Goal: Use online tool/utility: Utilize a website feature to perform a specific function

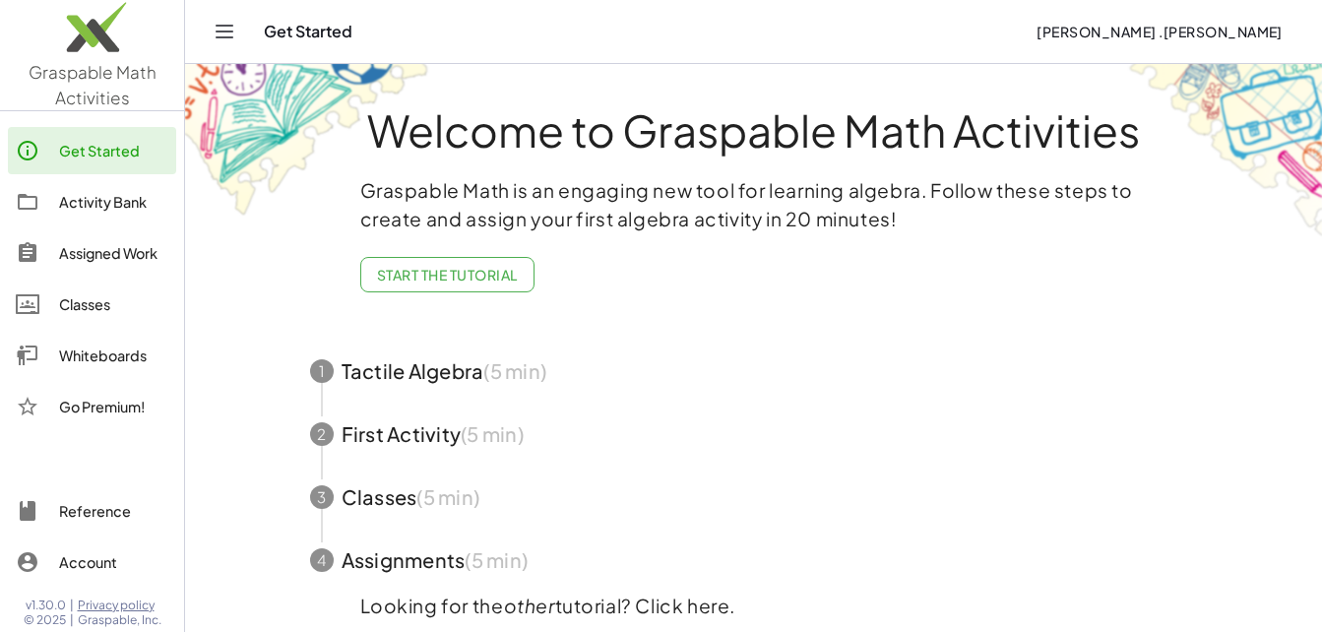
click at [85, 351] on div "Whiteboards" at bounding box center [113, 356] width 109 height 24
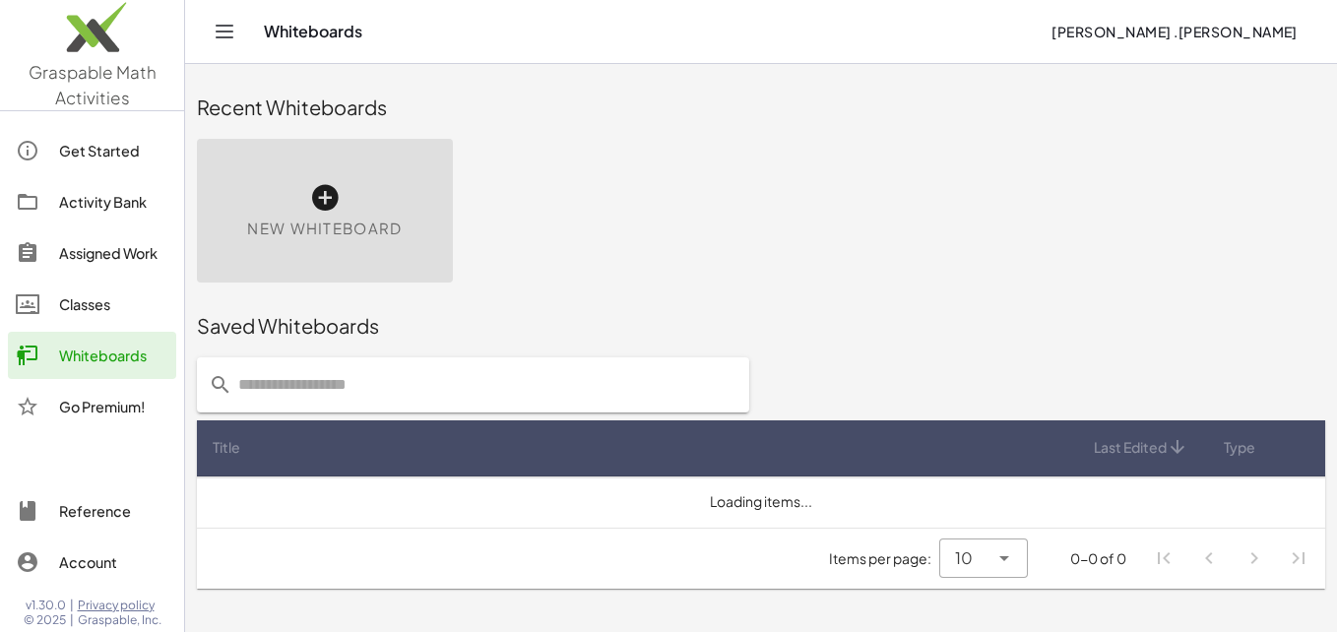
click at [315, 204] on icon at bounding box center [324, 197] width 31 height 31
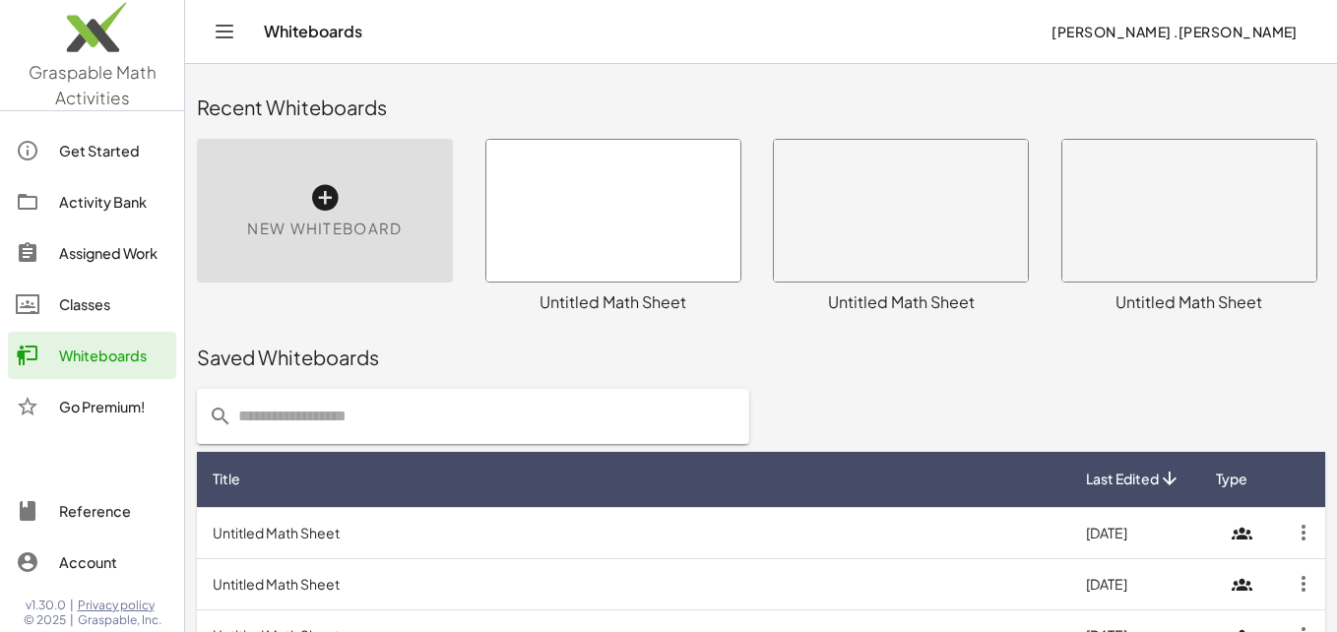
click at [598, 198] on div at bounding box center [613, 211] width 254 height 142
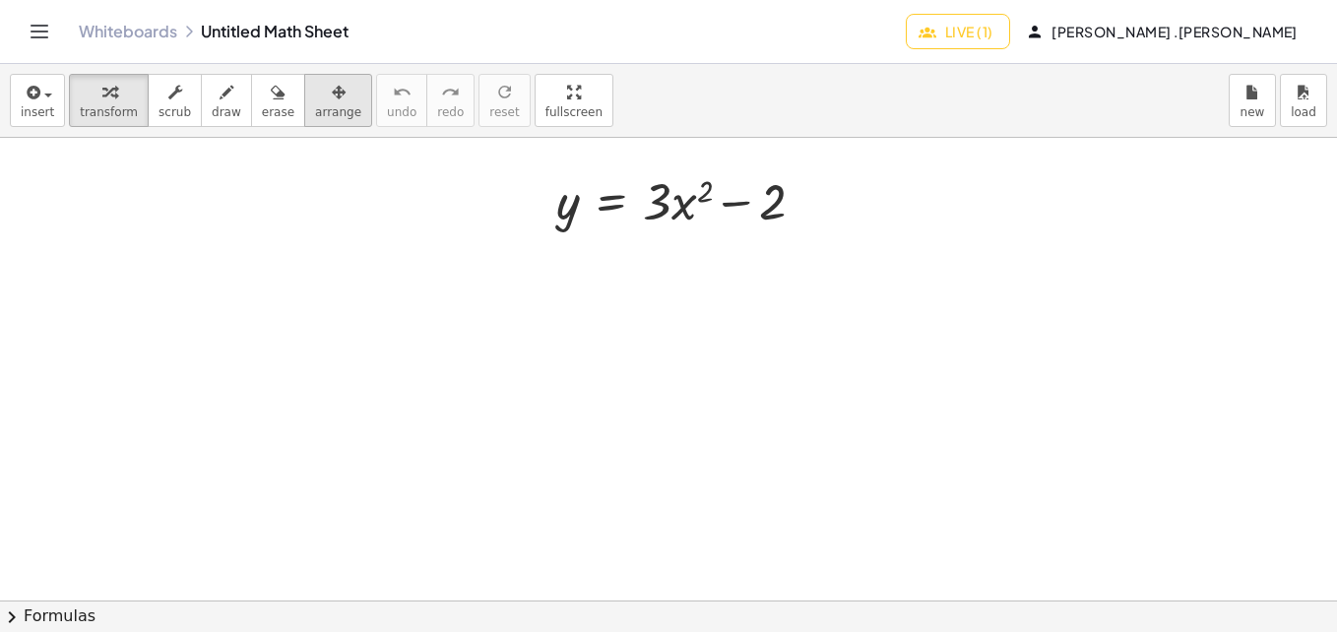
click at [332, 103] on icon "button" at bounding box center [339, 93] width 14 height 24
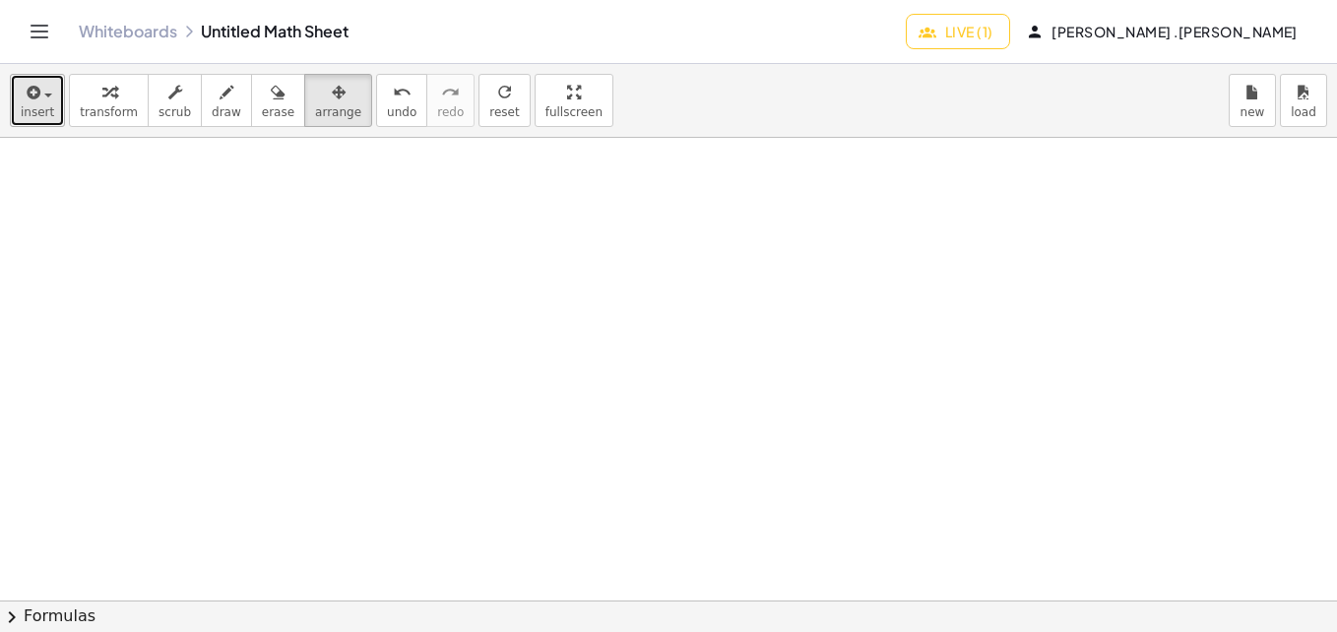
click at [56, 94] on button "insert" at bounding box center [37, 100] width 55 height 53
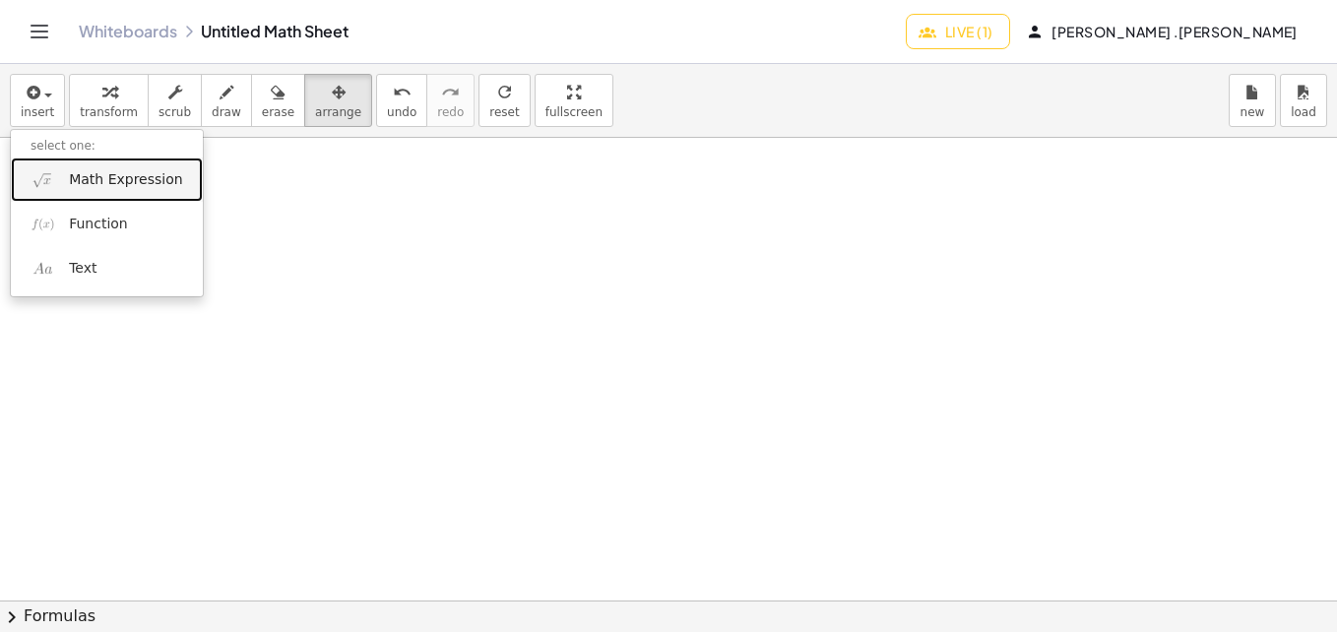
click at [95, 178] on span "Math Expression" at bounding box center [125, 180] width 113 height 20
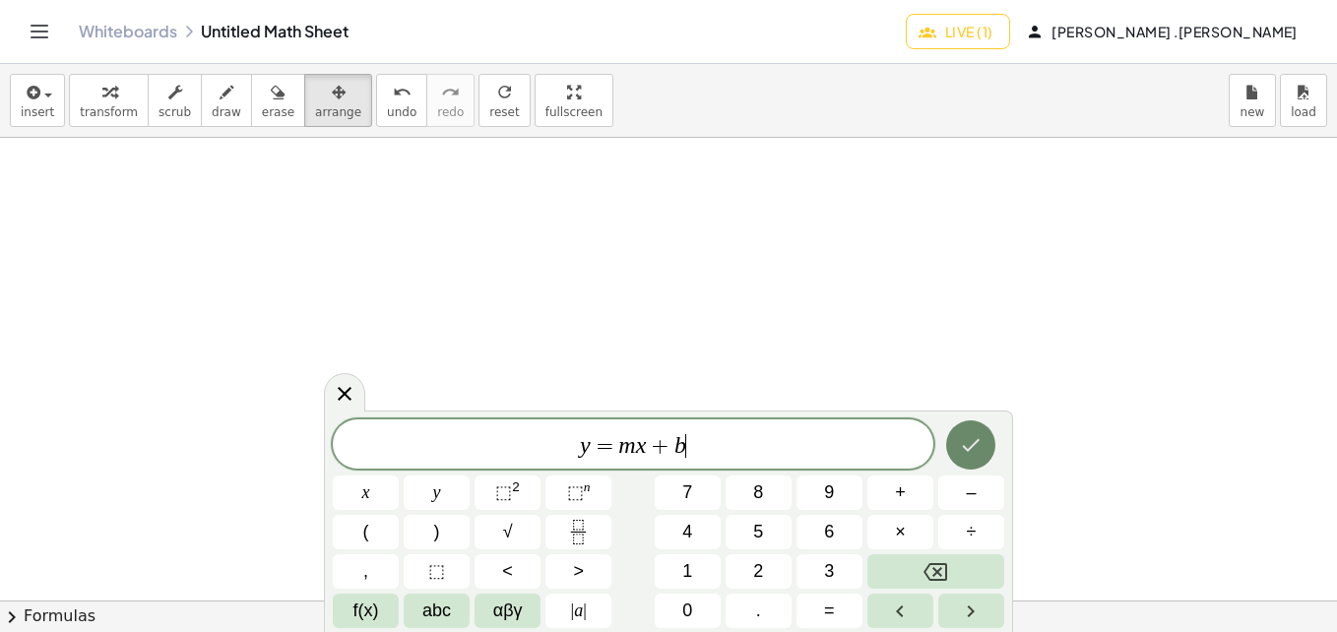
click at [966, 435] on icon "Done" at bounding box center [971, 445] width 24 height 24
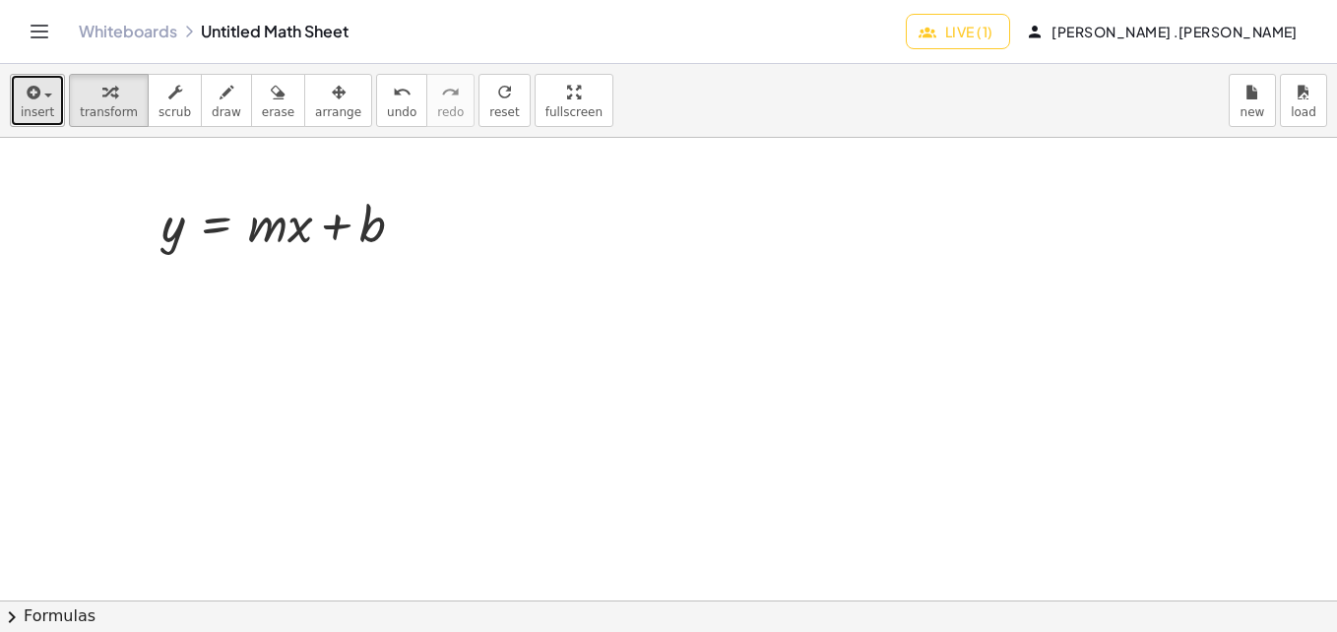
click at [33, 119] on span "insert" at bounding box center [37, 112] width 33 height 14
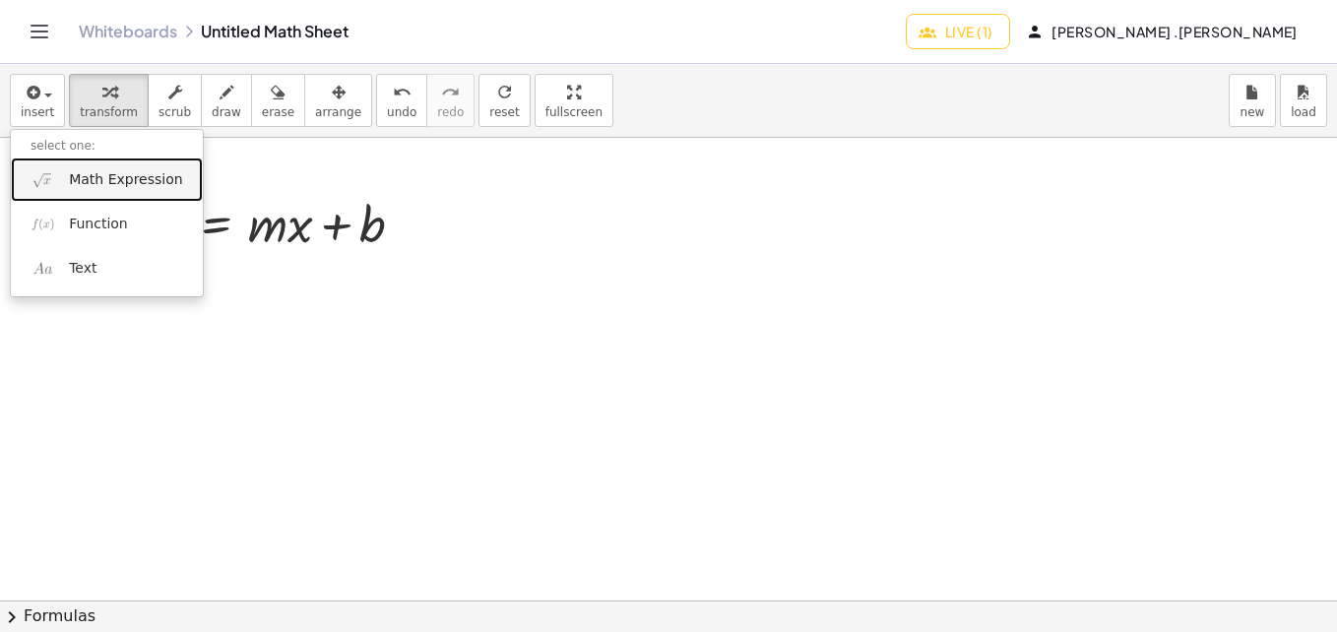
click at [90, 183] on span "Math Expression" at bounding box center [125, 180] width 113 height 20
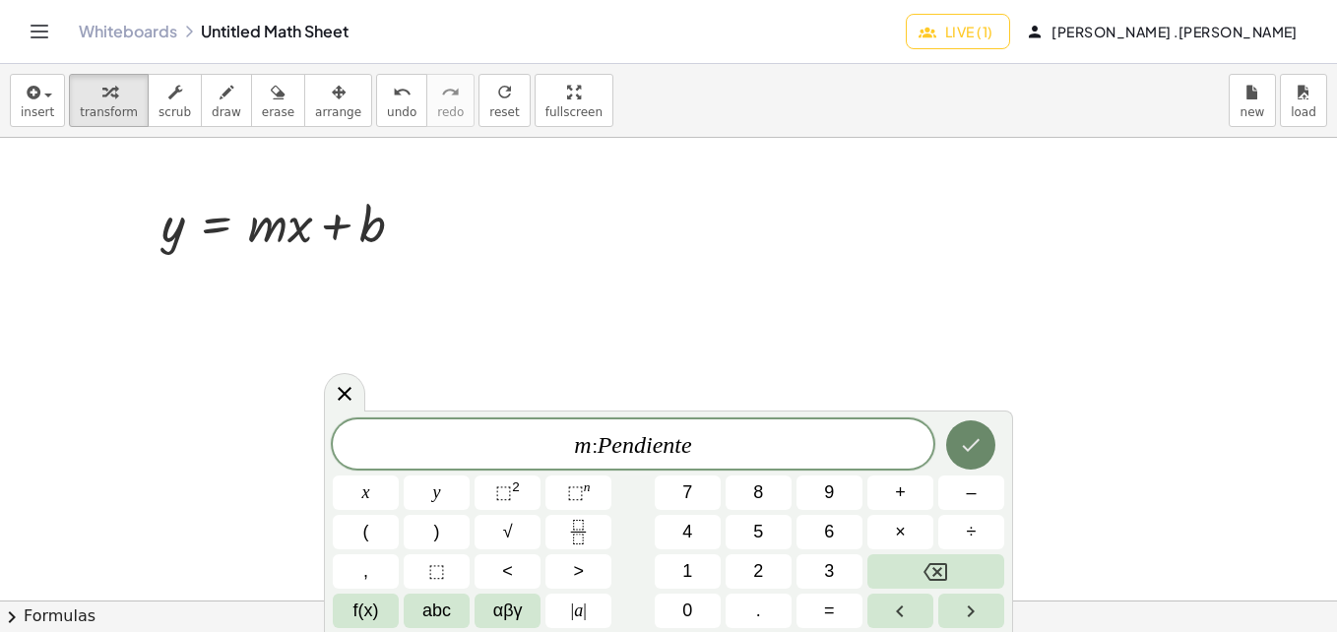
click at [975, 464] on button "Done" at bounding box center [970, 444] width 49 height 49
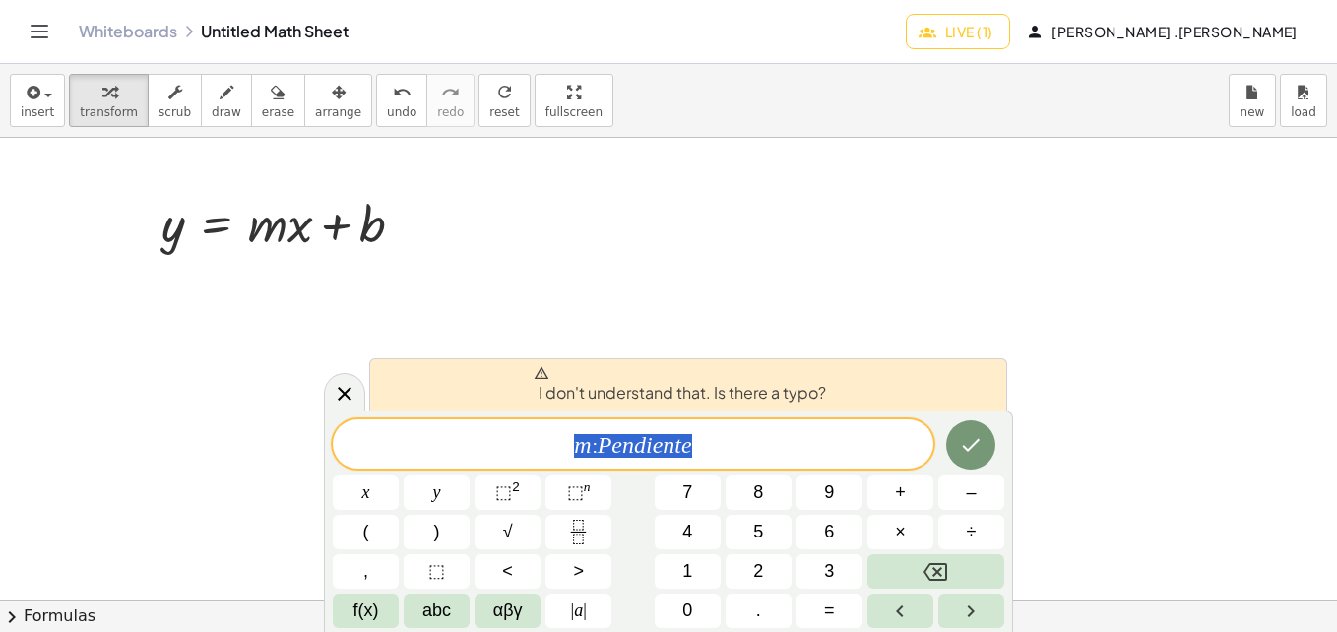
drag, startPoint x: 707, startPoint y: 451, endPoint x: 551, endPoint y: 449, distance: 155.5
click at [551, 449] on span "m : P e n d i e n t e" at bounding box center [633, 446] width 600 height 28
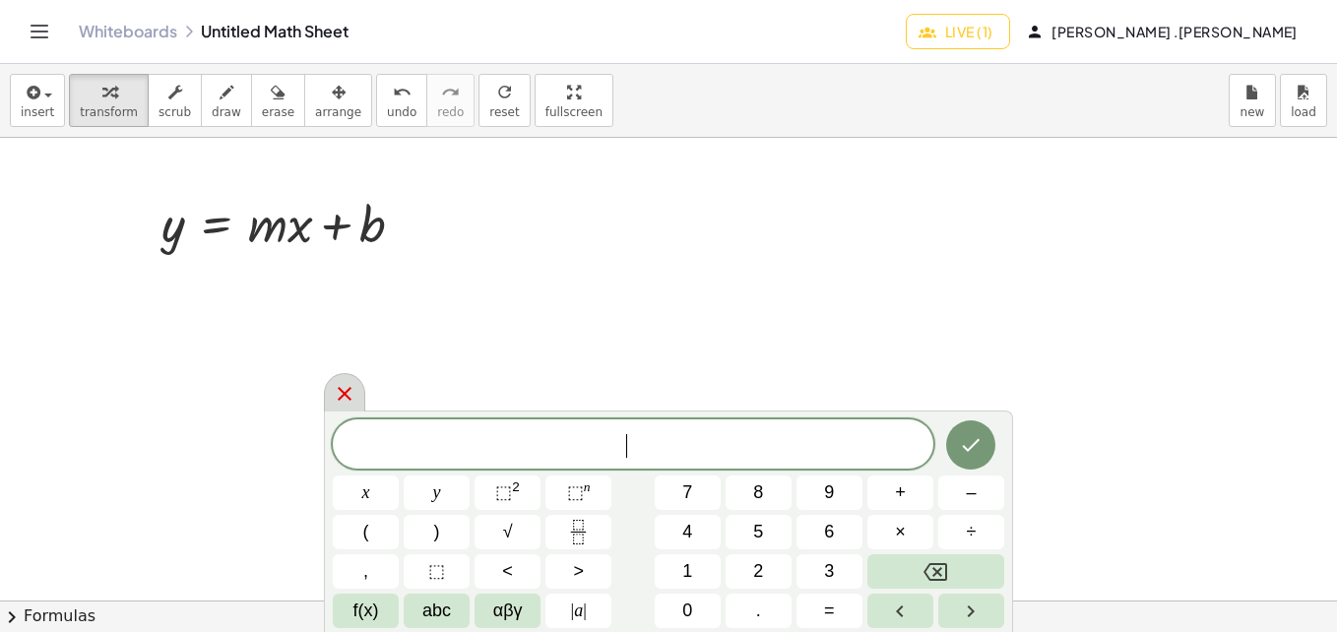
click at [338, 393] on icon at bounding box center [345, 394] width 24 height 24
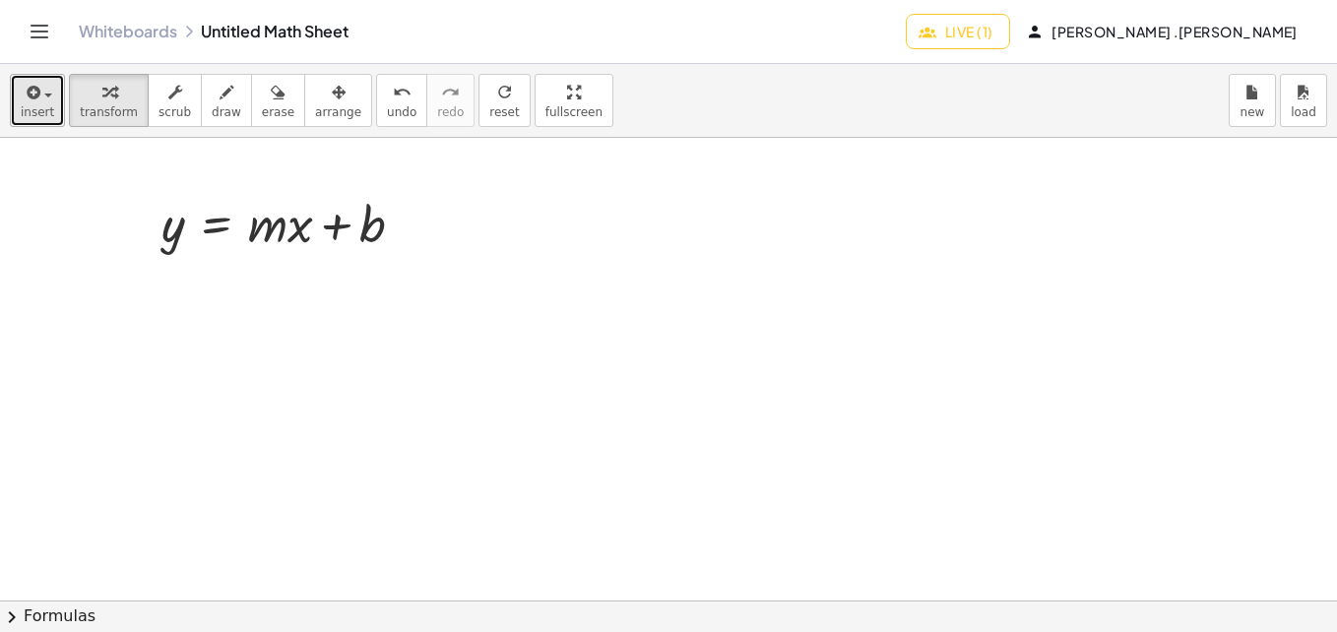
click at [45, 94] on span "button" at bounding box center [48, 96] width 8 height 4
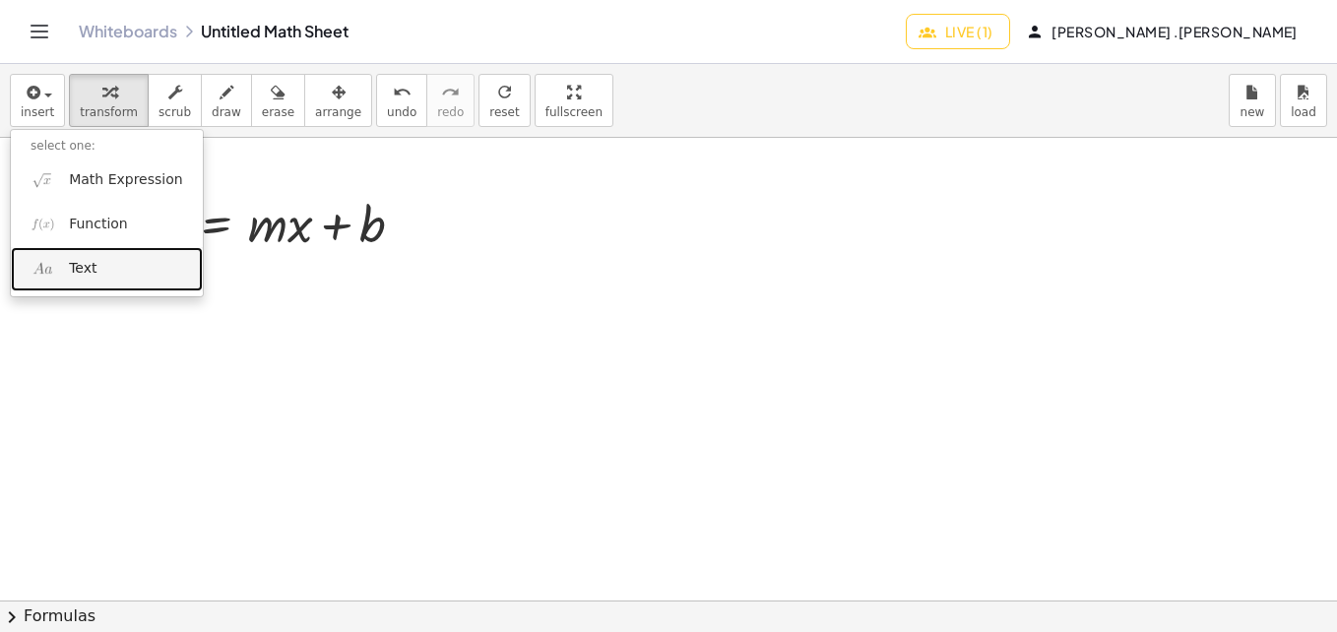
click at [69, 258] on link "Text" at bounding box center [107, 269] width 192 height 44
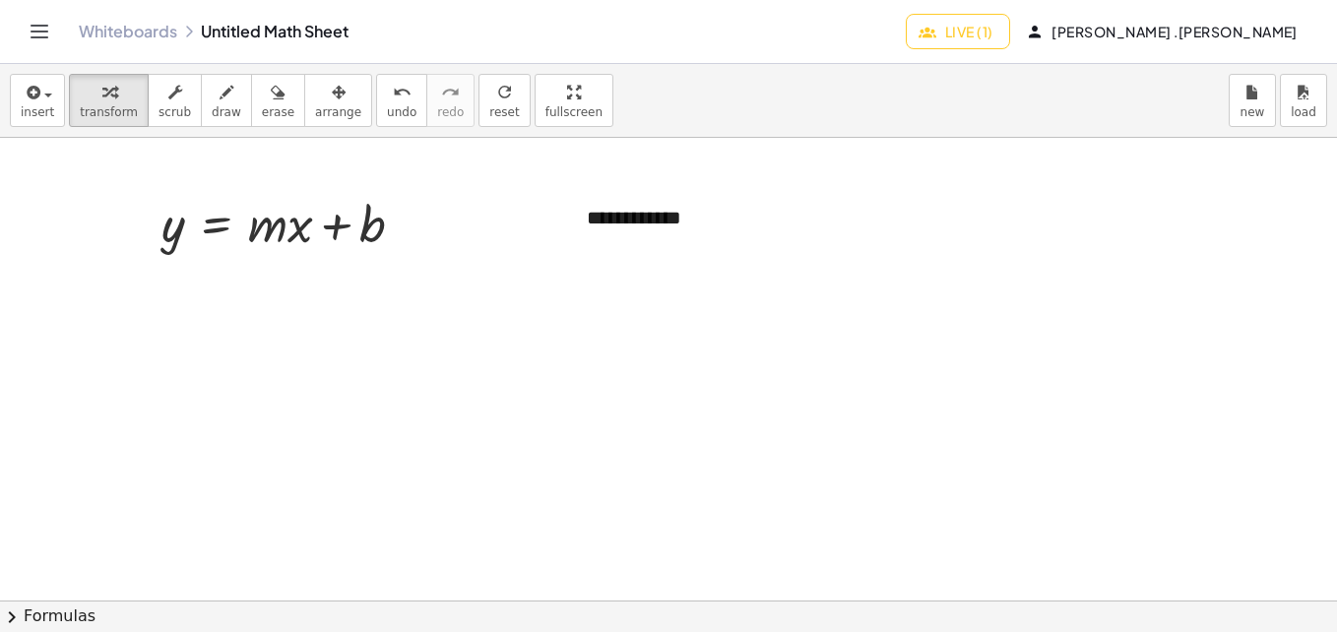
click at [645, 208] on div "**********" at bounding box center [714, 218] width 295 height 68
click at [315, 102] on div "button" at bounding box center [338, 92] width 46 height 24
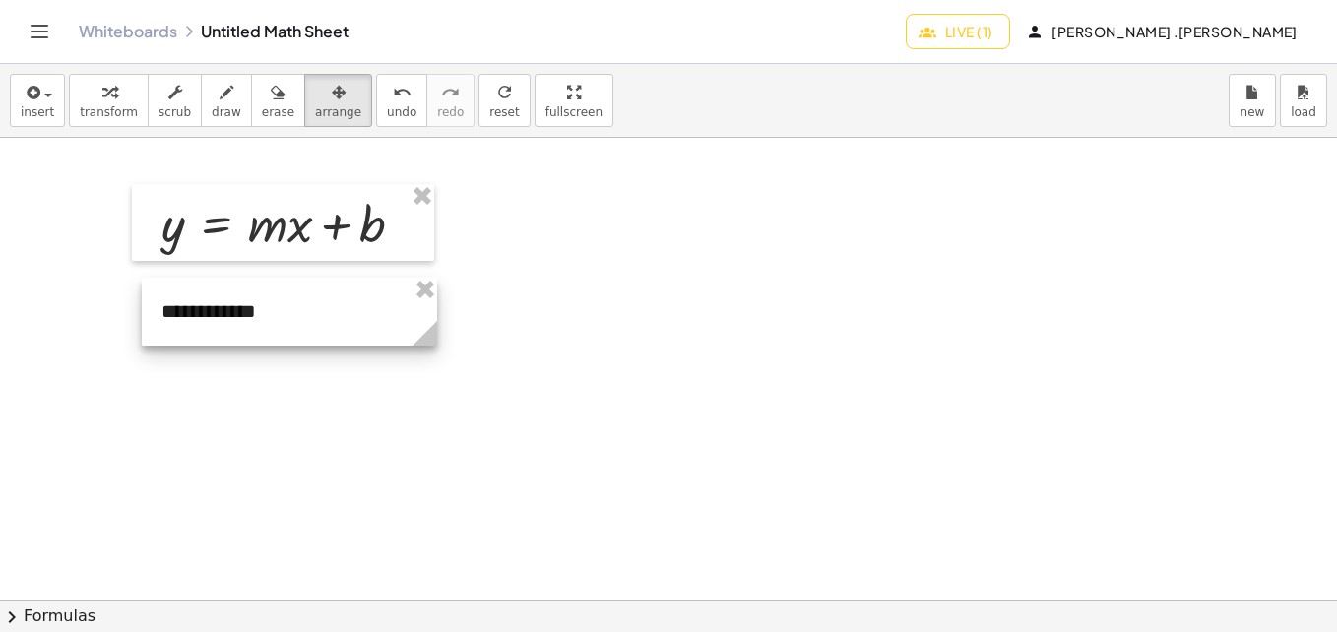
drag, startPoint x: 658, startPoint y: 216, endPoint x: 232, endPoint y: 309, distance: 435.4
click at [232, 309] on div at bounding box center [289, 312] width 295 height 68
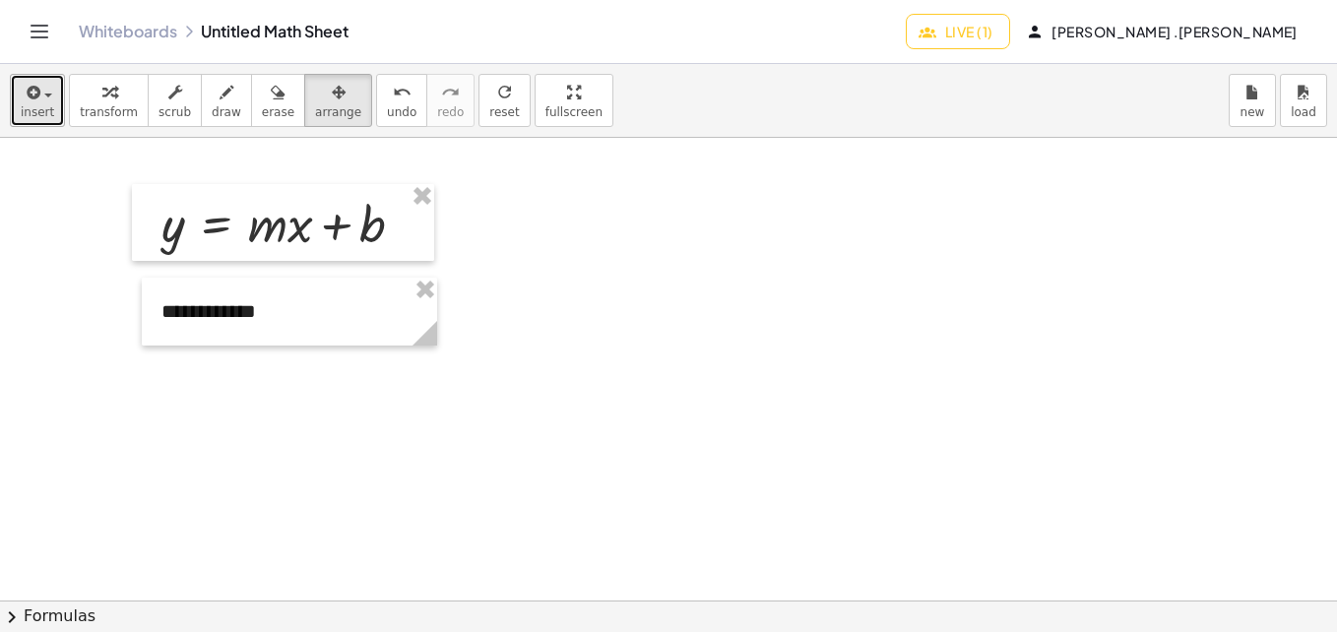
click at [47, 94] on span "button" at bounding box center [48, 96] width 8 height 4
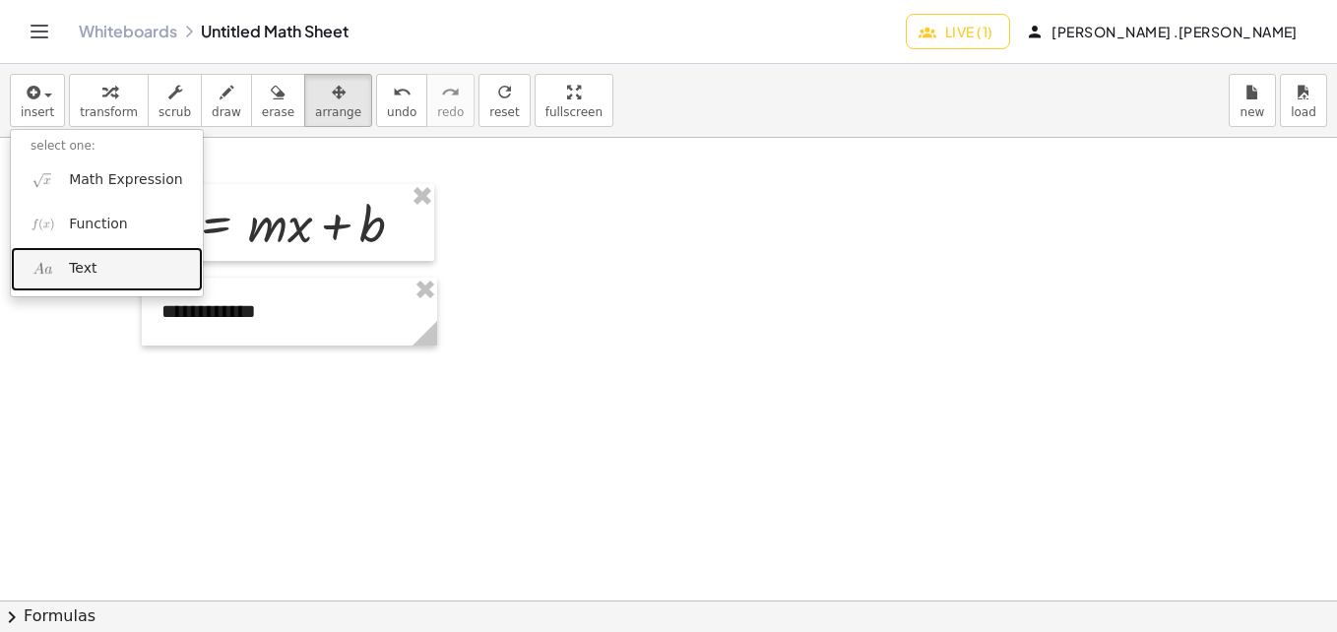
click at [101, 269] on link "Text" at bounding box center [107, 269] width 192 height 44
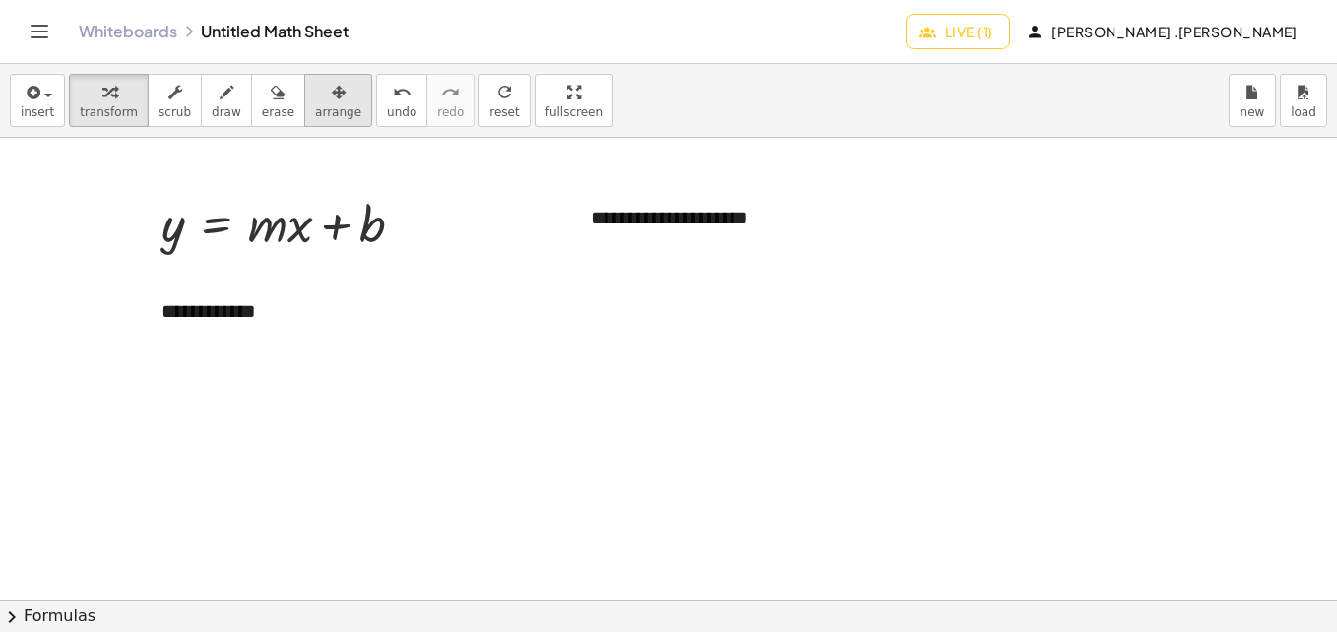
click at [331, 110] on button "arrange" at bounding box center [338, 100] width 68 height 53
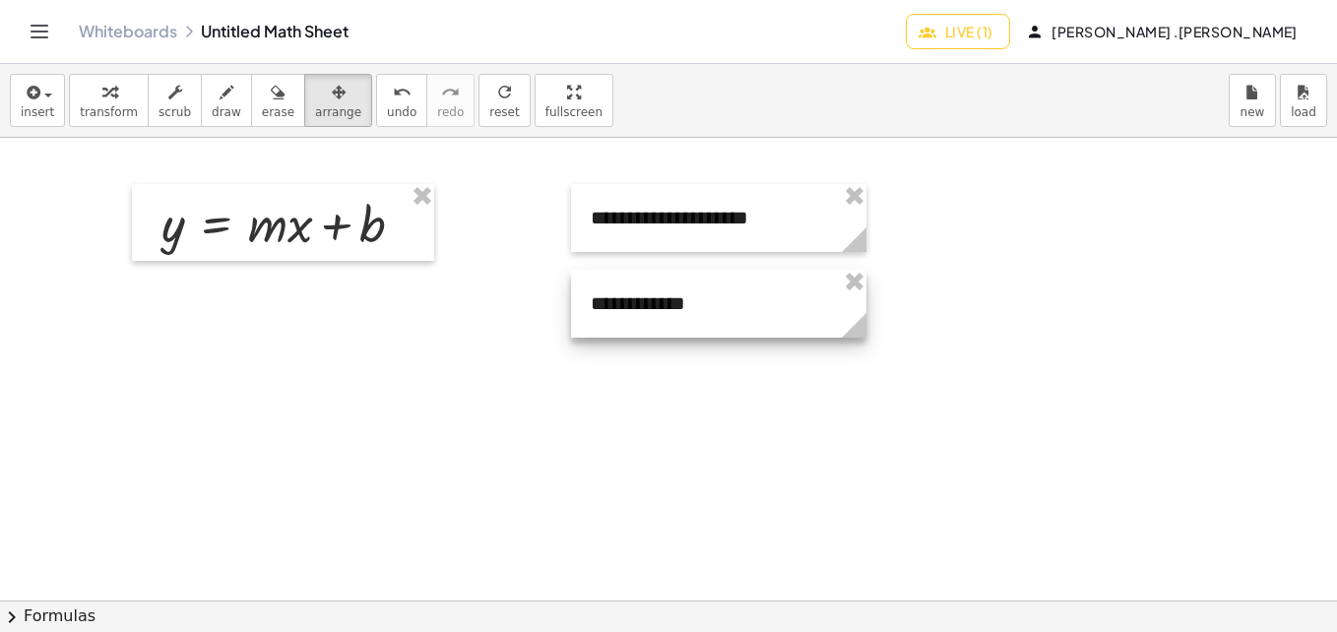
drag, startPoint x: 341, startPoint y: 306, endPoint x: 770, endPoint y: 298, distance: 429.3
click at [770, 298] on div at bounding box center [718, 304] width 295 height 68
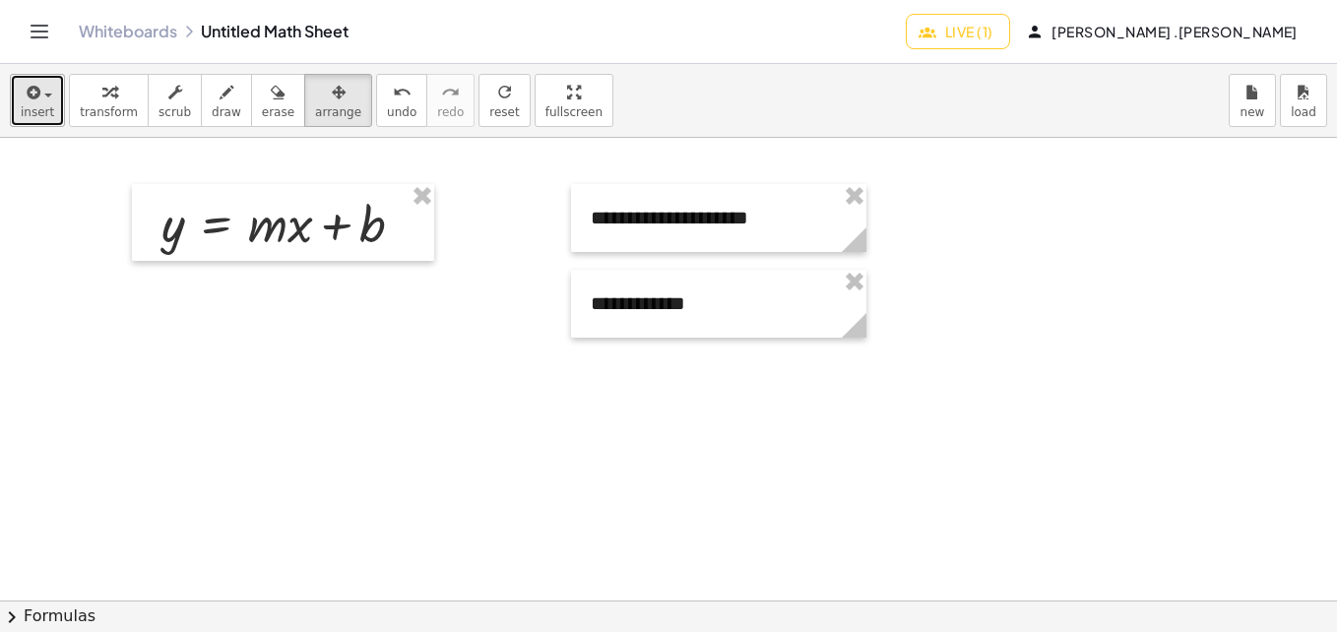
click at [59, 124] on button "insert" at bounding box center [37, 100] width 55 height 53
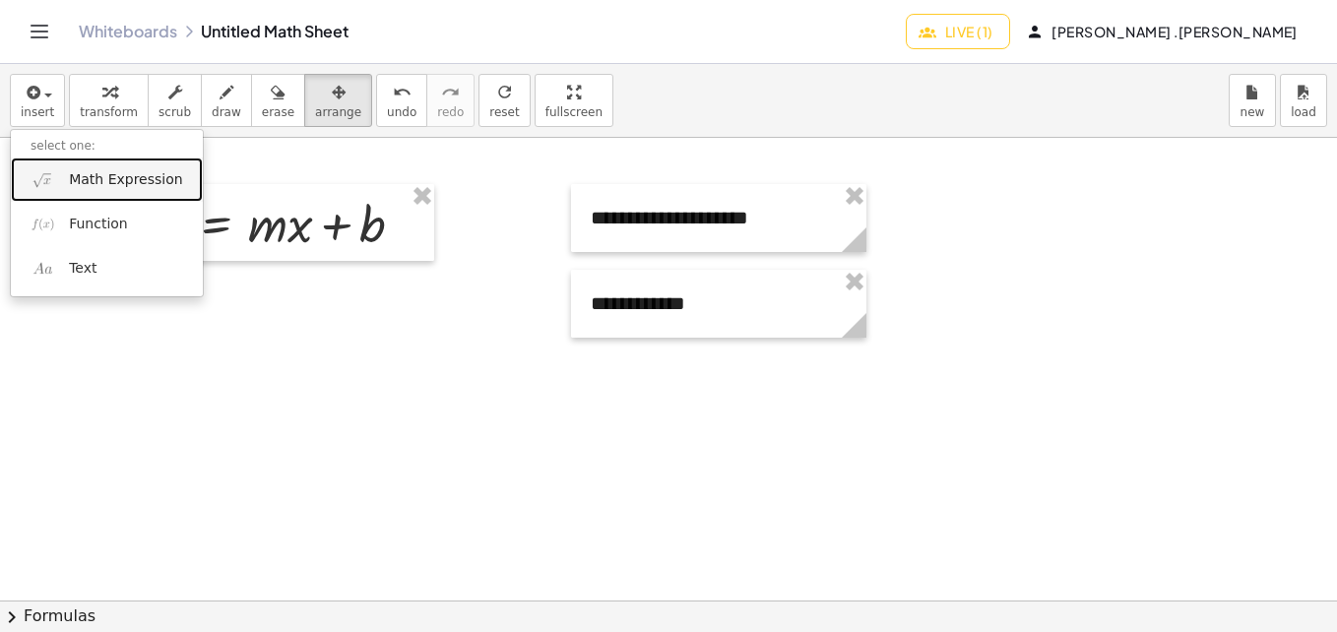
click at [101, 185] on span "Math Expression" at bounding box center [125, 180] width 113 height 20
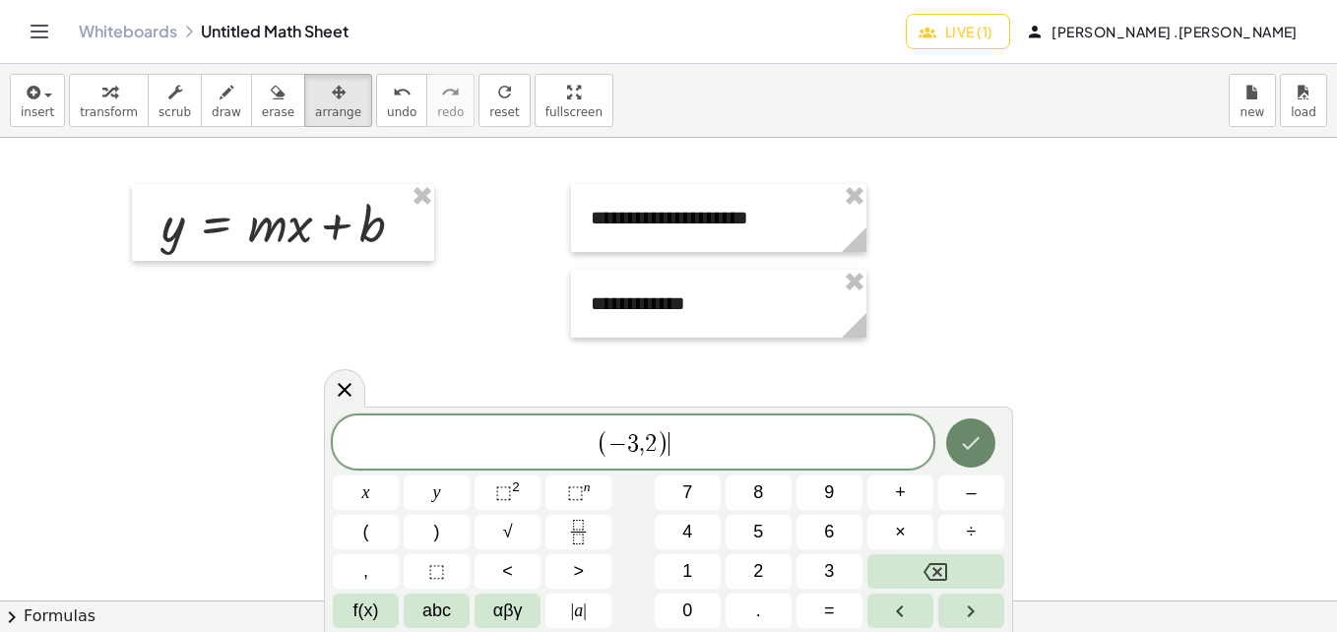
click at [954, 454] on button "Done" at bounding box center [970, 442] width 49 height 49
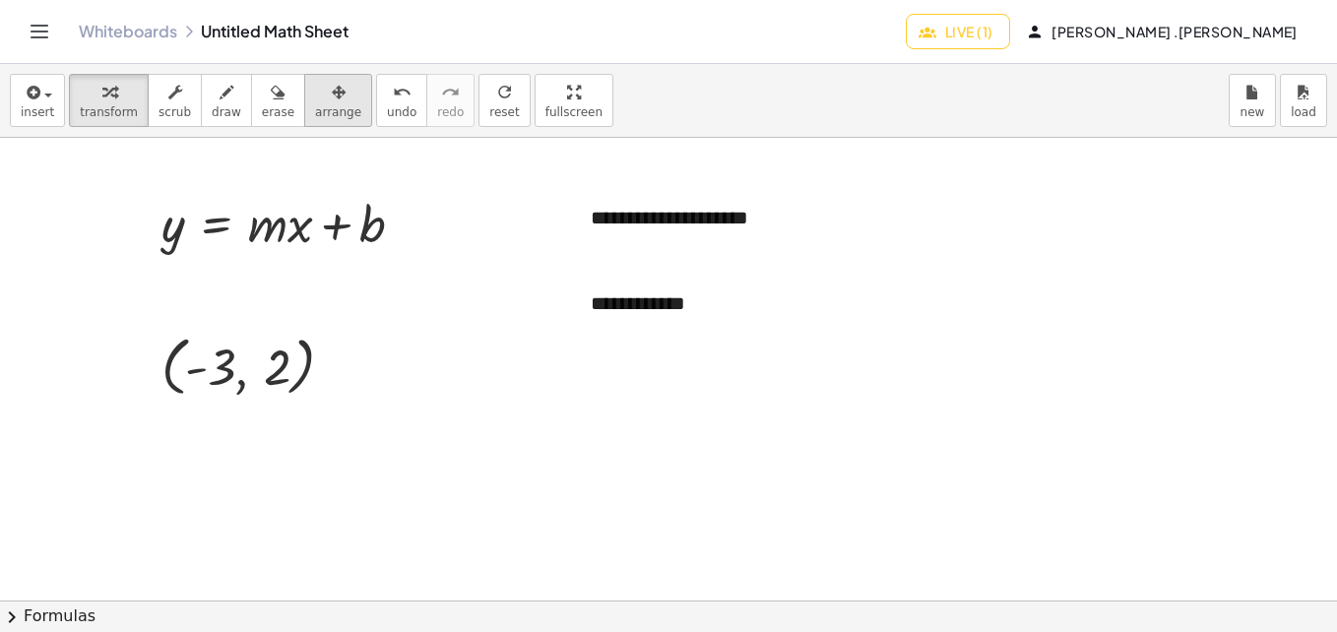
click at [315, 113] on span "arrange" at bounding box center [338, 112] width 46 height 14
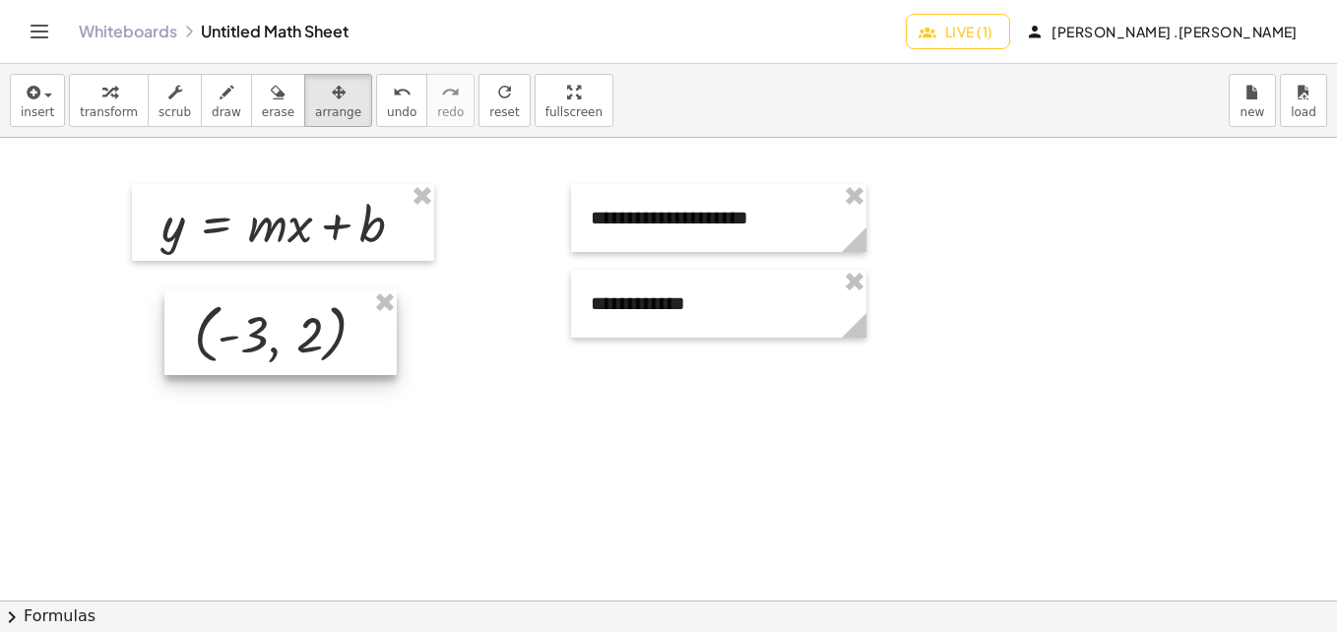
drag, startPoint x: 231, startPoint y: 360, endPoint x: 264, endPoint y: 328, distance: 45.9
click at [264, 328] on div at bounding box center [280, 332] width 232 height 85
click at [45, 118] on span "insert" at bounding box center [37, 112] width 33 height 14
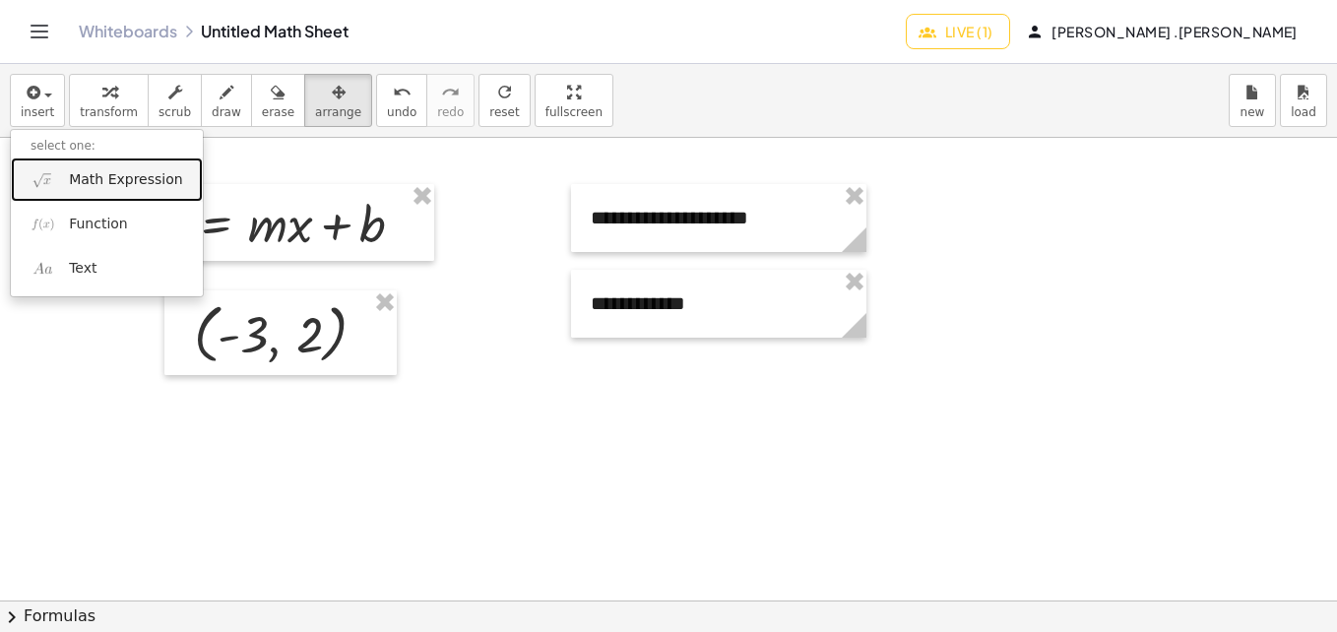
click at [91, 186] on span "Math Expression" at bounding box center [125, 180] width 113 height 20
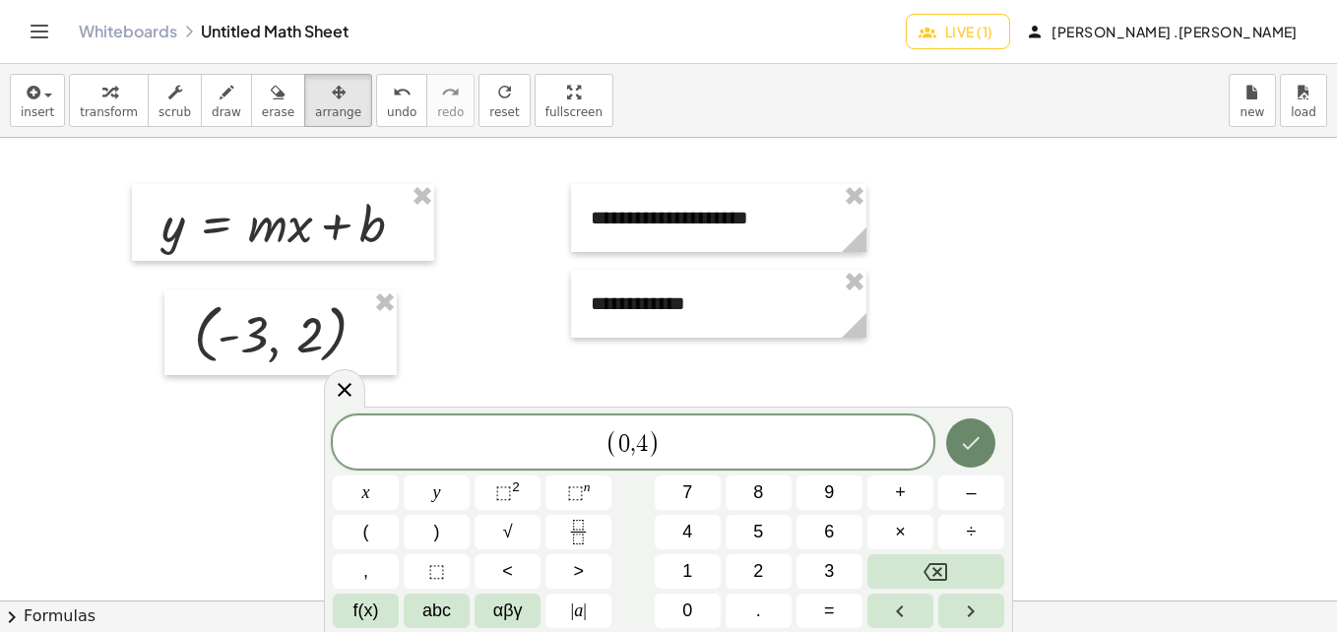
click at [963, 433] on icon "Done" at bounding box center [971, 443] width 24 height 24
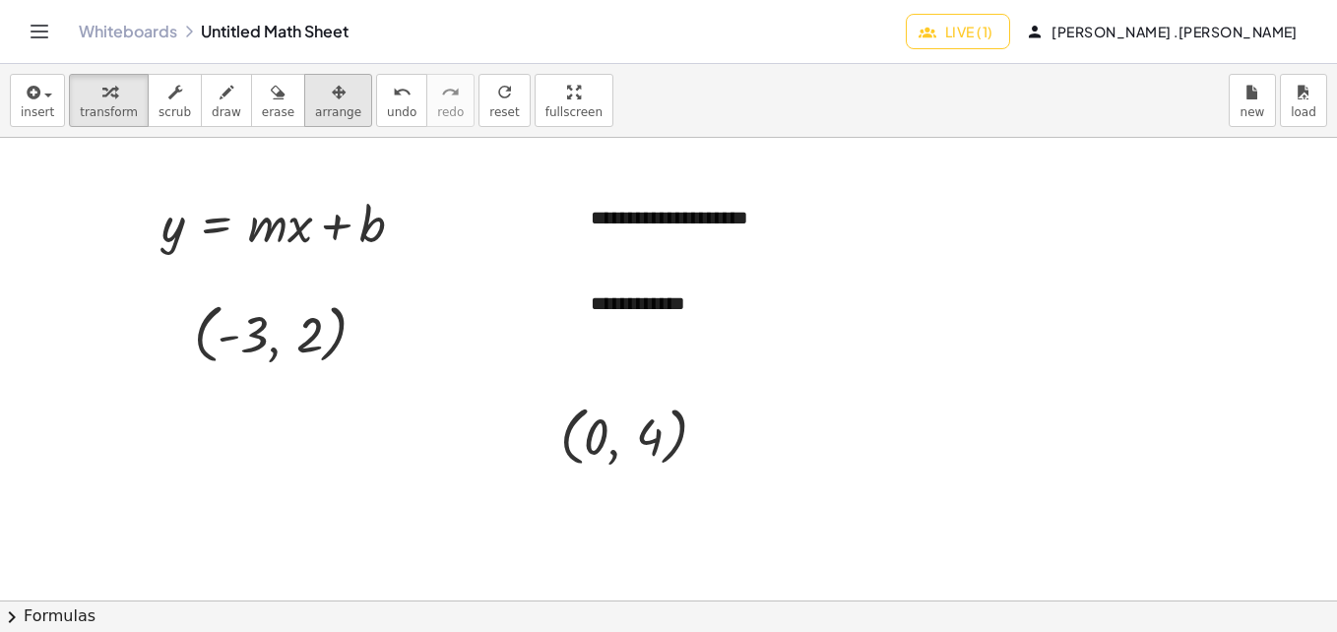
click at [304, 103] on button "arrange" at bounding box center [338, 100] width 68 height 53
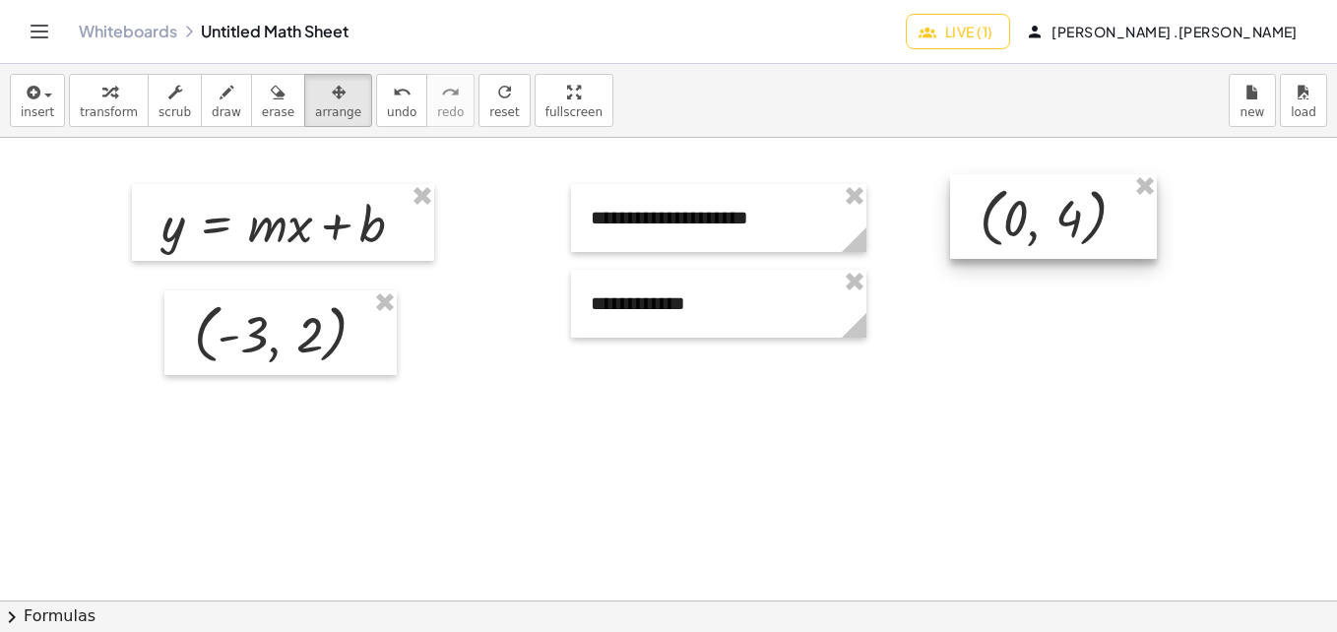
drag, startPoint x: 609, startPoint y: 427, endPoint x: 1029, endPoint y: 209, distance: 472.9
click at [1029, 209] on div at bounding box center [1053, 216] width 207 height 85
click at [48, 108] on span "insert" at bounding box center [37, 112] width 33 height 14
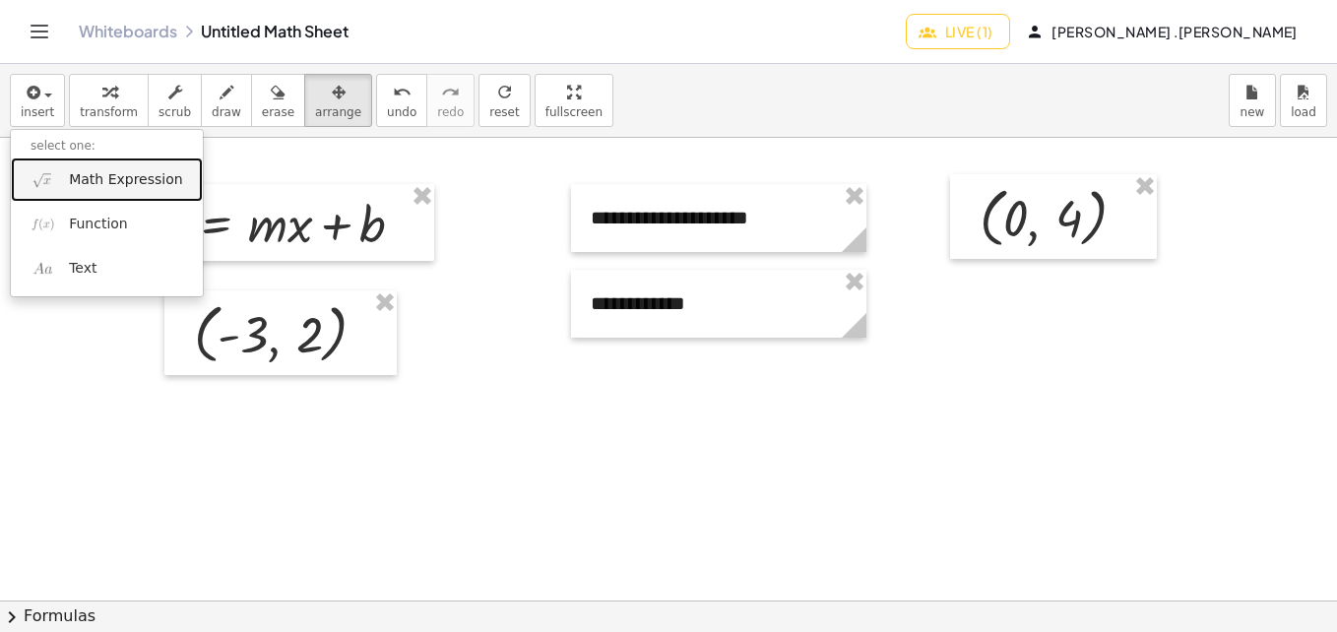
click at [78, 172] on span "Math Expression" at bounding box center [125, 180] width 113 height 20
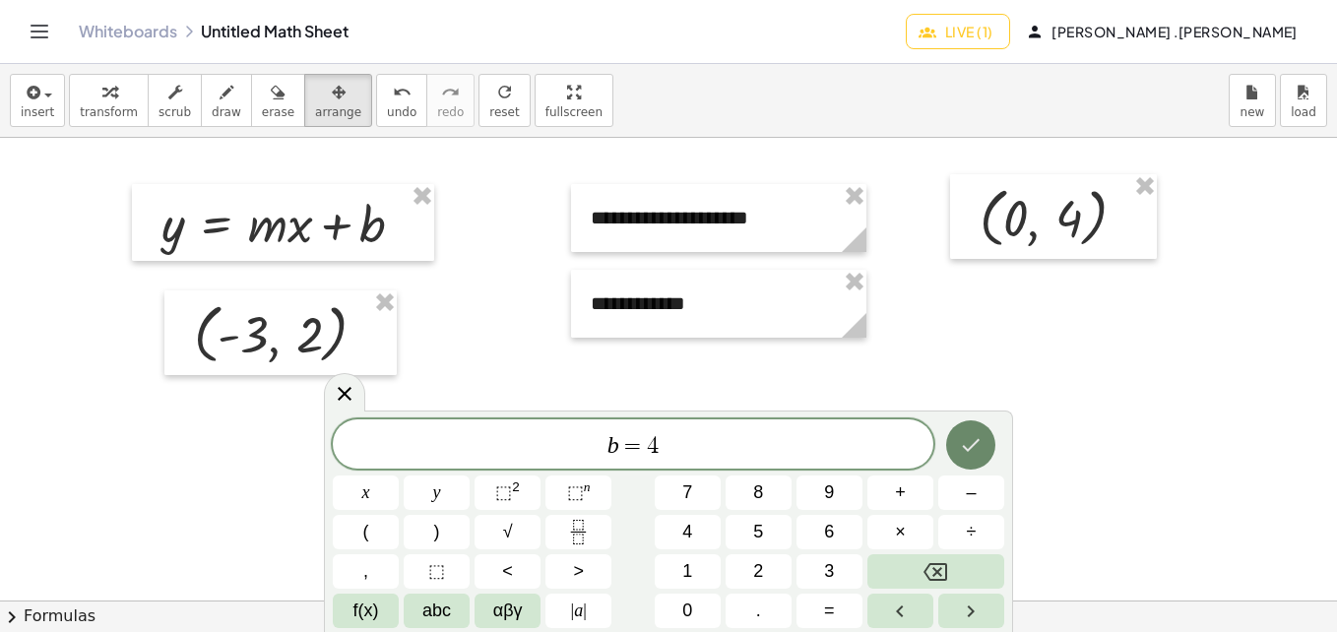
click at [951, 455] on button "Done" at bounding box center [970, 444] width 49 height 49
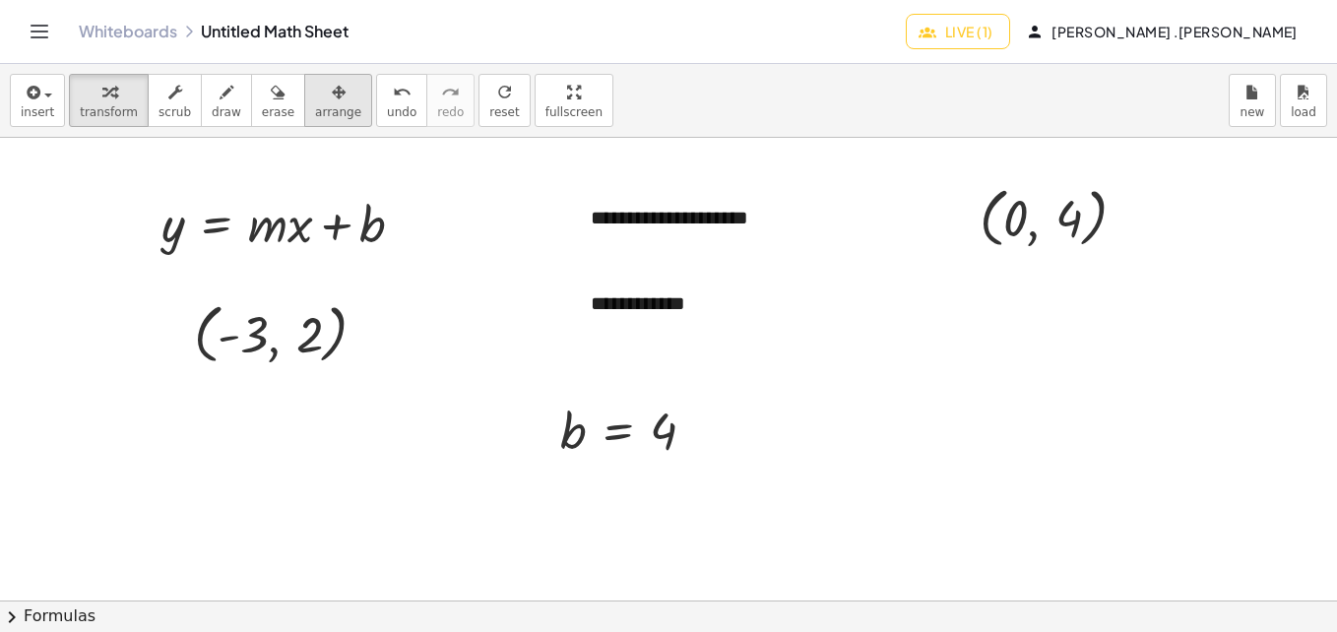
click at [315, 105] on span "arrange" at bounding box center [338, 112] width 46 height 14
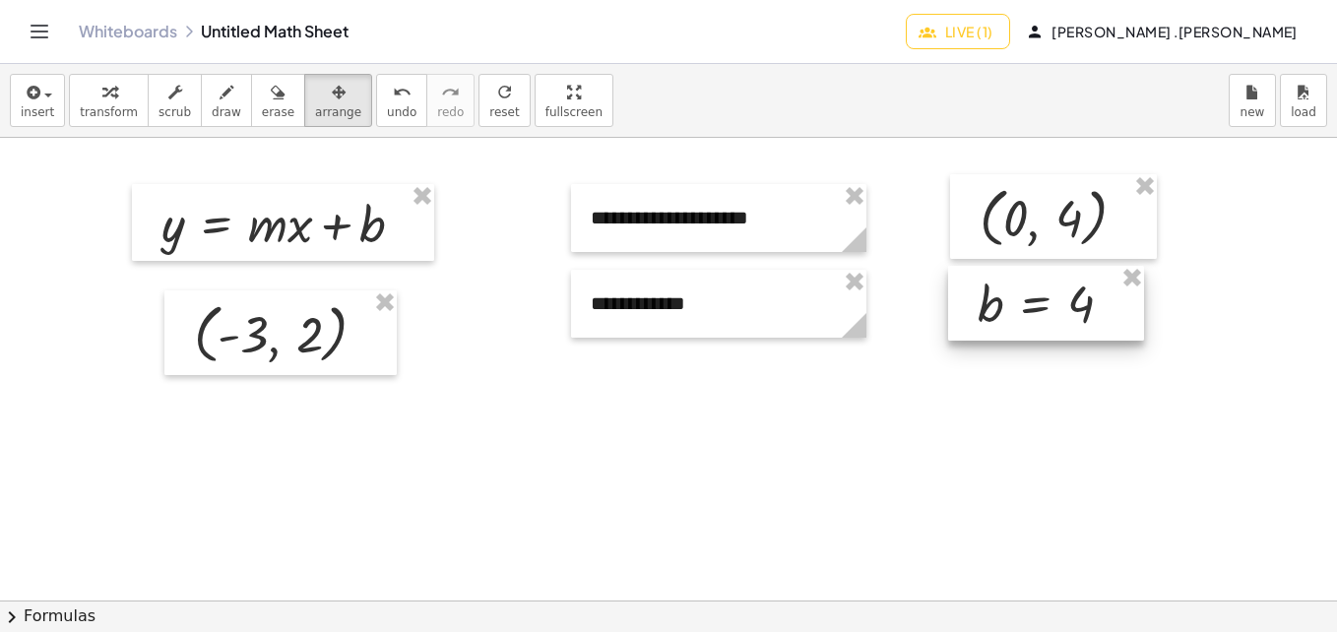
drag, startPoint x: 627, startPoint y: 430, endPoint x: 1043, endPoint y: 304, distance: 435.0
click at [1043, 304] on div at bounding box center [1046, 303] width 196 height 75
click at [36, 108] on span "insert" at bounding box center [37, 112] width 33 height 14
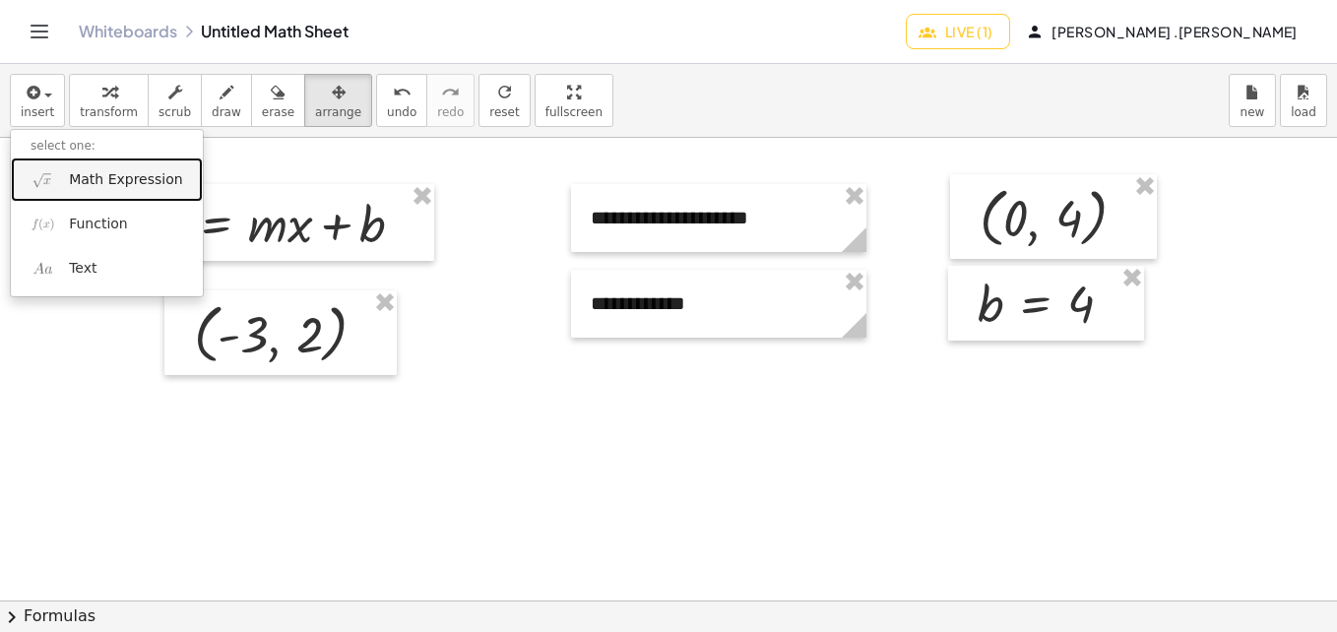
click at [95, 181] on span "Math Expression" at bounding box center [125, 180] width 113 height 20
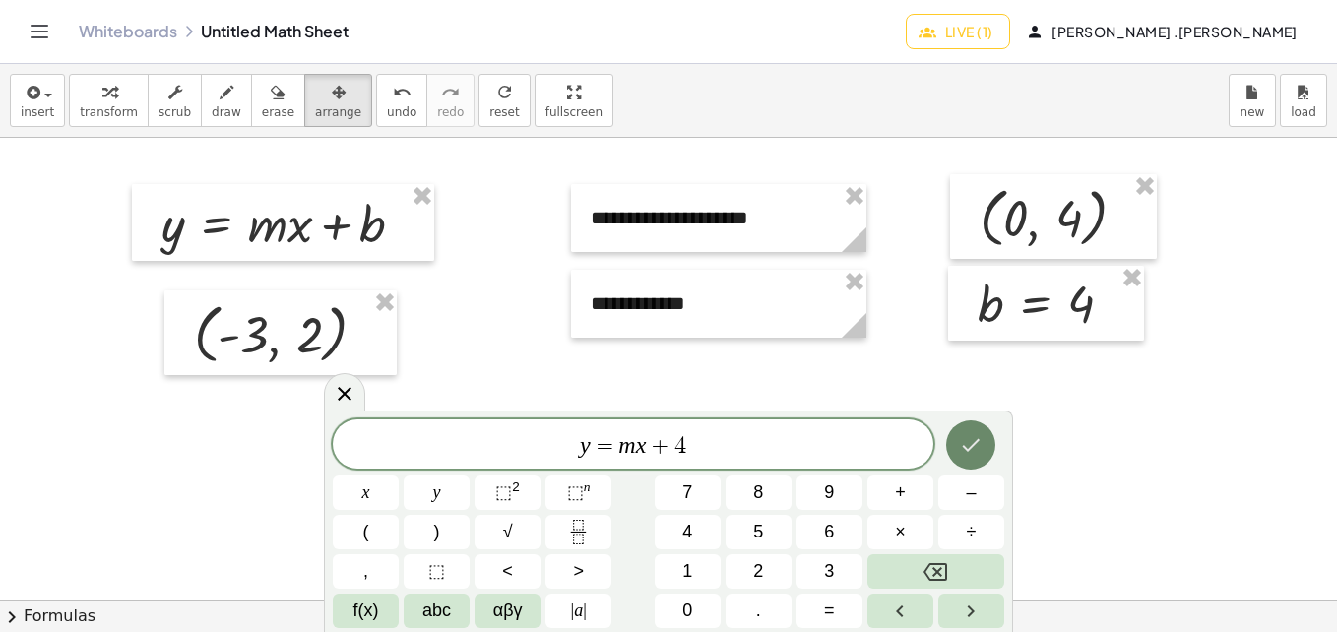
click at [966, 464] on button "Done" at bounding box center [970, 444] width 49 height 49
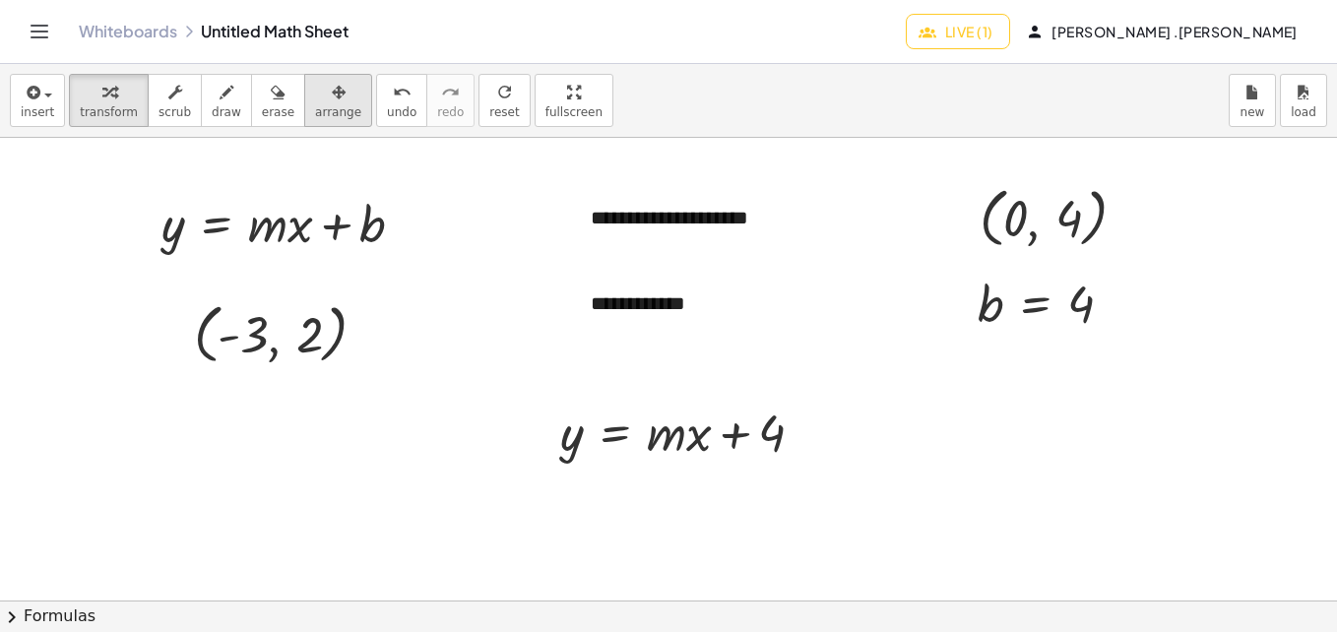
click at [326, 116] on span "arrange" at bounding box center [338, 112] width 46 height 14
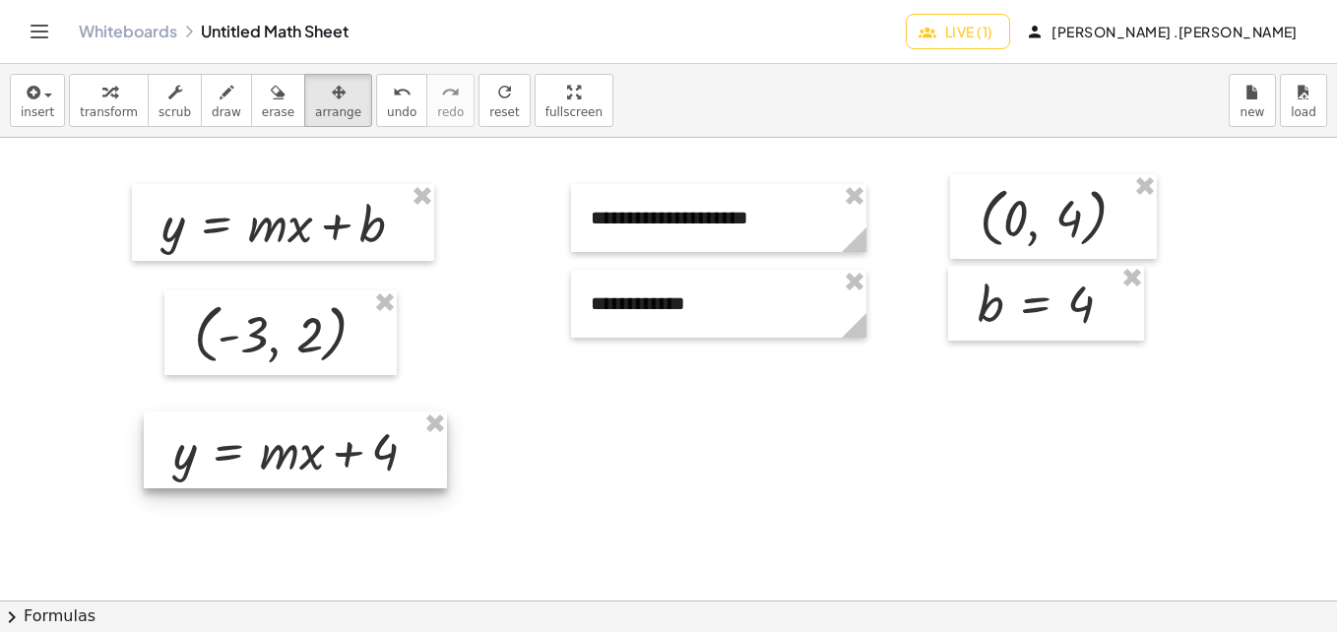
drag, startPoint x: 665, startPoint y: 421, endPoint x: 279, endPoint y: 441, distance: 387.4
click at [279, 441] on div at bounding box center [295, 449] width 303 height 77
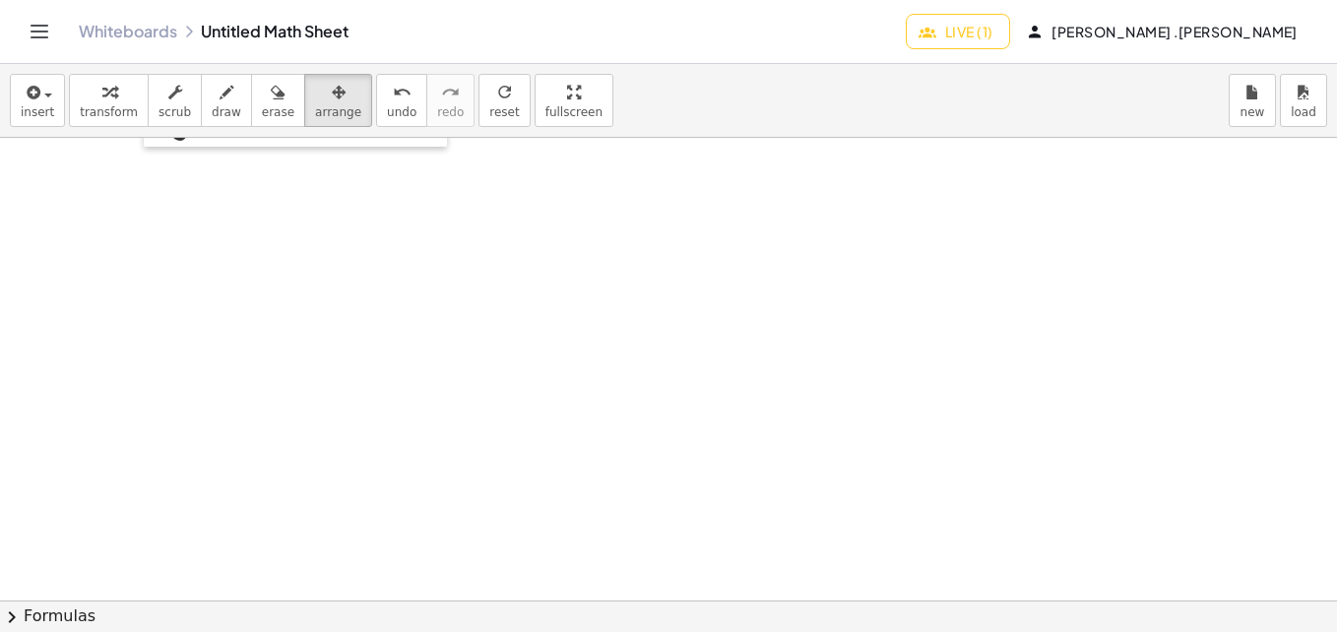
scroll to position [467, 0]
click at [41, 124] on button "insert" at bounding box center [37, 100] width 55 height 53
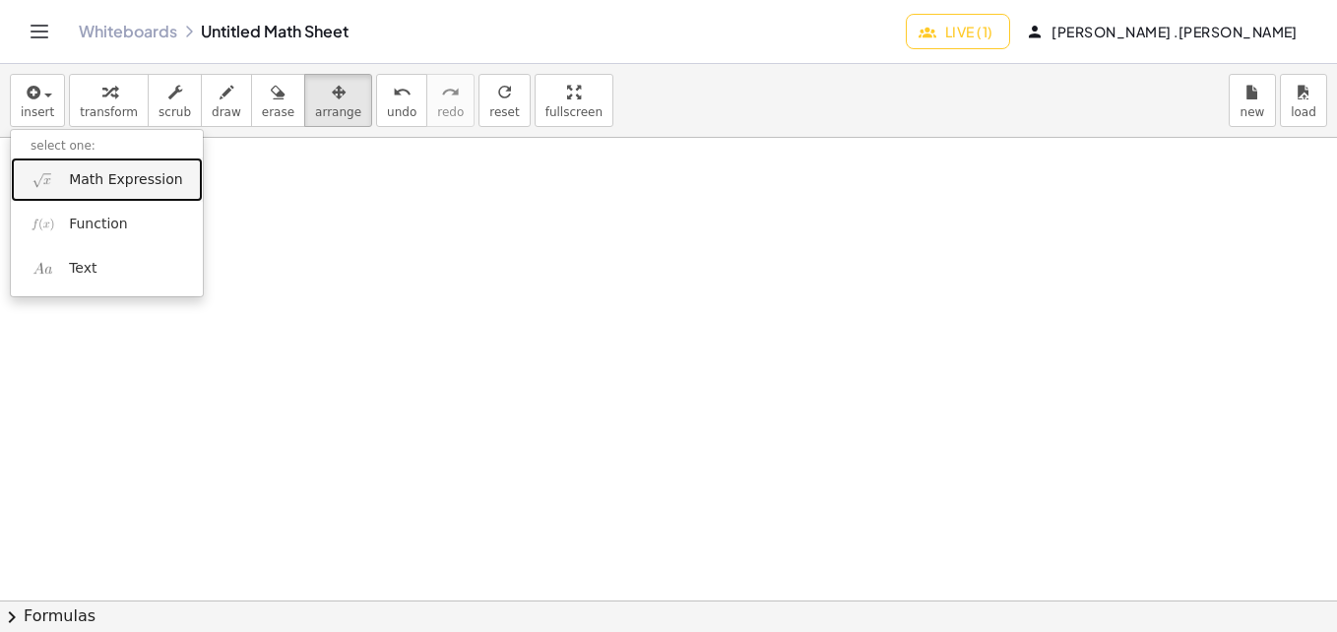
click at [93, 185] on span "Math Expression" at bounding box center [125, 180] width 113 height 20
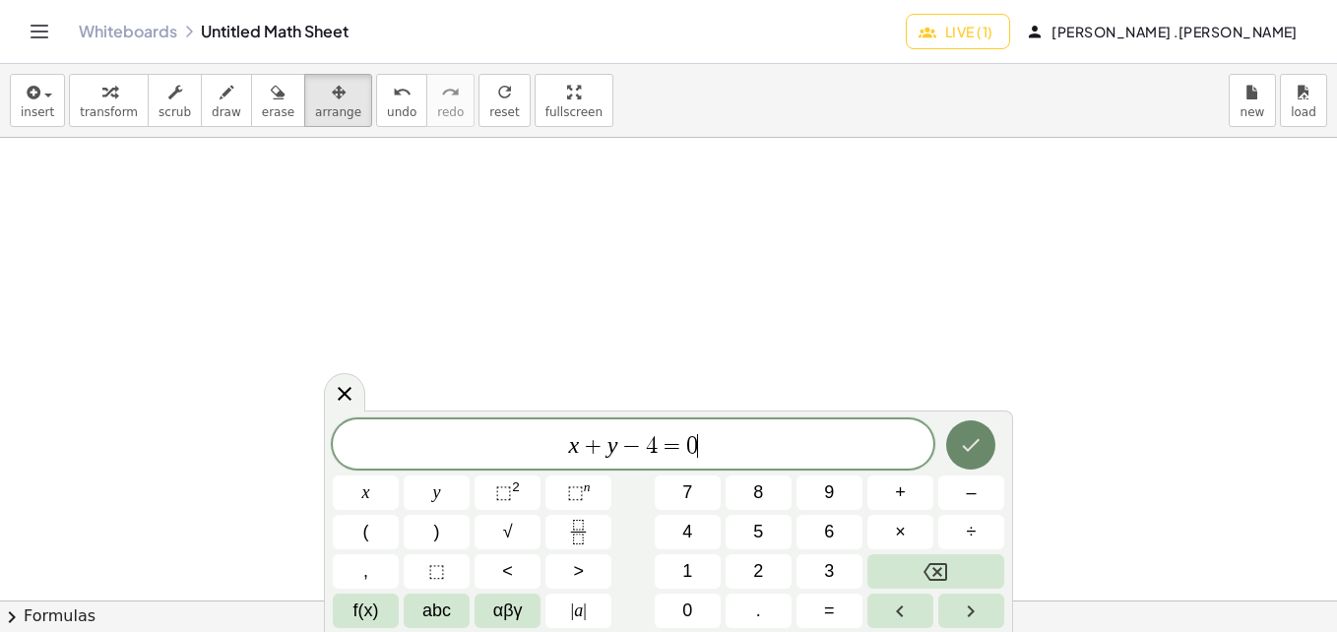
click at [978, 441] on icon "Done" at bounding box center [972, 445] width 18 height 13
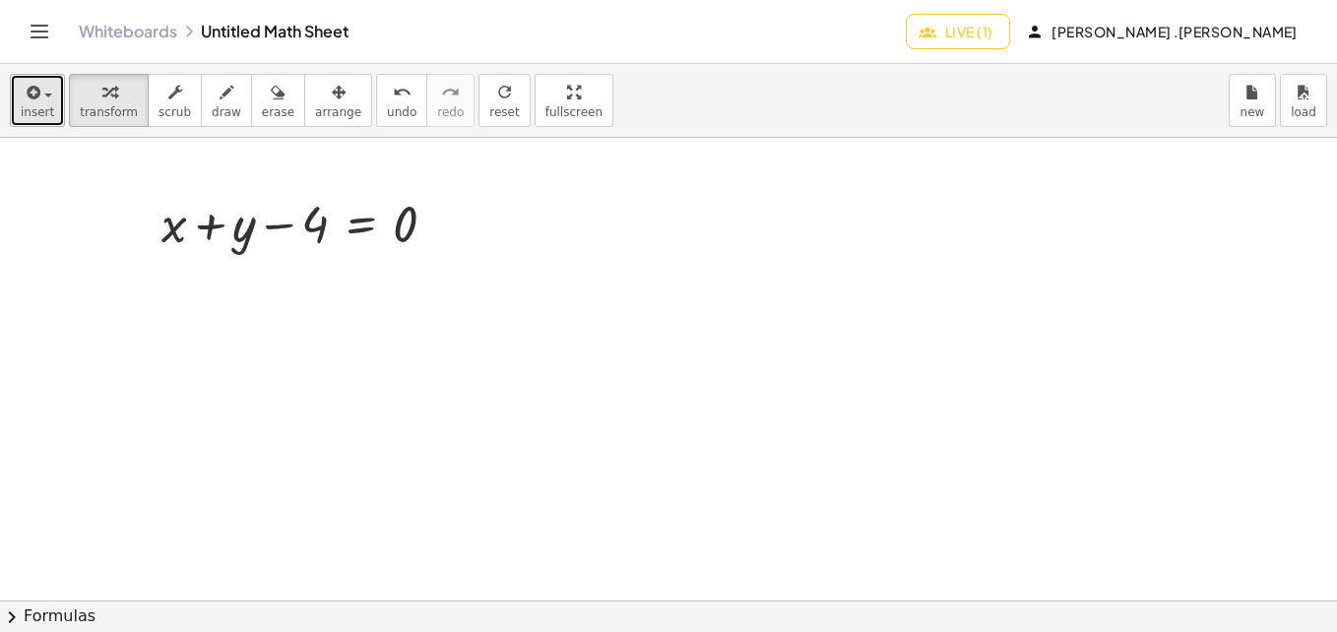
click at [53, 111] on button "insert" at bounding box center [37, 100] width 55 height 53
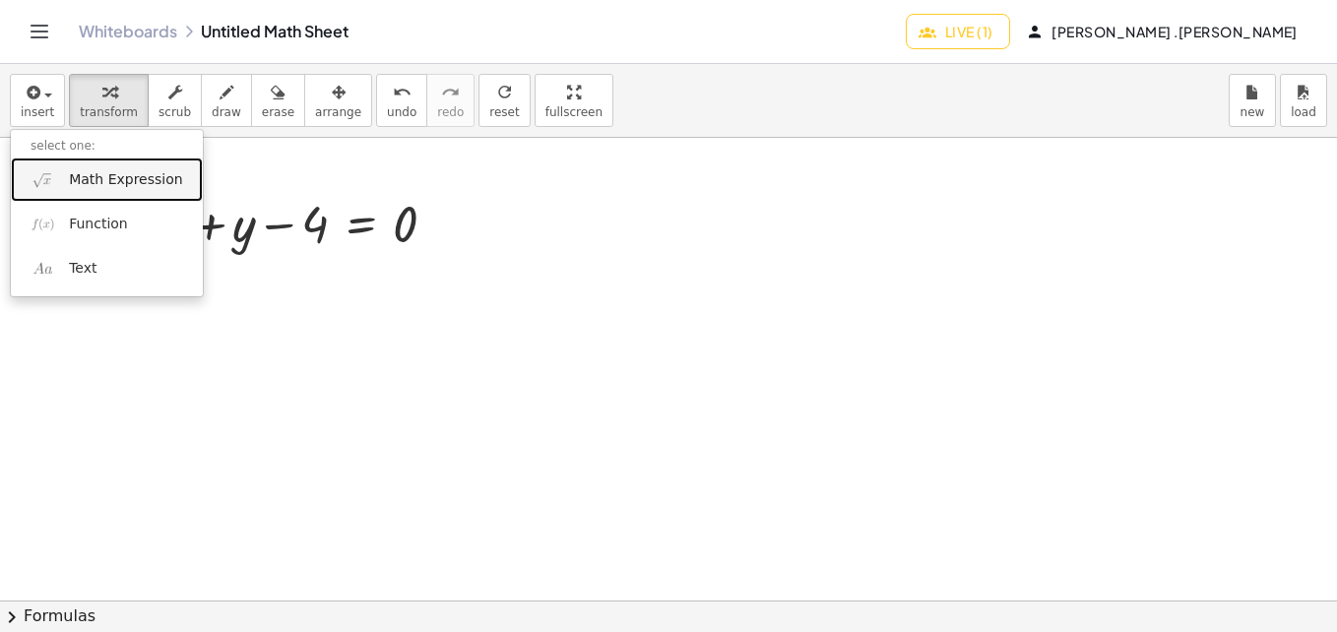
click at [79, 182] on span "Math Expression" at bounding box center [125, 180] width 113 height 20
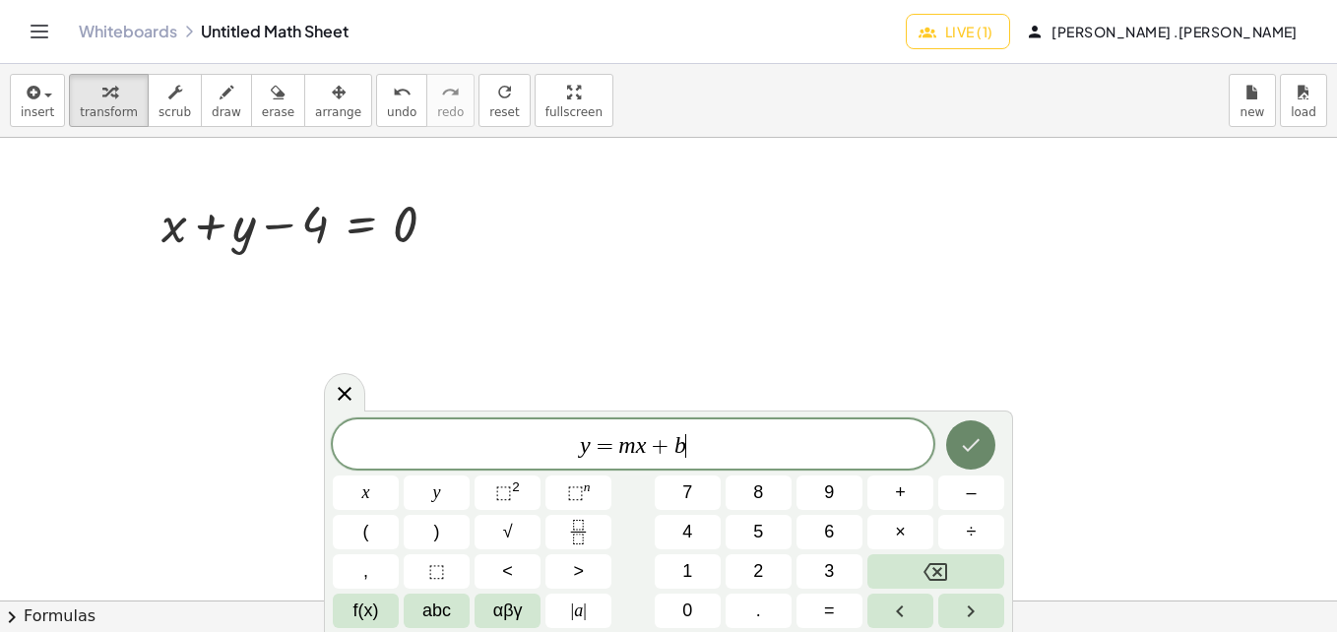
click at [969, 447] on icon "Done" at bounding box center [971, 445] width 24 height 24
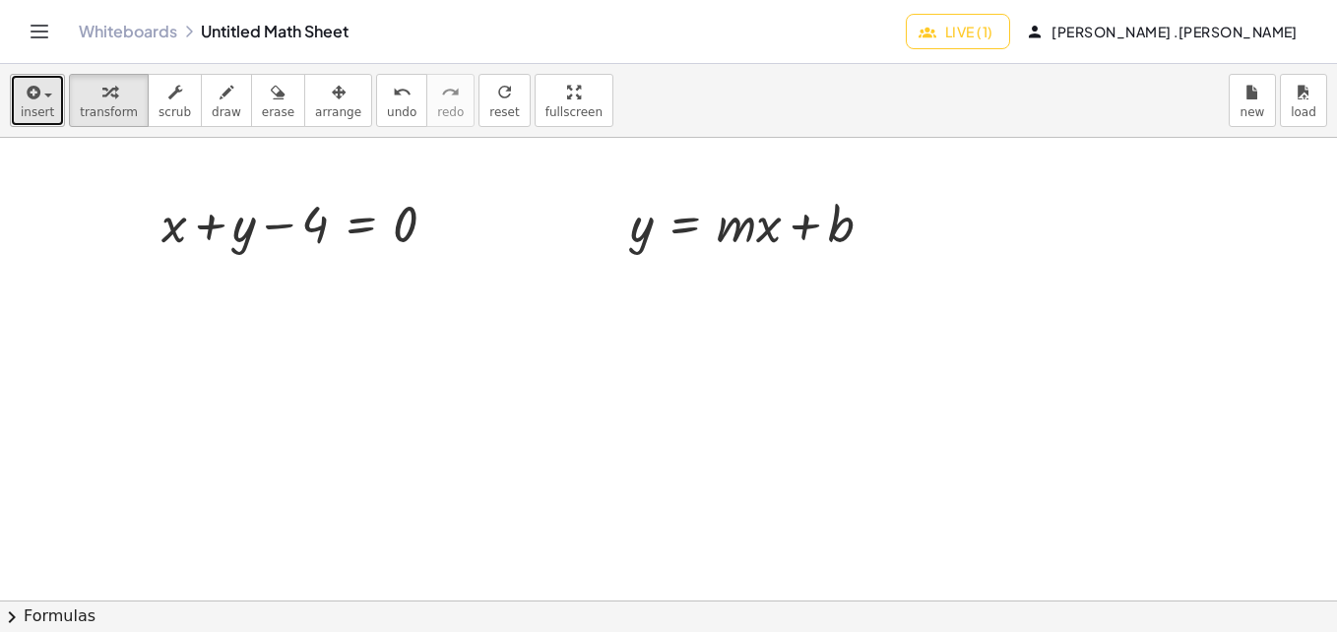
click at [41, 117] on span "insert" at bounding box center [37, 112] width 33 height 14
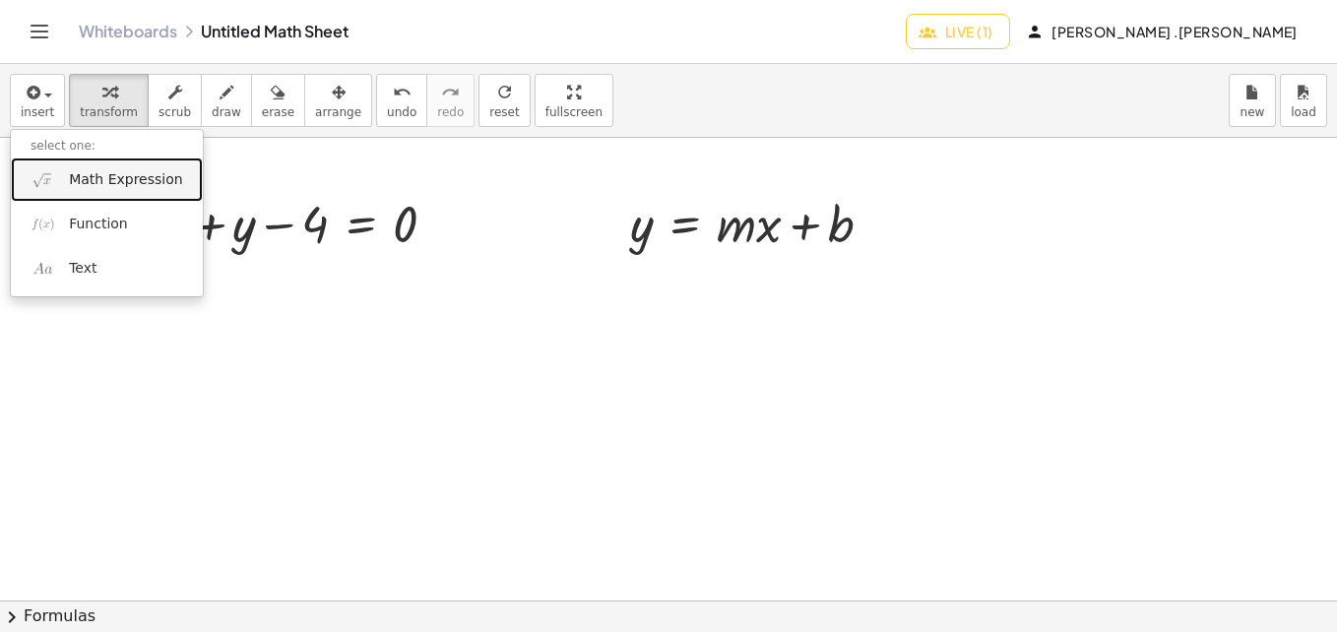
click at [92, 183] on span "Math Expression" at bounding box center [125, 180] width 113 height 20
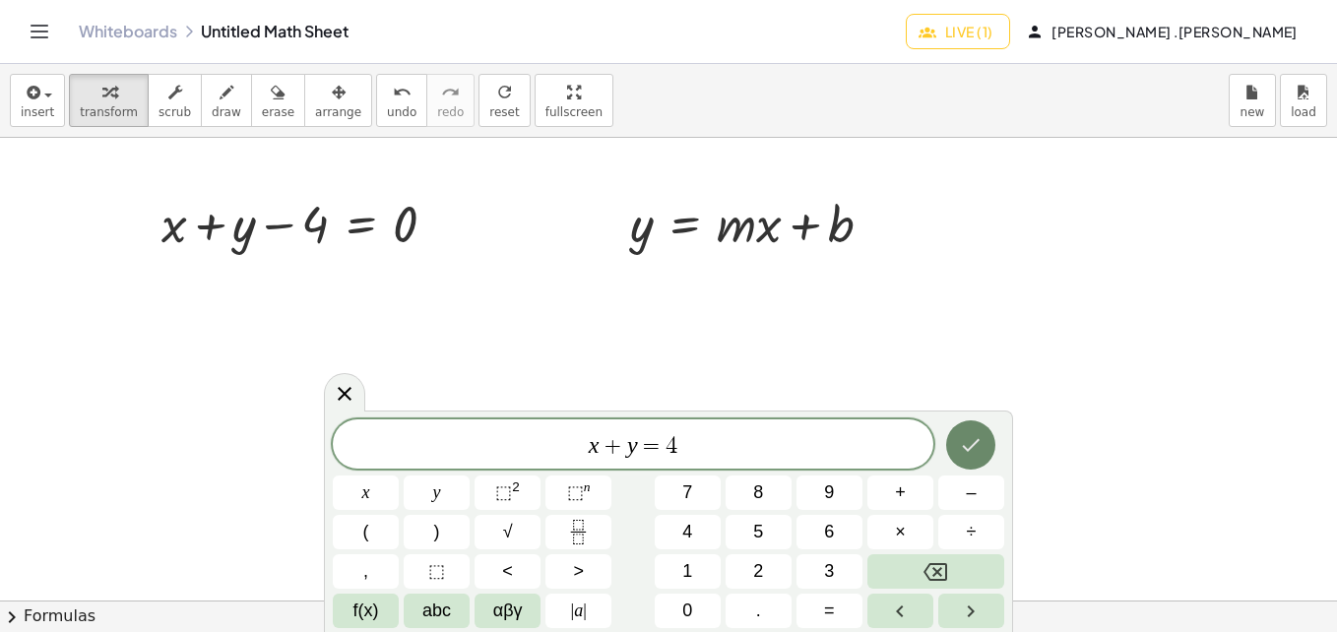
click at [975, 464] on button "Done" at bounding box center [970, 444] width 49 height 49
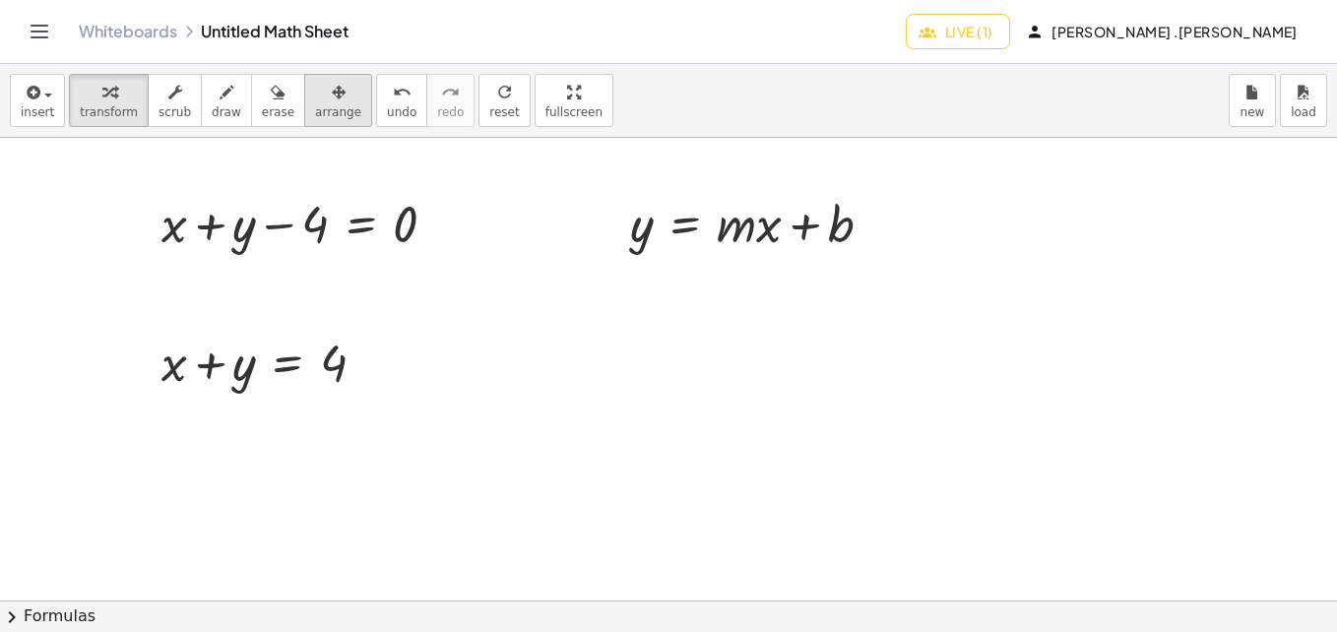
click at [323, 110] on span "arrange" at bounding box center [338, 112] width 46 height 14
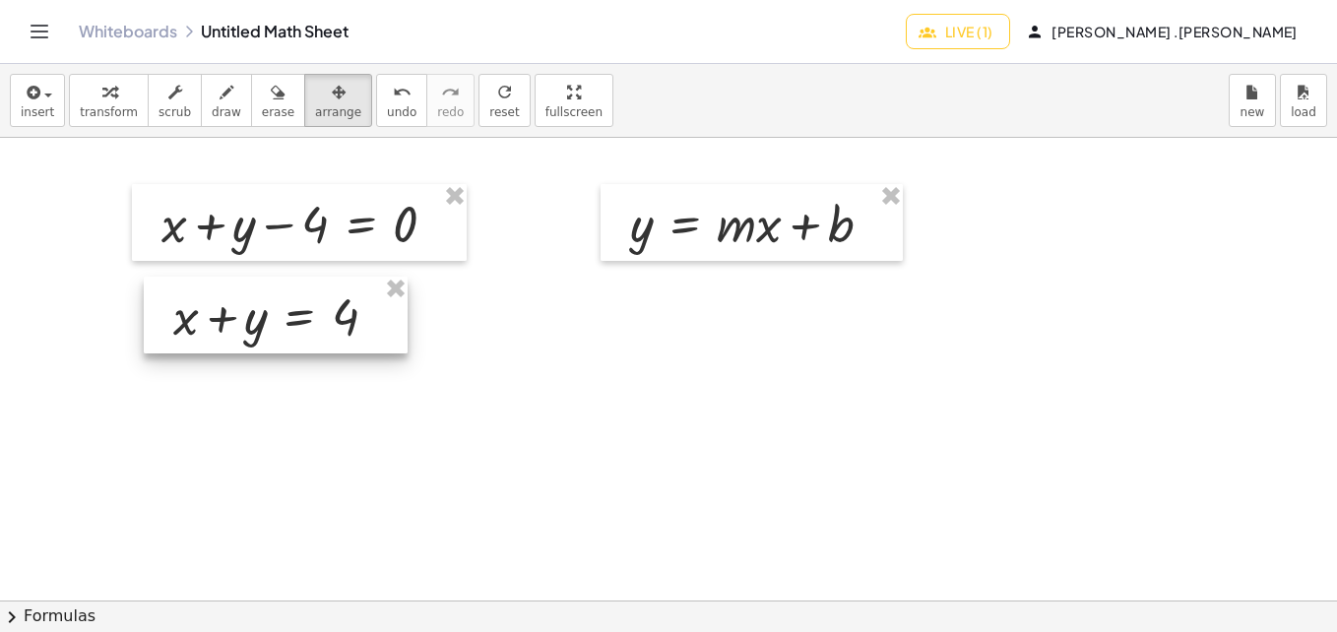
drag, startPoint x: 274, startPoint y: 371, endPoint x: 285, endPoint y: 325, distance: 47.7
click at [285, 325] on div at bounding box center [276, 315] width 264 height 77
click at [39, 113] on span "insert" at bounding box center [37, 112] width 33 height 14
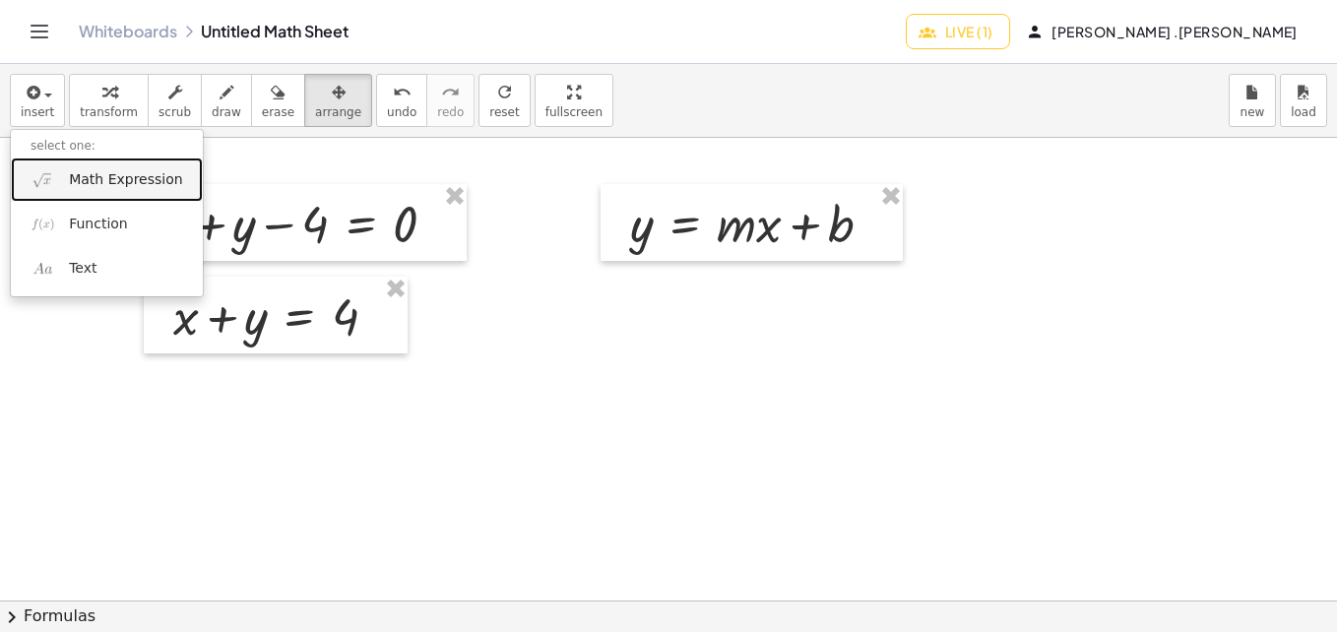
click at [66, 187] on link "Math Expression" at bounding box center [107, 179] width 192 height 44
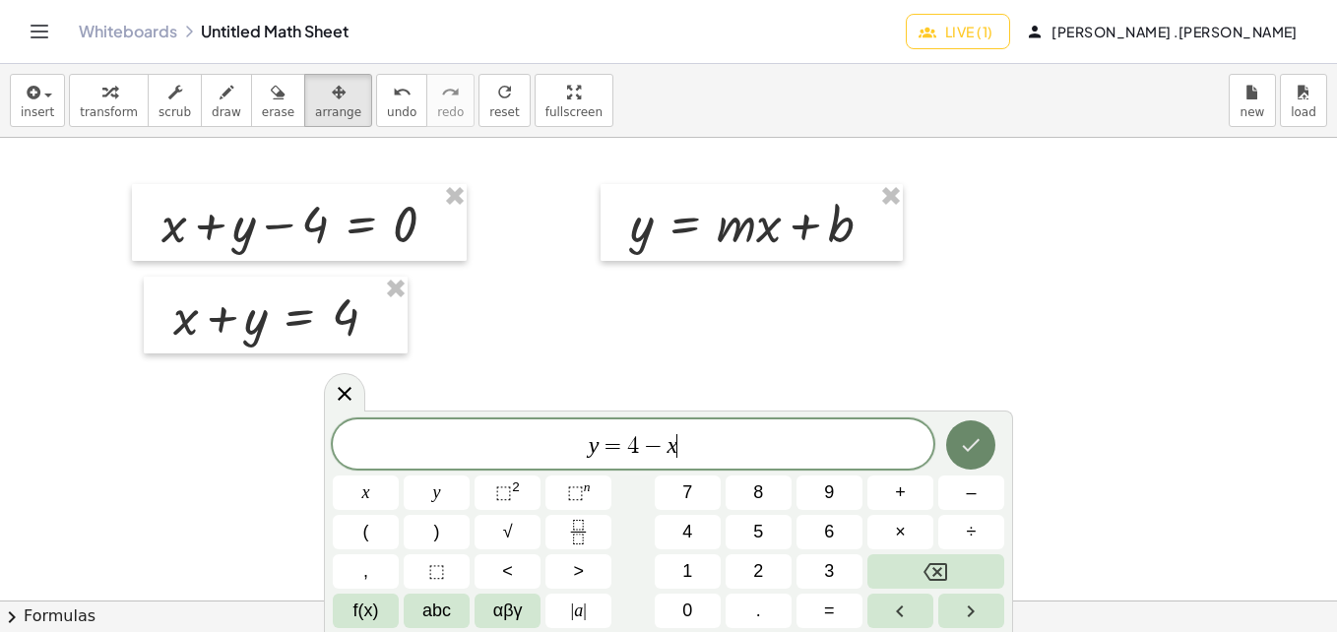
click at [975, 443] on icon "Done" at bounding box center [972, 445] width 18 height 13
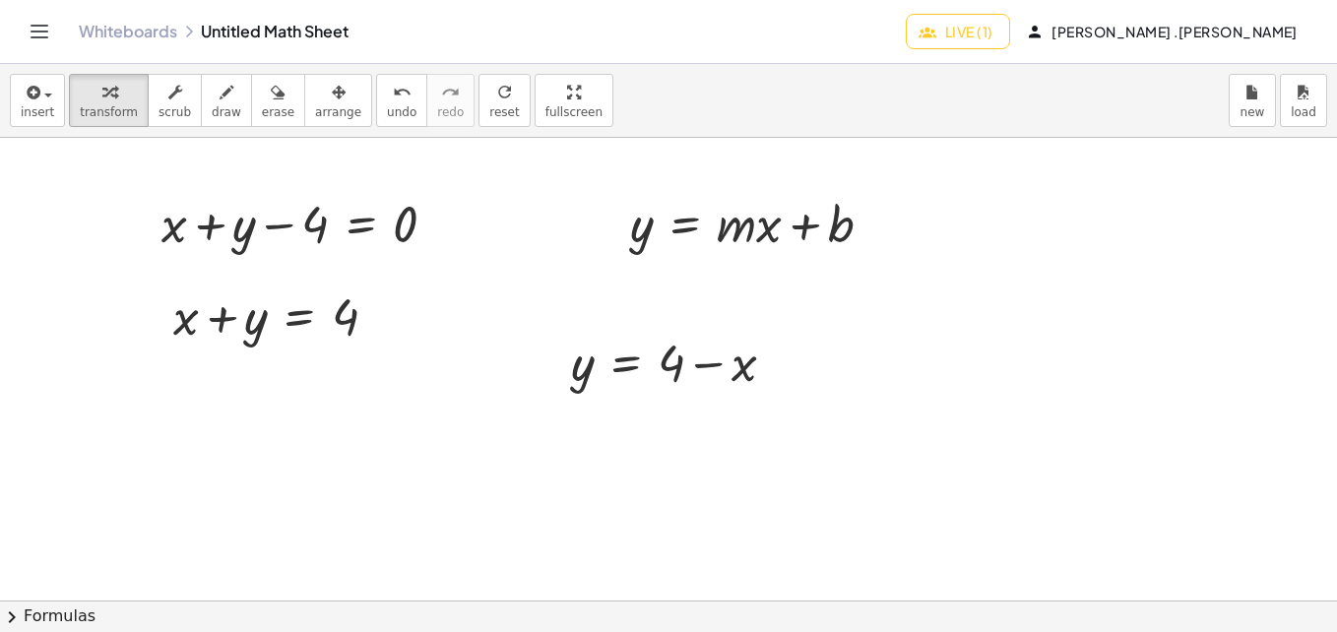
click at [315, 117] on span "arrange" at bounding box center [338, 112] width 46 height 14
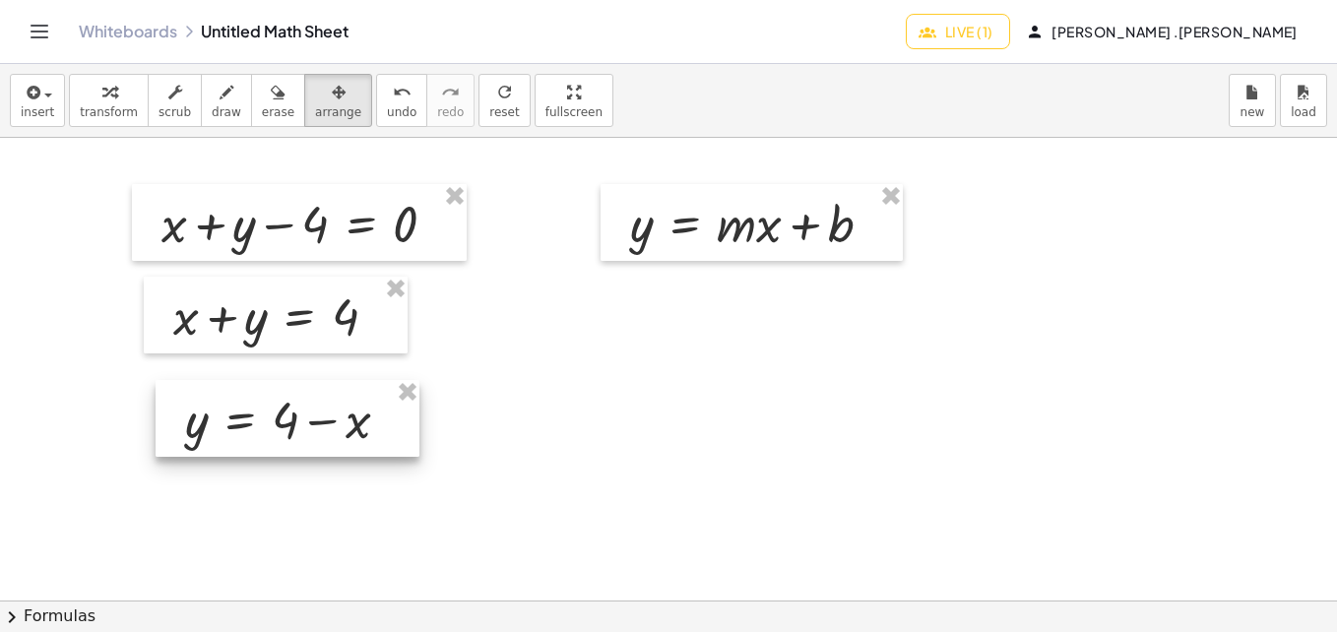
drag, startPoint x: 618, startPoint y: 368, endPoint x: 232, endPoint y: 425, distance: 390.1
click at [232, 425] on div at bounding box center [288, 418] width 264 height 77
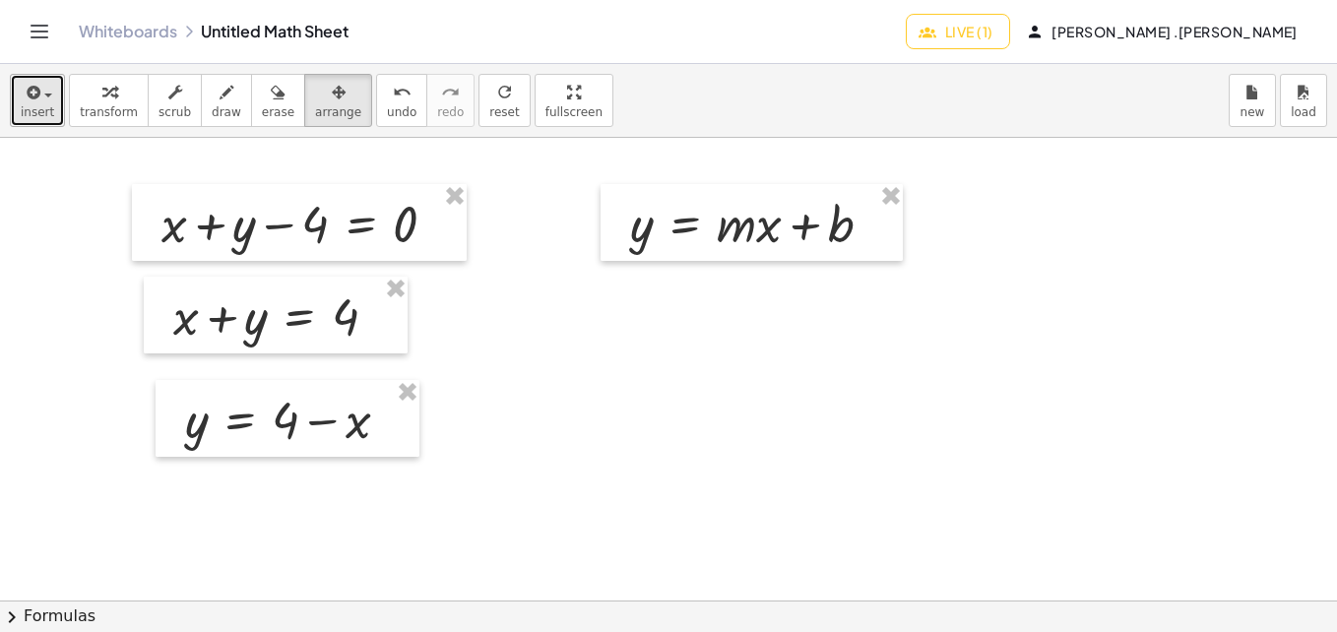
click at [56, 97] on button "insert" at bounding box center [37, 100] width 55 height 53
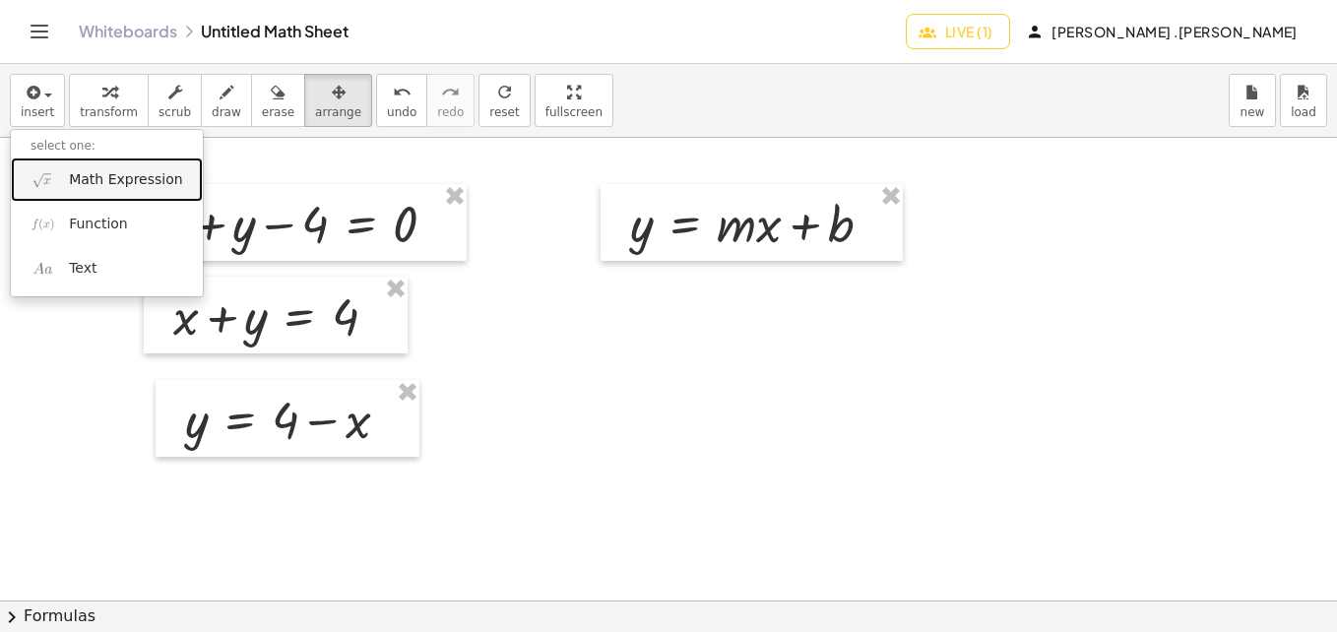
click at [81, 178] on span "Math Expression" at bounding box center [125, 180] width 113 height 20
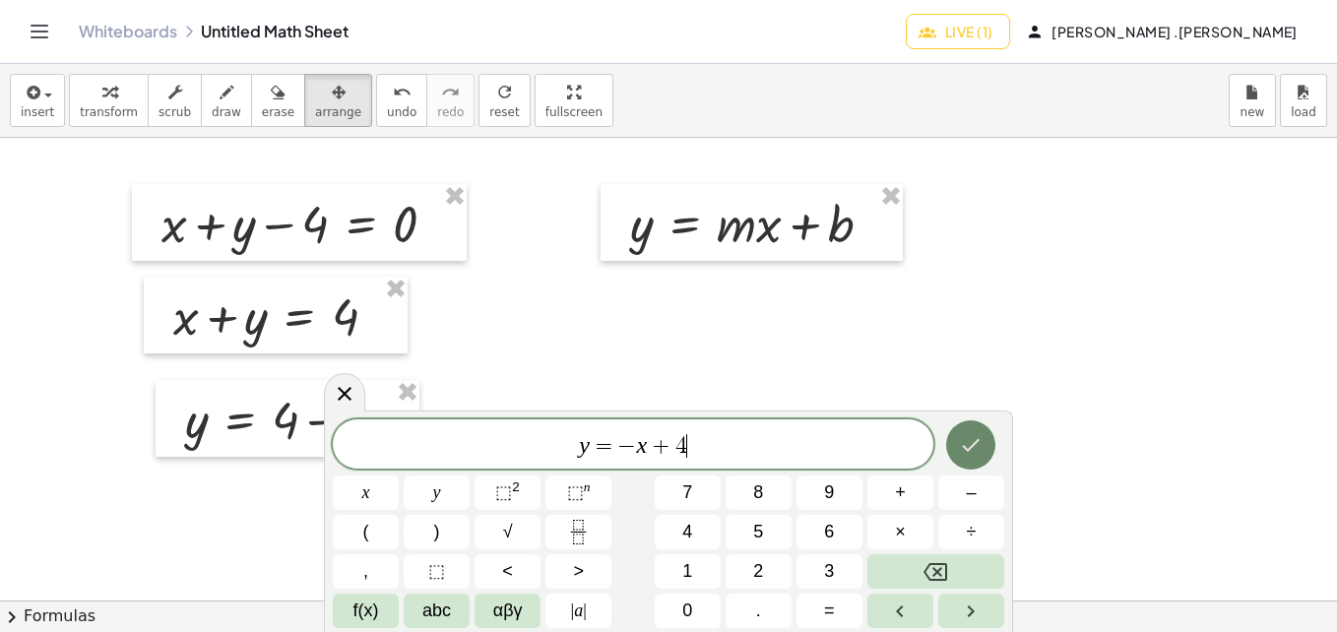
click at [959, 441] on icon "Done" at bounding box center [971, 445] width 24 height 24
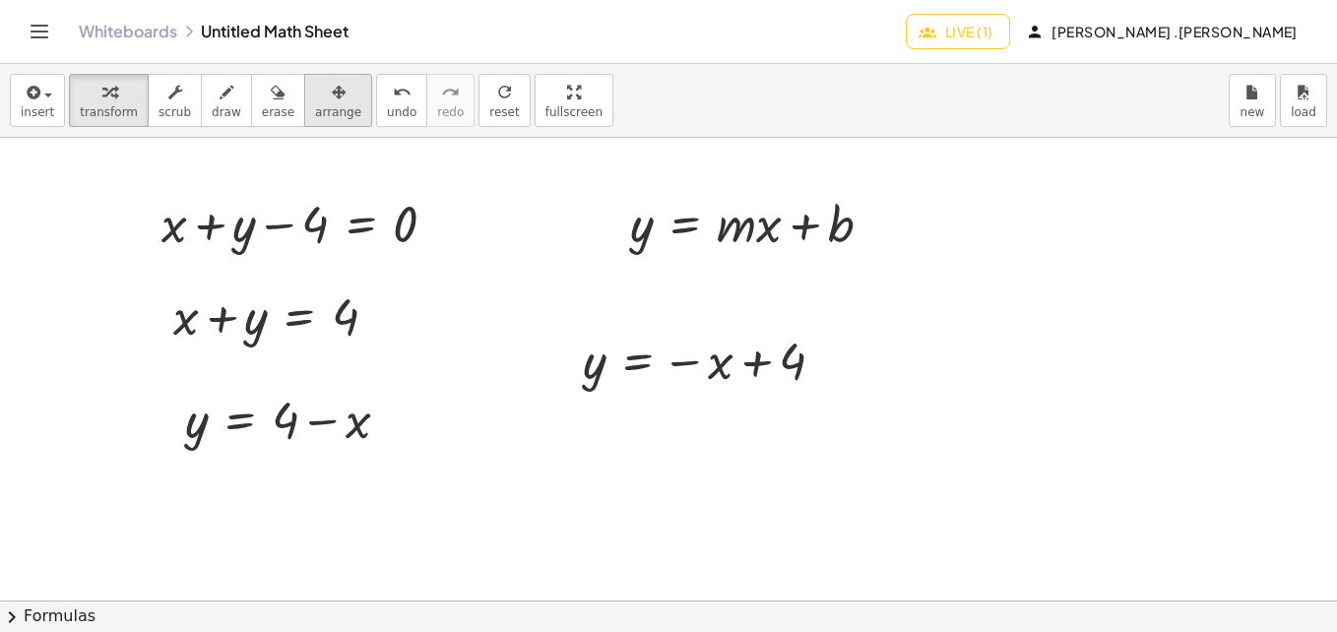
click at [315, 110] on span "arrange" at bounding box center [338, 112] width 46 height 14
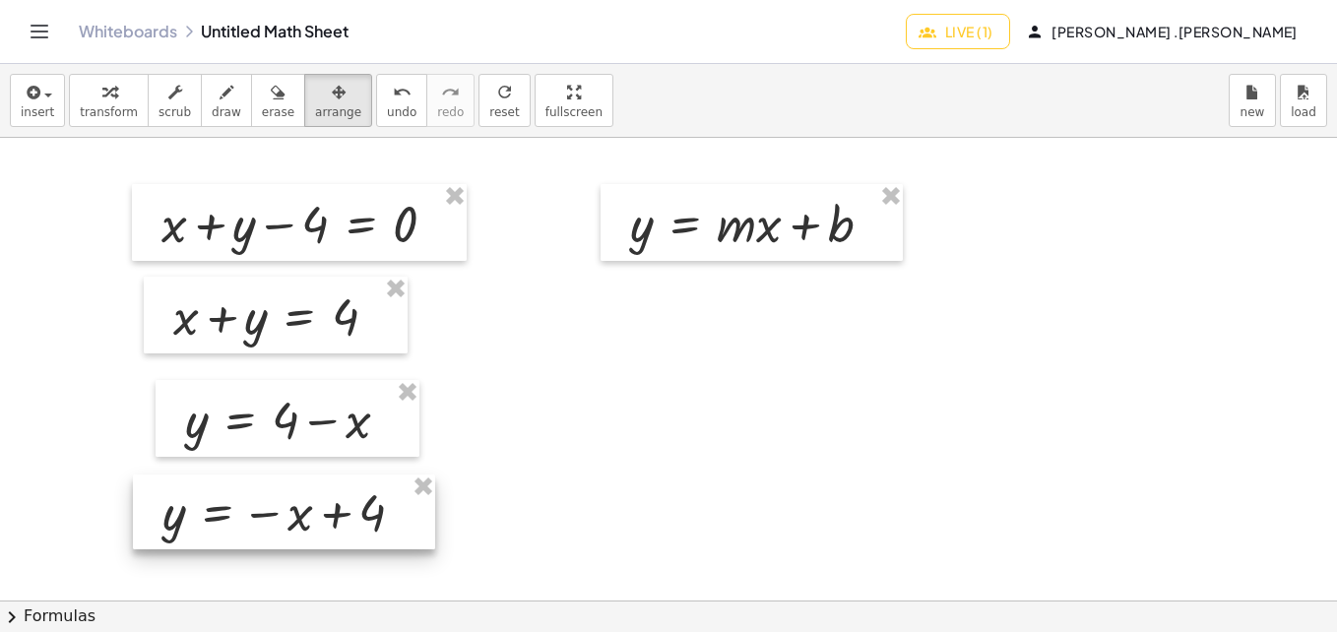
drag, startPoint x: 639, startPoint y: 372, endPoint x: 220, endPoint y: 524, distance: 445.9
click at [220, 524] on div at bounding box center [284, 511] width 302 height 75
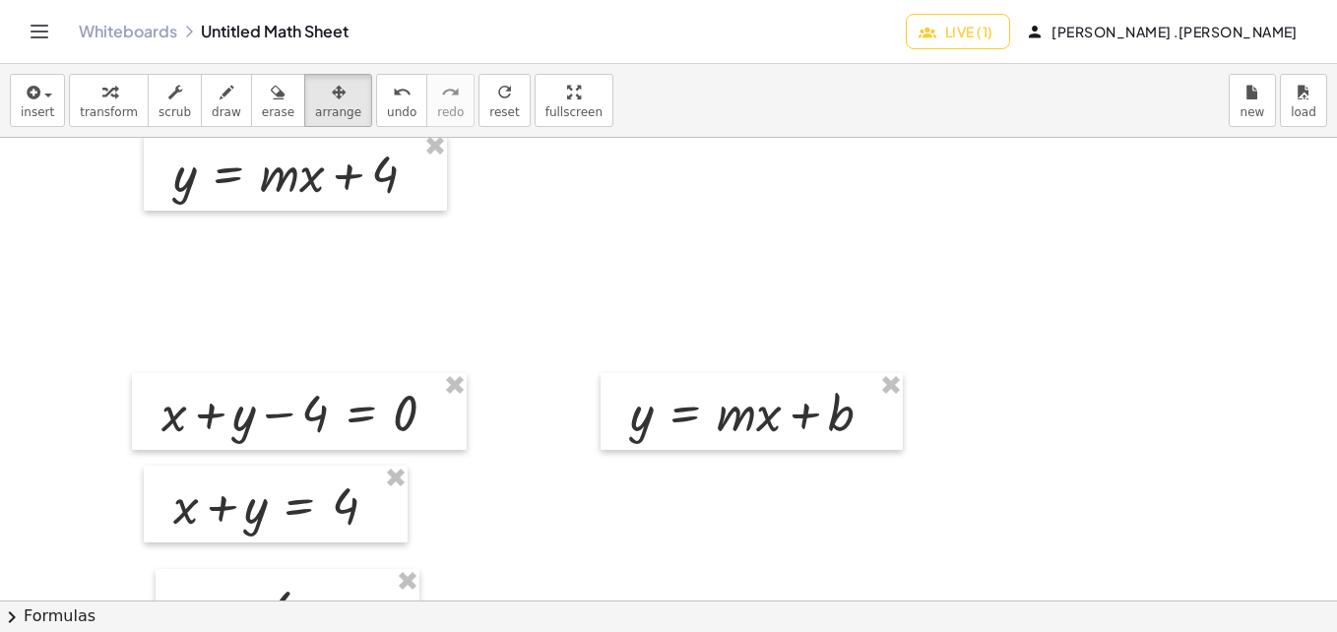
scroll to position [0, 0]
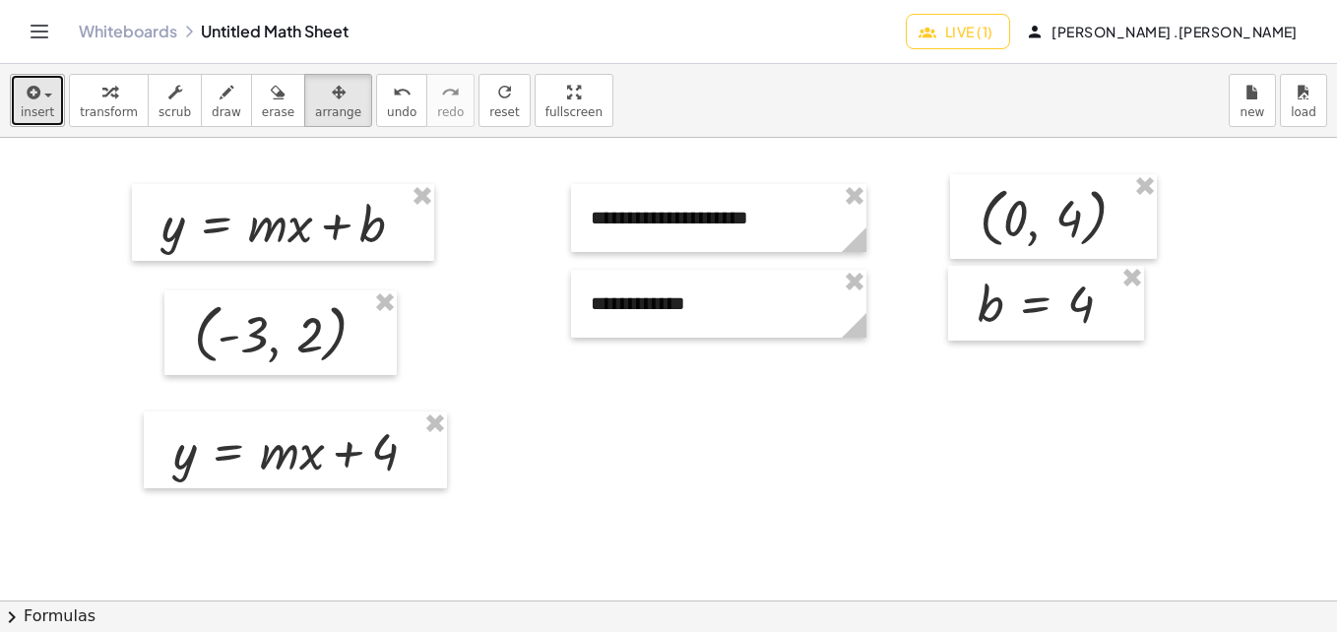
click at [41, 108] on span "insert" at bounding box center [37, 112] width 33 height 14
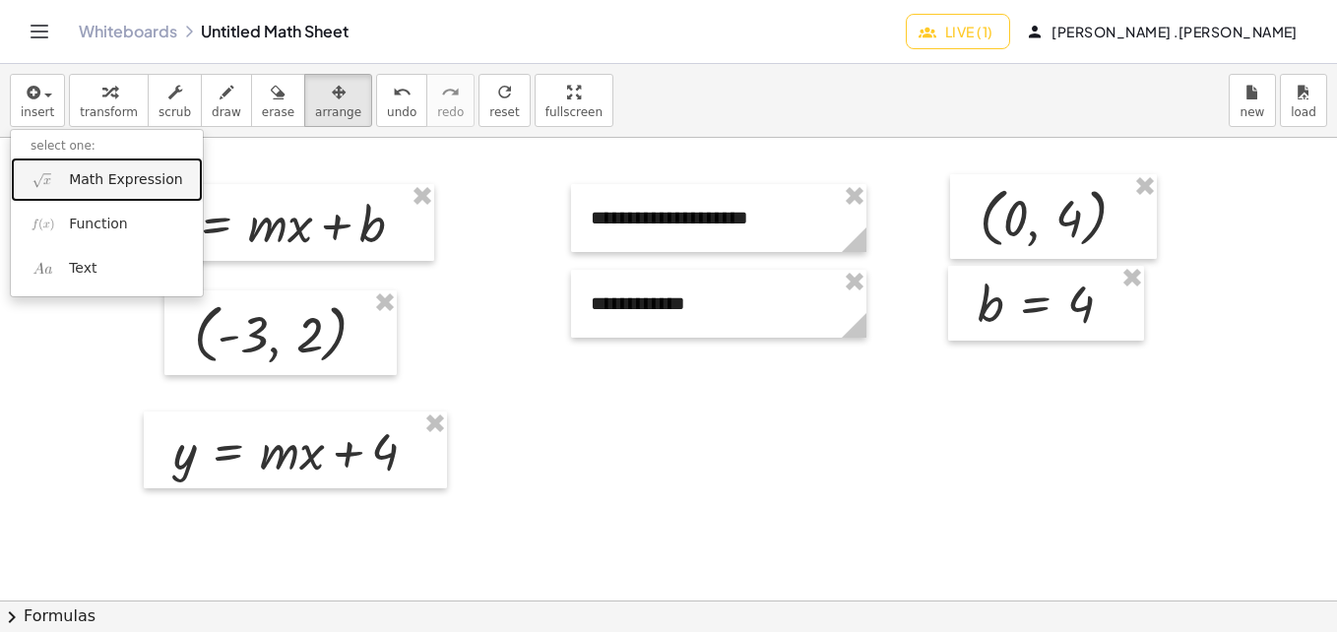
click at [87, 183] on span "Math Expression" at bounding box center [125, 180] width 113 height 20
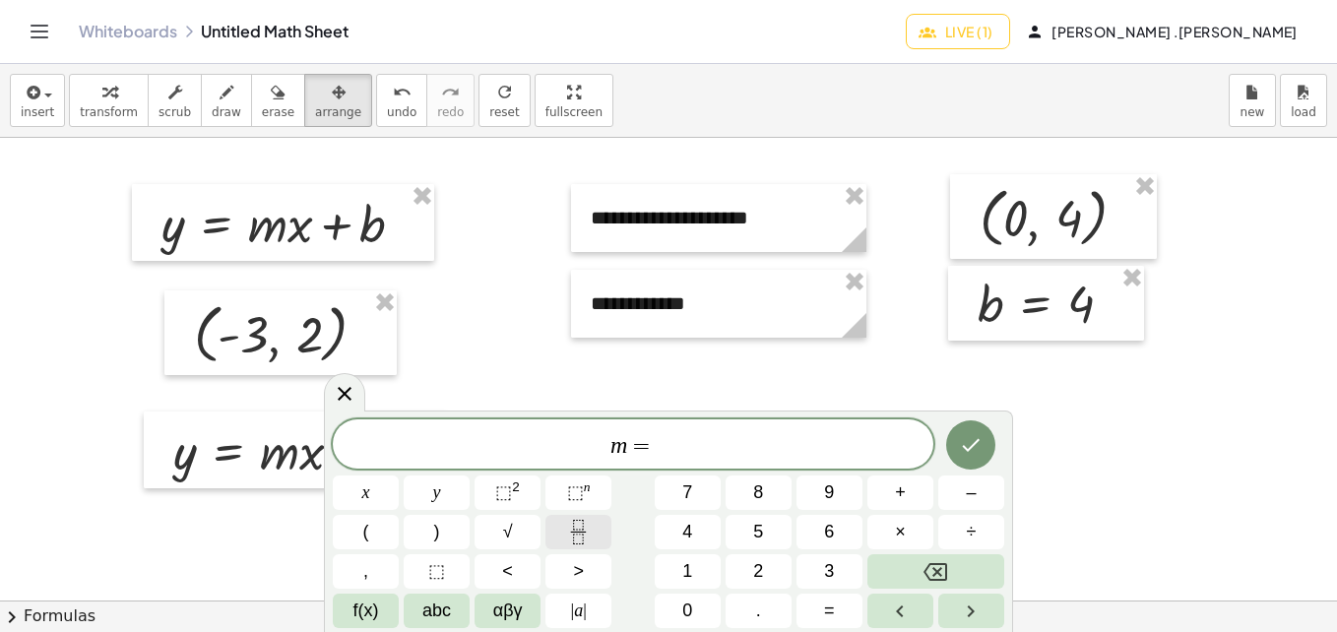
click at [574, 533] on icon "Fraction" at bounding box center [578, 532] width 25 height 25
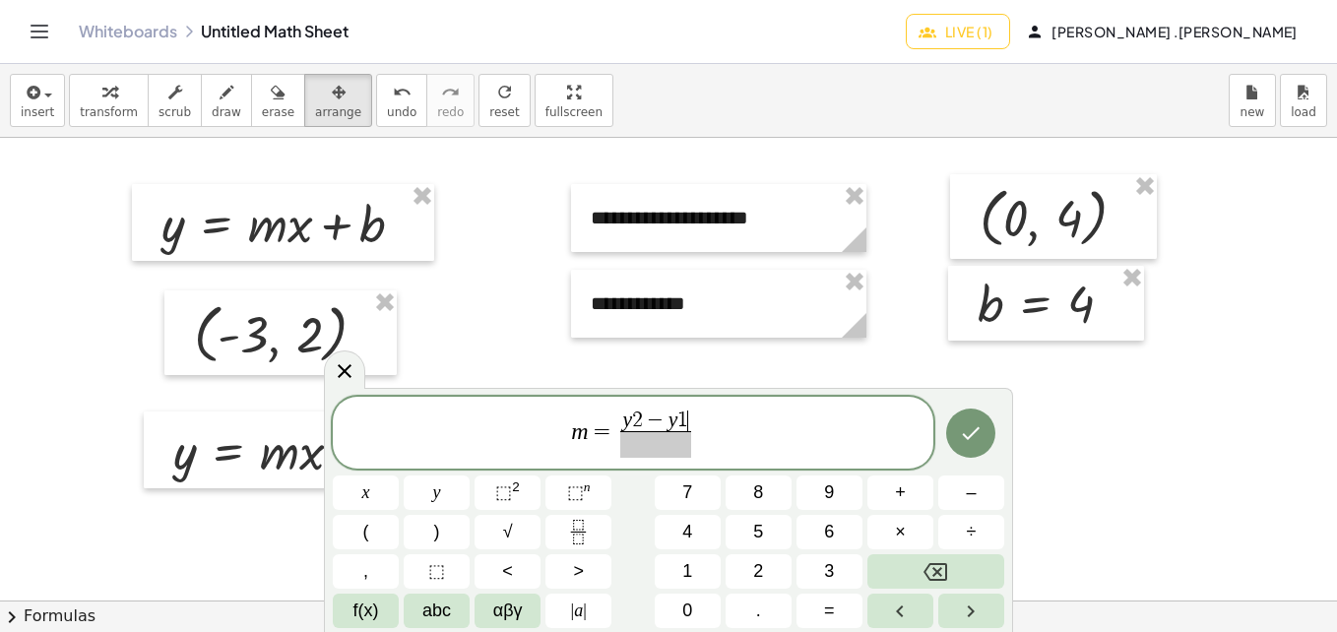
click at [627, 439] on span at bounding box center [655, 444] width 70 height 27
click at [977, 436] on icon "Done" at bounding box center [971, 433] width 24 height 24
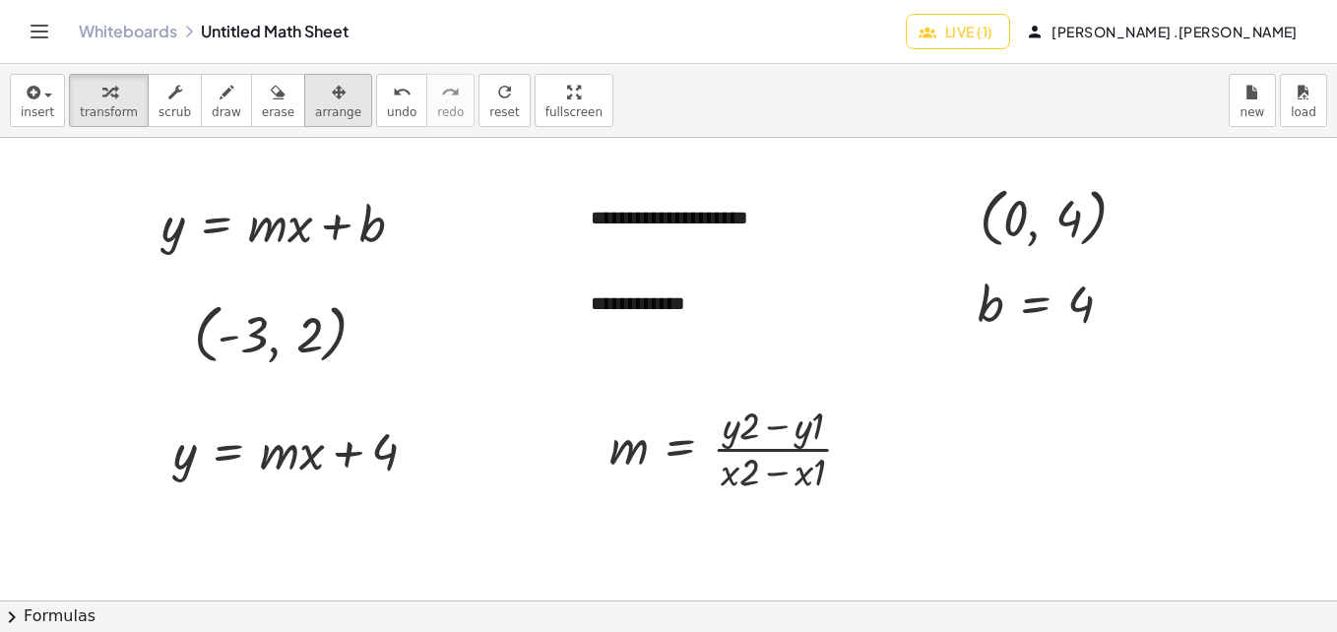
click at [315, 105] on span "arrange" at bounding box center [338, 112] width 46 height 14
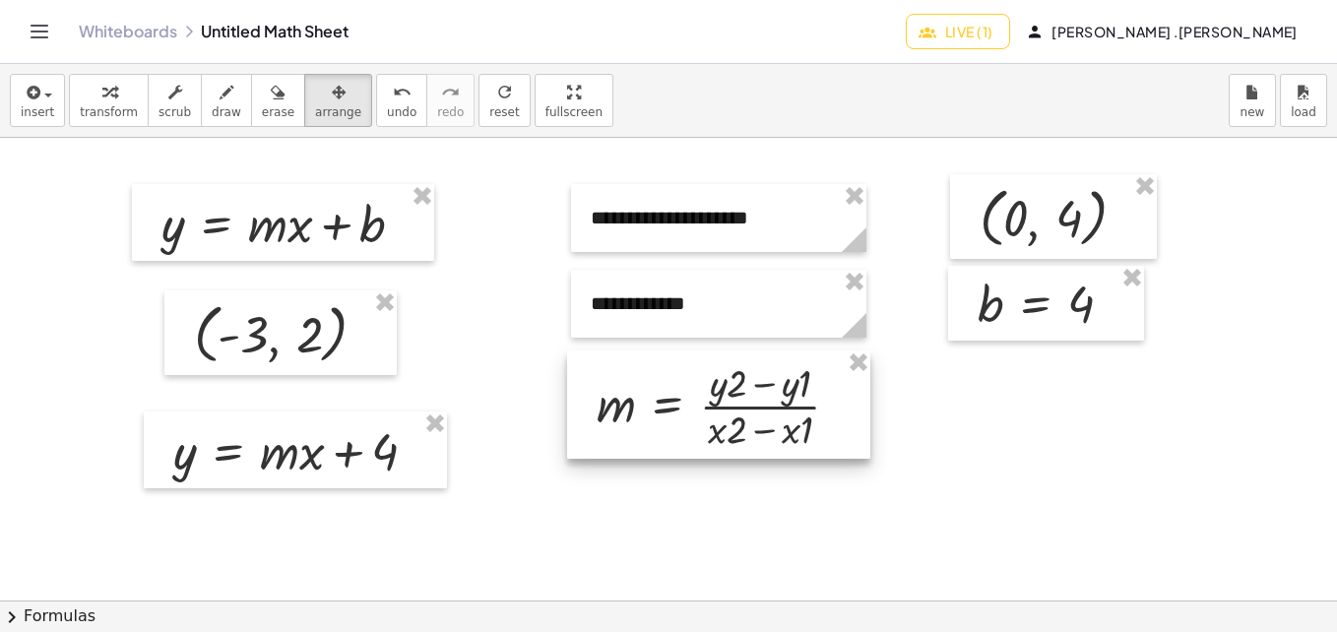
drag, startPoint x: 698, startPoint y: 435, endPoint x: 685, endPoint y: 393, distance: 44.2
click at [685, 393] on div at bounding box center [718, 404] width 303 height 108
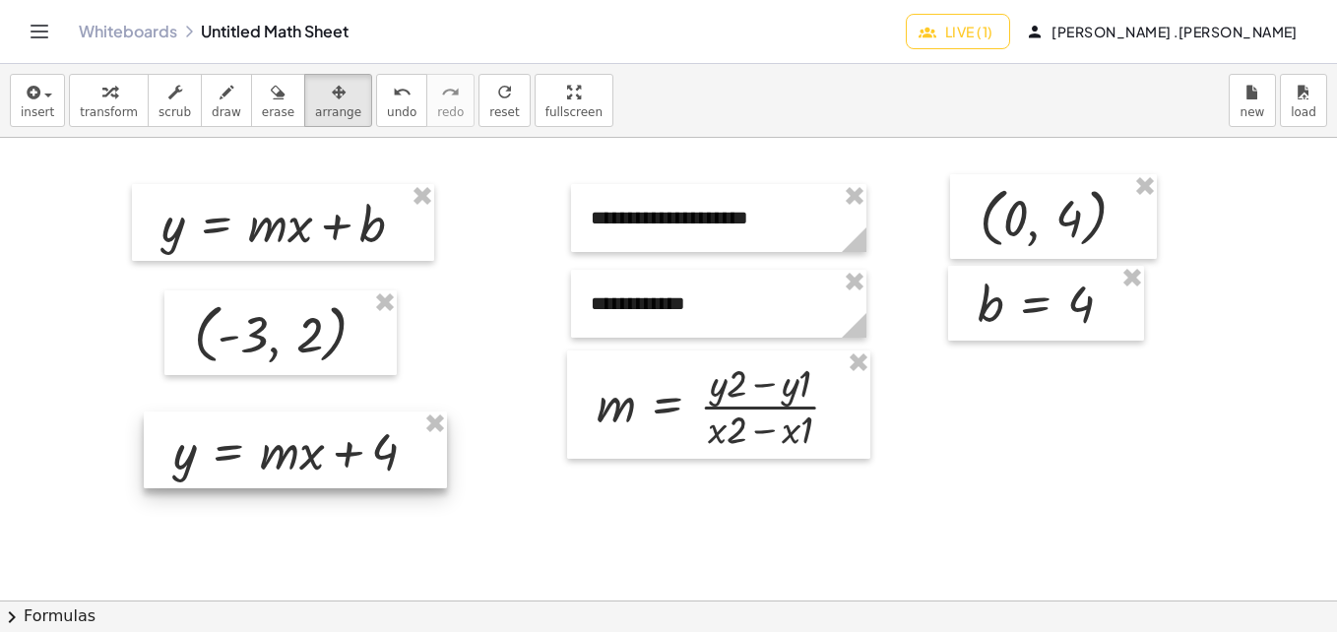
drag, startPoint x: 440, startPoint y: 424, endPoint x: 387, endPoint y: 371, distance: 75.2
click at [387, 371] on div at bounding box center [280, 332] width 232 height 85
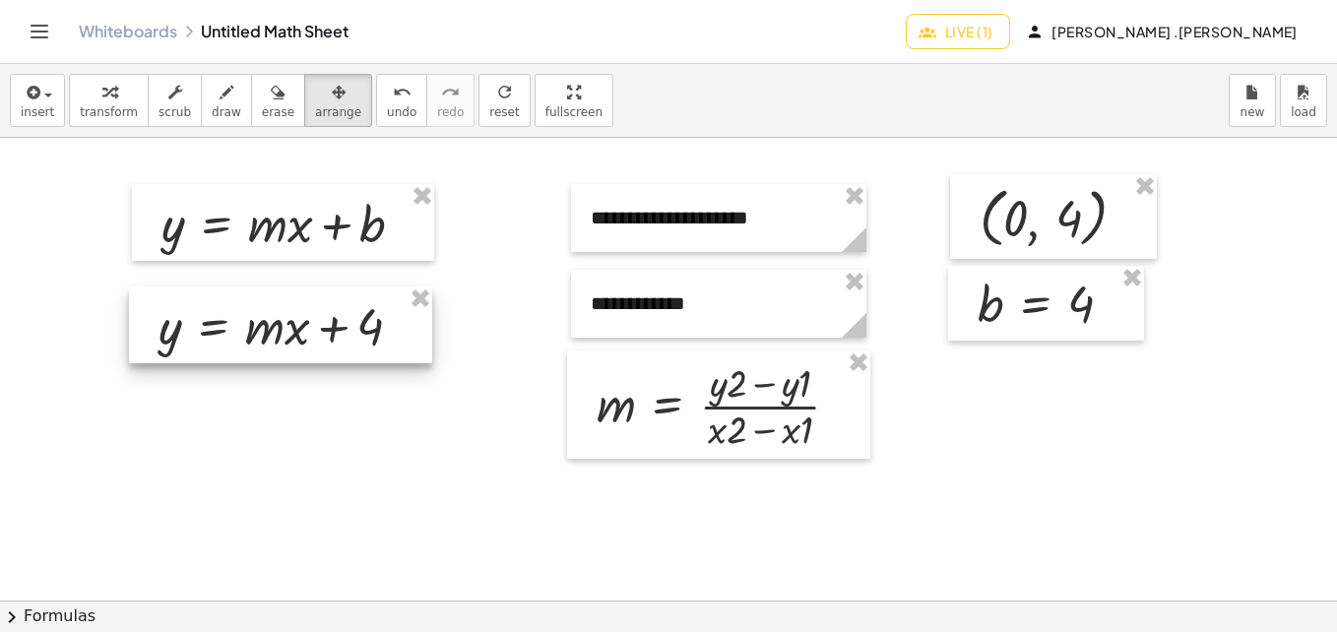
drag, startPoint x: 360, startPoint y: 450, endPoint x: 346, endPoint y: 324, distance: 126.9
click at [346, 324] on div at bounding box center [280, 324] width 303 height 77
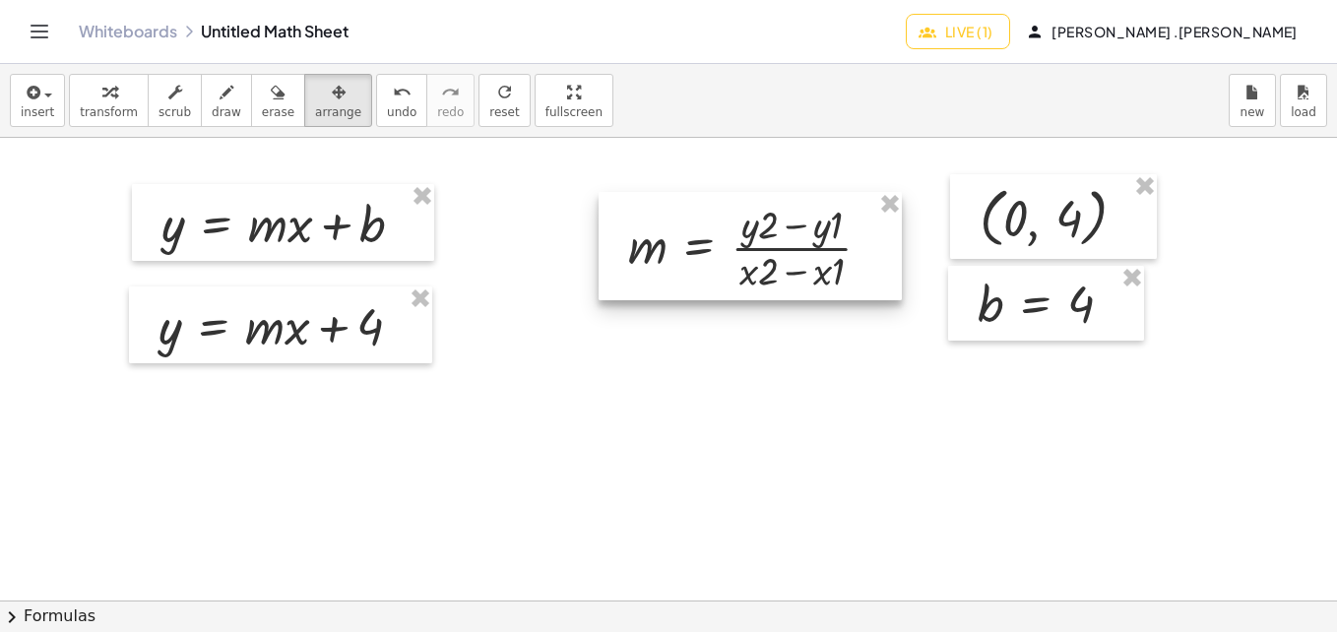
drag, startPoint x: 798, startPoint y: 378, endPoint x: 819, endPoint y: 214, distance: 165.7
click at [819, 214] on div at bounding box center [749, 246] width 303 height 108
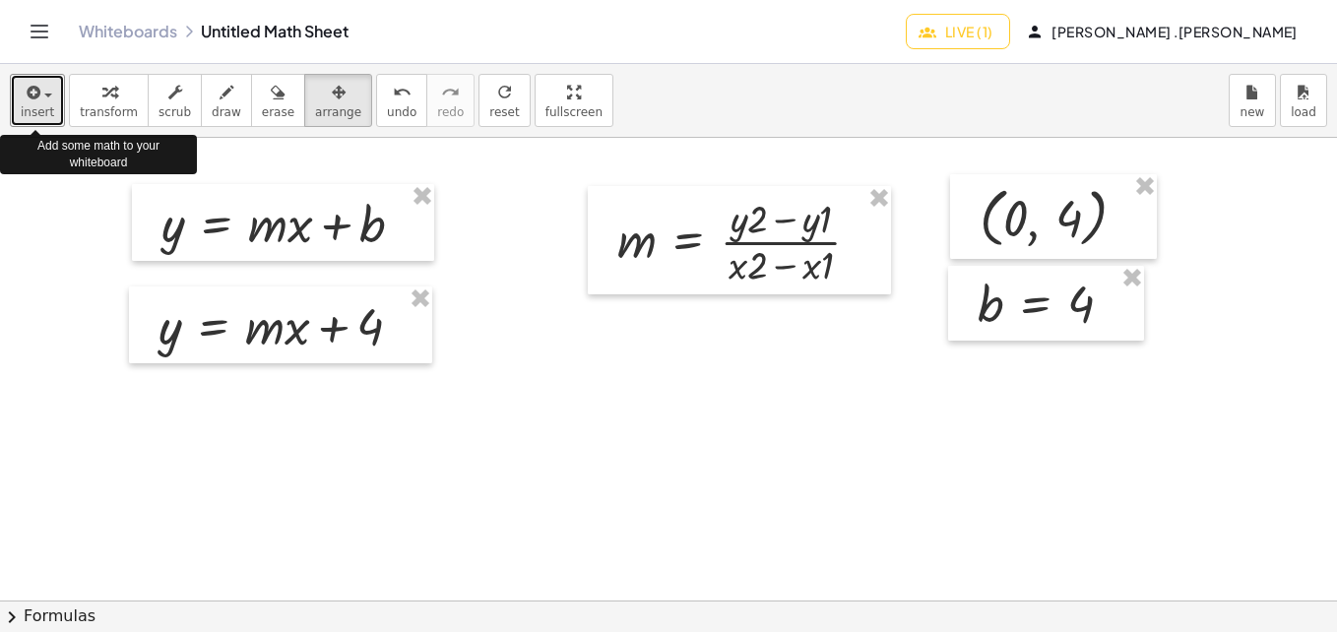
drag, startPoint x: 54, startPoint y: 113, endPoint x: 396, endPoint y: 478, distance: 500.0
click at [44, 121] on button "insert" at bounding box center [37, 100] width 55 height 53
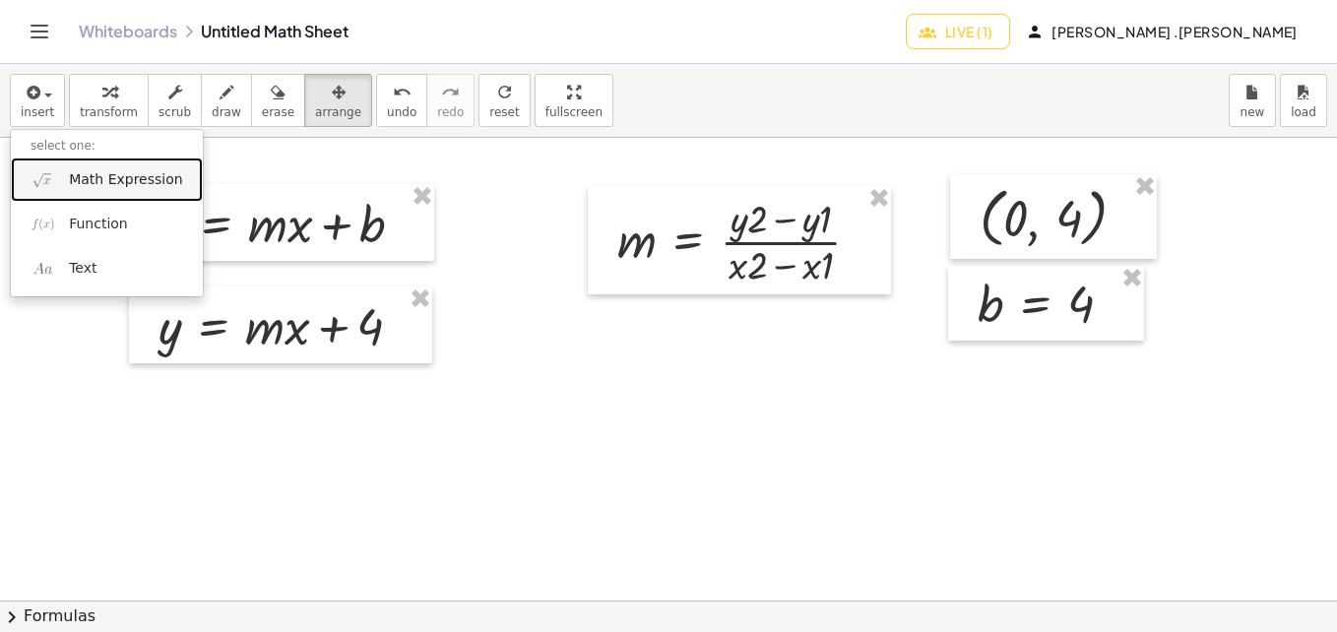
click at [78, 178] on span "Math Expression" at bounding box center [125, 180] width 113 height 20
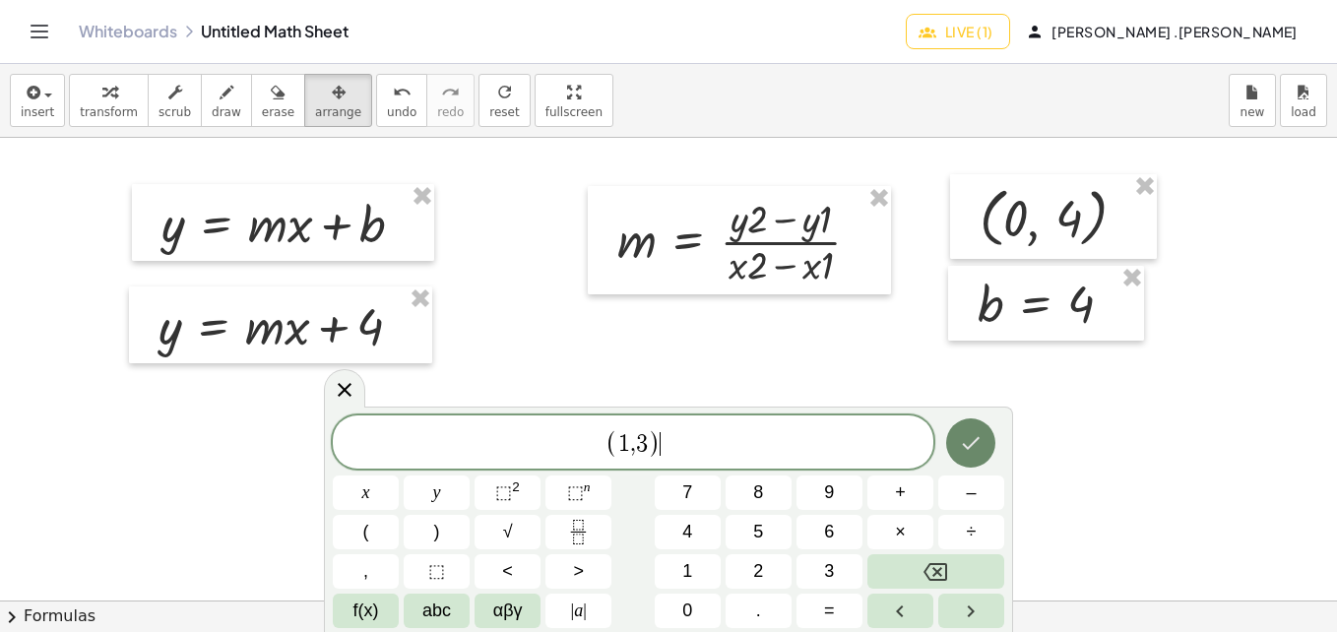
click at [964, 451] on icon "Done" at bounding box center [971, 443] width 24 height 24
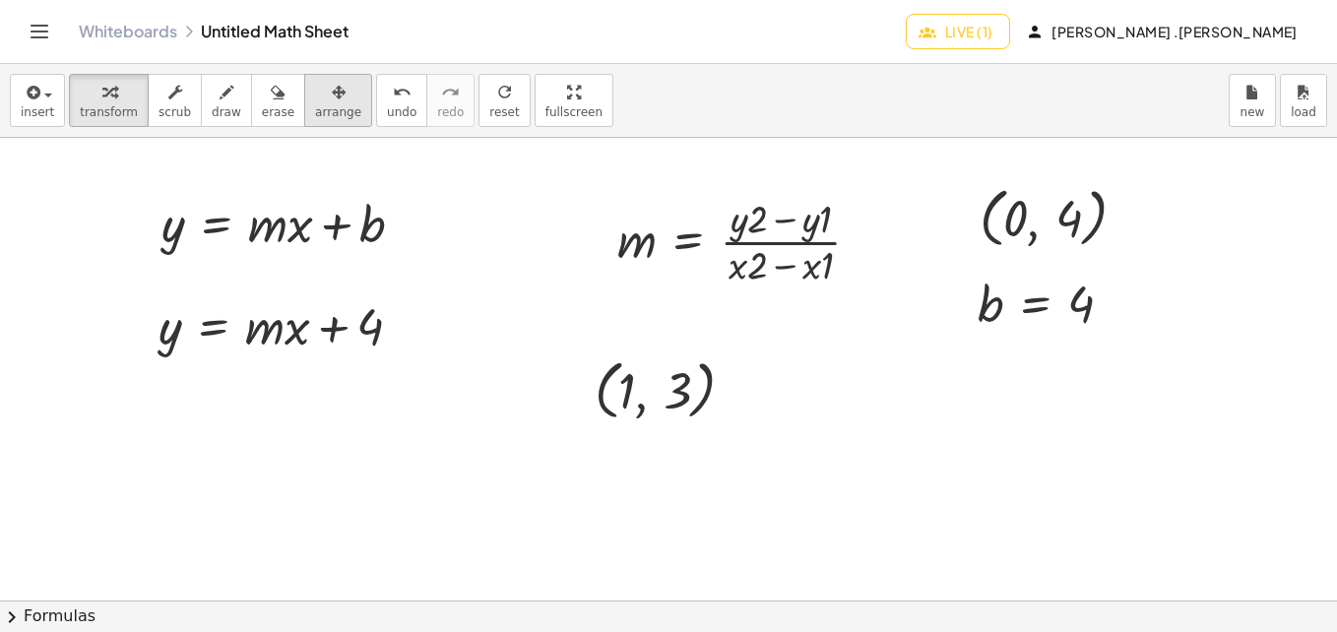
click at [332, 92] on icon "button" at bounding box center [339, 93] width 14 height 24
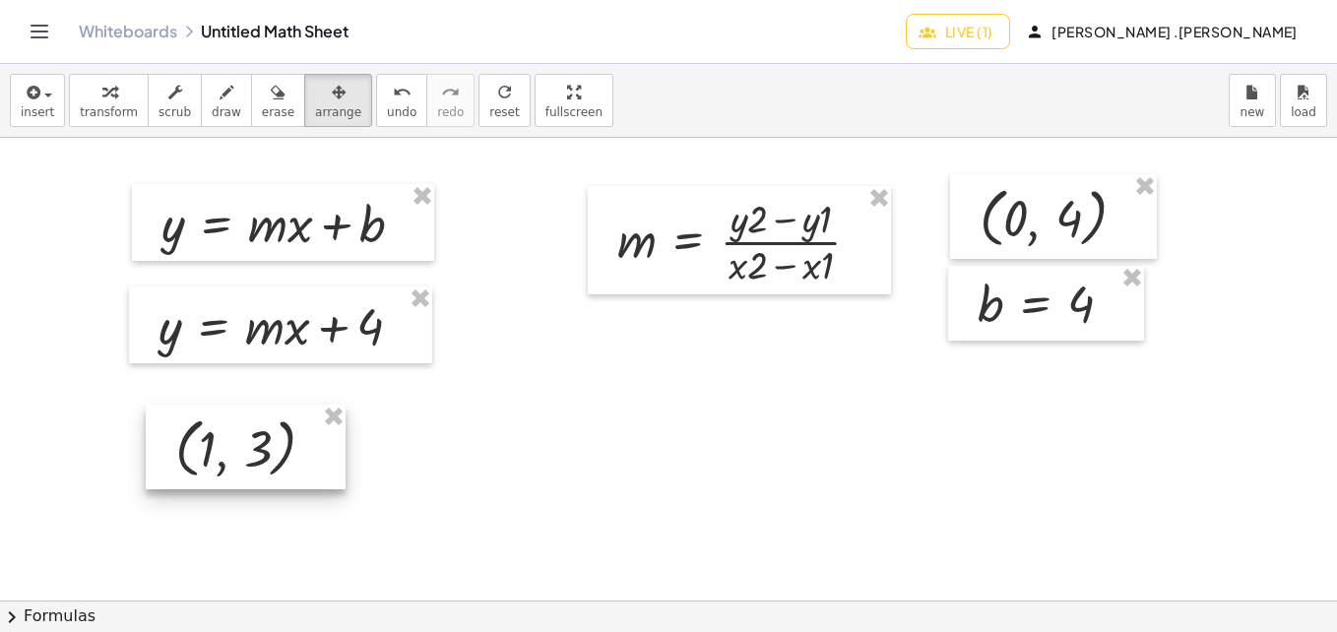
drag, startPoint x: 655, startPoint y: 388, endPoint x: 232, endPoint y: 447, distance: 426.4
click at [232, 447] on div at bounding box center [246, 447] width 200 height 85
click at [31, 106] on span "insert" at bounding box center [37, 112] width 33 height 14
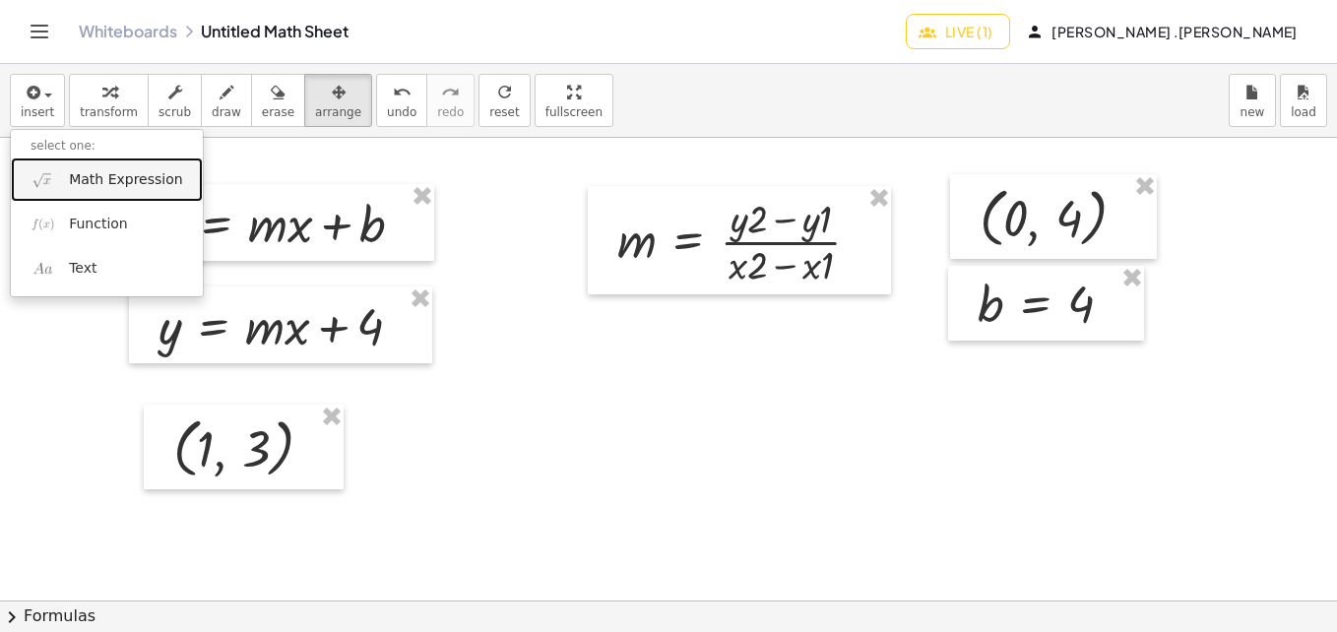
click at [88, 182] on span "Math Expression" at bounding box center [125, 180] width 113 height 20
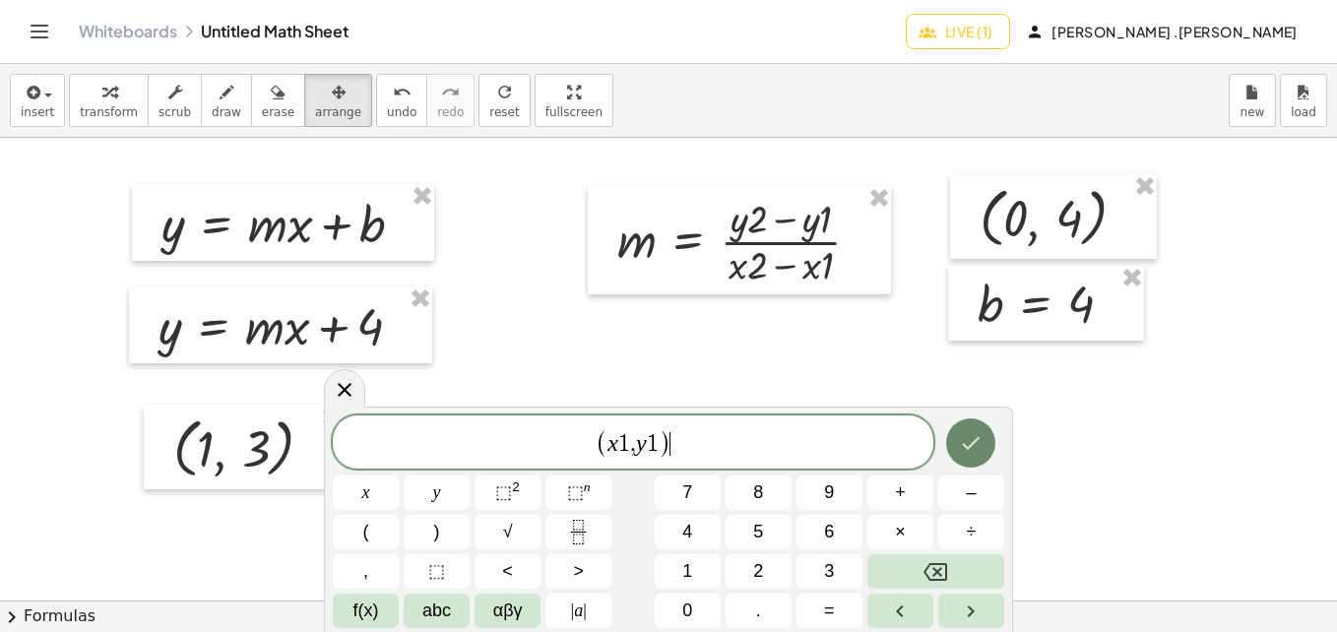
click at [974, 447] on icon "Done" at bounding box center [971, 443] width 24 height 24
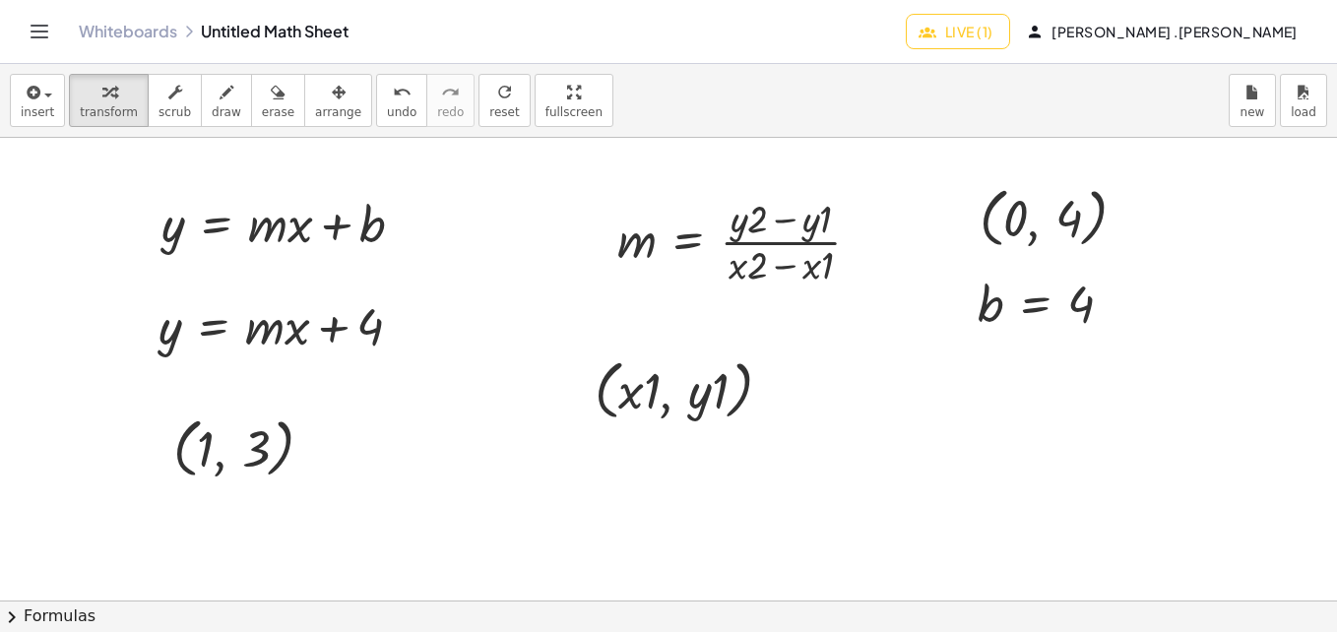
click at [304, 99] on button "arrange" at bounding box center [338, 100] width 68 height 53
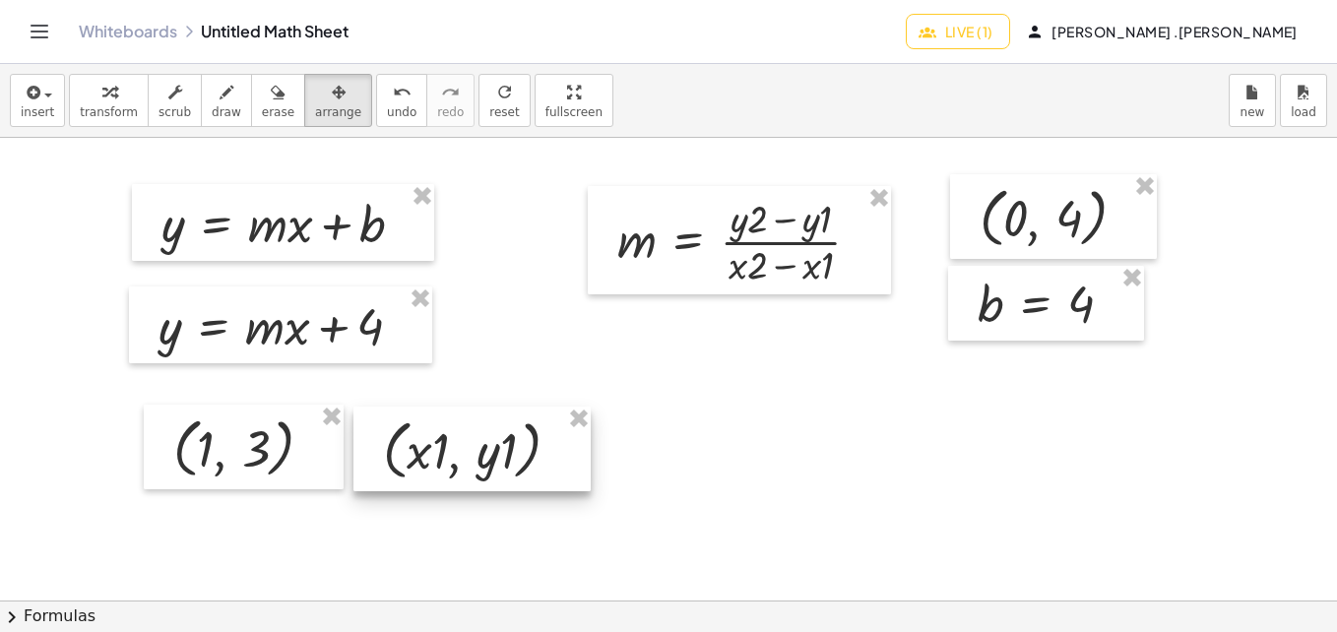
drag, startPoint x: 649, startPoint y: 385, endPoint x: 436, endPoint y: 446, distance: 221.2
click at [436, 446] on div at bounding box center [471, 449] width 237 height 85
click at [33, 118] on span "insert" at bounding box center [37, 112] width 33 height 14
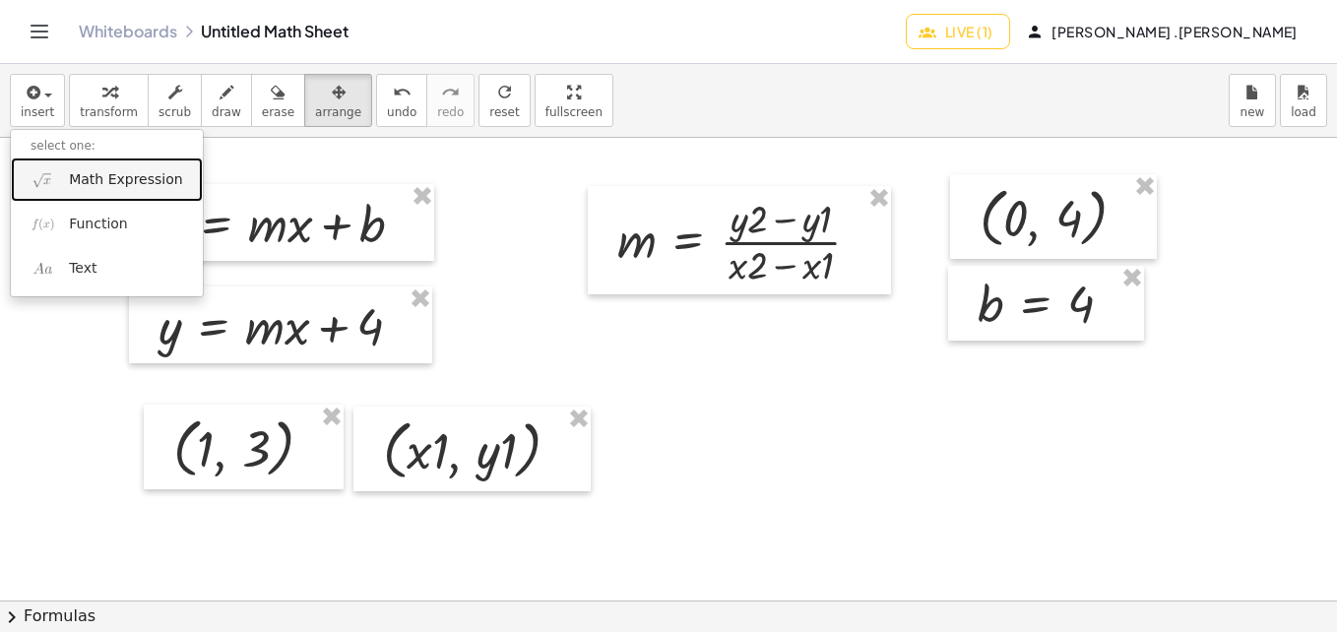
click at [71, 170] on span "Math Expression" at bounding box center [125, 180] width 113 height 20
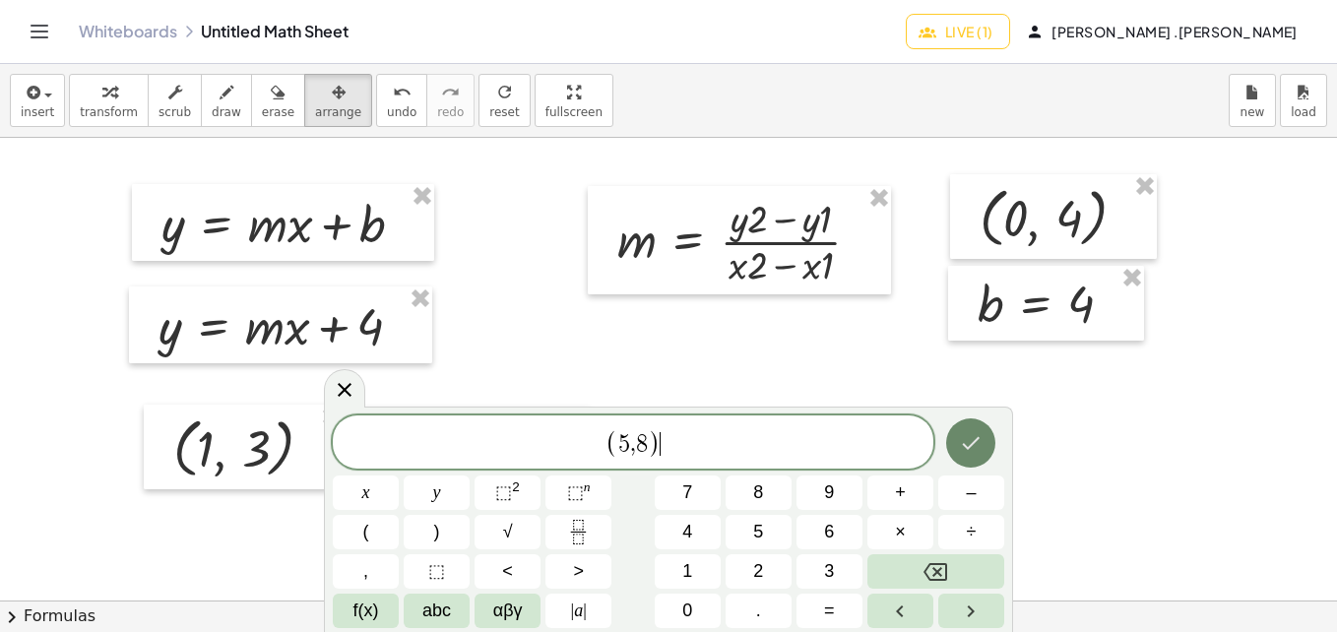
click at [957, 441] on button "Done" at bounding box center [970, 442] width 49 height 49
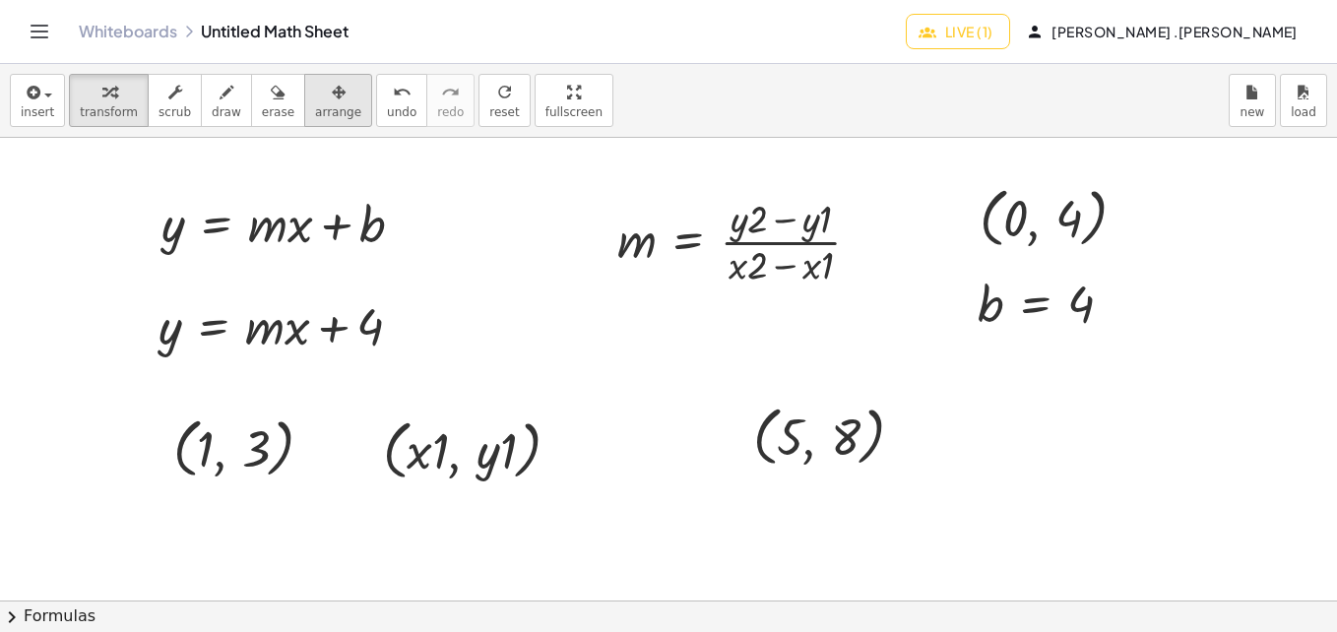
click at [318, 95] on div "button" at bounding box center [338, 92] width 46 height 24
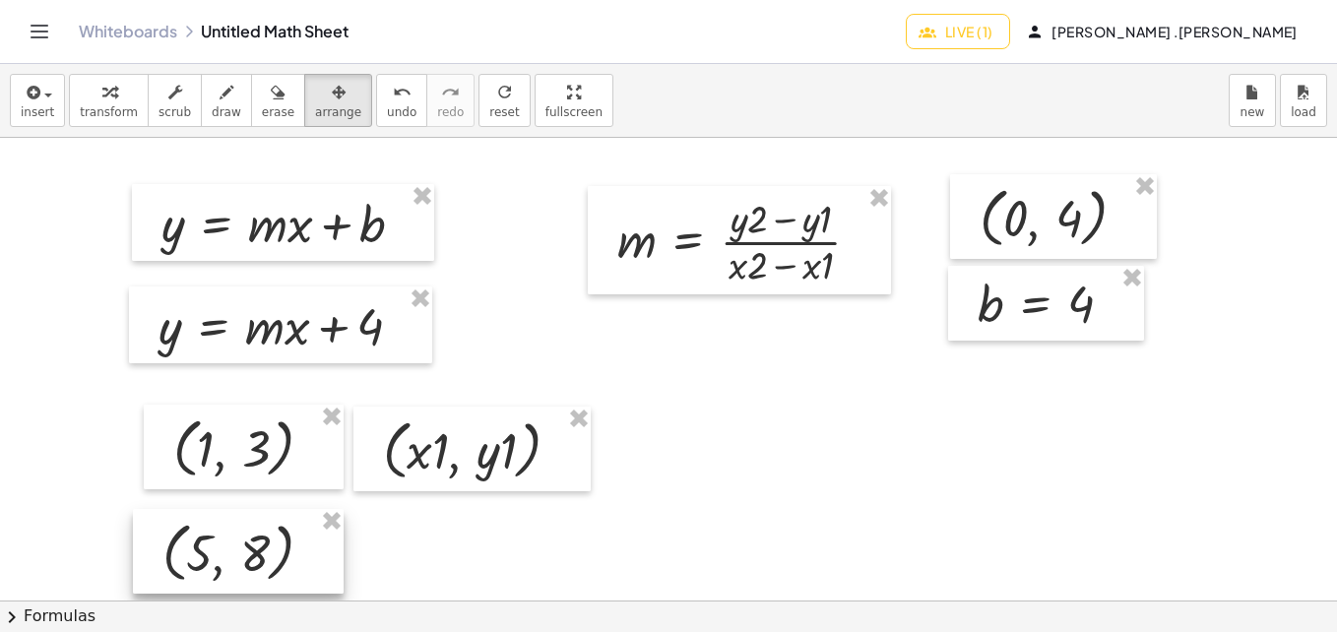
click at [225, 549] on div at bounding box center [238, 551] width 211 height 85
click at [42, 100] on div "button" at bounding box center [37, 92] width 33 height 24
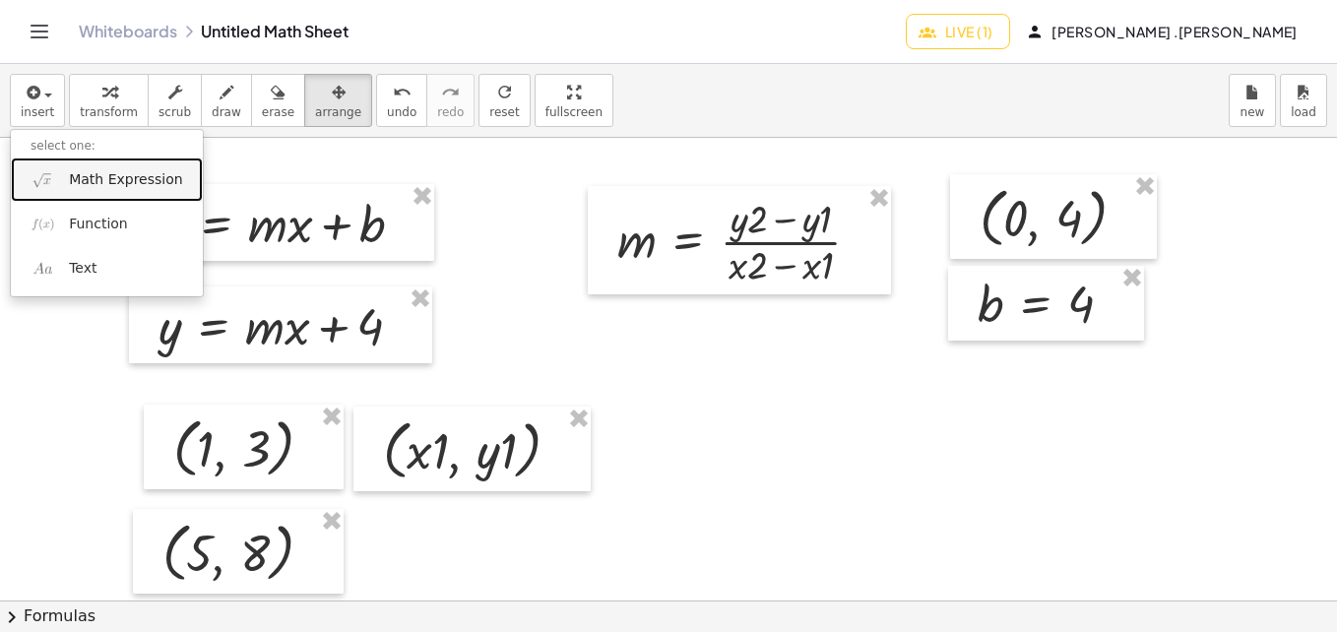
click at [97, 177] on span "Math Expression" at bounding box center [125, 180] width 113 height 20
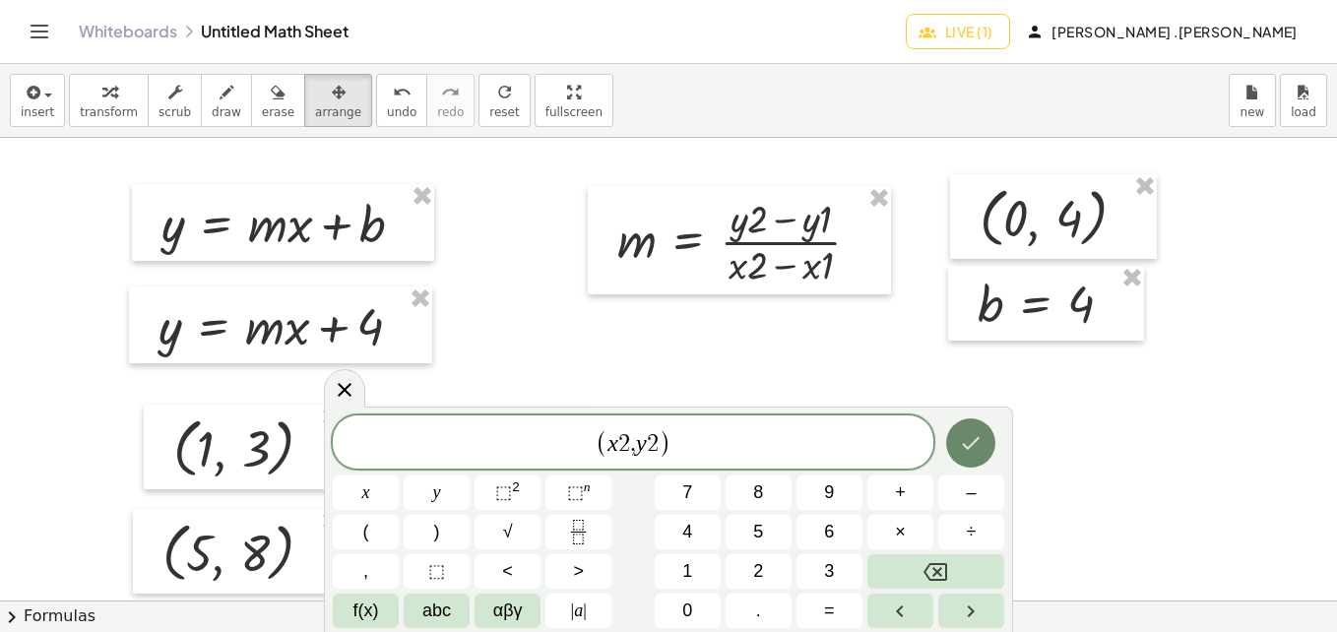
click at [952, 452] on button "Done" at bounding box center [970, 442] width 49 height 49
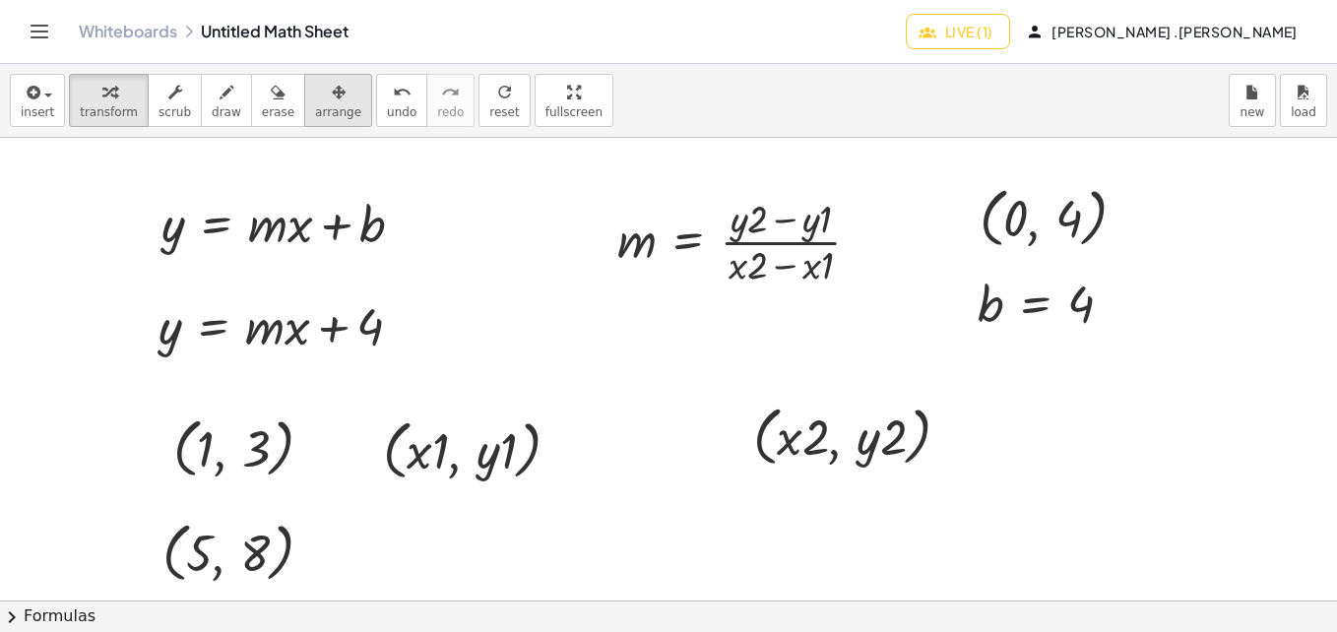
click at [315, 114] on span "arrange" at bounding box center [338, 112] width 46 height 14
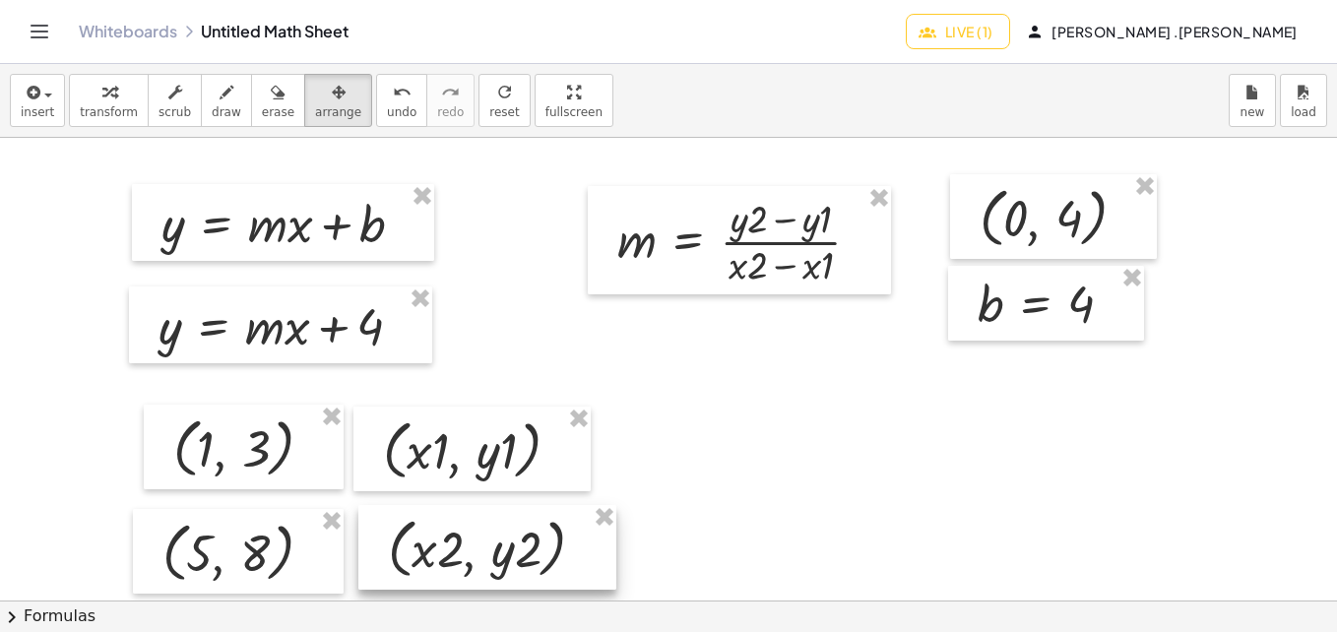
drag, startPoint x: 824, startPoint y: 431, endPoint x: 459, endPoint y: 543, distance: 382.0
click at [459, 543] on div at bounding box center [487, 547] width 258 height 85
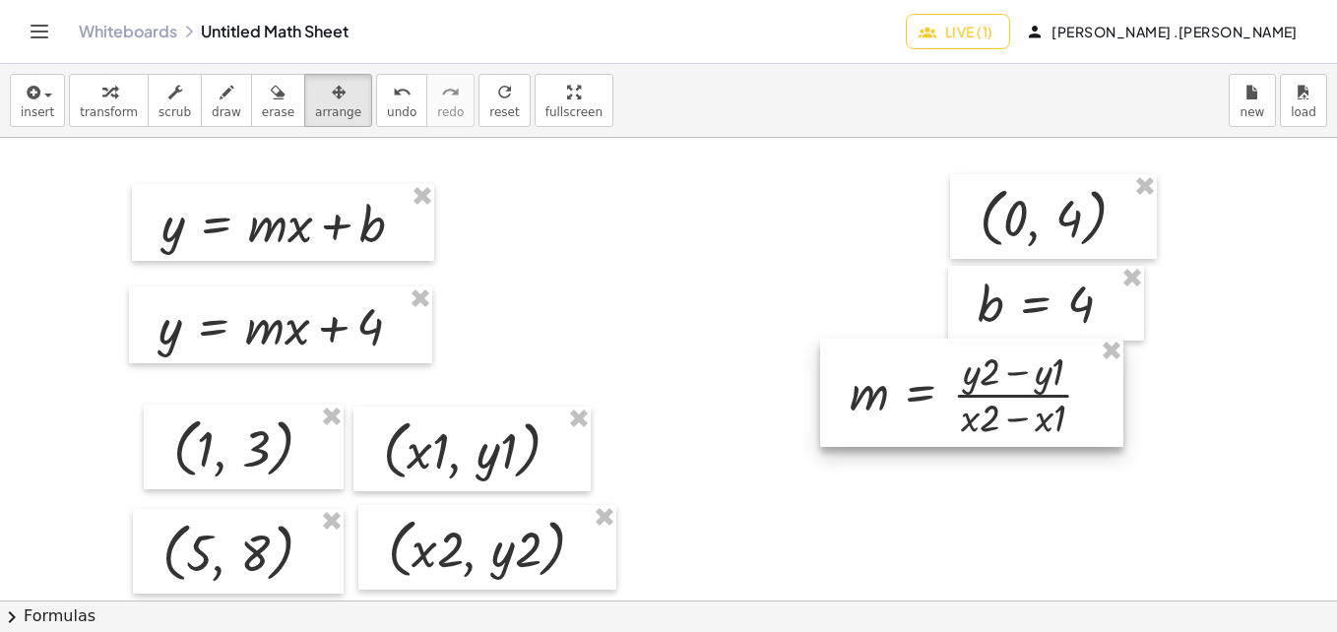
drag, startPoint x: 712, startPoint y: 234, endPoint x: 944, endPoint y: 387, distance: 277.9
click at [944, 387] on div at bounding box center [971, 393] width 303 height 108
drag, startPoint x: 989, startPoint y: 243, endPoint x: 624, endPoint y: 204, distance: 367.3
drag, startPoint x: 624, startPoint y: 204, endPoint x: 1076, endPoint y: 227, distance: 452.4
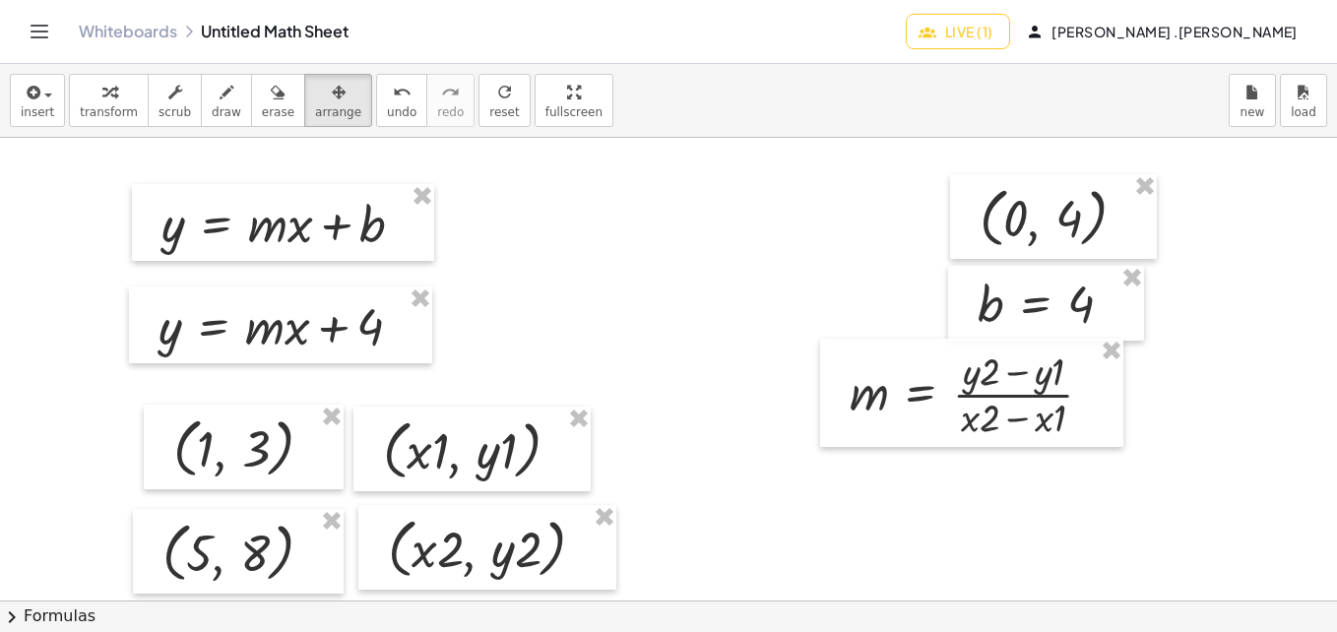
click at [1076, 227] on div at bounding box center [1053, 216] width 207 height 85
drag, startPoint x: 1063, startPoint y: 213, endPoint x: 730, endPoint y: 221, distance: 332.8
drag, startPoint x: 730, startPoint y: 221, endPoint x: 1062, endPoint y: 197, distance: 332.6
click at [1062, 197] on div at bounding box center [1053, 216] width 207 height 85
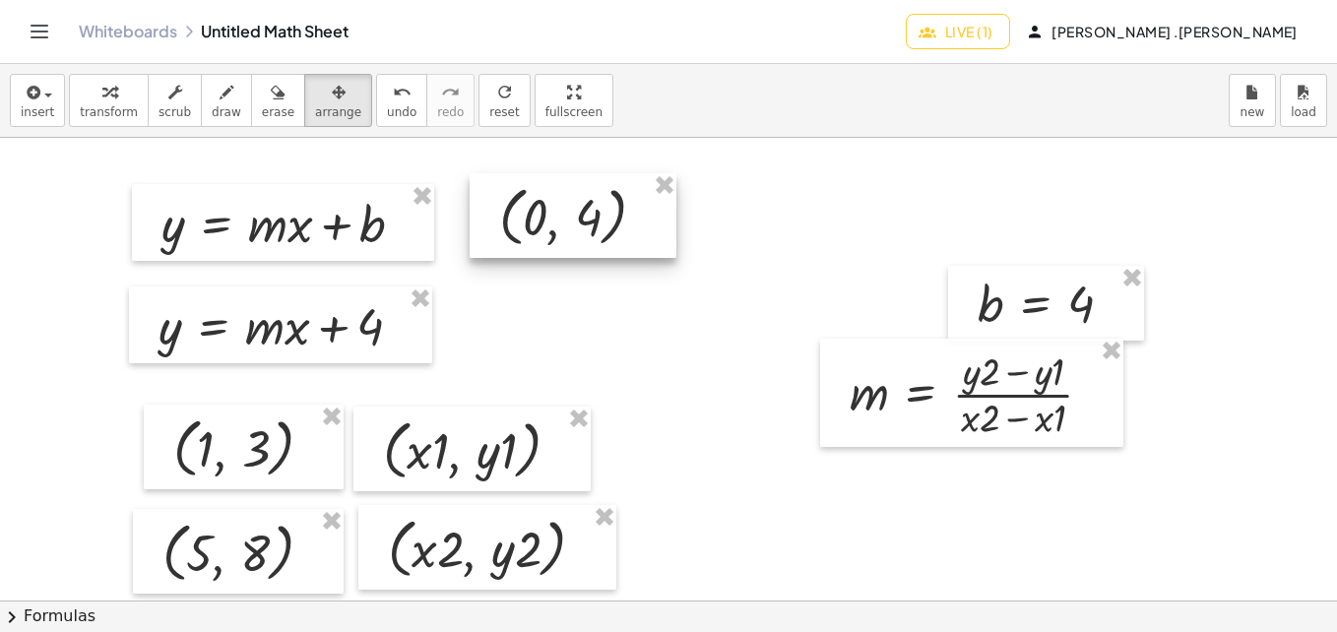
drag, startPoint x: 1062, startPoint y: 197, endPoint x: 582, endPoint y: 196, distance: 480.4
click at [582, 196] on div at bounding box center [573, 215] width 207 height 85
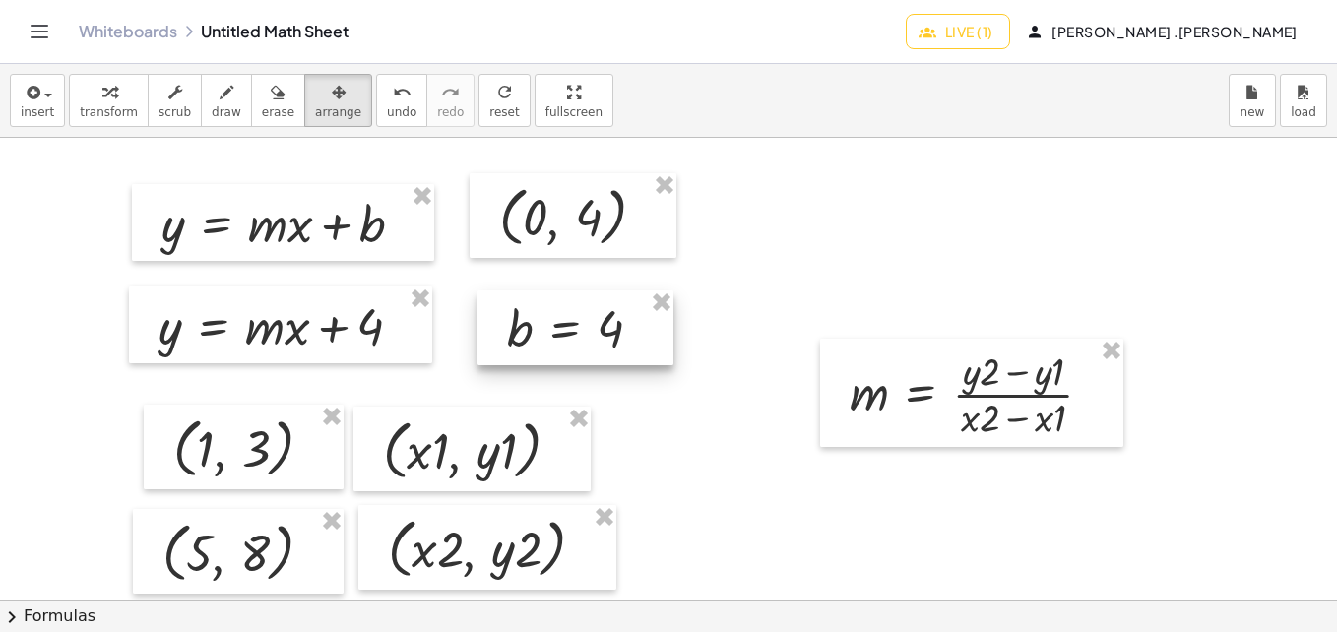
drag, startPoint x: 978, startPoint y: 306, endPoint x: 509, endPoint y: 331, distance: 470.2
click at [509, 331] on div at bounding box center [575, 327] width 196 height 75
drag, startPoint x: 942, startPoint y: 413, endPoint x: 1006, endPoint y: 305, distance: 125.8
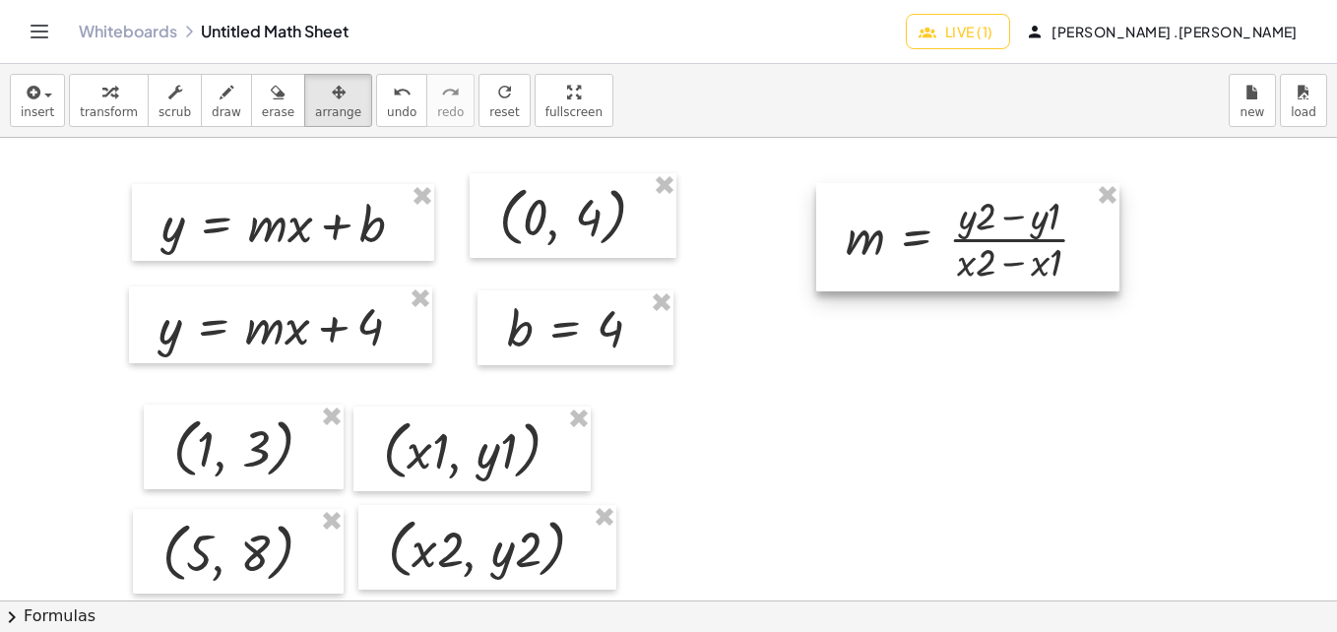
drag, startPoint x: 1006, startPoint y: 305, endPoint x: 923, endPoint y: 230, distance: 111.5
click at [923, 230] on div at bounding box center [967, 237] width 303 height 108
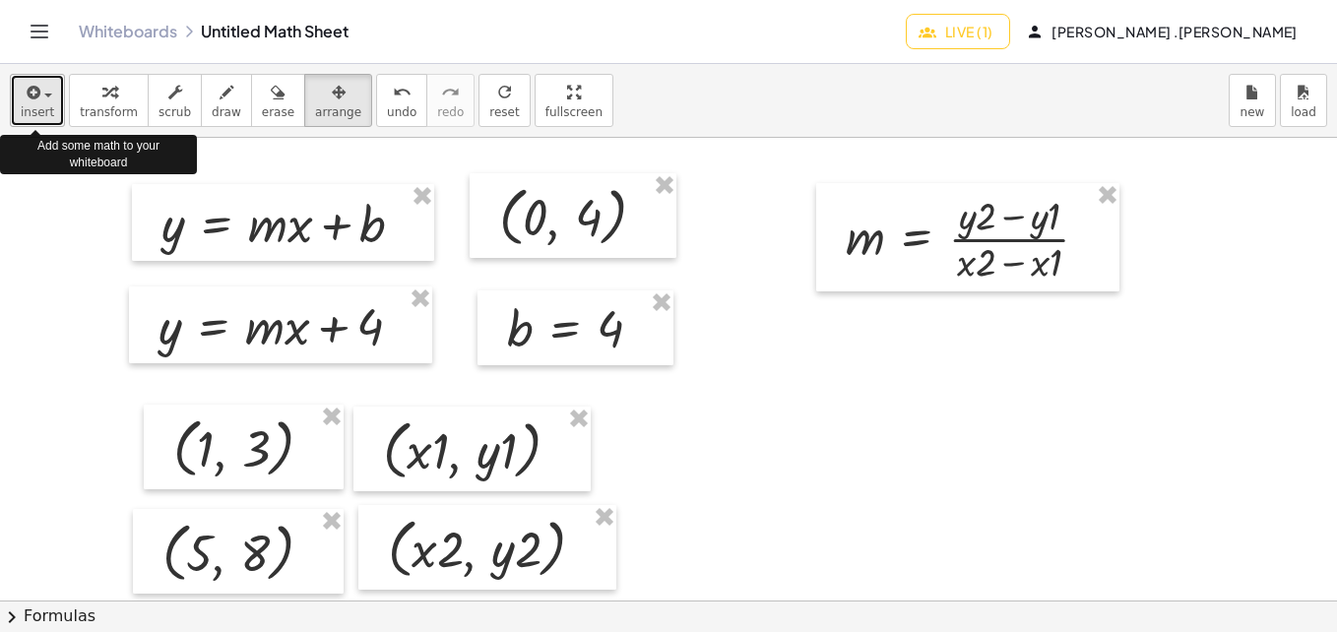
click at [41, 105] on span "insert" at bounding box center [37, 112] width 33 height 14
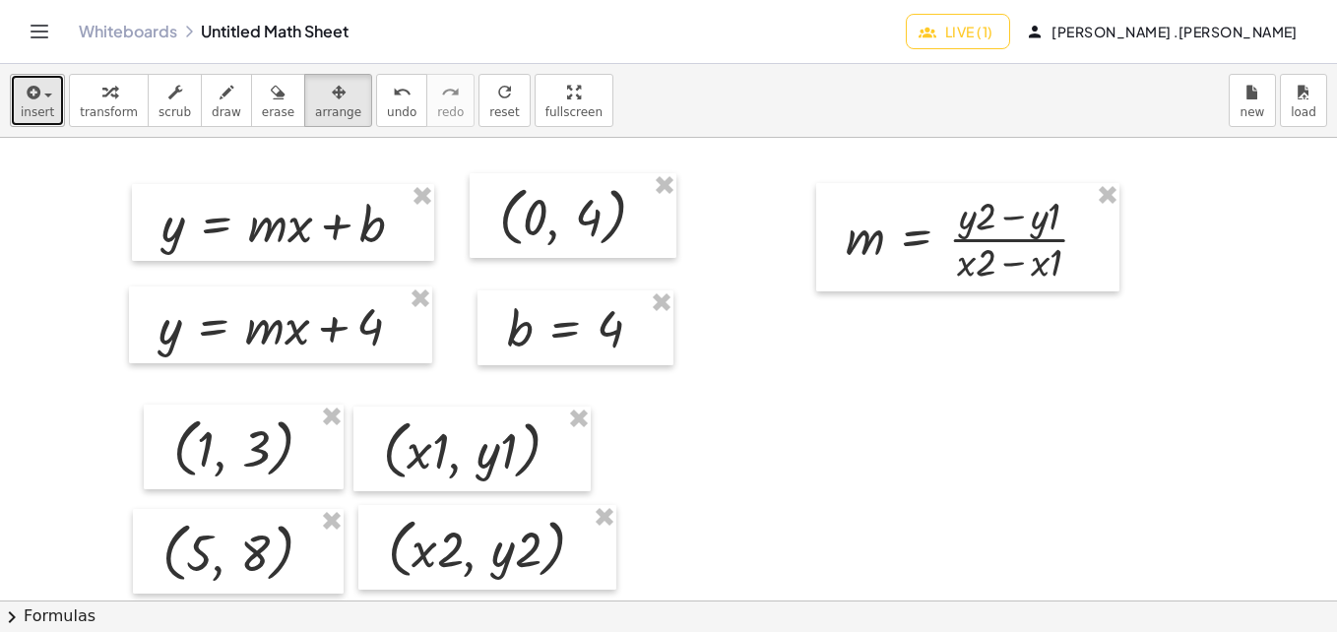
click at [42, 116] on span "insert" at bounding box center [37, 112] width 33 height 14
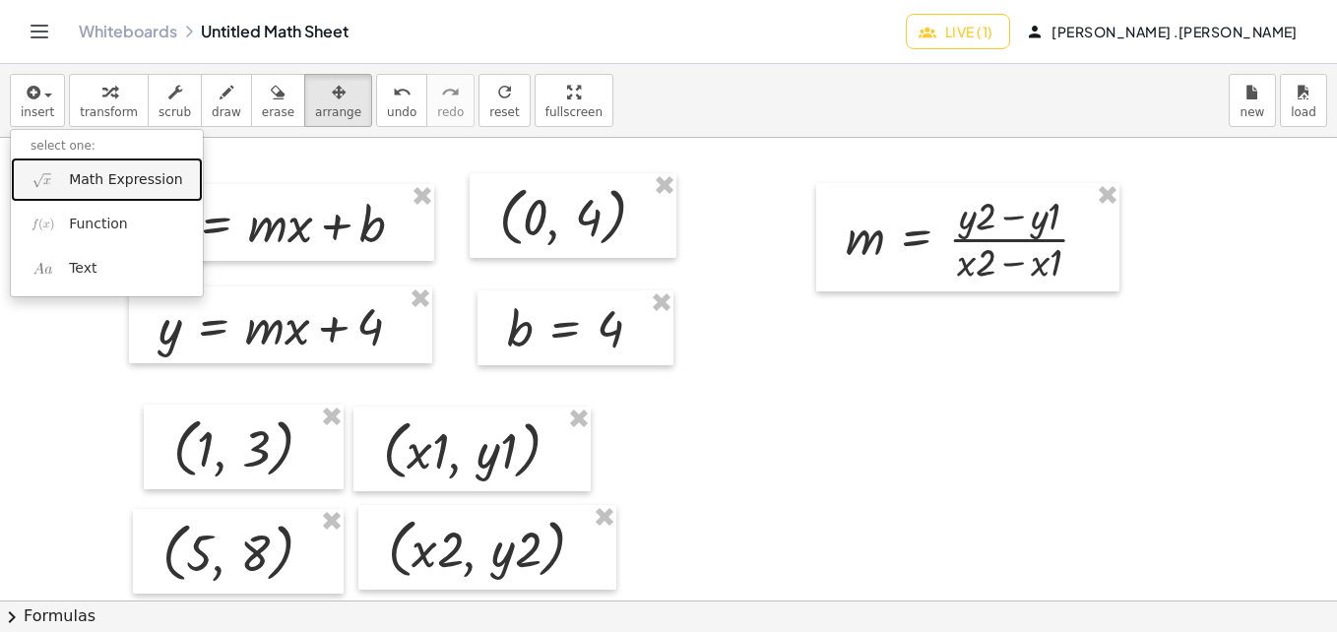
click at [102, 179] on span "Math Expression" at bounding box center [125, 180] width 113 height 20
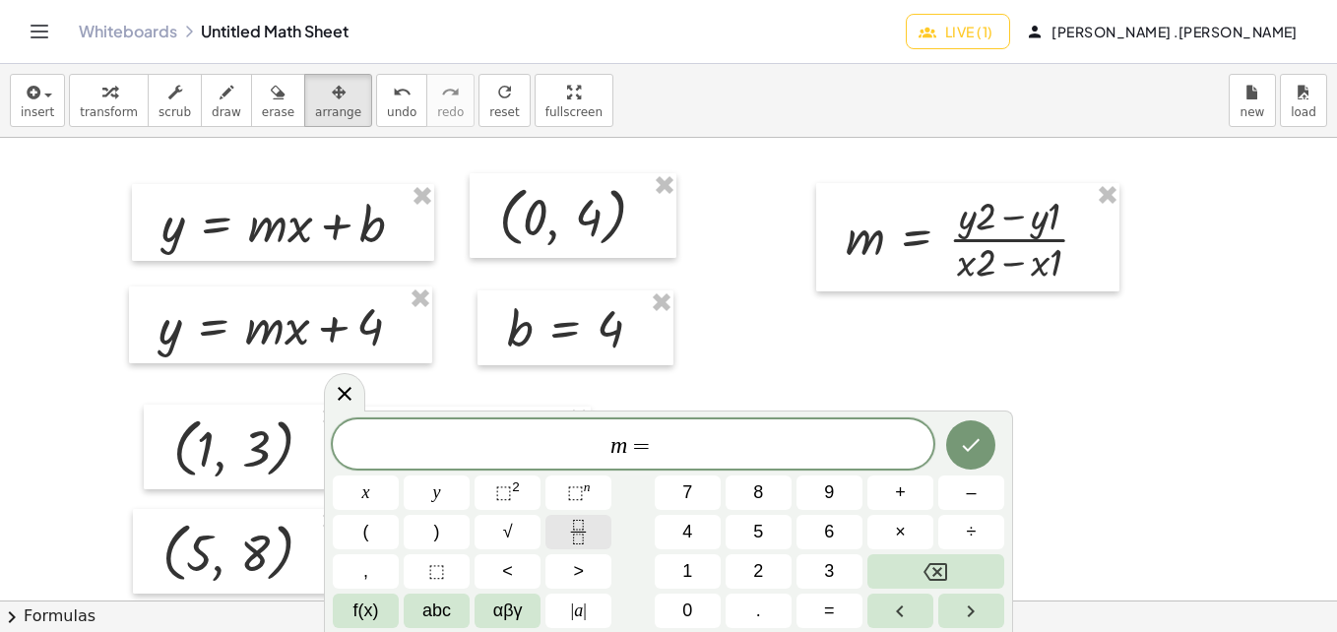
click at [575, 516] on button "Fraction" at bounding box center [578, 532] width 66 height 34
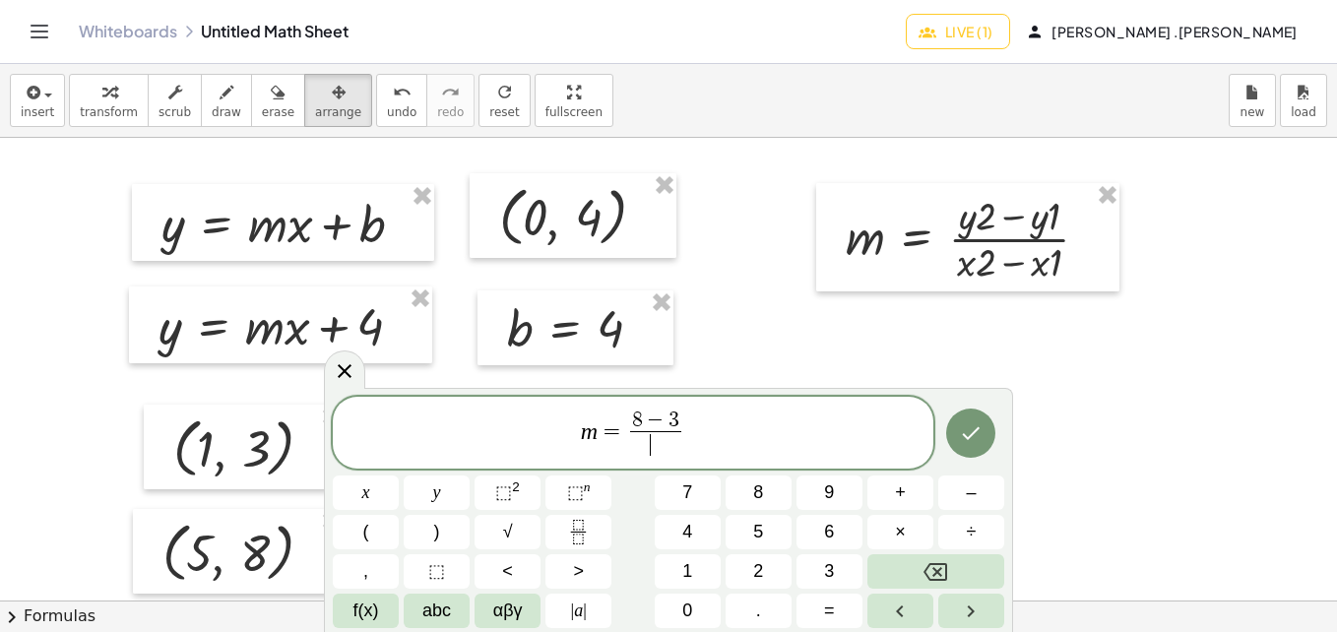
click at [661, 450] on span "​" at bounding box center [655, 444] width 51 height 27
drag, startPoint x: 769, startPoint y: 454, endPoint x: 428, endPoint y: 402, distance: 344.6
click at [428, 402] on div "**********" at bounding box center [633, 433] width 600 height 73
click at [975, 439] on icon "Done" at bounding box center [971, 433] width 24 height 24
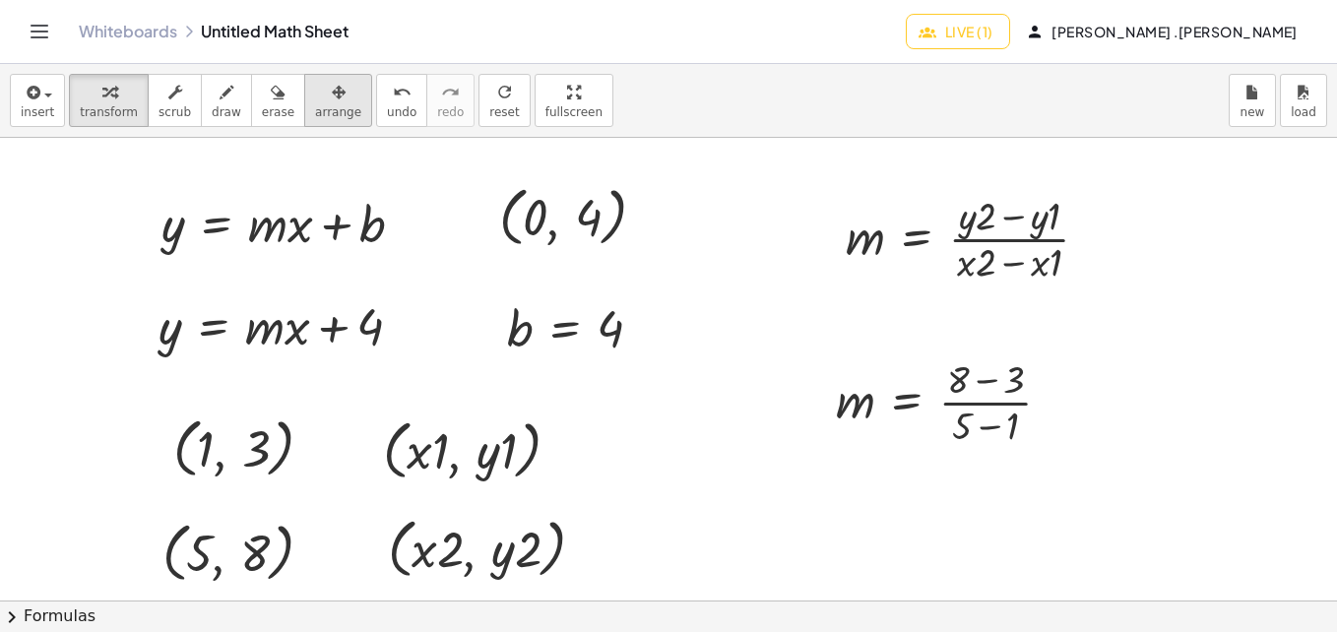
click at [316, 117] on span "arrange" at bounding box center [338, 112] width 46 height 14
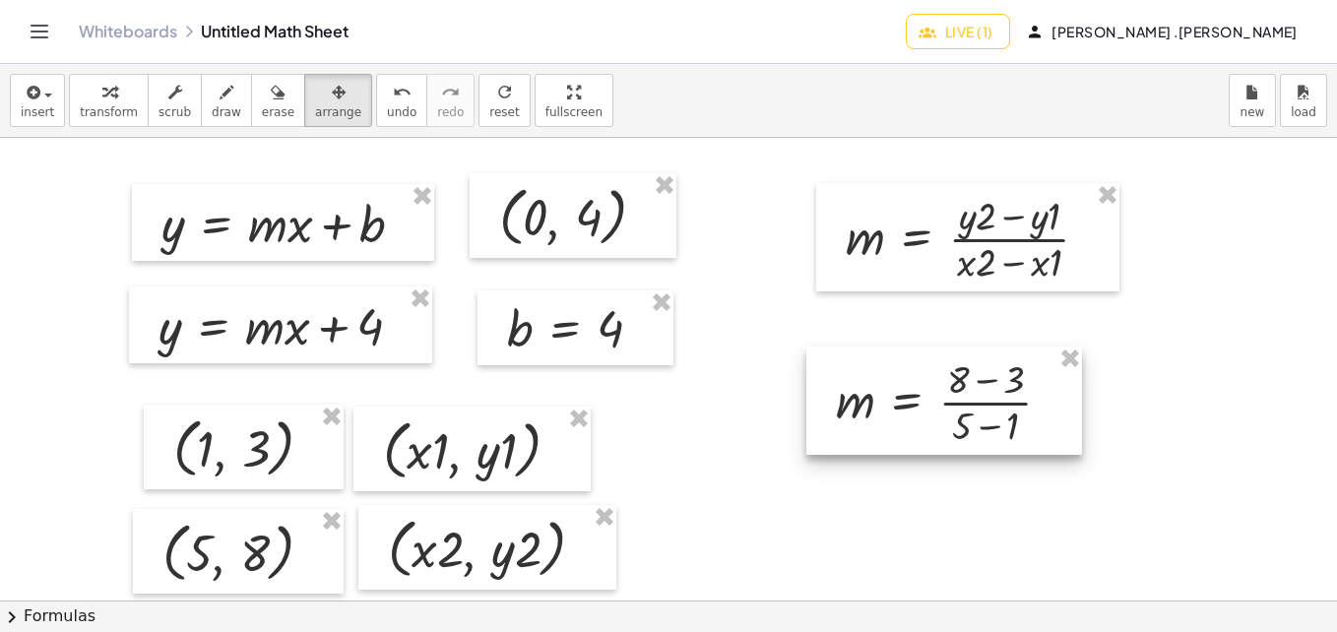
drag, startPoint x: 927, startPoint y: 418, endPoint x: 950, endPoint y: 375, distance: 48.9
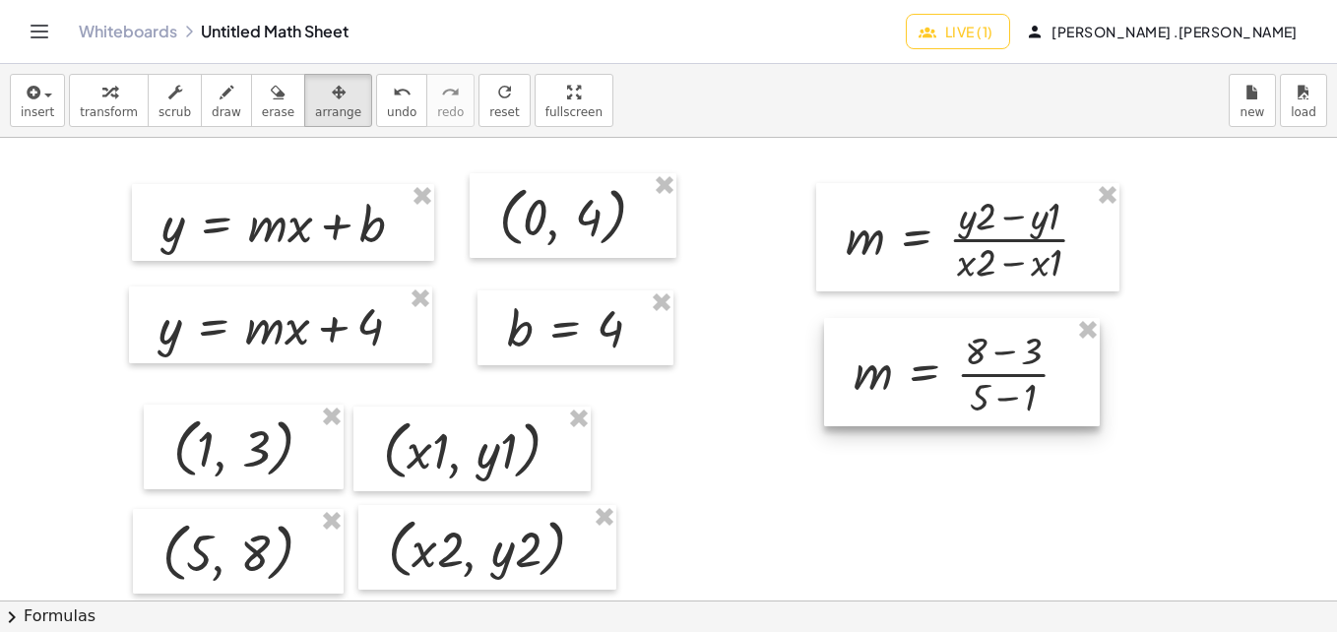
drag, startPoint x: 942, startPoint y: 372, endPoint x: 954, endPoint y: 346, distance: 28.2
click at [954, 346] on div at bounding box center [962, 372] width 276 height 108
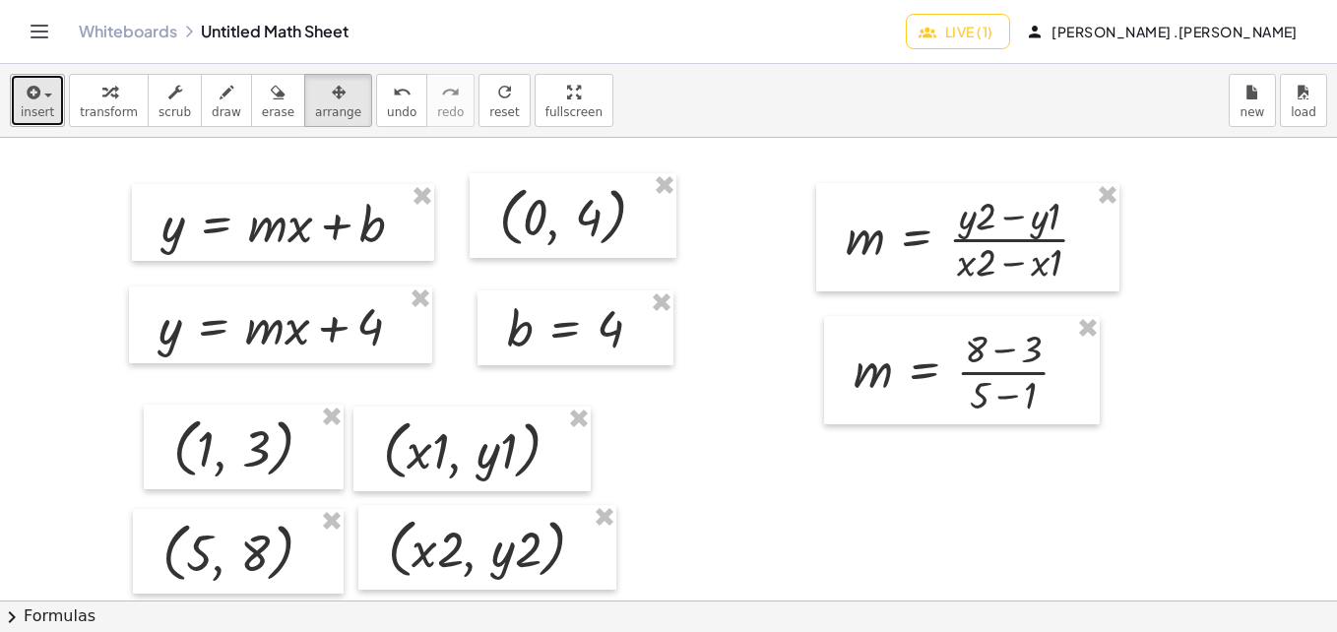
click at [48, 77] on button "insert" at bounding box center [37, 100] width 55 height 53
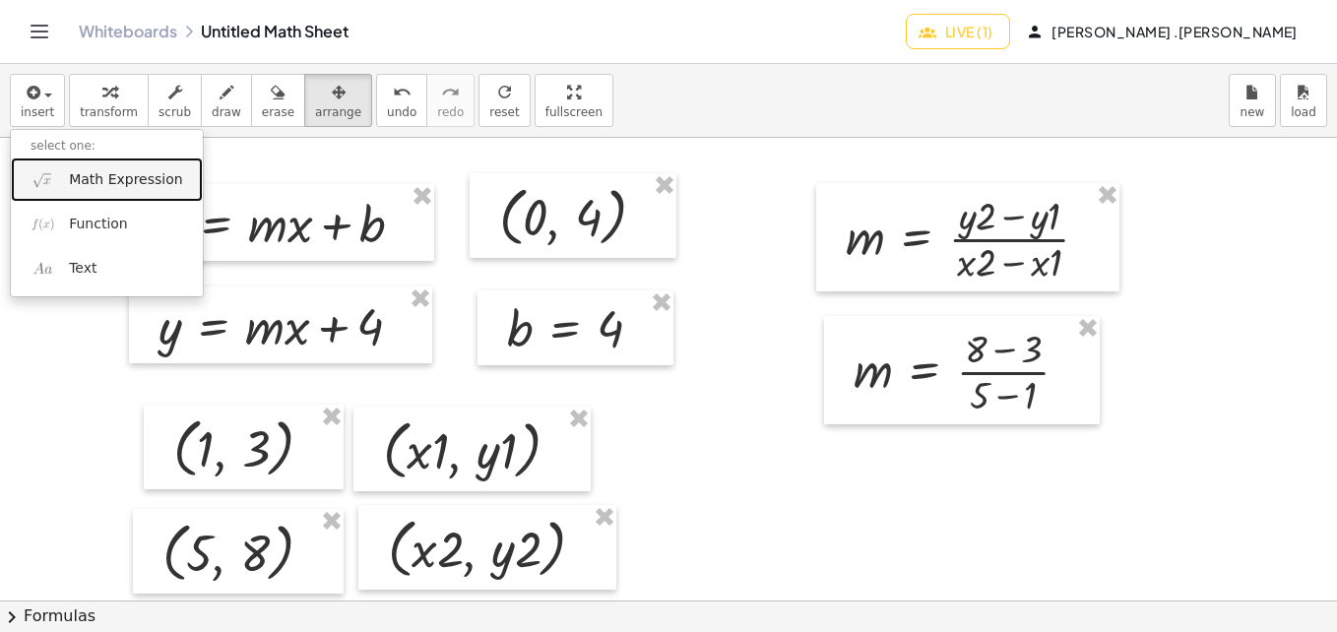
click at [85, 172] on span "Math Expression" at bounding box center [125, 180] width 113 height 20
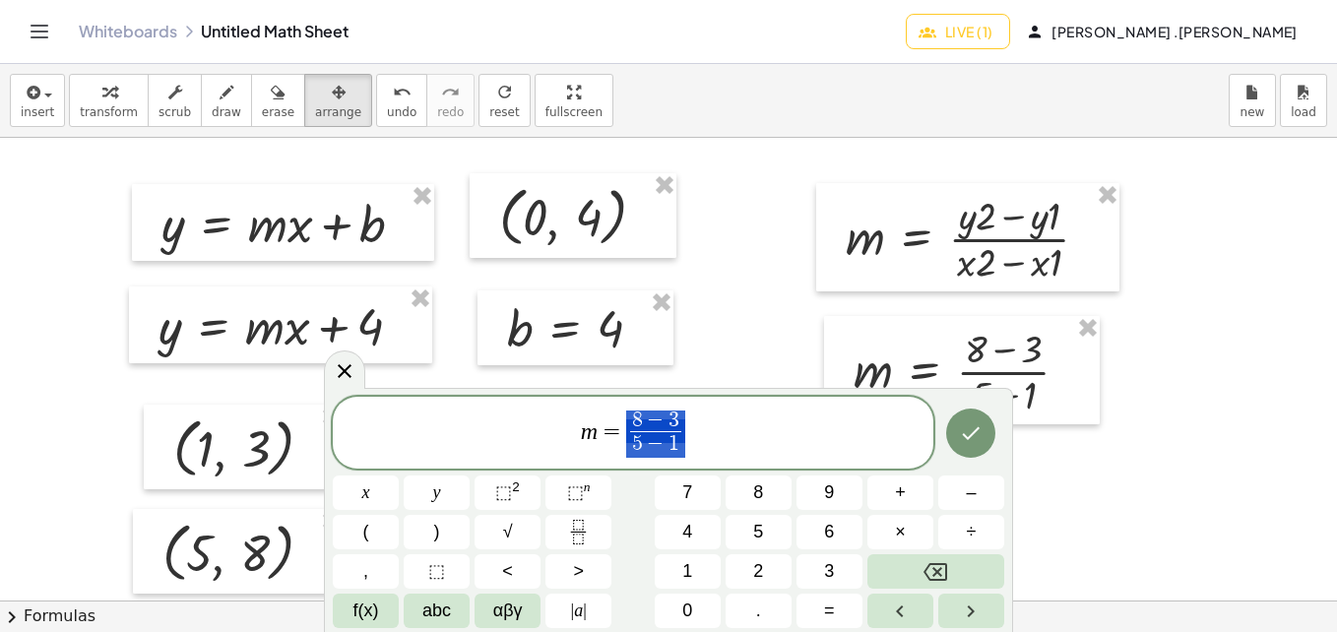
drag, startPoint x: 630, startPoint y: 416, endPoint x: 682, endPoint y: 422, distance: 52.5
drag, startPoint x: 682, startPoint y: 420, endPoint x: 656, endPoint y: 426, distance: 27.2
click at [656, 426] on span "−" at bounding box center [656, 421] width 26 height 22
click at [676, 422] on span "3" at bounding box center [673, 420] width 11 height 22
click at [686, 447] on span "m = 5 ​ 5 − 1 ​" at bounding box center [633, 435] width 600 height 52
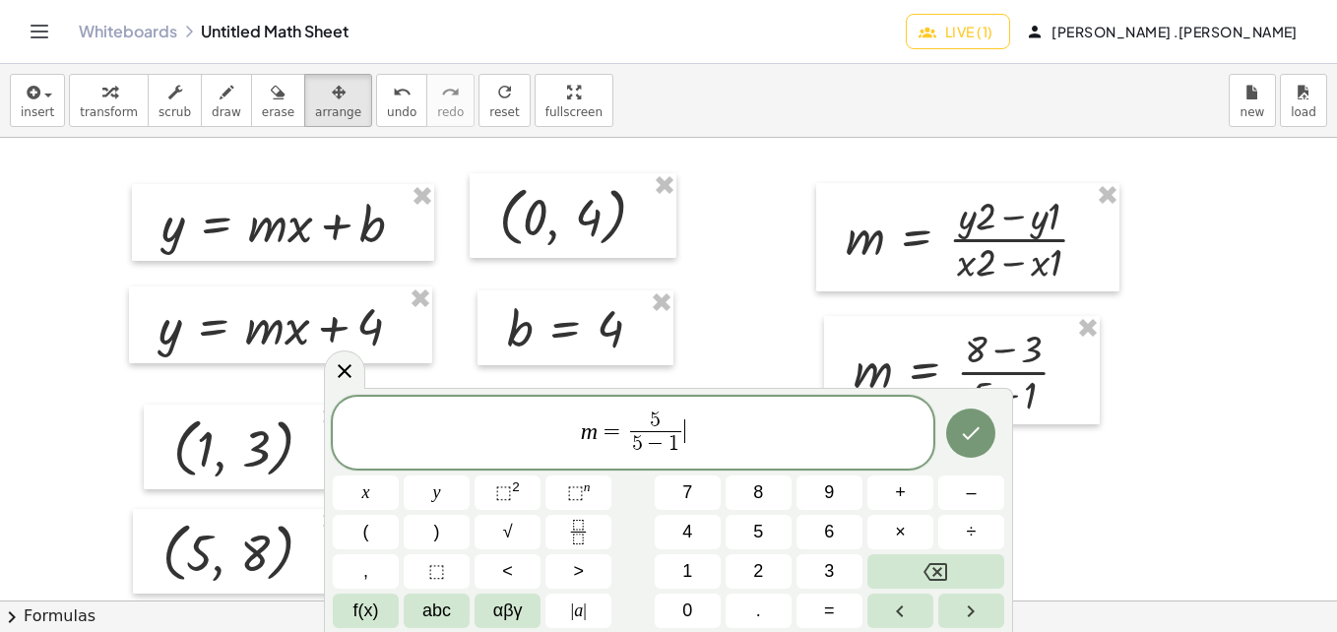
click at [671, 440] on span "1" at bounding box center [673, 444] width 11 height 22
click at [676, 447] on span "1" at bounding box center [673, 444] width 11 height 22
click at [947, 442] on button "Done" at bounding box center [970, 433] width 49 height 49
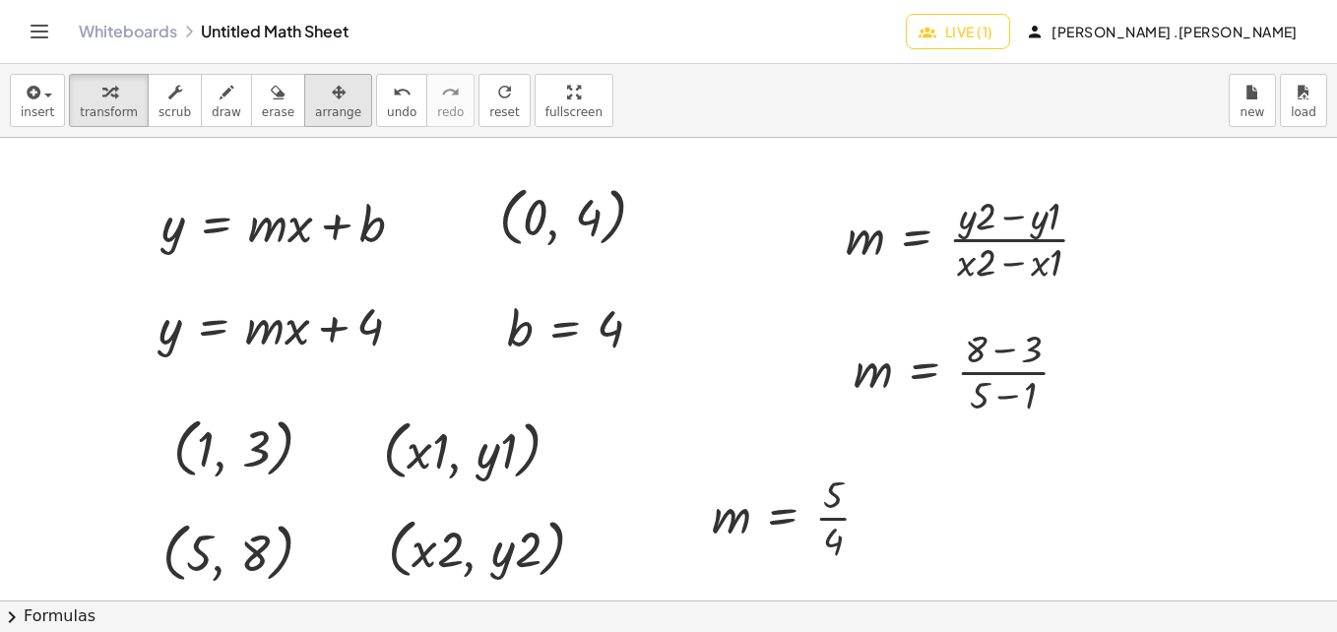
click at [325, 109] on span "arrange" at bounding box center [338, 112] width 46 height 14
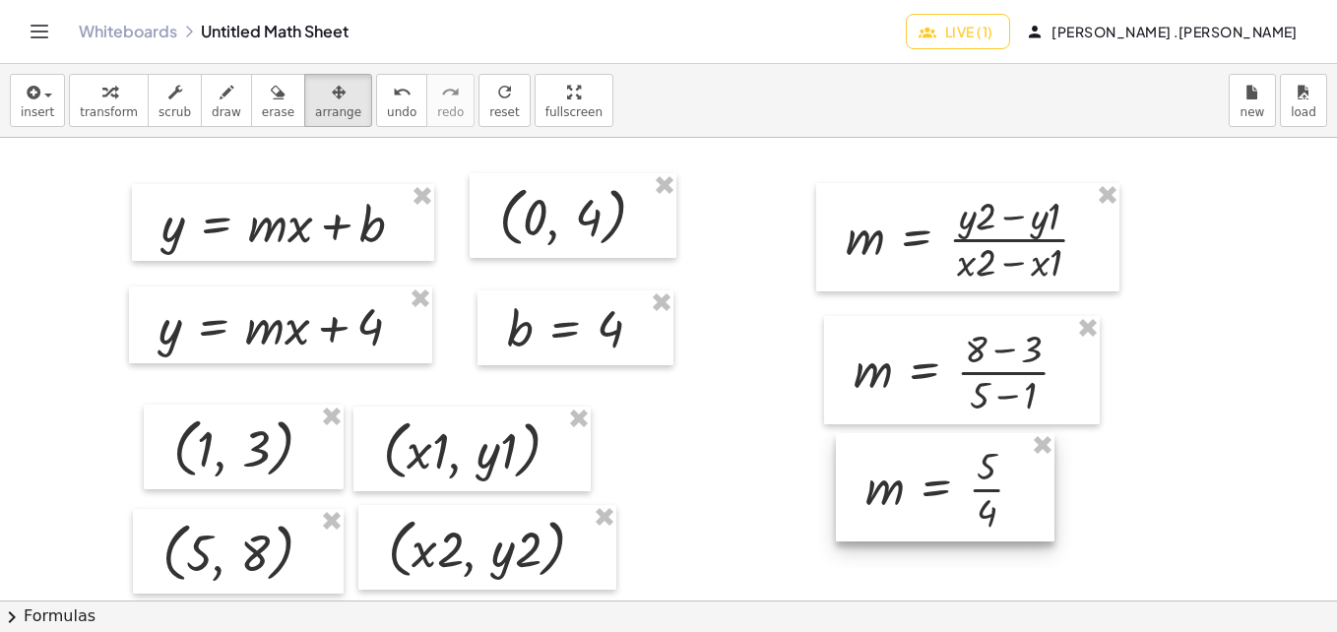
drag, startPoint x: 765, startPoint y: 506, endPoint x: 917, endPoint y: 477, distance: 155.2
click at [917, 477] on div at bounding box center [945, 487] width 219 height 108
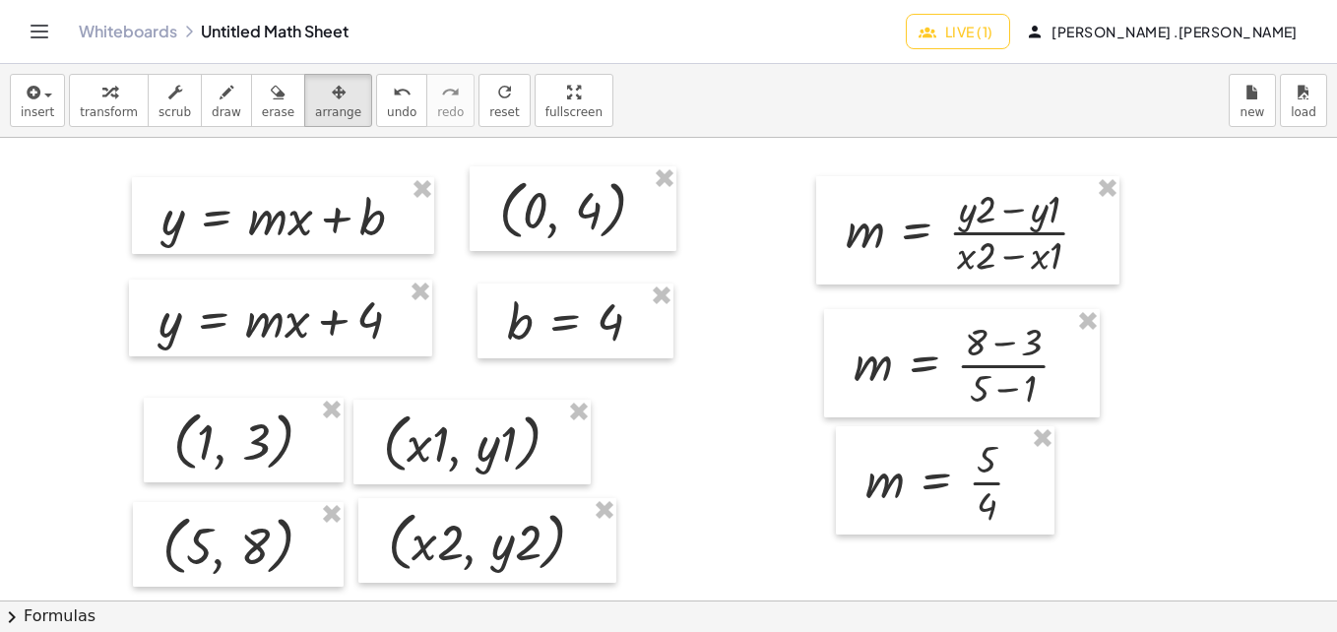
scroll to position [13, 0]
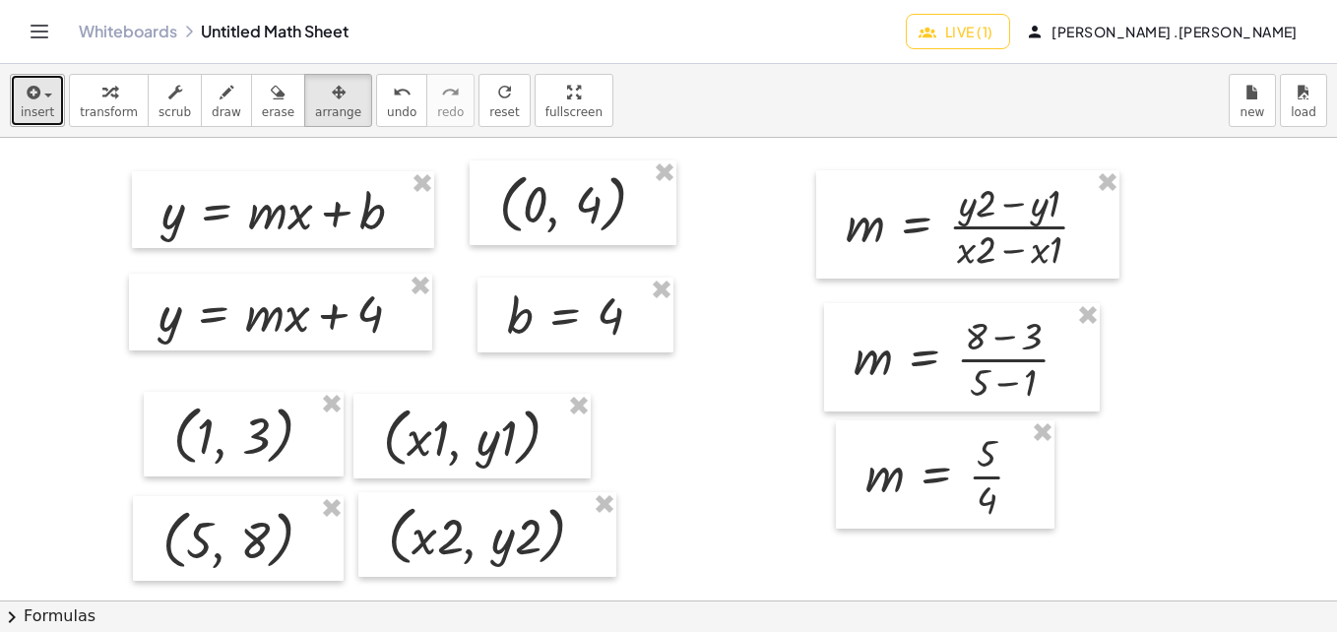
click at [48, 109] on span "insert" at bounding box center [37, 112] width 33 height 14
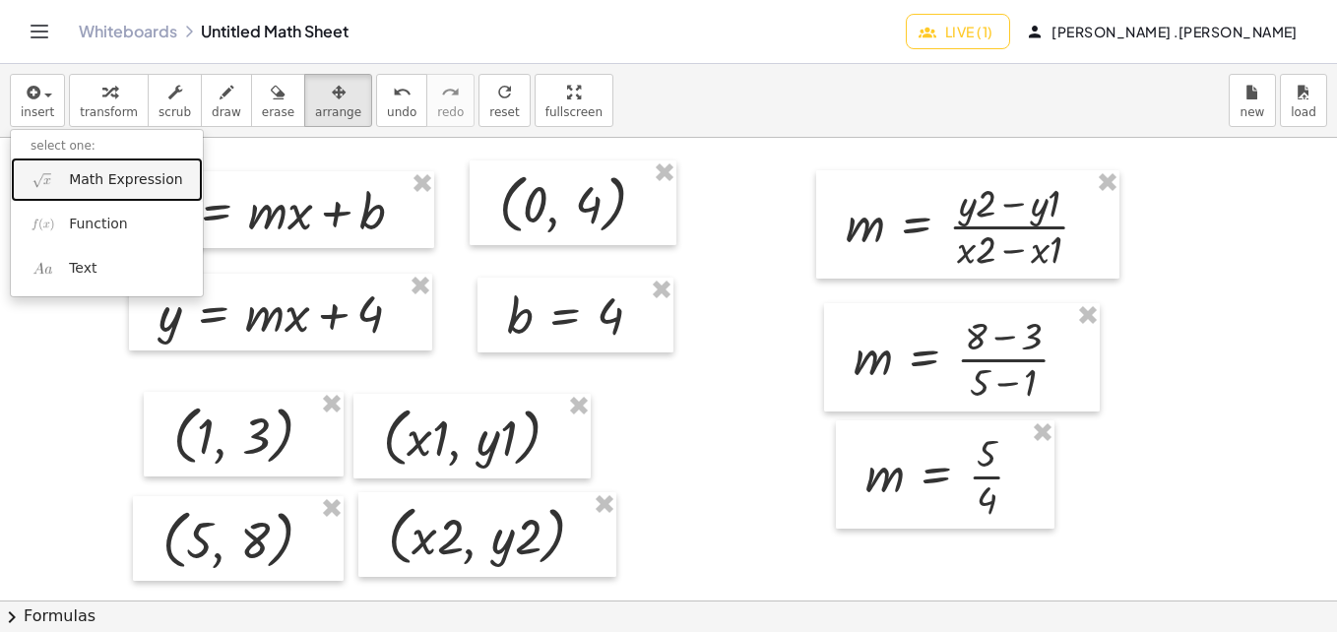
click at [83, 178] on span "Math Expression" at bounding box center [125, 180] width 113 height 20
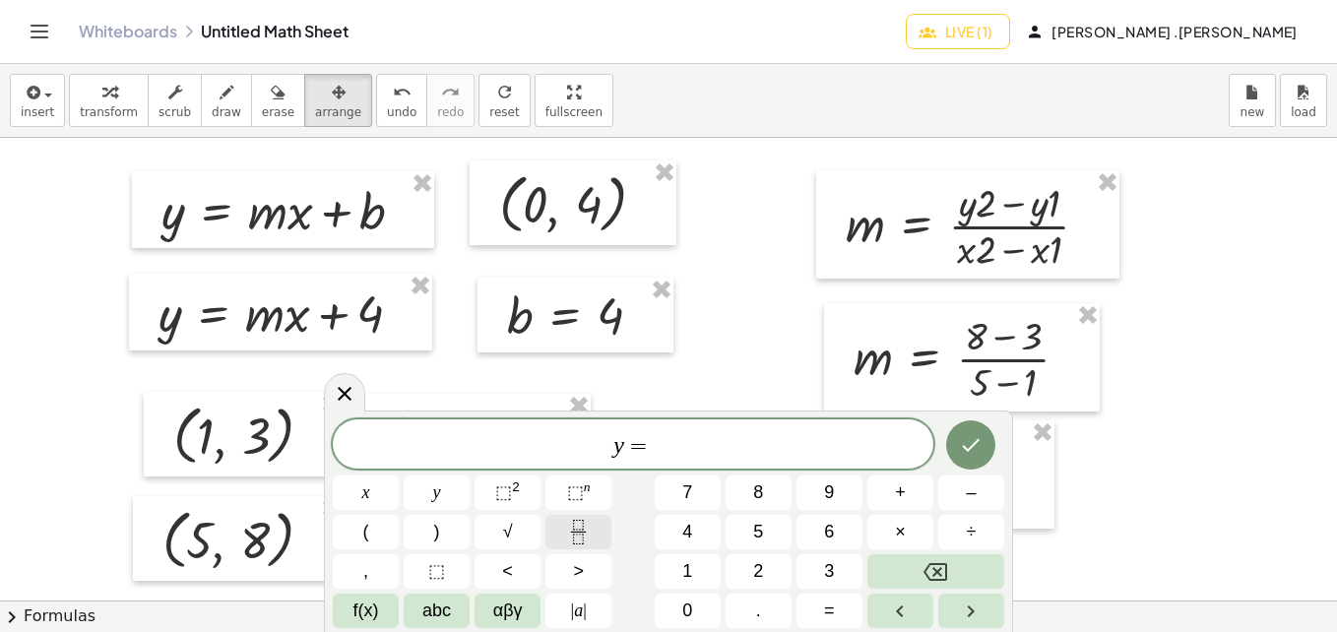
click at [561, 519] on button "Fraction" at bounding box center [578, 532] width 66 height 34
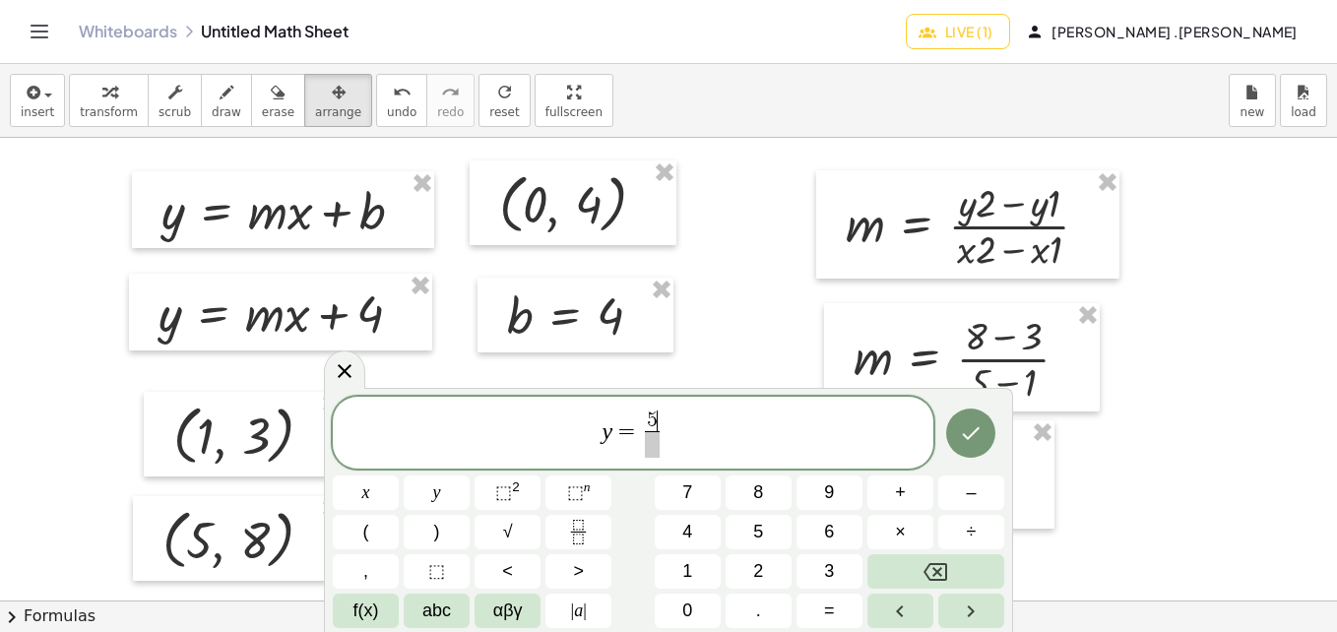
click at [653, 444] on span at bounding box center [652, 444] width 15 height 27
click at [667, 427] on span "y = 5 4 ​ ​" at bounding box center [633, 435] width 600 height 52
click at [965, 429] on icon "Done" at bounding box center [971, 433] width 24 height 24
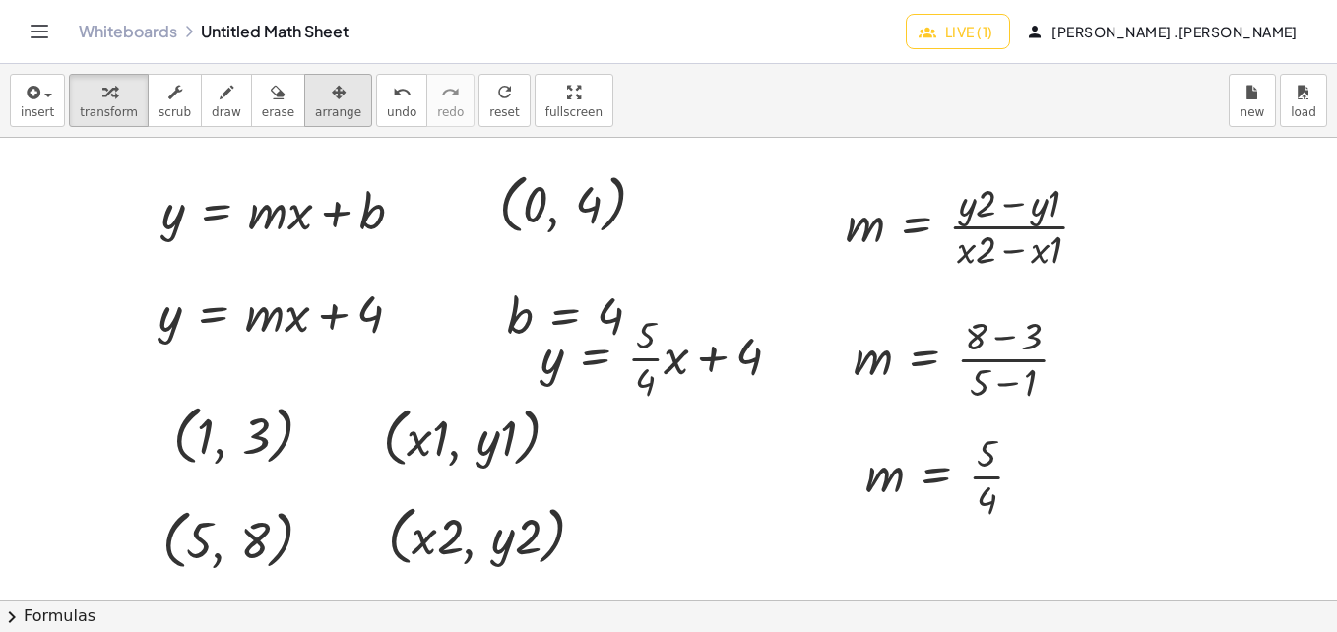
click at [315, 108] on span "arrange" at bounding box center [338, 112] width 46 height 14
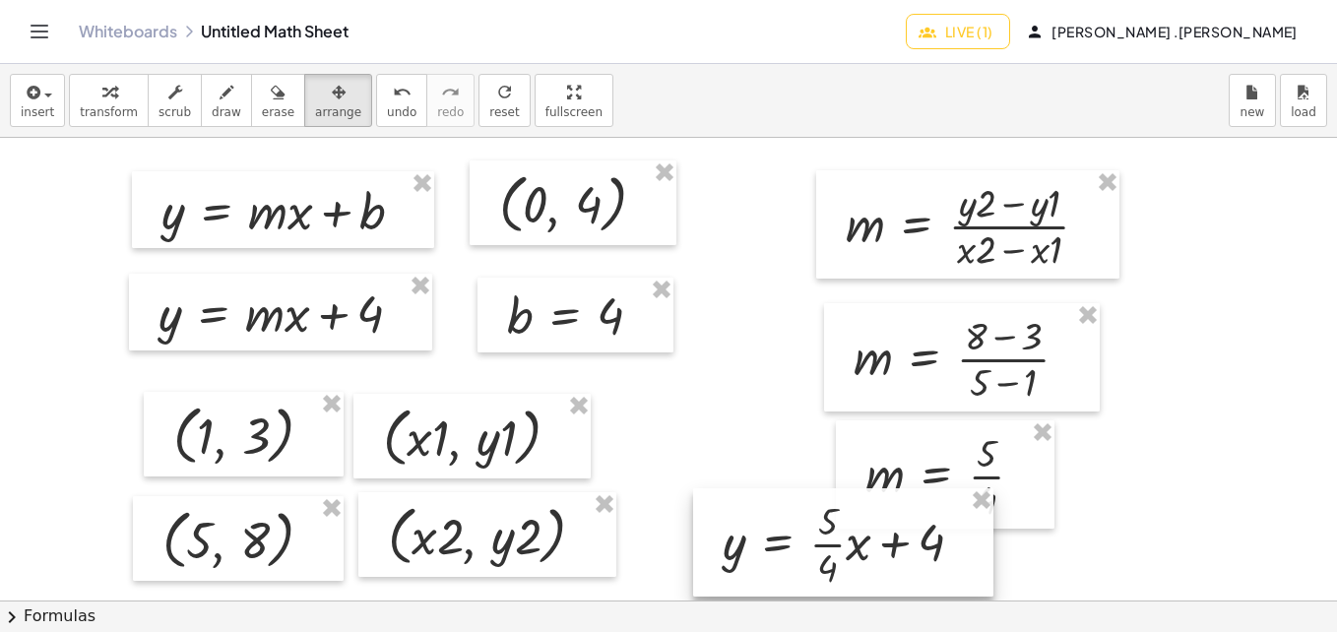
drag, startPoint x: 736, startPoint y: 386, endPoint x: 918, endPoint y: 572, distance: 260.3
click at [918, 572] on div at bounding box center [843, 542] width 300 height 108
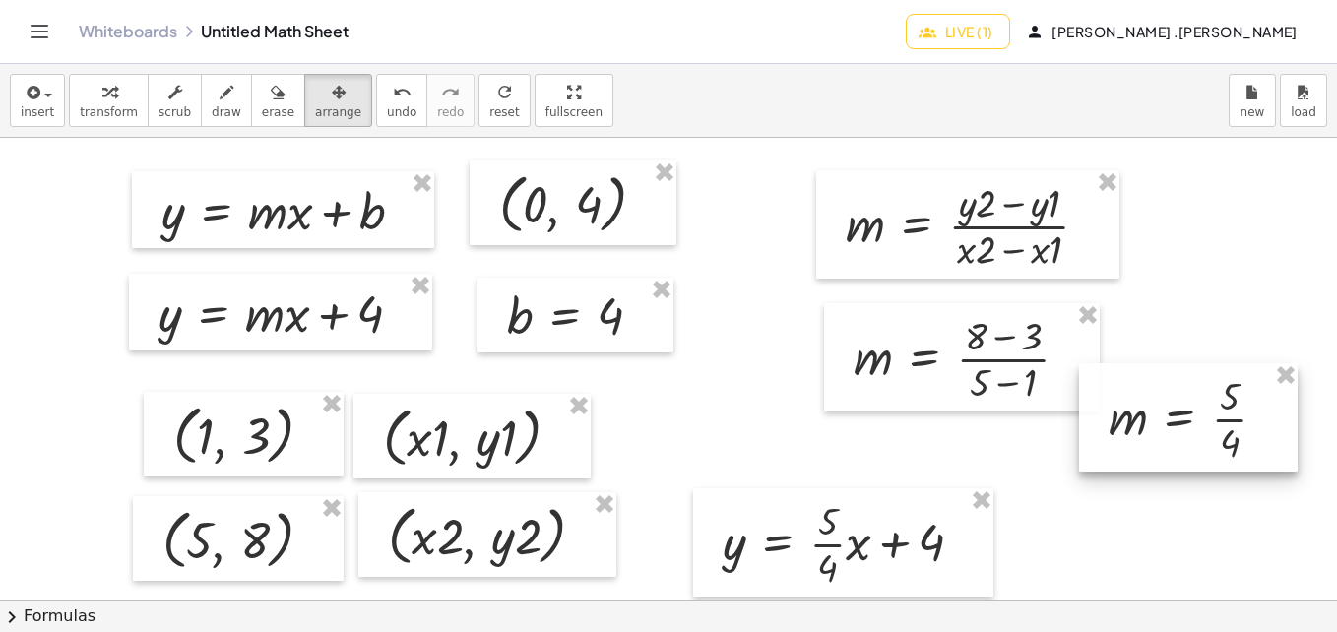
drag, startPoint x: 1014, startPoint y: 494, endPoint x: 1257, endPoint y: 437, distance: 249.7
click at [1257, 437] on div at bounding box center [1188, 417] width 219 height 108
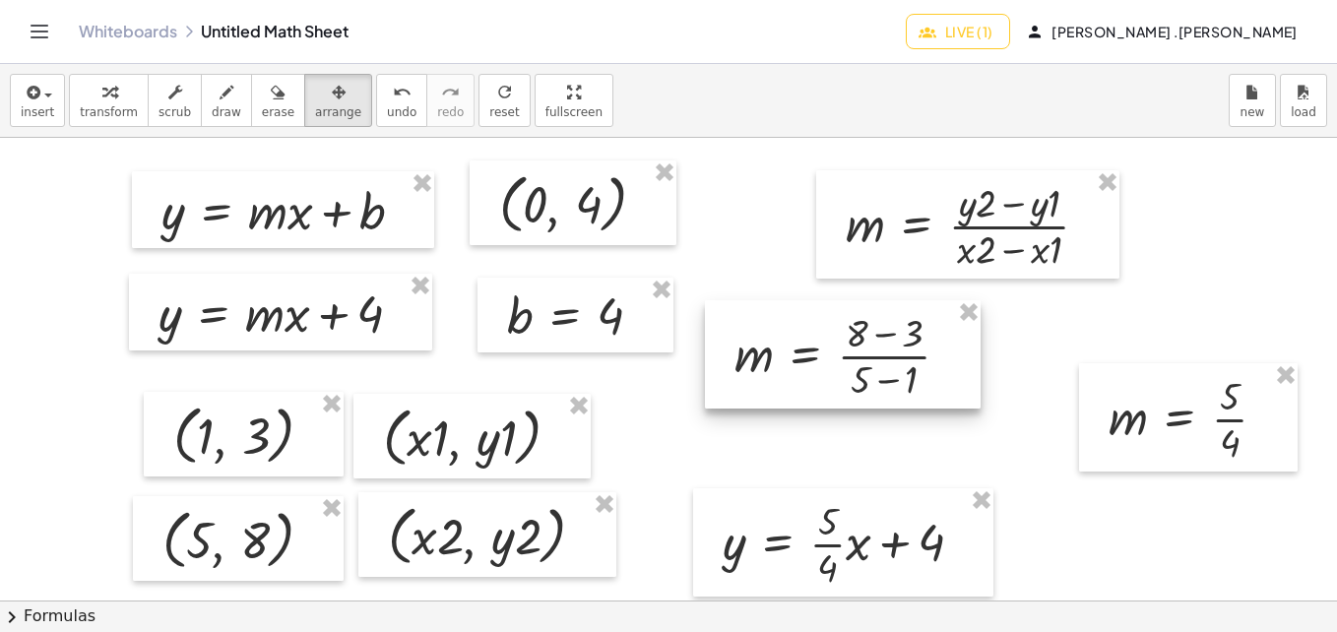
drag, startPoint x: 1019, startPoint y: 354, endPoint x: 909, endPoint y: 347, distance: 110.5
click at [909, 347] on div at bounding box center [843, 354] width 276 height 108
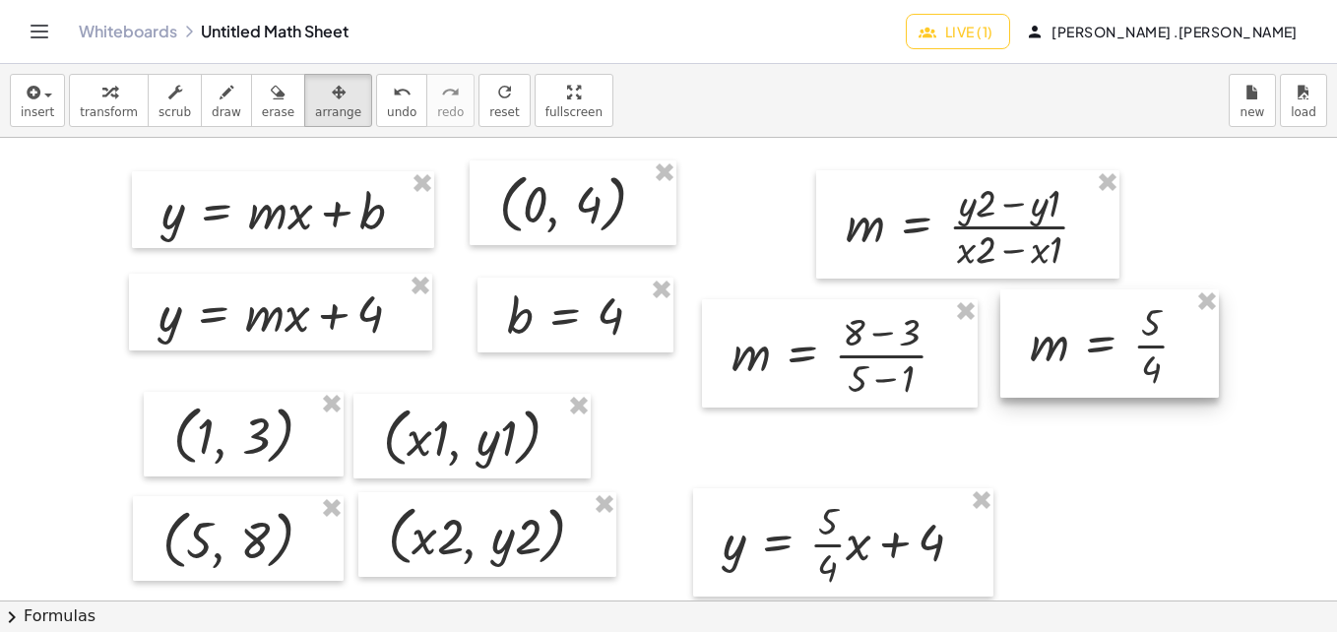
drag, startPoint x: 1211, startPoint y: 440, endPoint x: 1132, endPoint y: 365, distance: 108.6
click at [1132, 365] on div at bounding box center [1109, 343] width 219 height 108
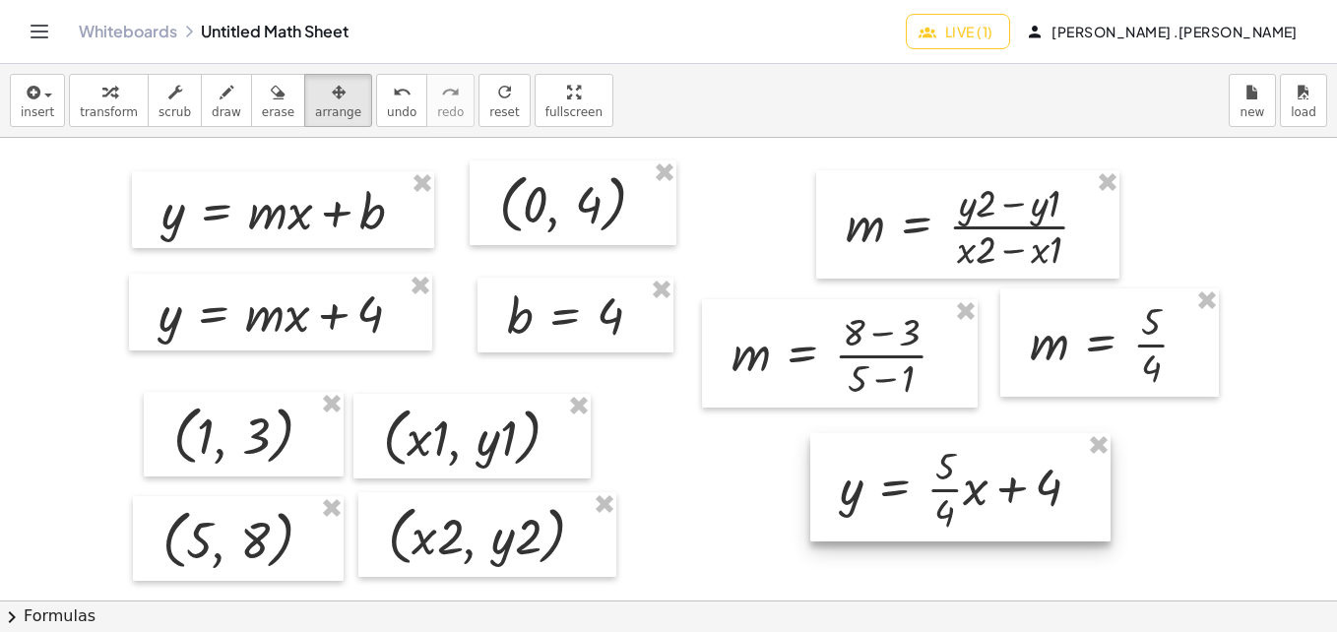
drag, startPoint x: 769, startPoint y: 509, endPoint x: 885, endPoint y: 454, distance: 128.6
click at [885, 454] on div at bounding box center [960, 487] width 300 height 108
drag, startPoint x: 784, startPoint y: 336, endPoint x: 871, endPoint y: 223, distance: 142.4
click at [871, 223] on div at bounding box center [967, 224] width 303 height 108
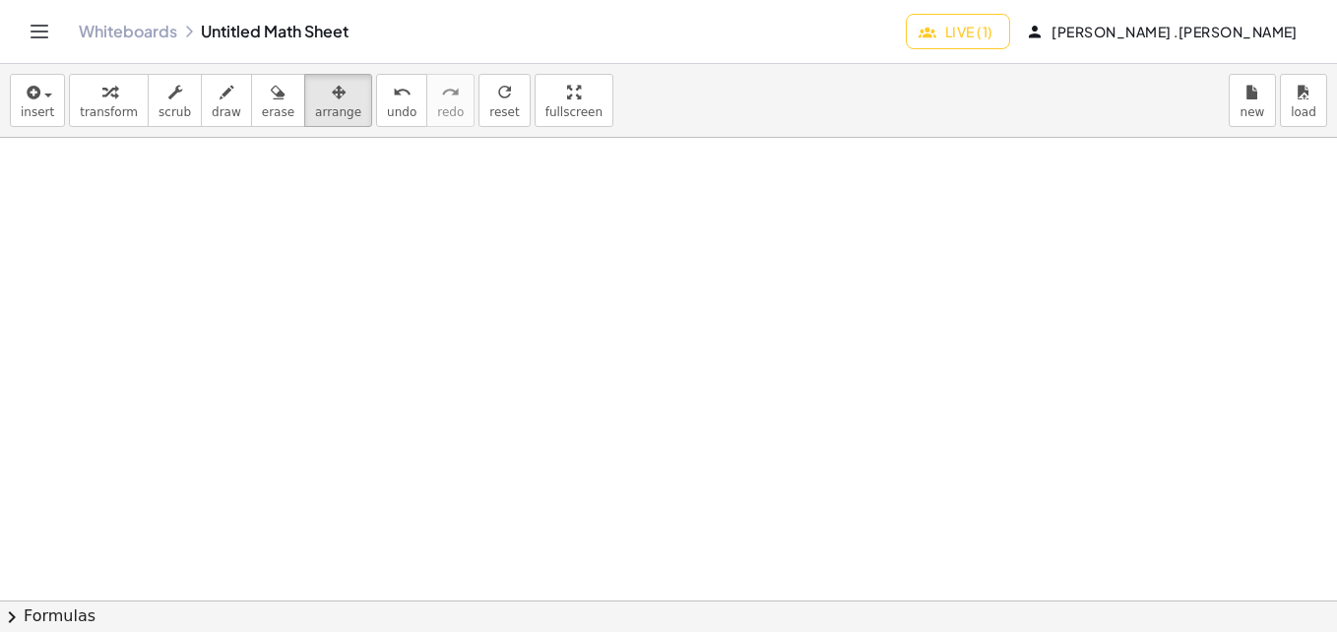
scroll to position [2281, 0]
click at [42, 119] on span "insert" at bounding box center [37, 112] width 33 height 14
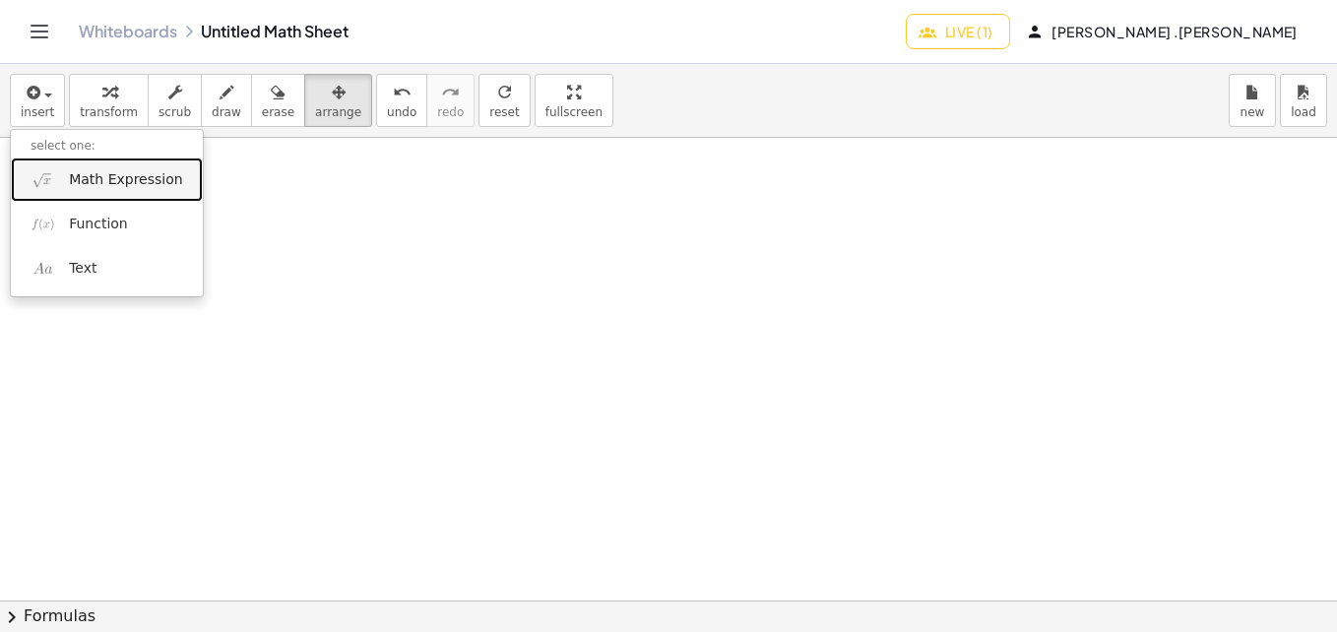
click at [91, 177] on span "Math Expression" at bounding box center [125, 180] width 113 height 20
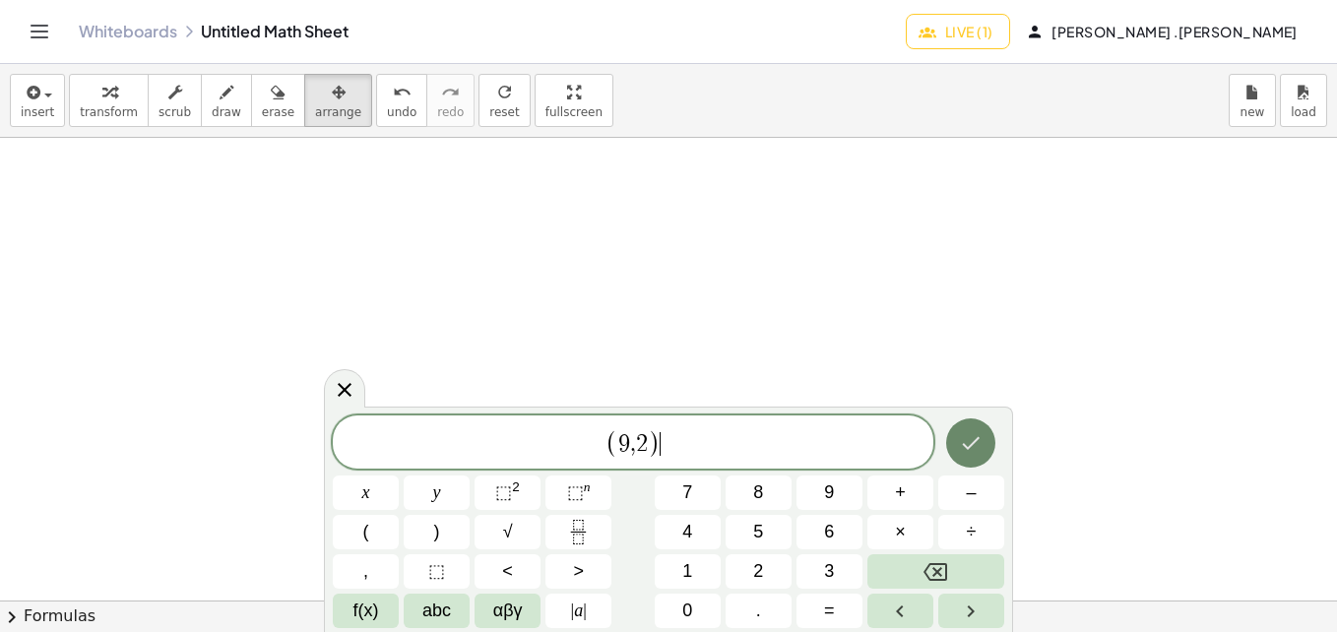
click at [980, 431] on icon "Done" at bounding box center [971, 443] width 24 height 24
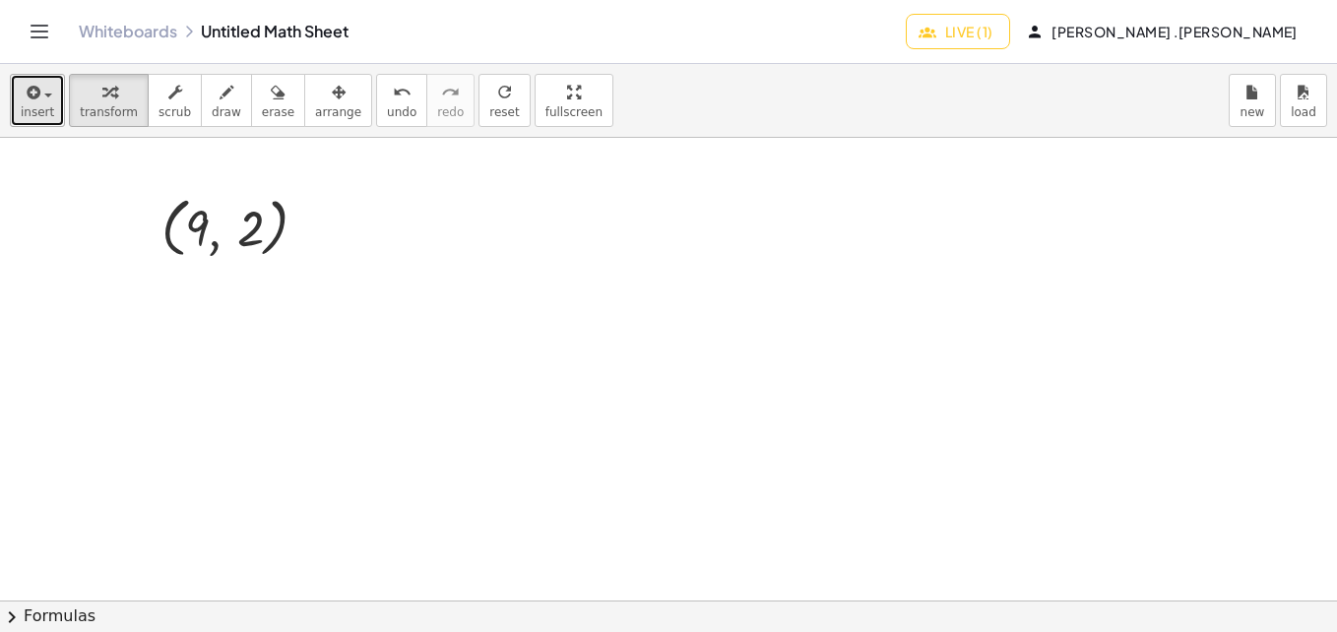
click at [55, 104] on button "insert" at bounding box center [37, 100] width 55 height 53
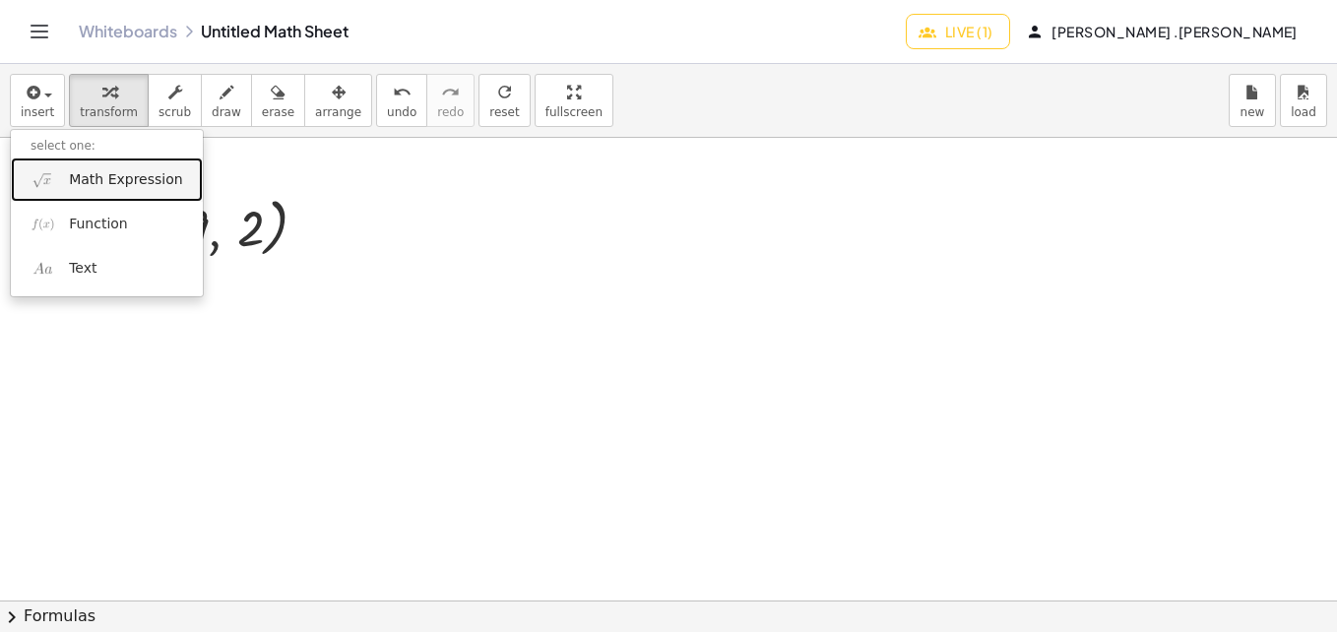
click at [101, 183] on span "Math Expression" at bounding box center [125, 180] width 113 height 20
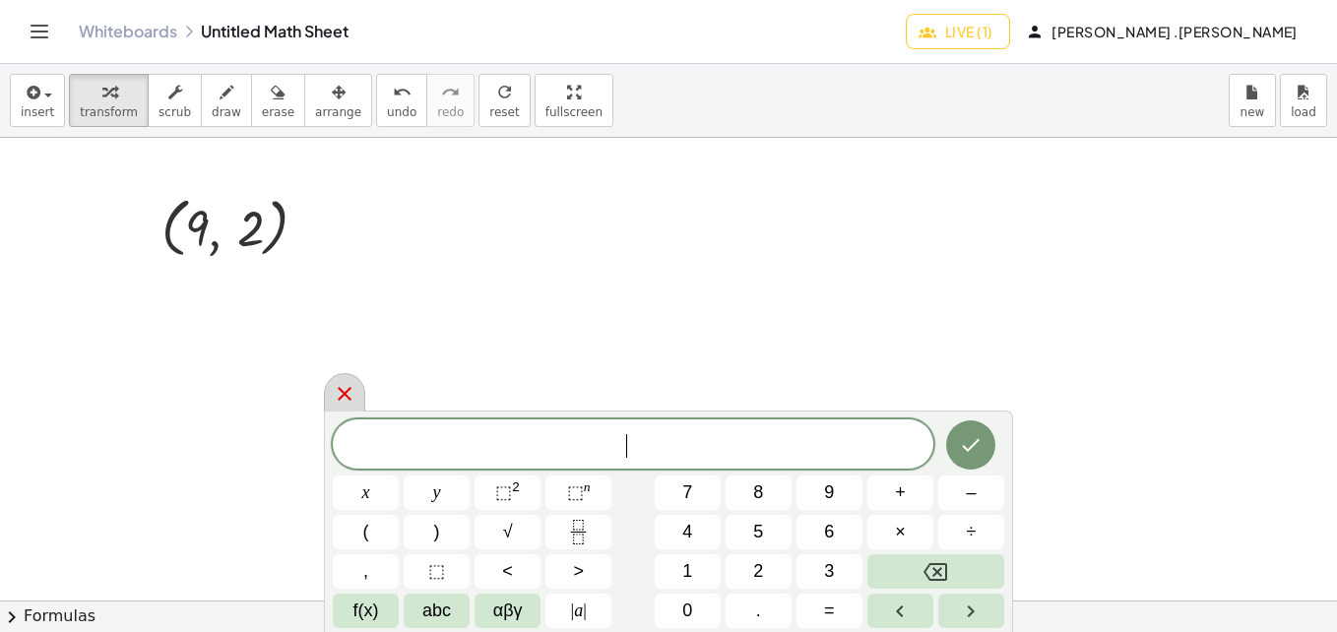
click at [346, 394] on icon at bounding box center [345, 394] width 14 height 14
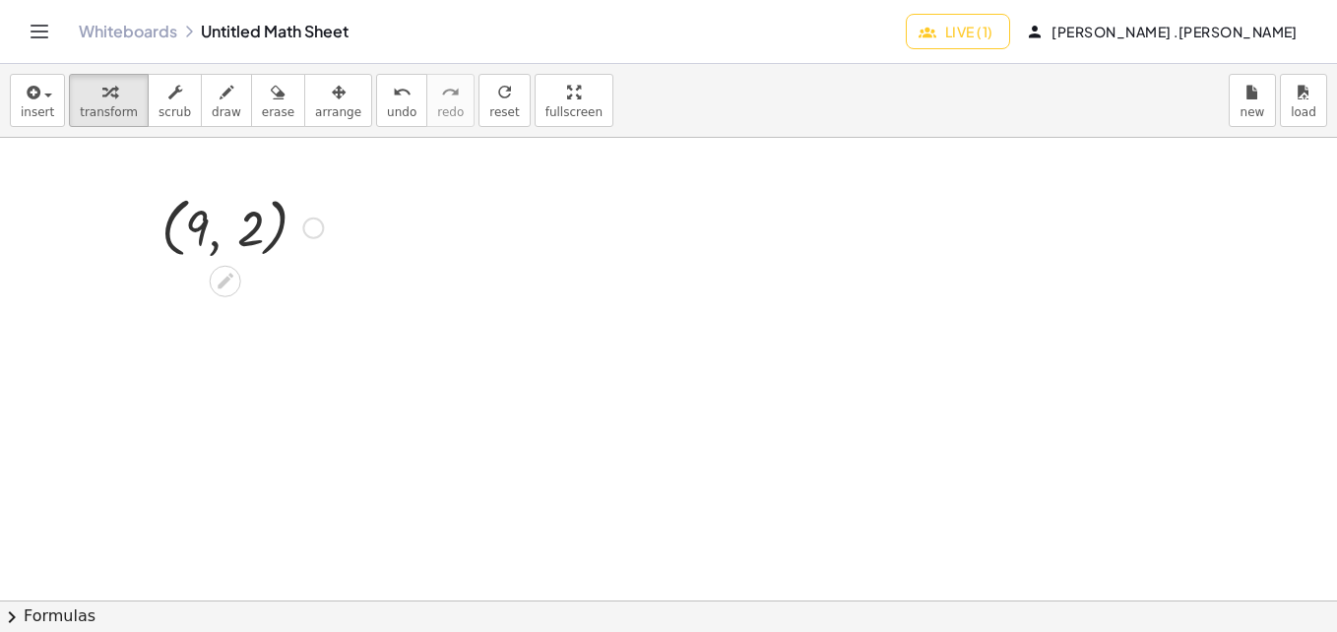
click at [204, 234] on div at bounding box center [242, 226] width 181 height 75
click at [315, 118] on span "arrange" at bounding box center [338, 112] width 46 height 14
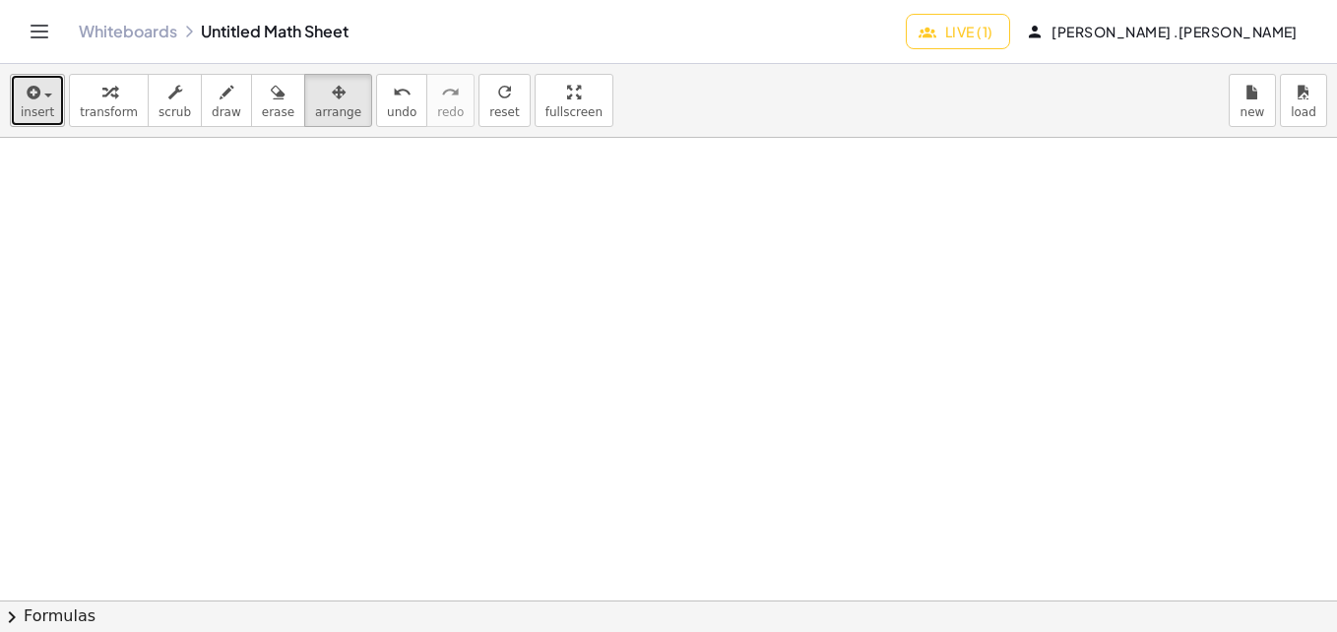
click at [28, 103] on icon "button" at bounding box center [32, 93] width 18 height 24
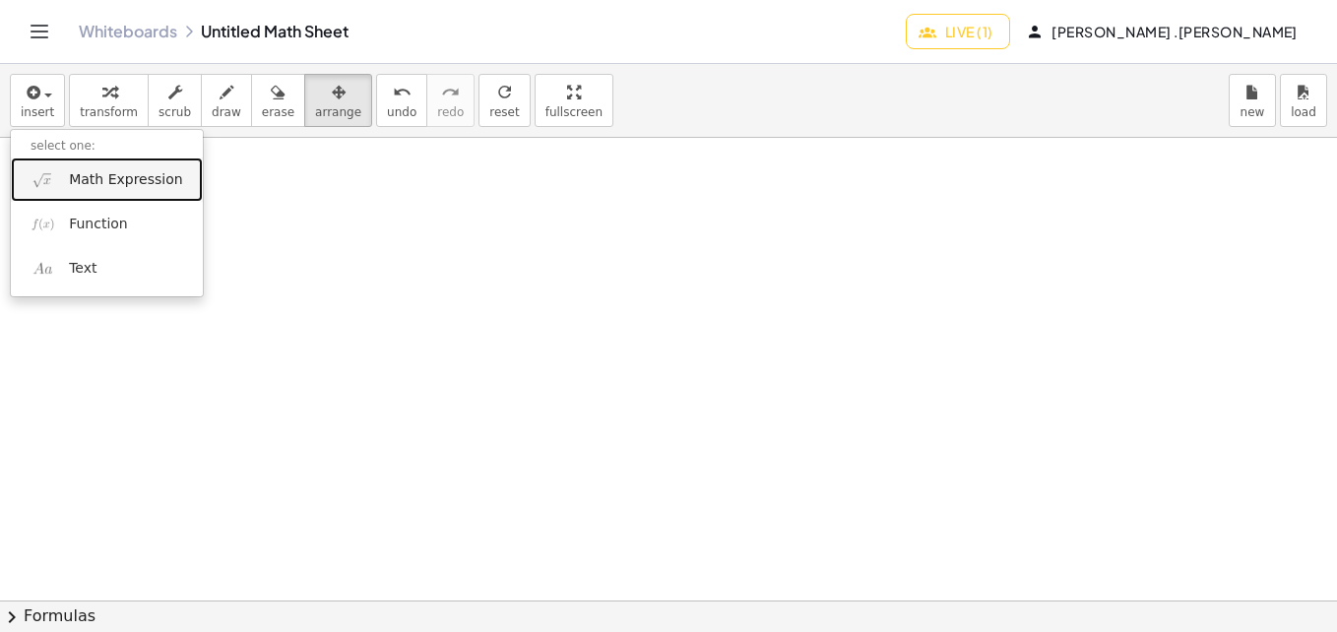
click at [94, 180] on span "Math Expression" at bounding box center [125, 180] width 113 height 20
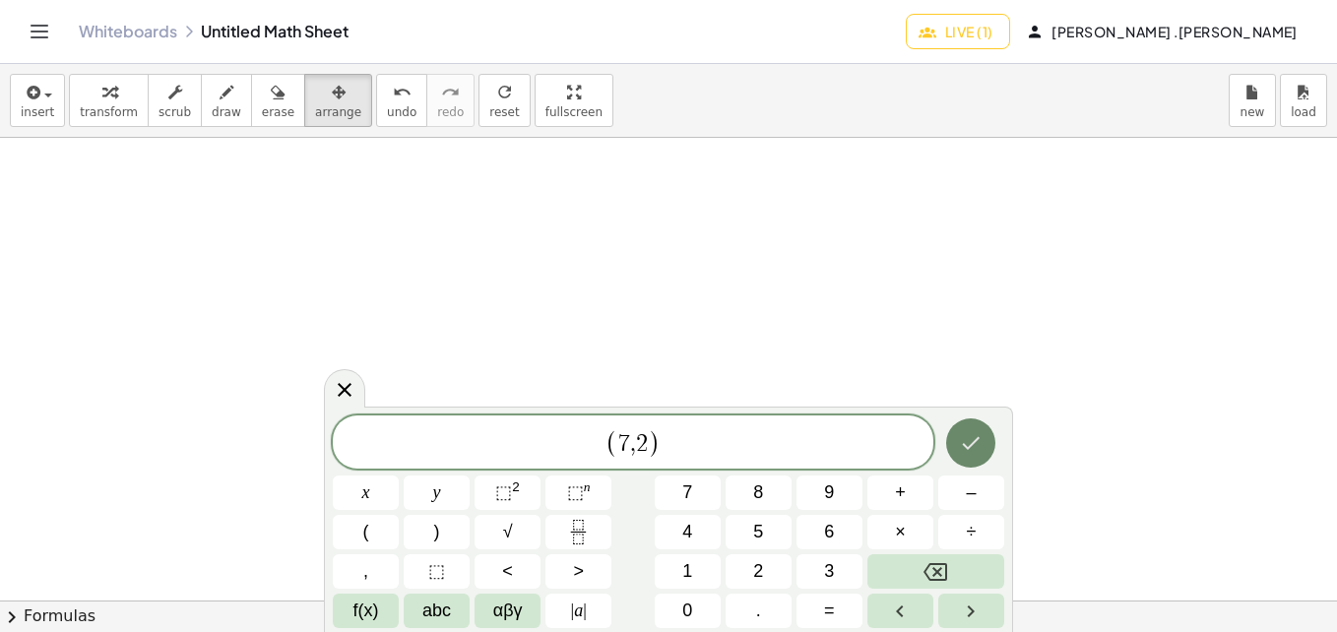
click at [975, 449] on icon "Done" at bounding box center [971, 443] width 24 height 24
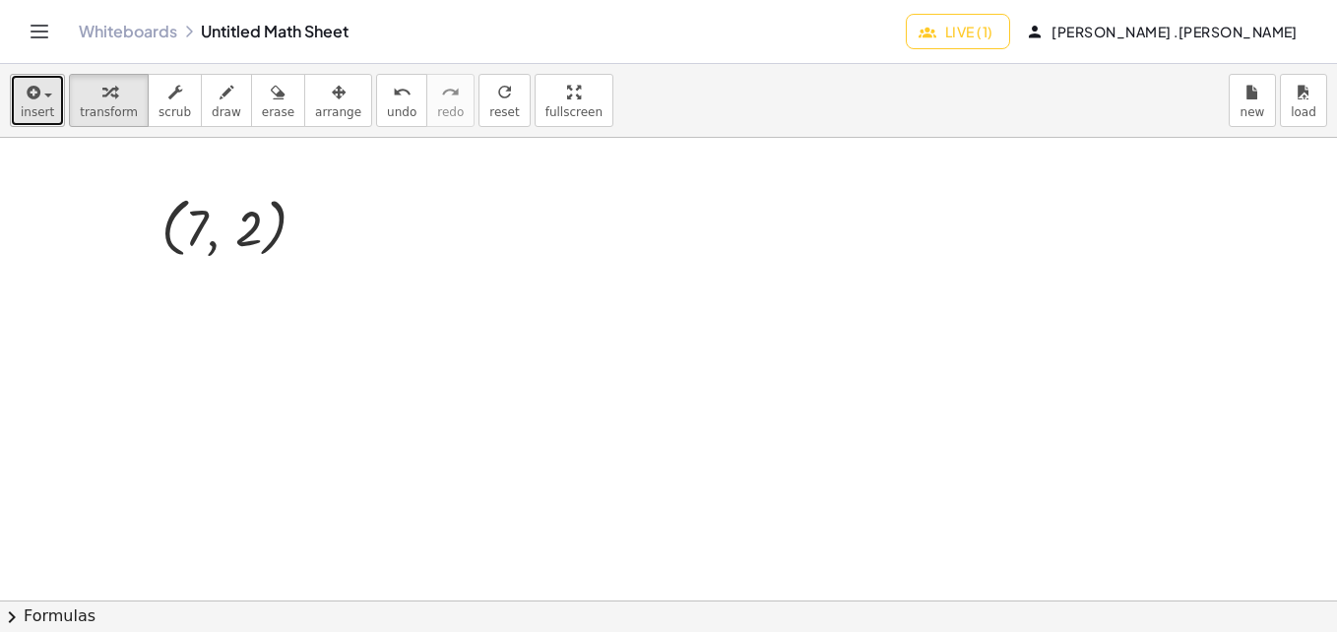
click at [37, 101] on icon "button" at bounding box center [32, 93] width 18 height 24
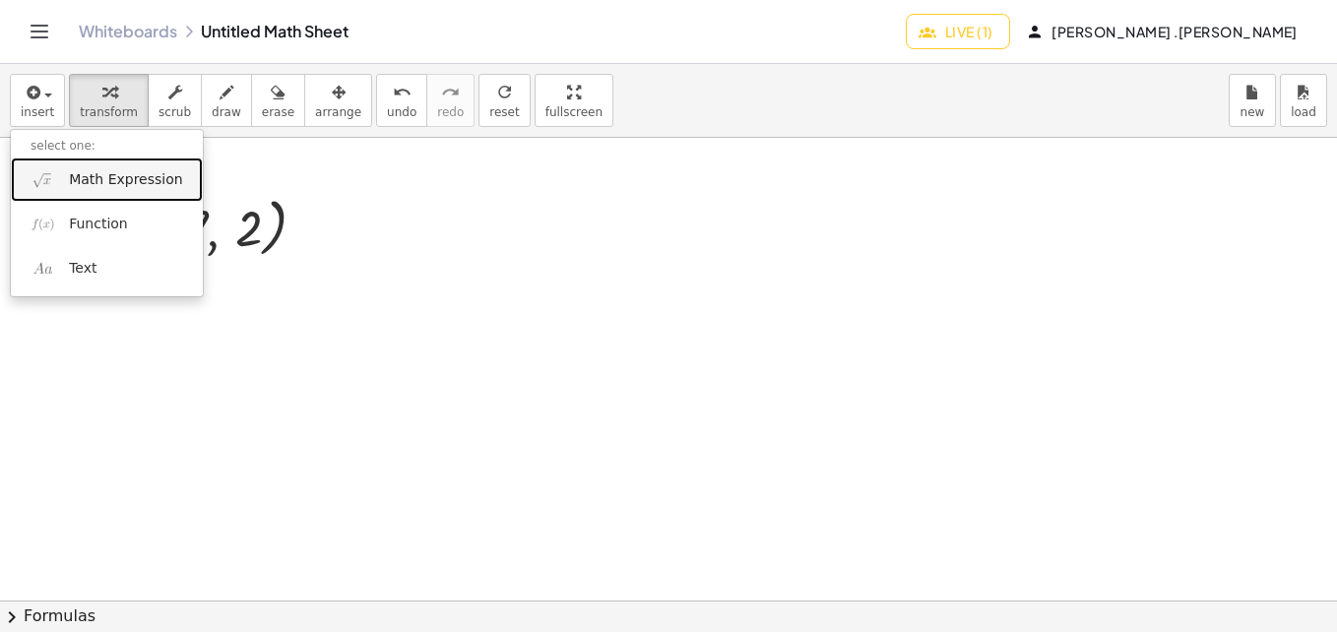
click at [92, 182] on span "Math Expression" at bounding box center [125, 180] width 113 height 20
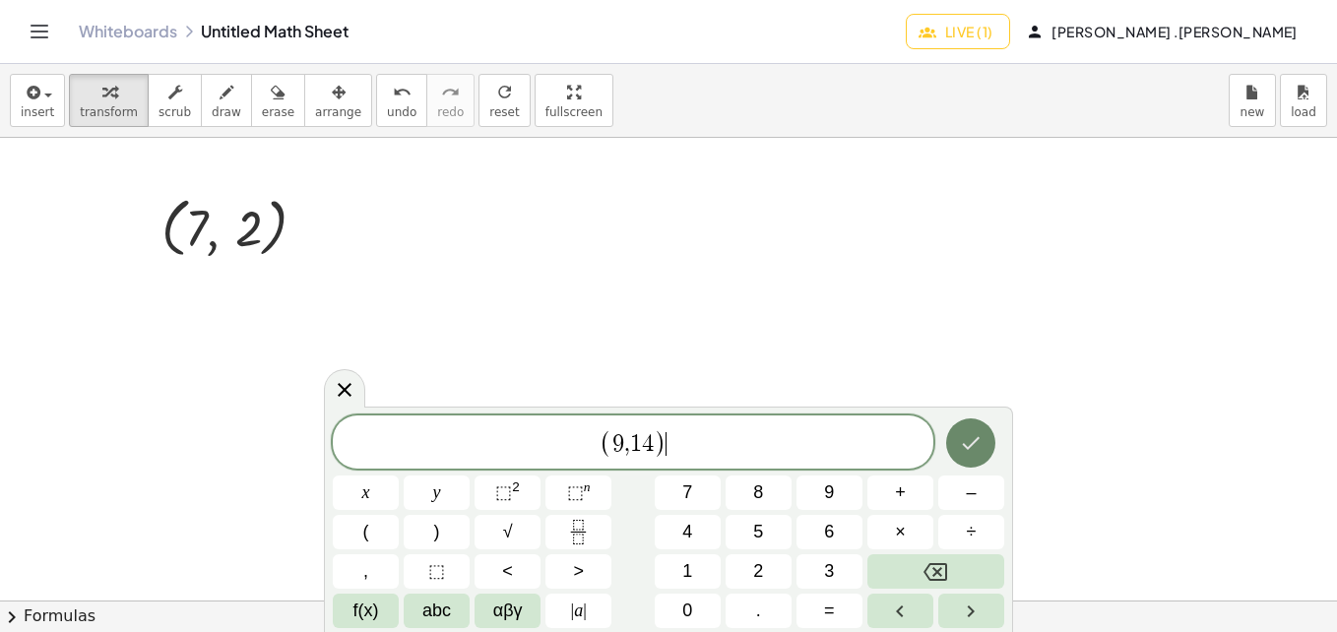
click at [966, 442] on icon "Done" at bounding box center [971, 443] width 24 height 24
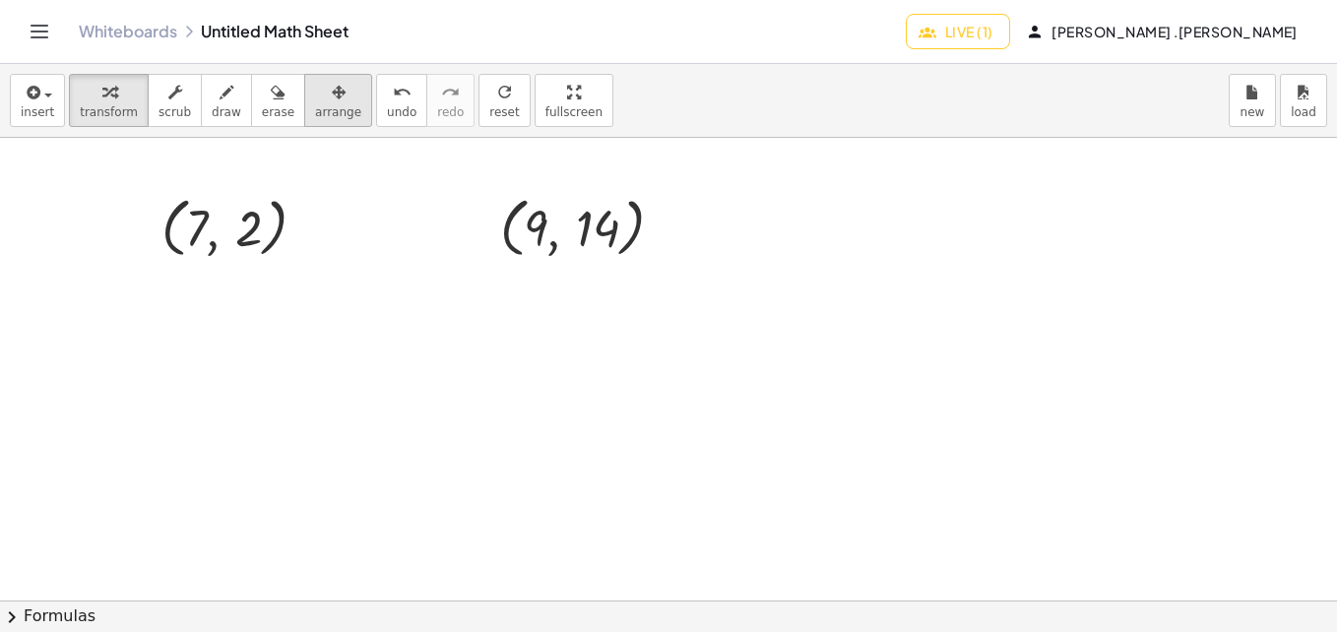
click at [315, 110] on span "arrange" at bounding box center [338, 112] width 46 height 14
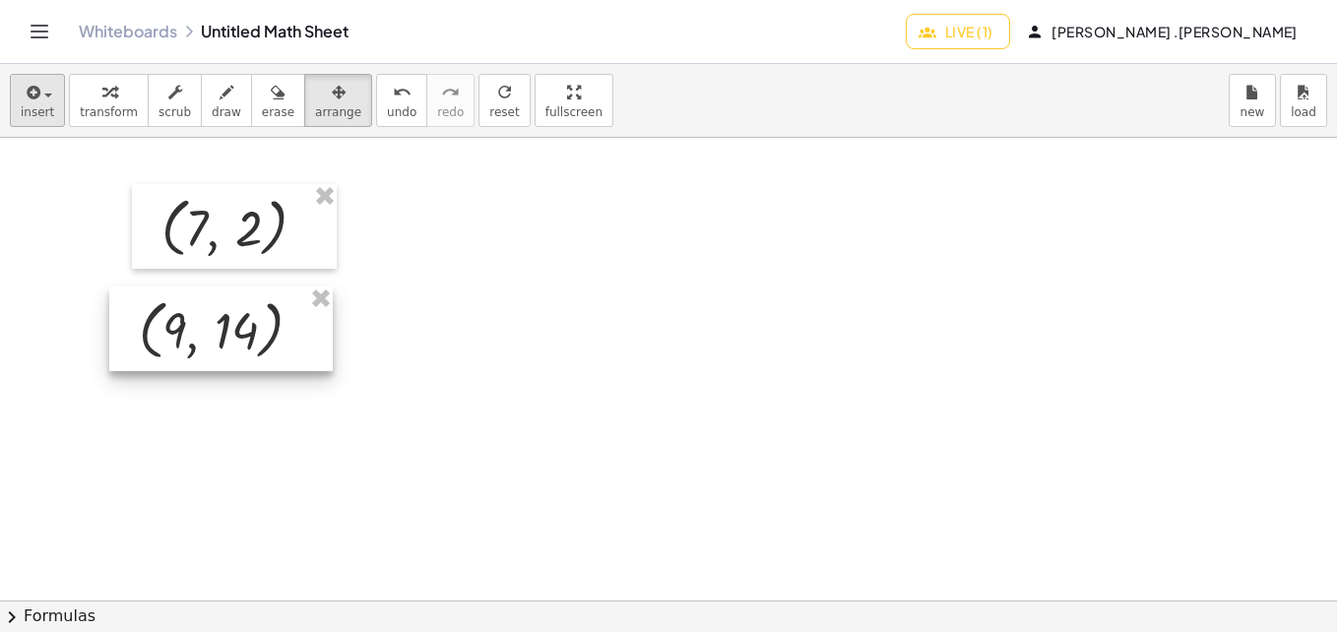
drag, startPoint x: 535, startPoint y: 218, endPoint x: 42, endPoint y: 114, distance: 502.9
click at [175, 323] on div at bounding box center [220, 328] width 223 height 85
click at [42, 114] on span "insert" at bounding box center [37, 112] width 33 height 14
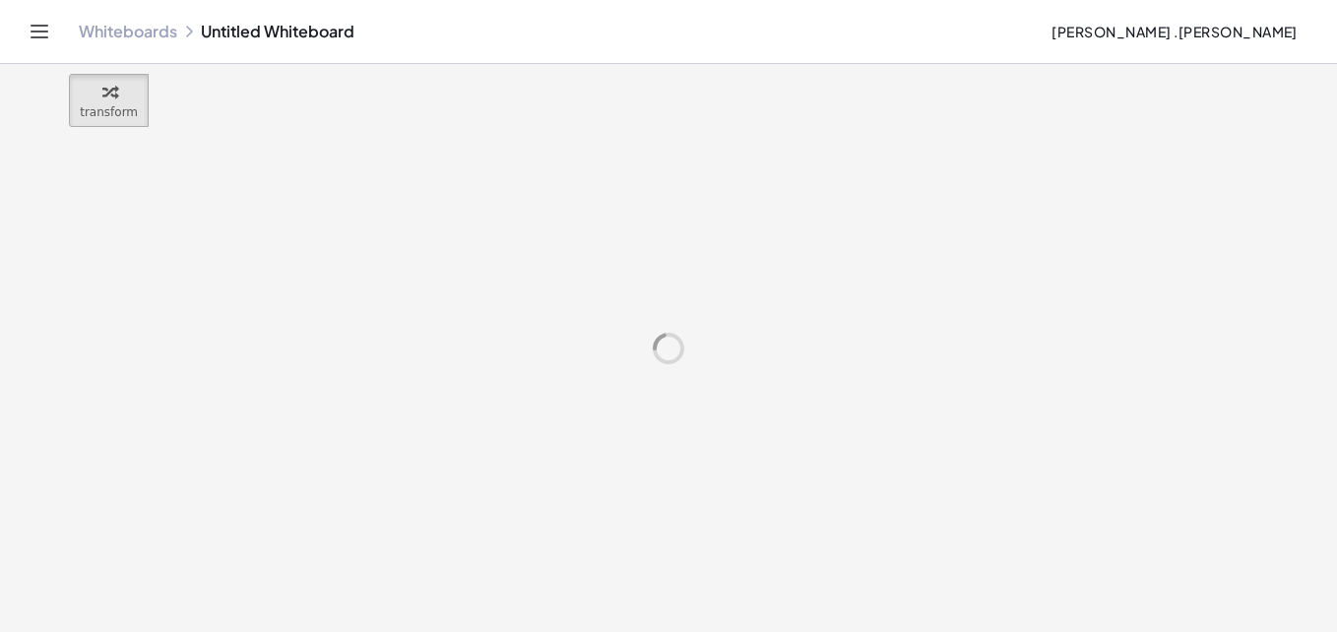
click at [41, 32] on icon "Toggle navigation" at bounding box center [40, 32] width 24 height 24
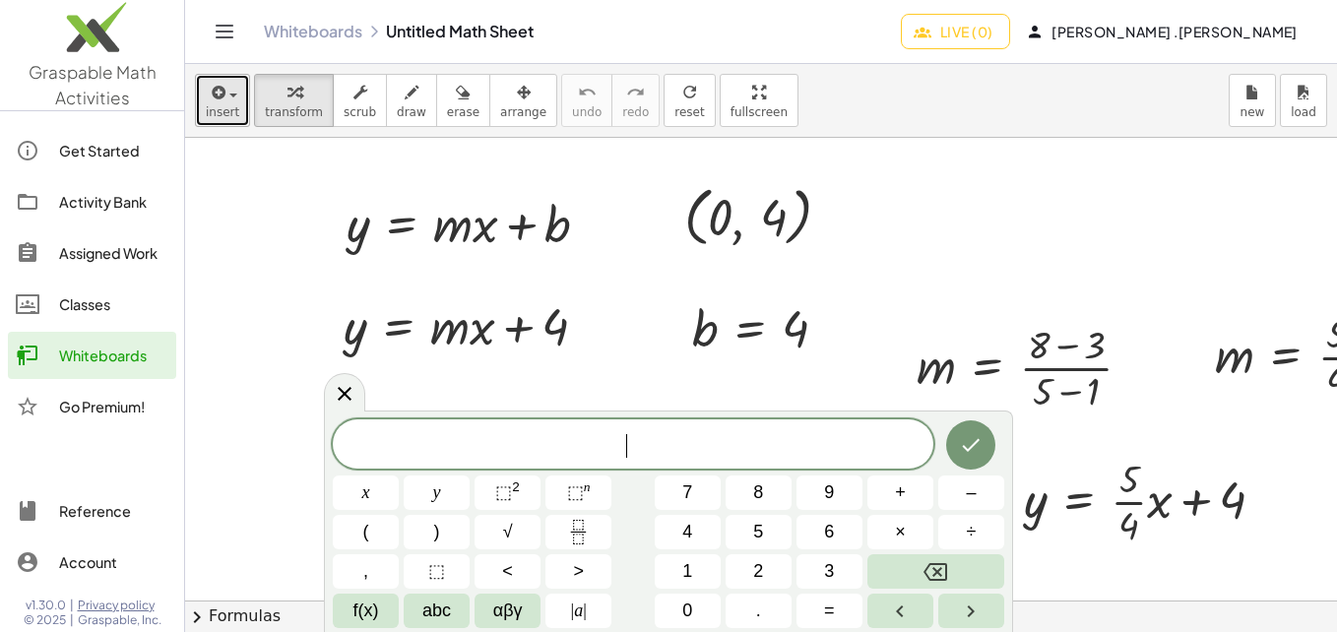
click at [219, 118] on span "insert" at bounding box center [222, 112] width 33 height 14
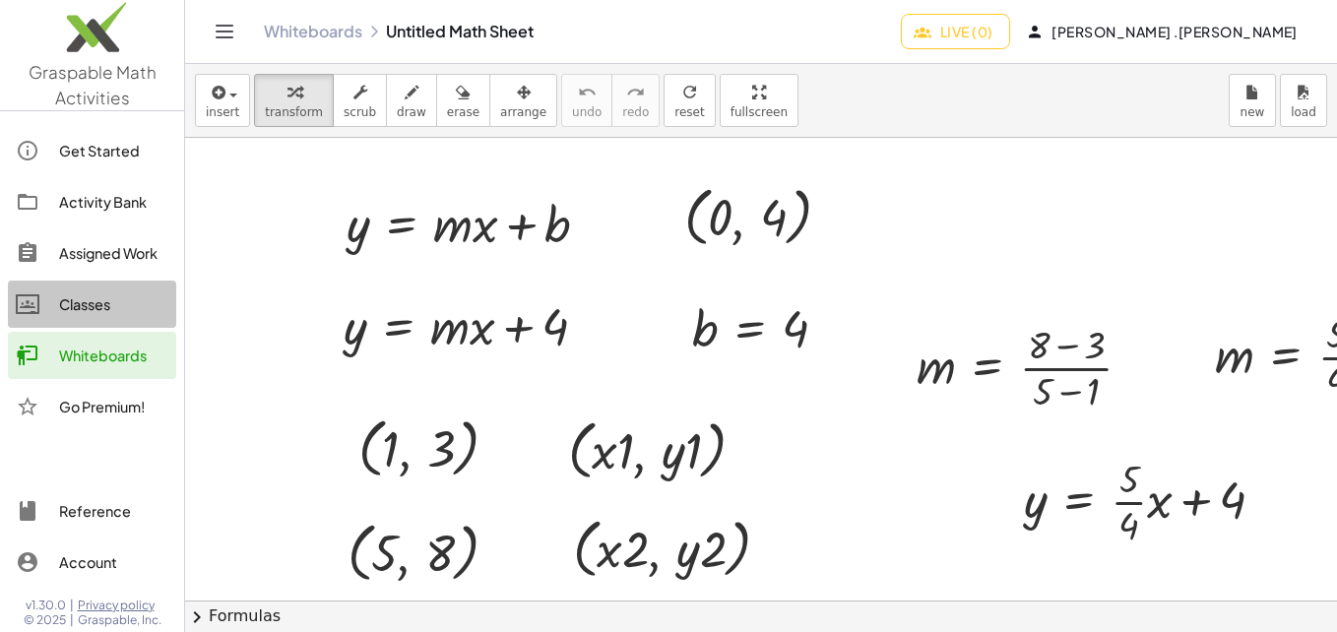
click at [97, 306] on div "Classes" at bounding box center [113, 304] width 109 height 24
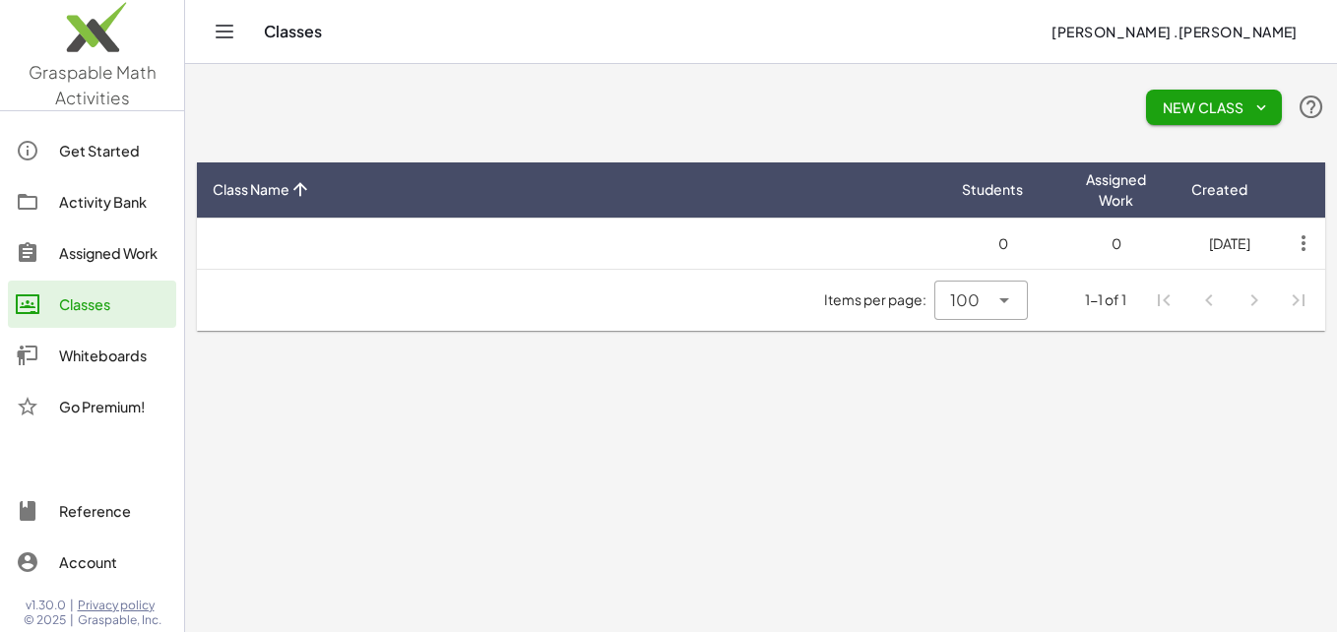
click at [1232, 115] on span "New Class" at bounding box center [1214, 107] width 104 height 18
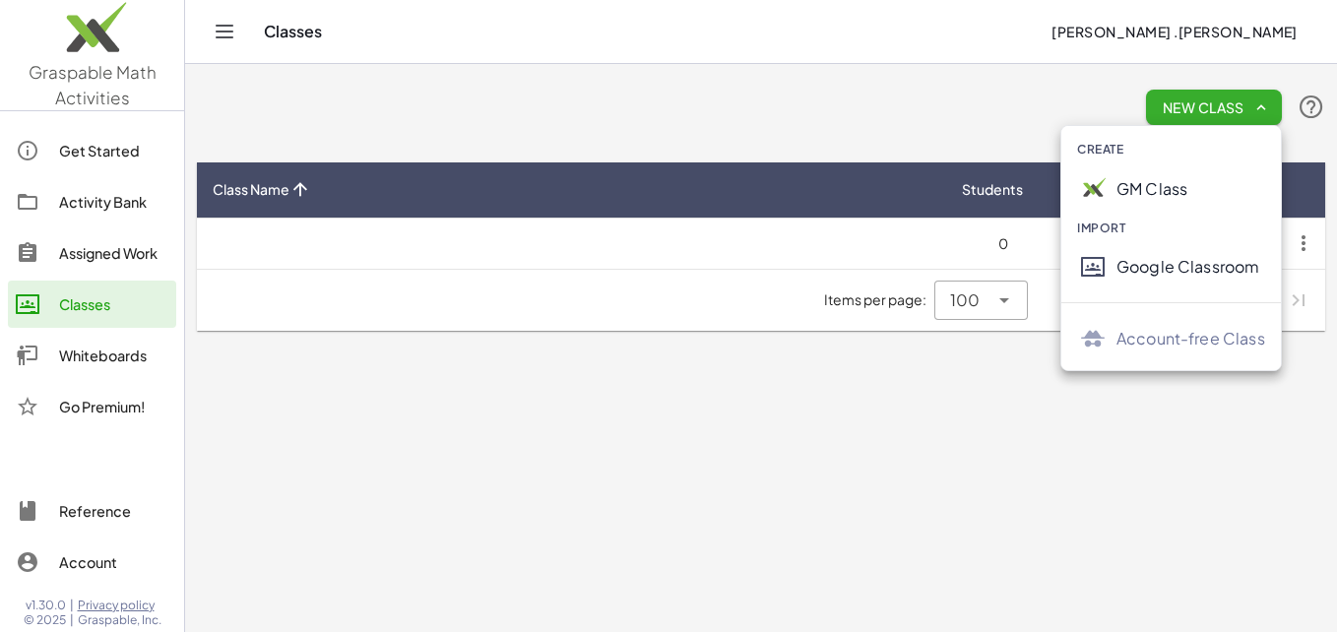
click at [1139, 259] on div "Google Classroom" at bounding box center [1190, 267] width 149 height 24
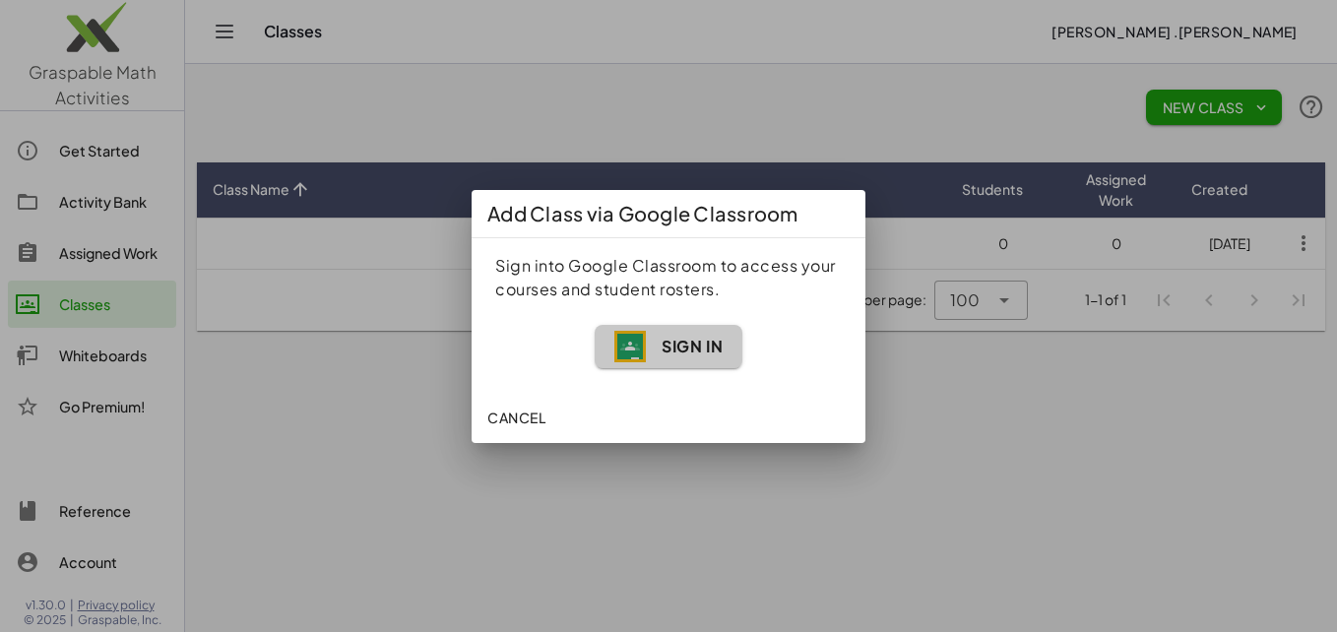
click at [668, 347] on span "Sign In" at bounding box center [691, 346] width 61 height 21
click at [524, 414] on span "Cancel" at bounding box center [516, 418] width 58 height 18
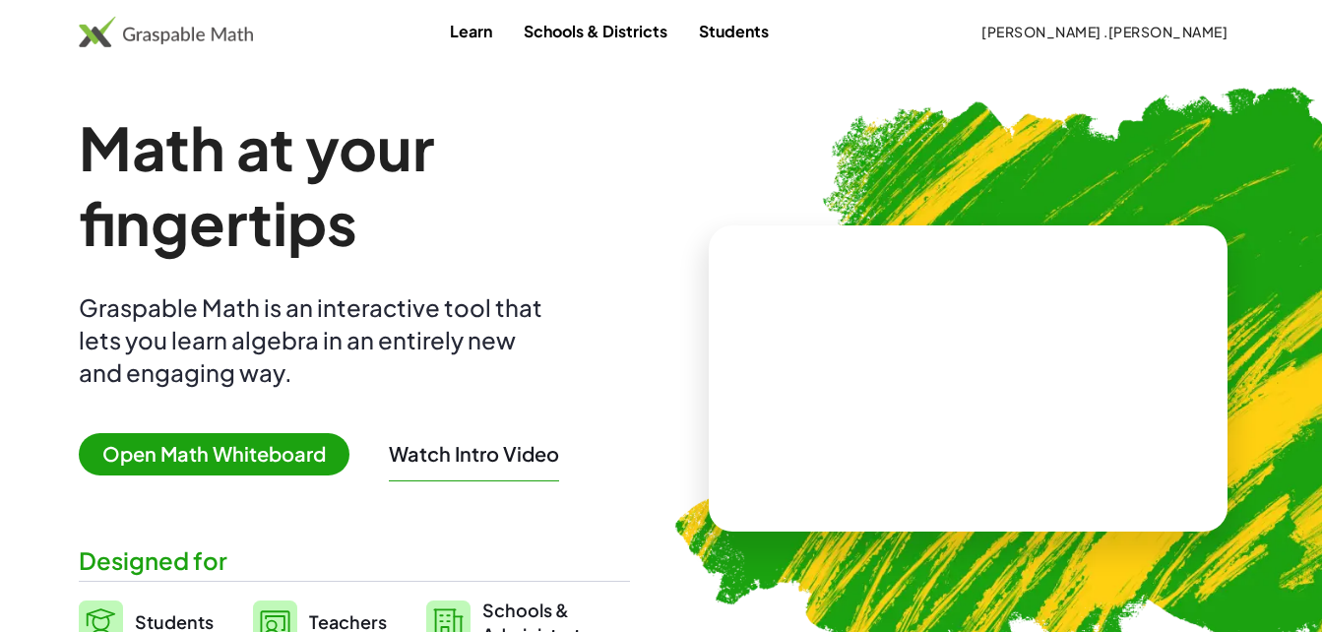
click at [249, 453] on span "Open Math Whiteboard" at bounding box center [214, 454] width 271 height 42
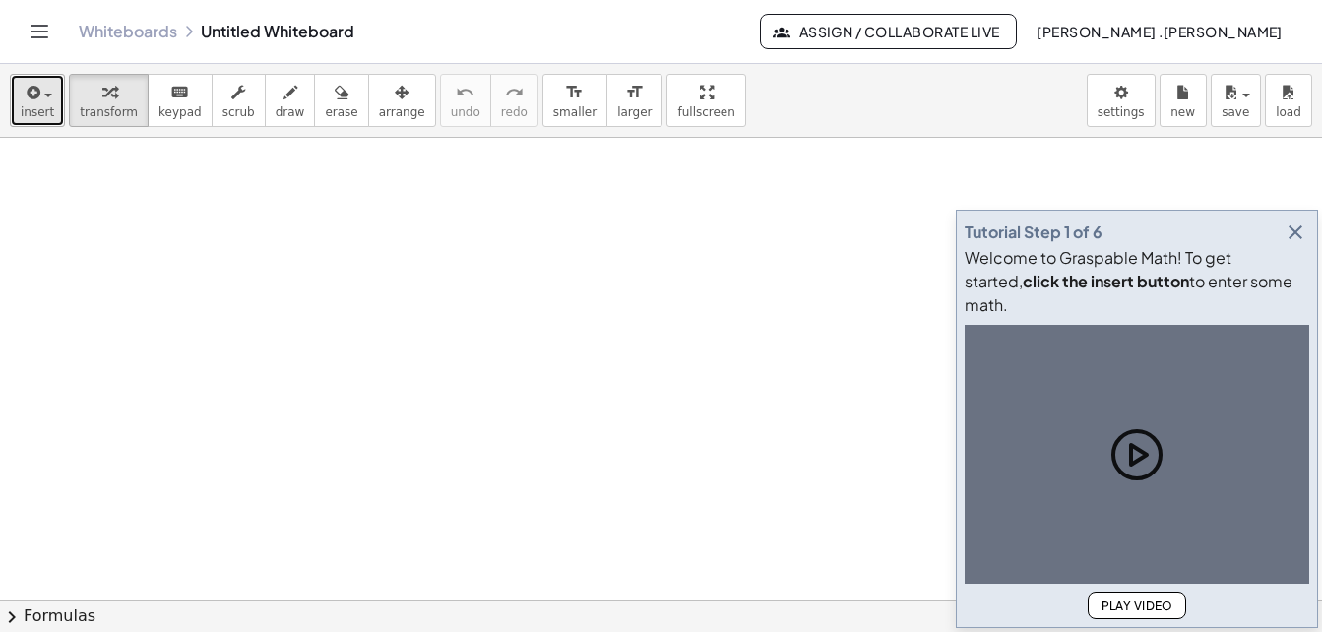
click at [49, 112] on span "insert" at bounding box center [37, 112] width 33 height 14
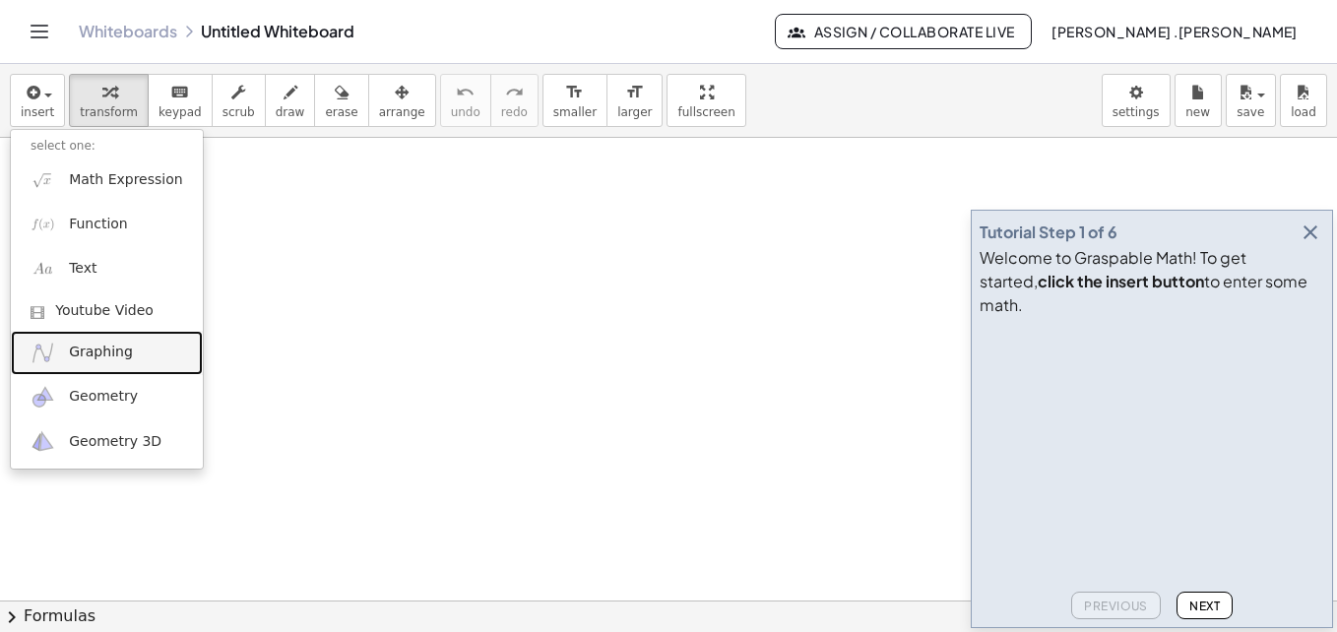
click at [83, 351] on span "Graphing" at bounding box center [101, 353] width 64 height 20
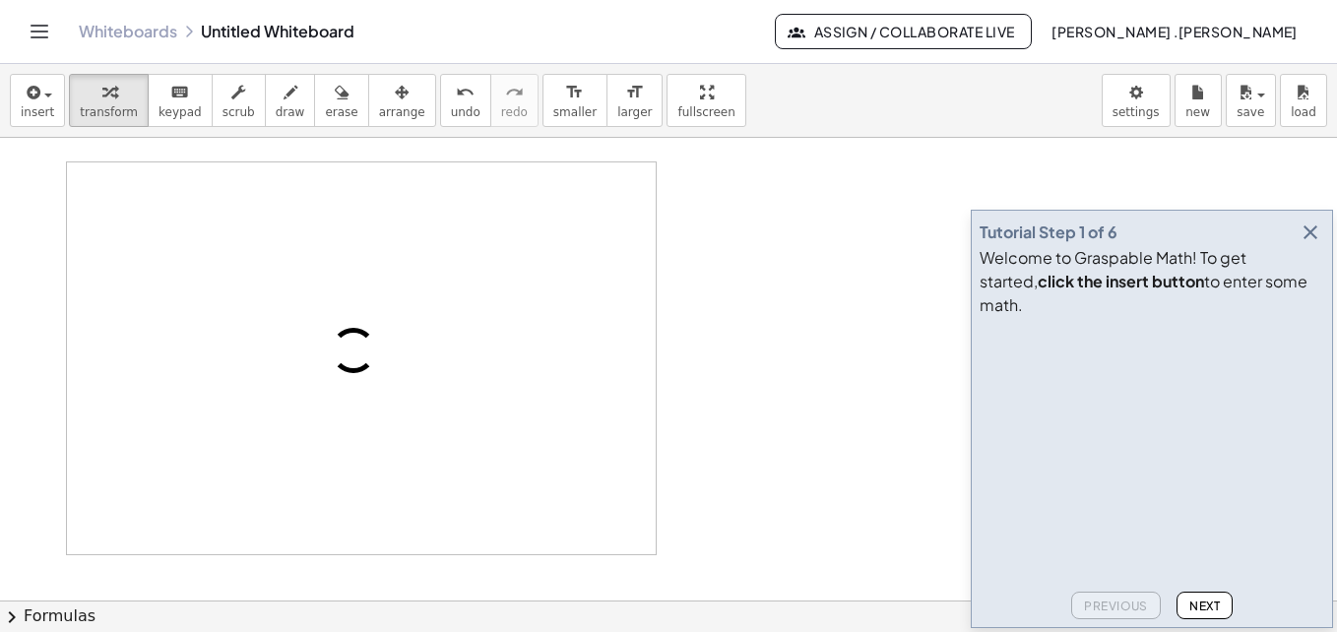
click at [1314, 244] on icon "button" at bounding box center [1310, 232] width 24 height 24
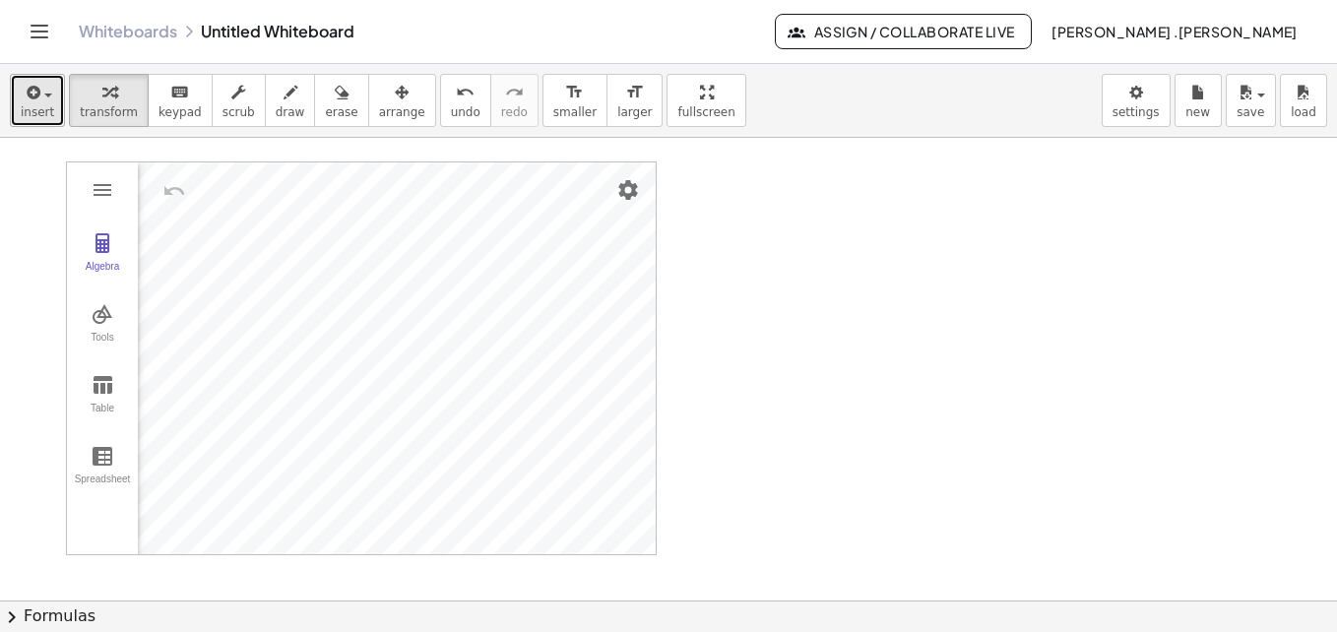
click at [37, 106] on span "insert" at bounding box center [37, 112] width 33 height 14
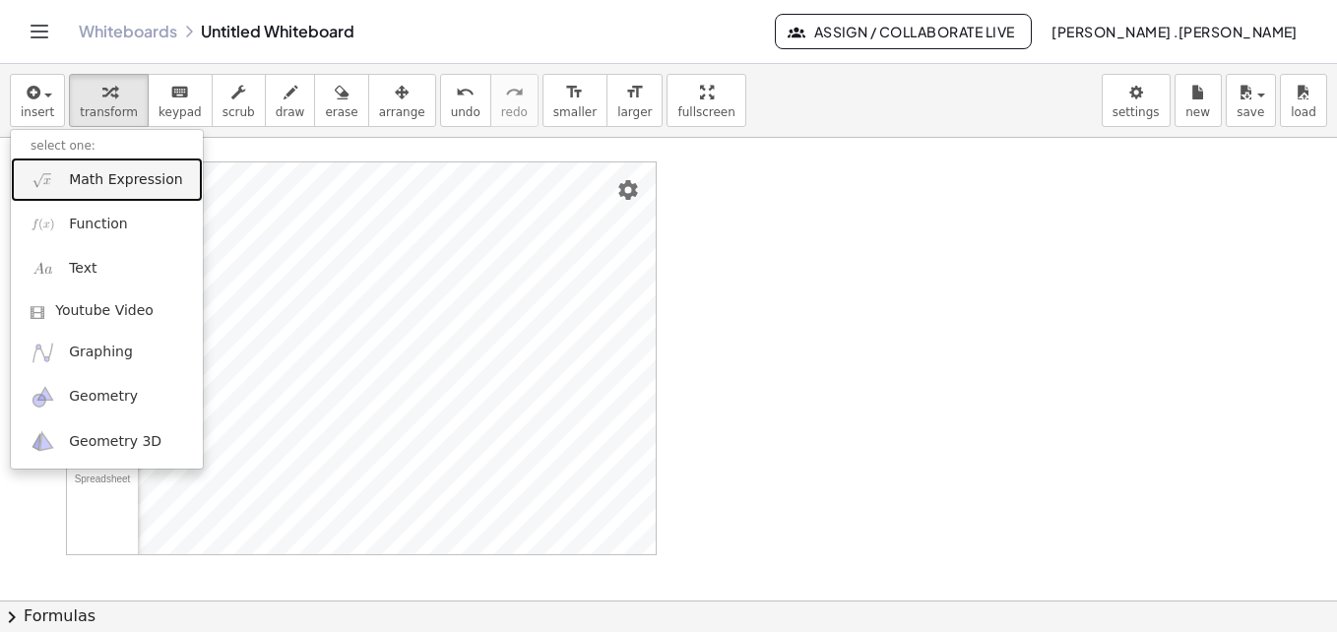
click at [99, 182] on span "Math Expression" at bounding box center [125, 180] width 113 height 20
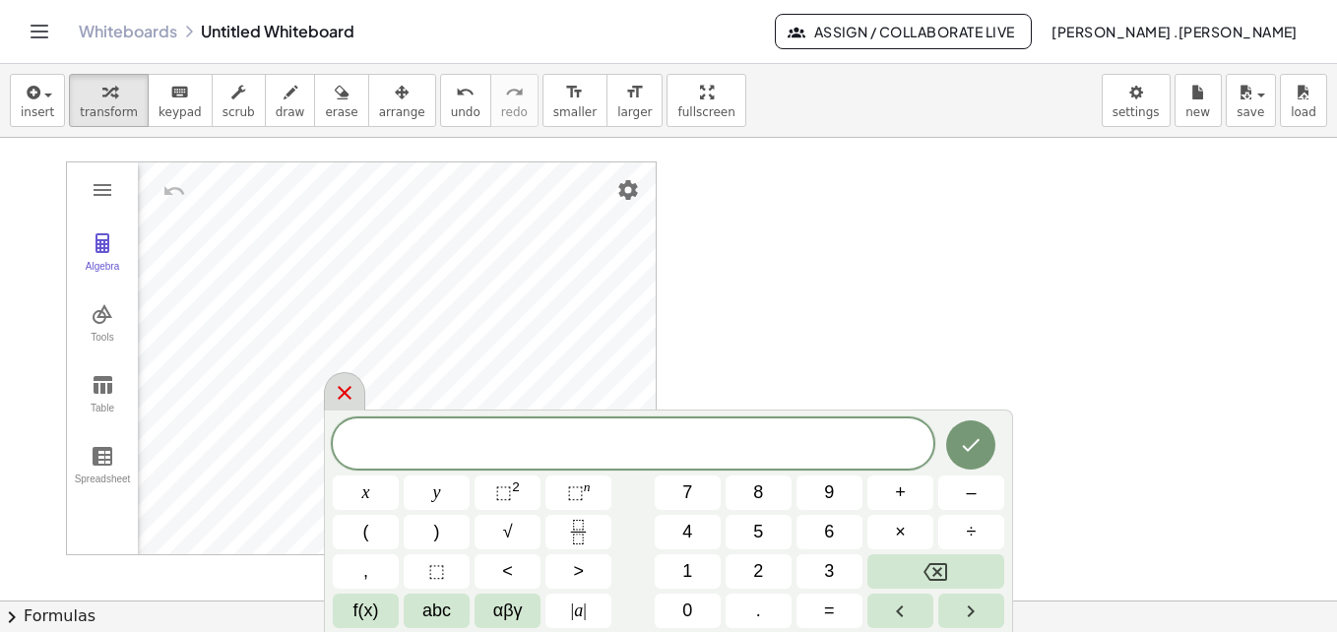
click at [332, 389] on div at bounding box center [344, 391] width 41 height 38
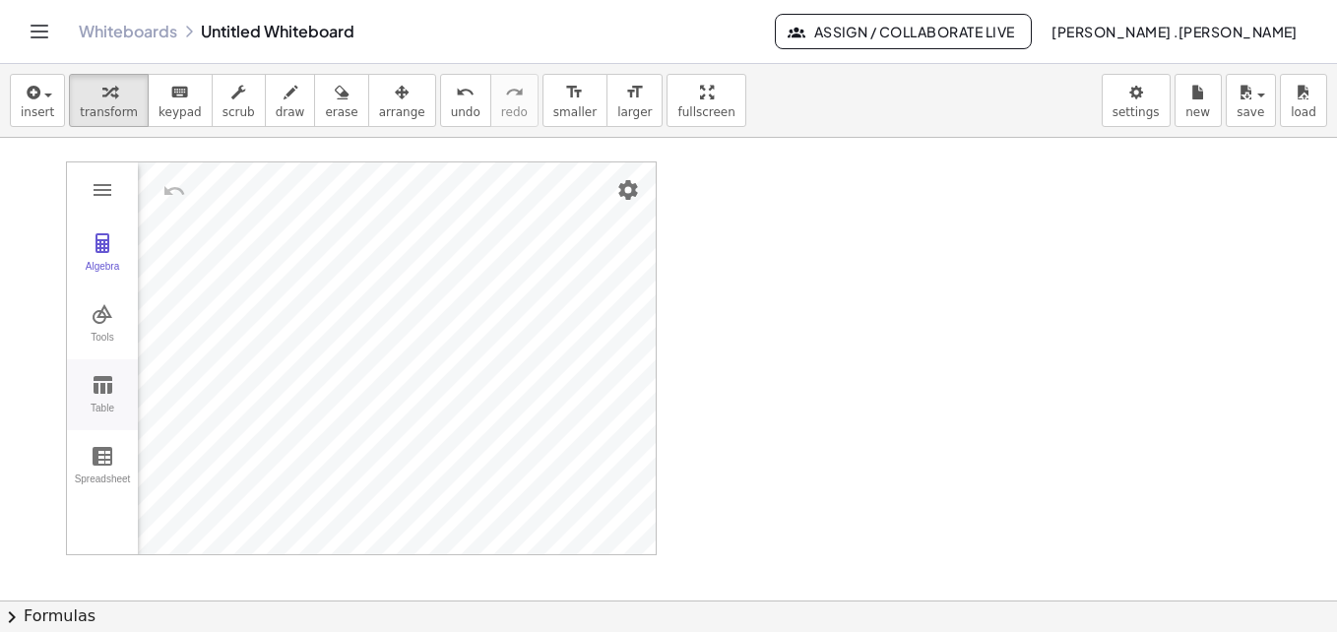
click at [90, 409] on div "Table" at bounding box center [102, 417] width 63 height 28
click at [206, 228] on td "Graphing Calculator" at bounding box center [197, 247] width 118 height 51
click at [202, 239] on td "Graphing Calculator" at bounding box center [176, 247] width 118 height 51
click at [205, 345] on div "Graphing Calculator" at bounding box center [167, 350] width 101 height 31
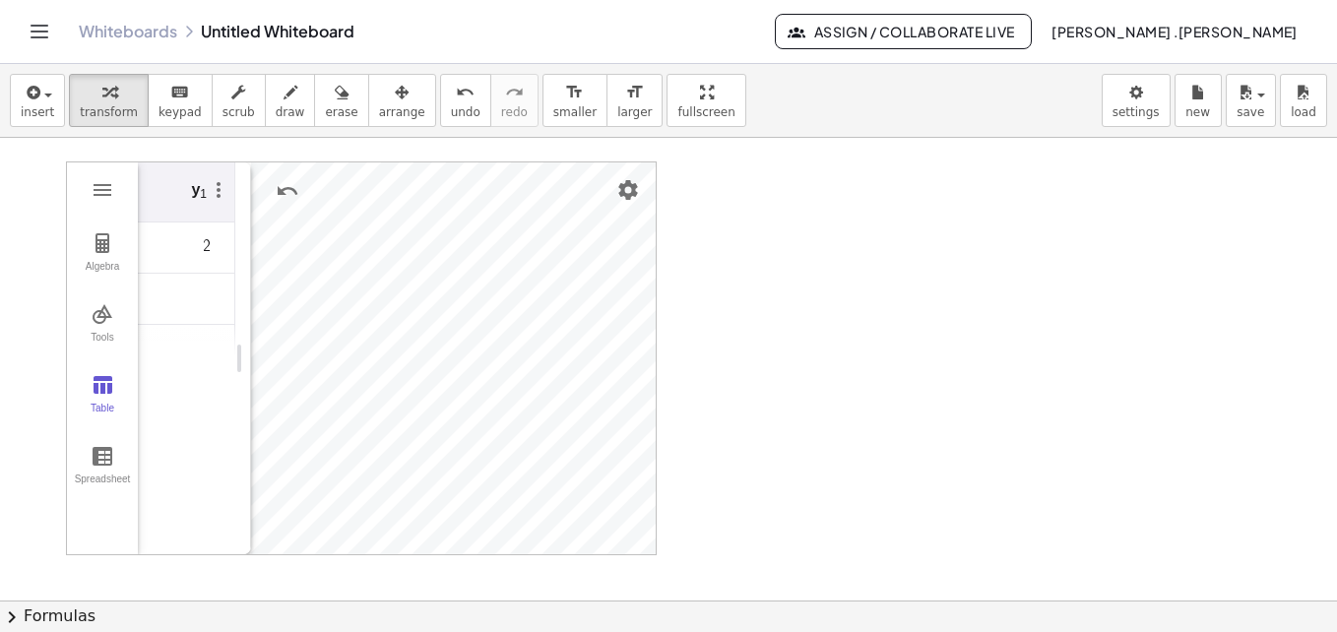
click at [177, 360] on div "Graphing Calculator" at bounding box center [167, 350] width 101 height 31
click at [207, 308] on td "Graphing Calculator" at bounding box center [187, 299] width 118 height 51
click at [624, 187] on img "Settings" at bounding box center [628, 190] width 24 height 24
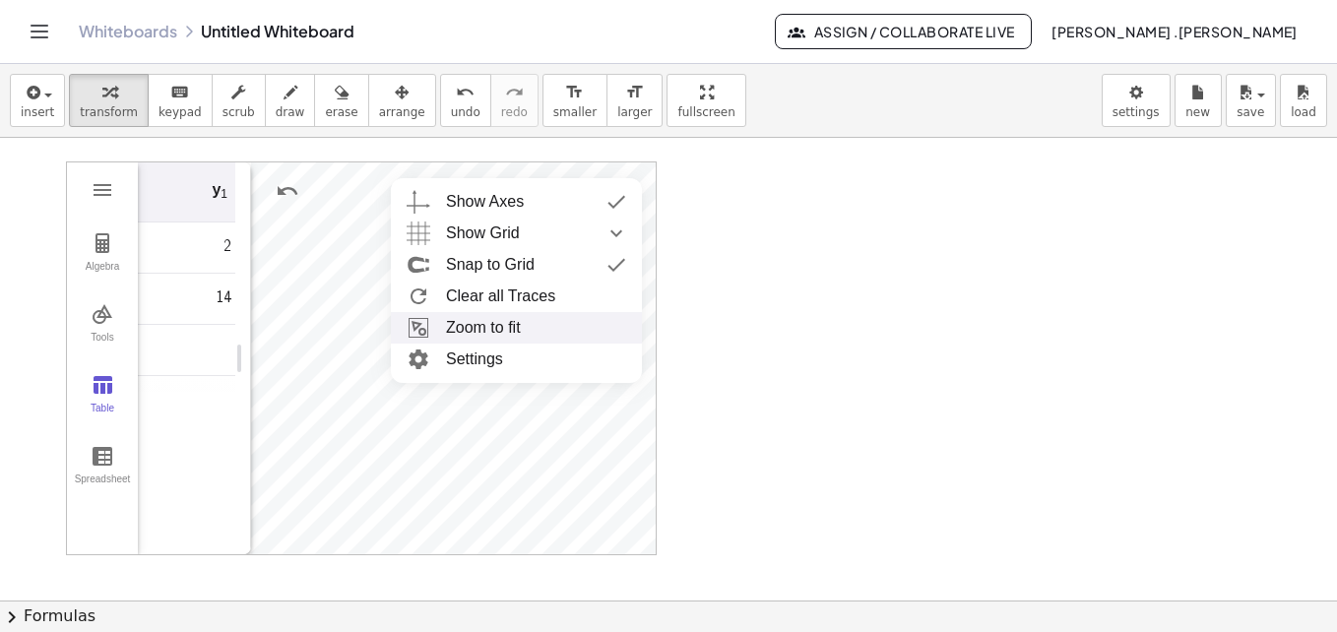
click at [472, 329] on li "Zoom to fit" at bounding box center [516, 327] width 251 height 31
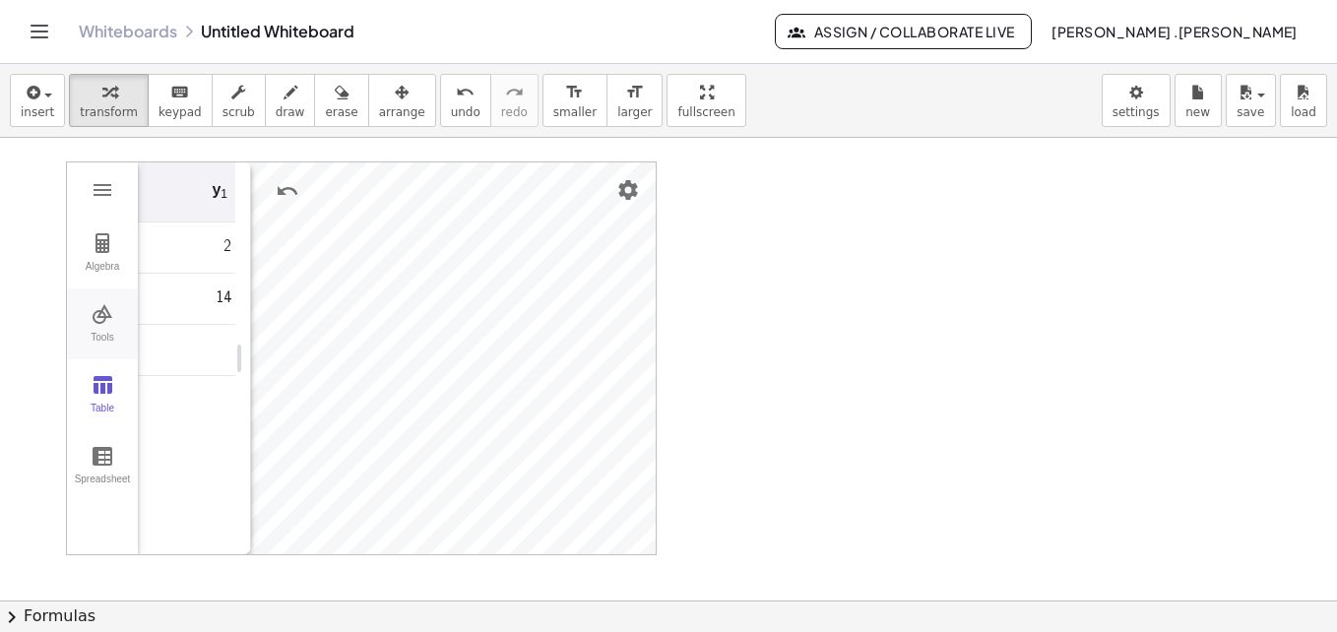
click at [98, 321] on img "Graphing Calculator" at bounding box center [103, 314] width 24 height 24
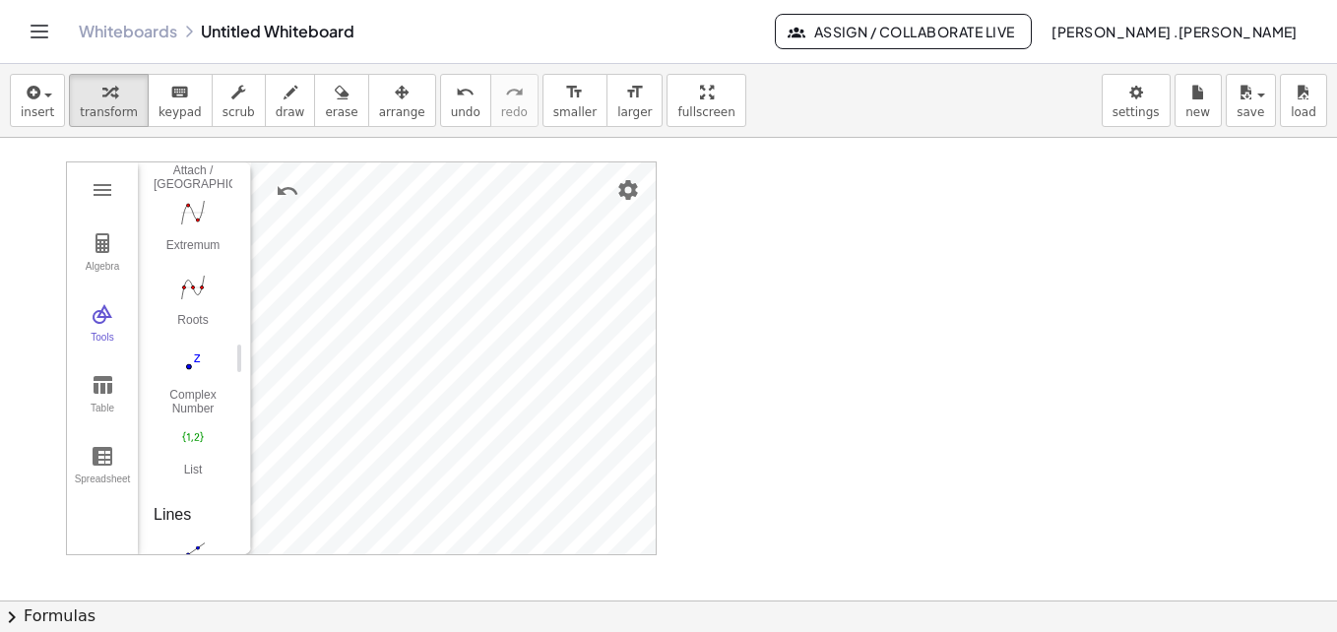
scroll to position [1798, 0]
click at [188, 274] on button "Line" at bounding box center [193, 273] width 79 height 71
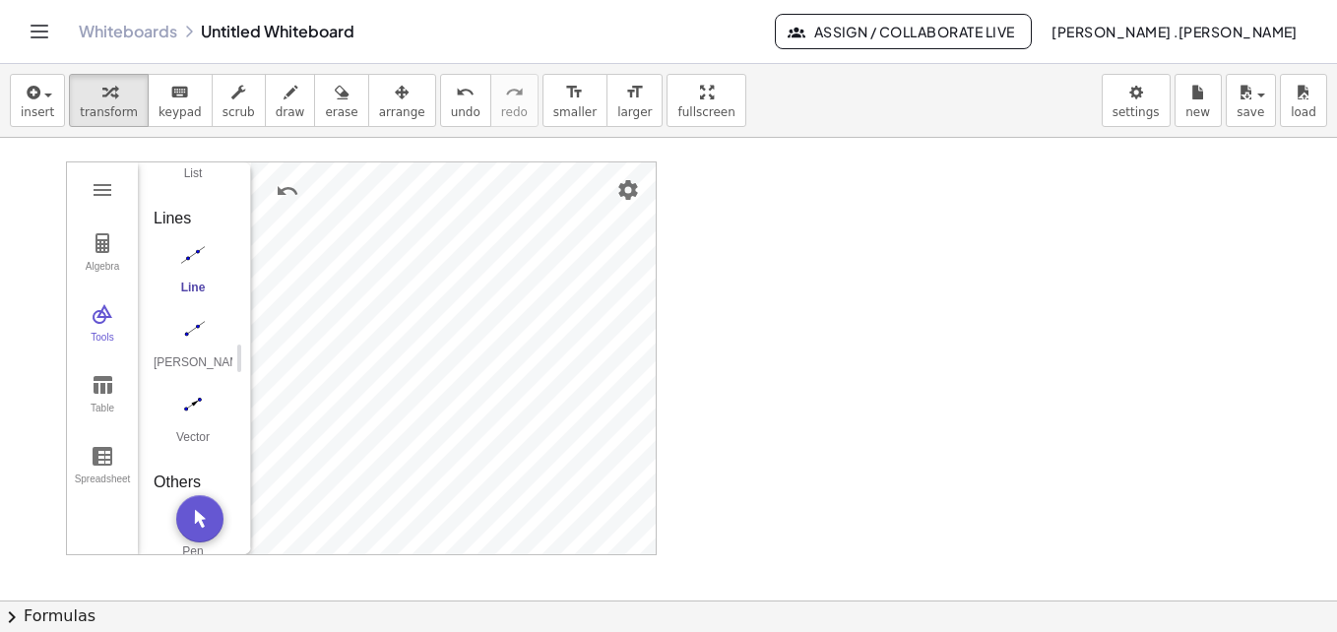
click at [199, 252] on img "Line. Select two points or positions" at bounding box center [193, 254] width 79 height 31
click at [451, 92] on div "undo" at bounding box center [466, 92] width 30 height 24
click at [101, 392] on img "Graphing Calculator" at bounding box center [103, 385] width 24 height 24
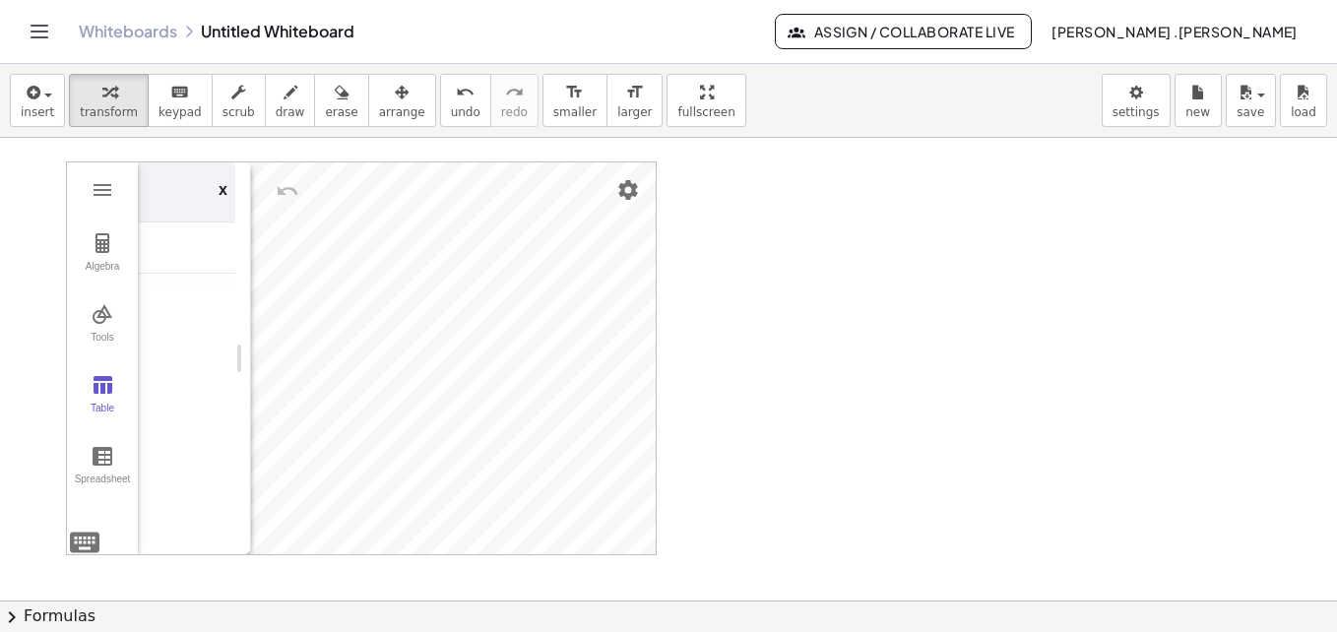
click at [206, 257] on td "Graphing Calculator" at bounding box center [197, 247] width 118 height 51
click at [624, 180] on img "Settings" at bounding box center [628, 190] width 24 height 24
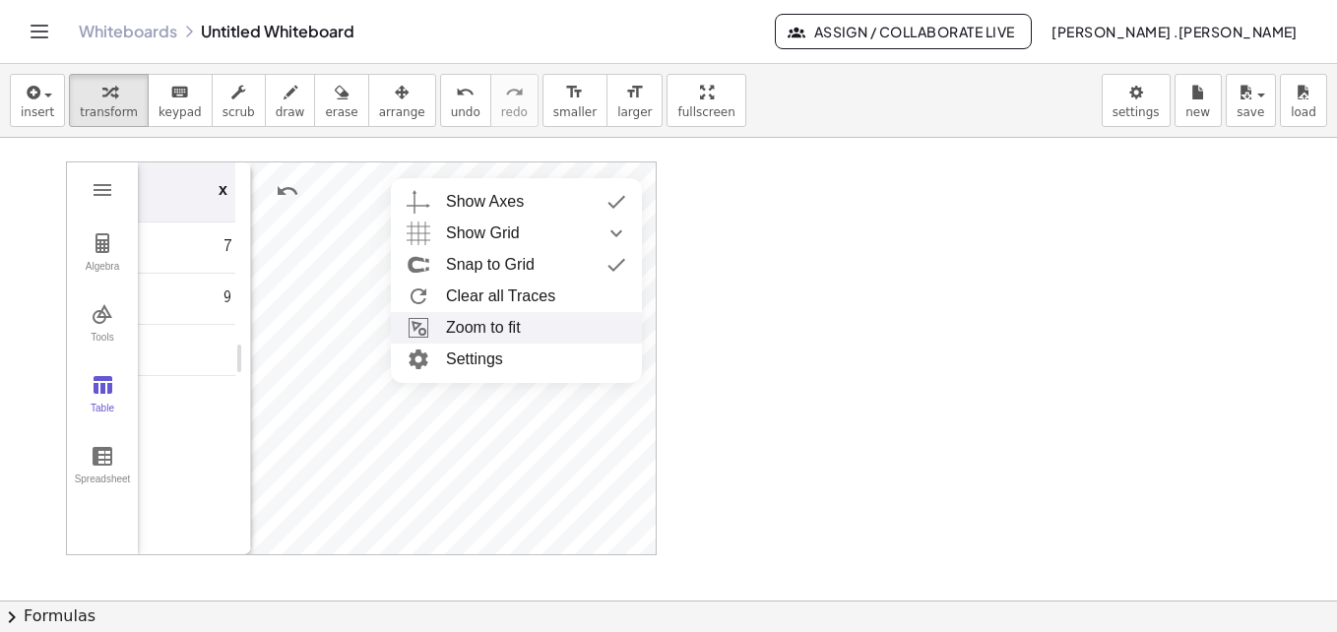
click at [486, 325] on li "Zoom to fit" at bounding box center [516, 327] width 251 height 31
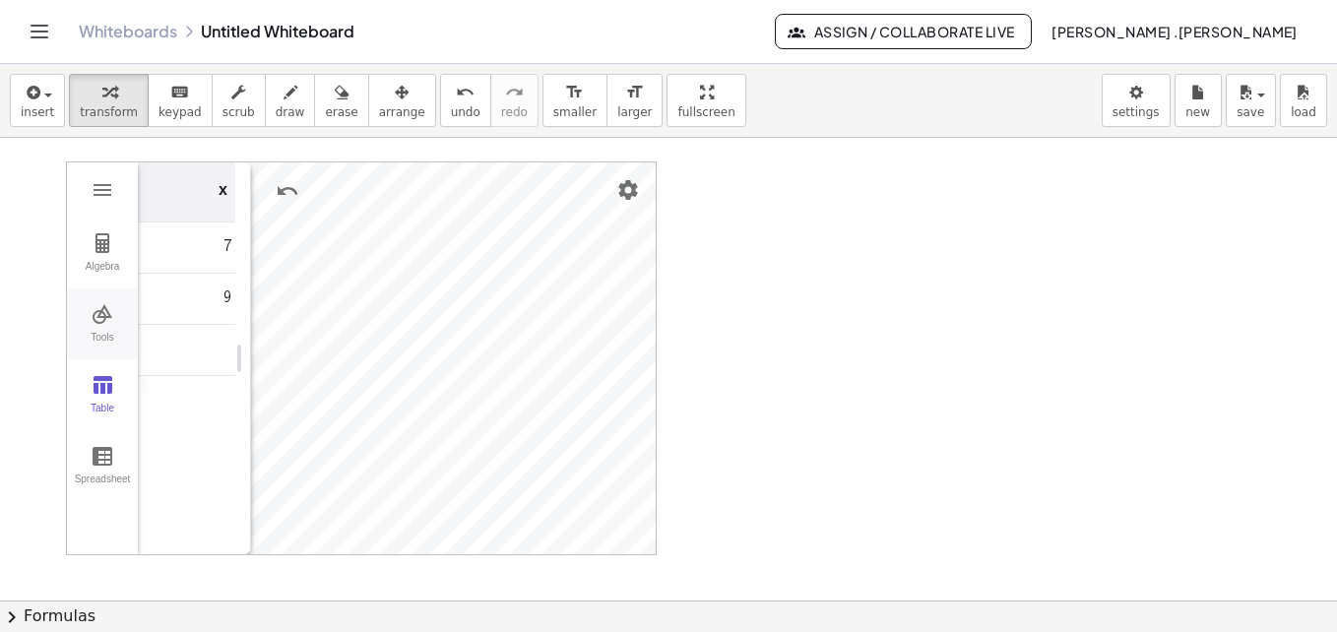
click at [107, 325] on img "Graphing Calculator" at bounding box center [103, 314] width 24 height 24
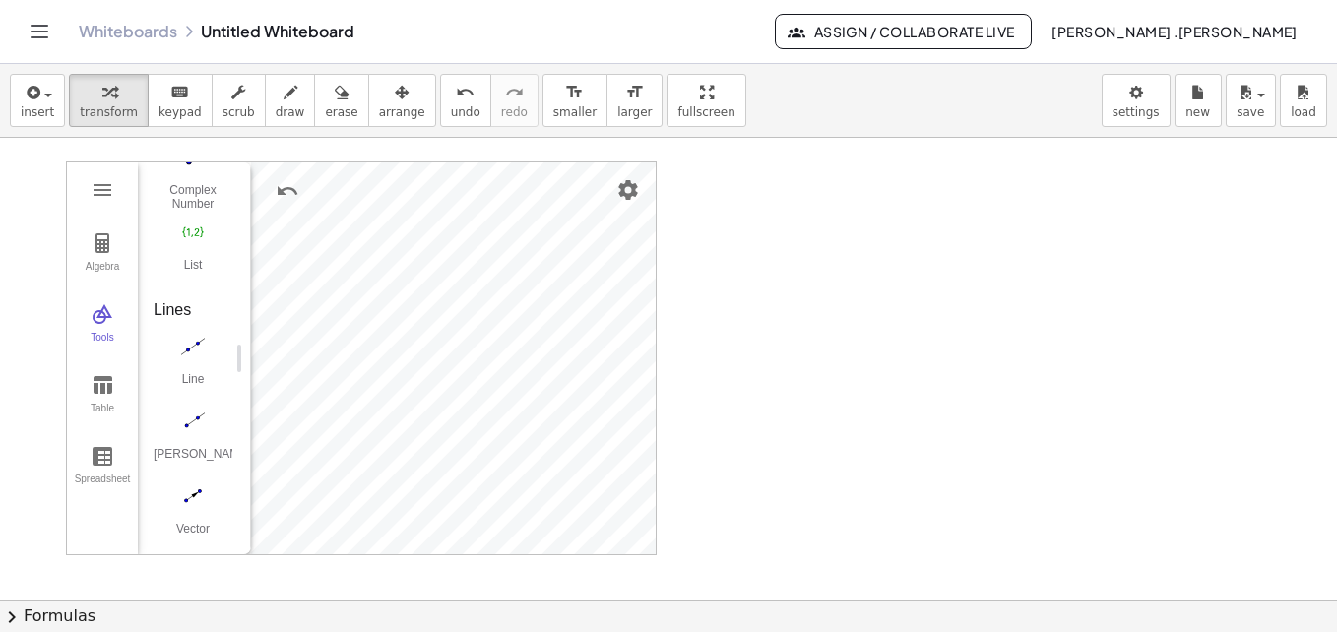
scroll to position [1792, 0]
click at [186, 269] on img "Line. Select two points or positions" at bounding box center [193, 261] width 79 height 31
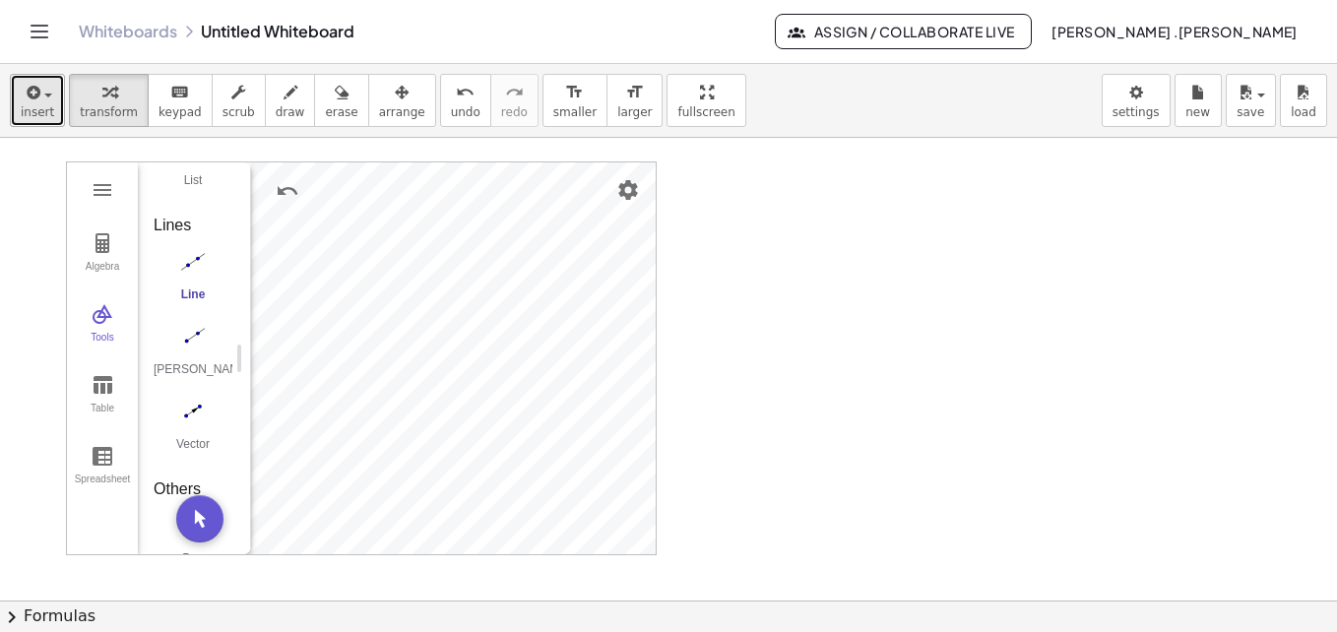
click at [40, 115] on span "insert" at bounding box center [37, 112] width 33 height 14
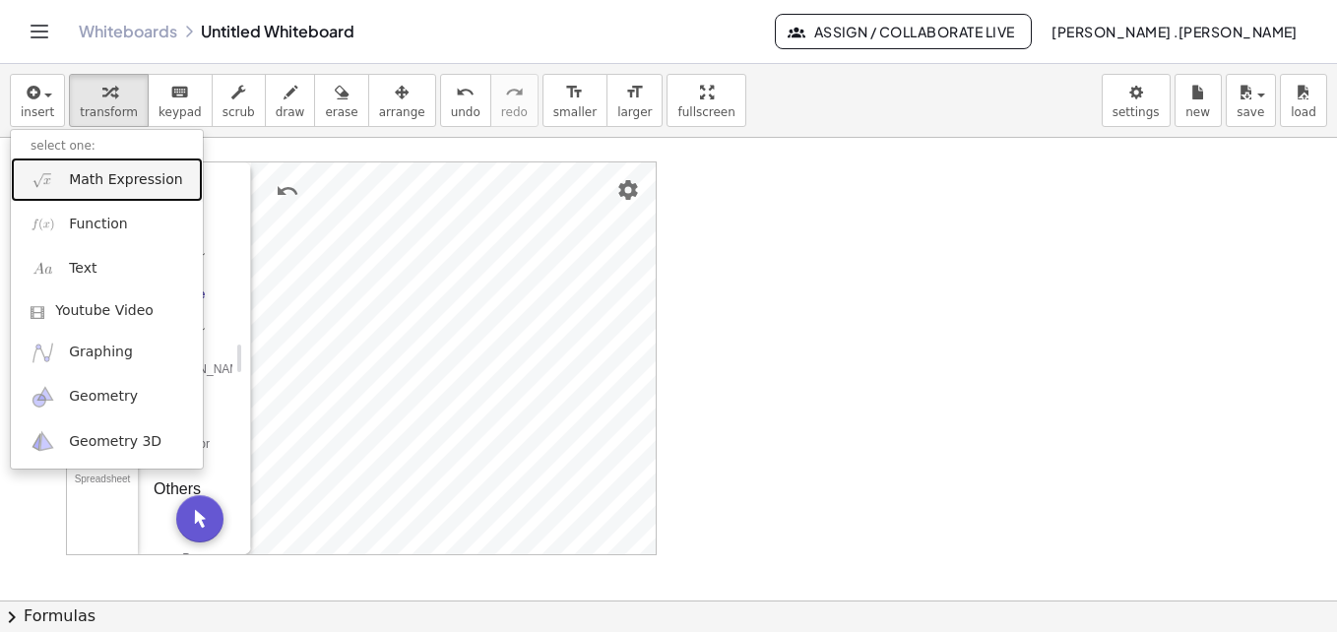
click at [95, 175] on span "Math Expression" at bounding box center [125, 180] width 113 height 20
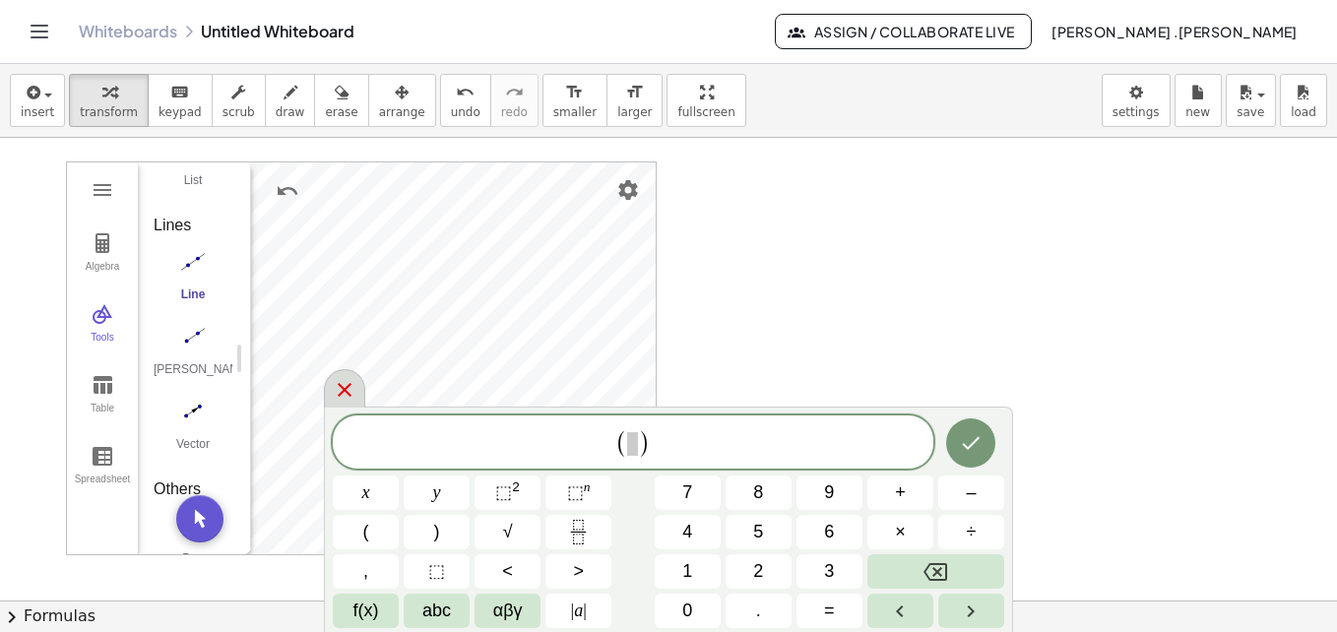
click at [341, 380] on icon at bounding box center [345, 390] width 24 height 24
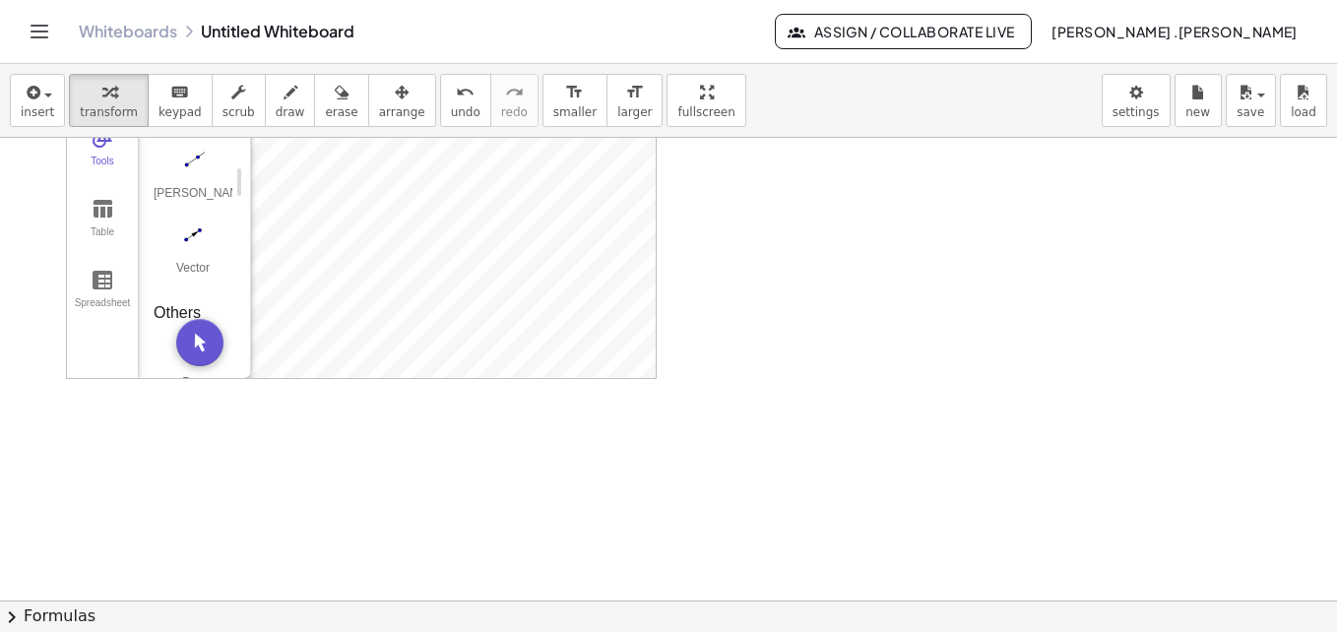
scroll to position [0, 0]
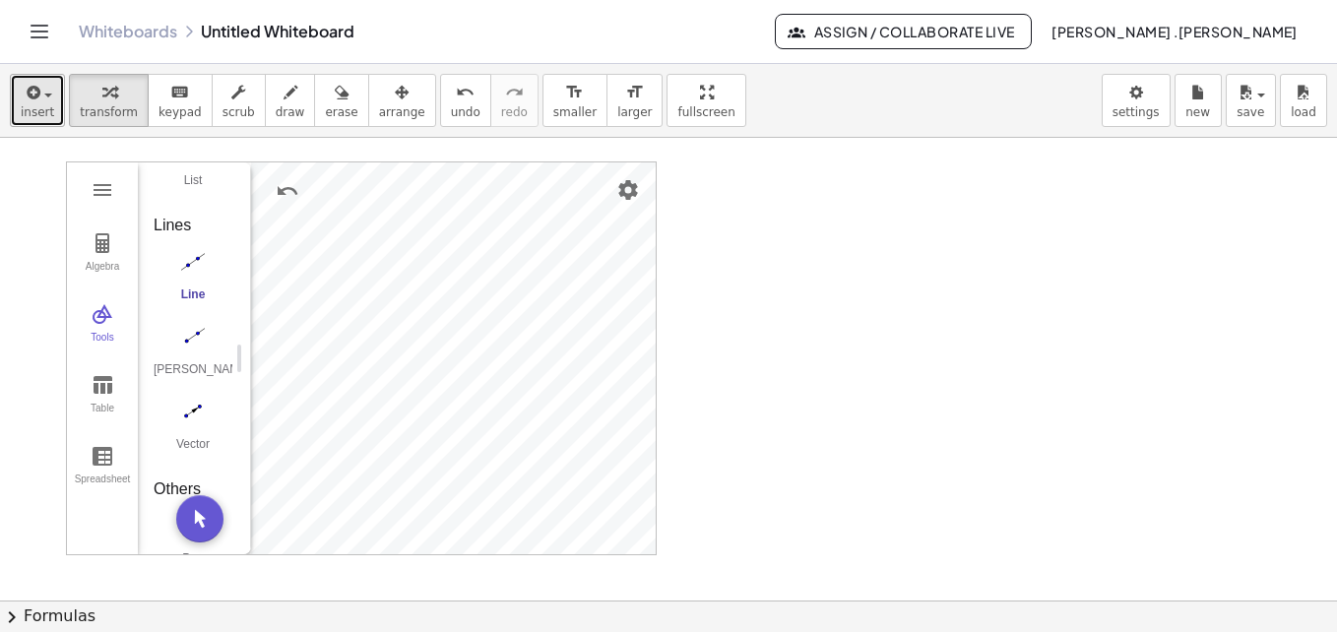
click at [43, 110] on span "insert" at bounding box center [37, 112] width 33 height 14
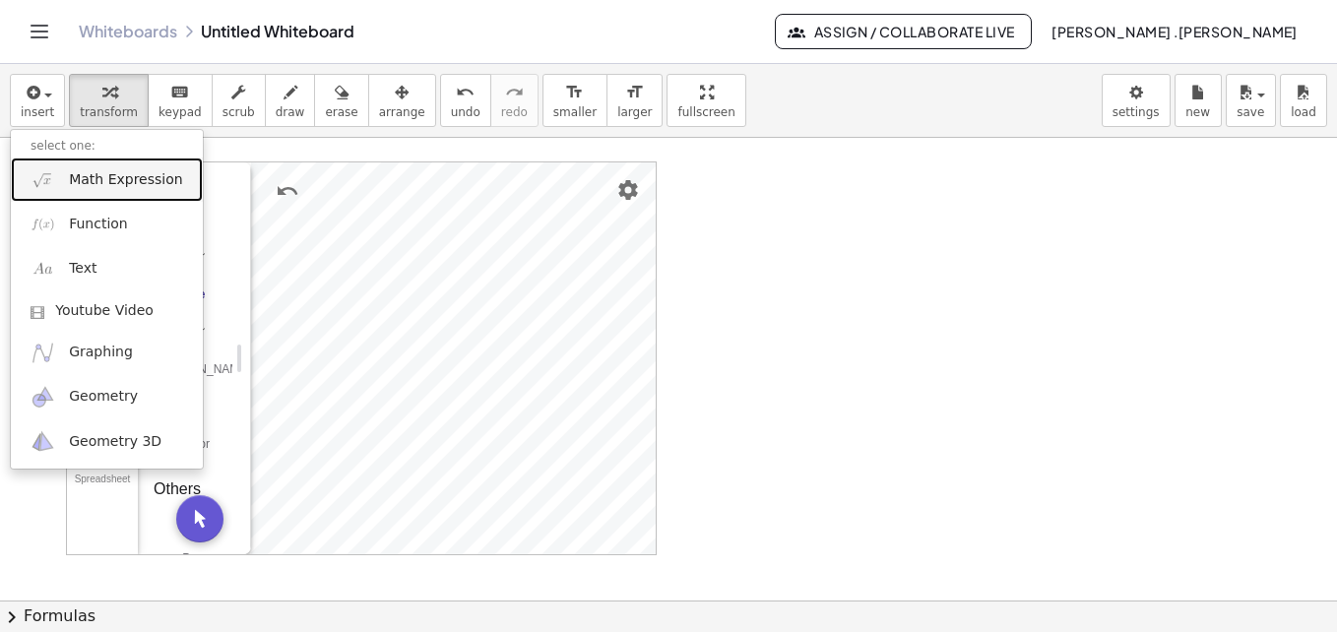
click at [121, 178] on span "Math Expression" at bounding box center [125, 180] width 113 height 20
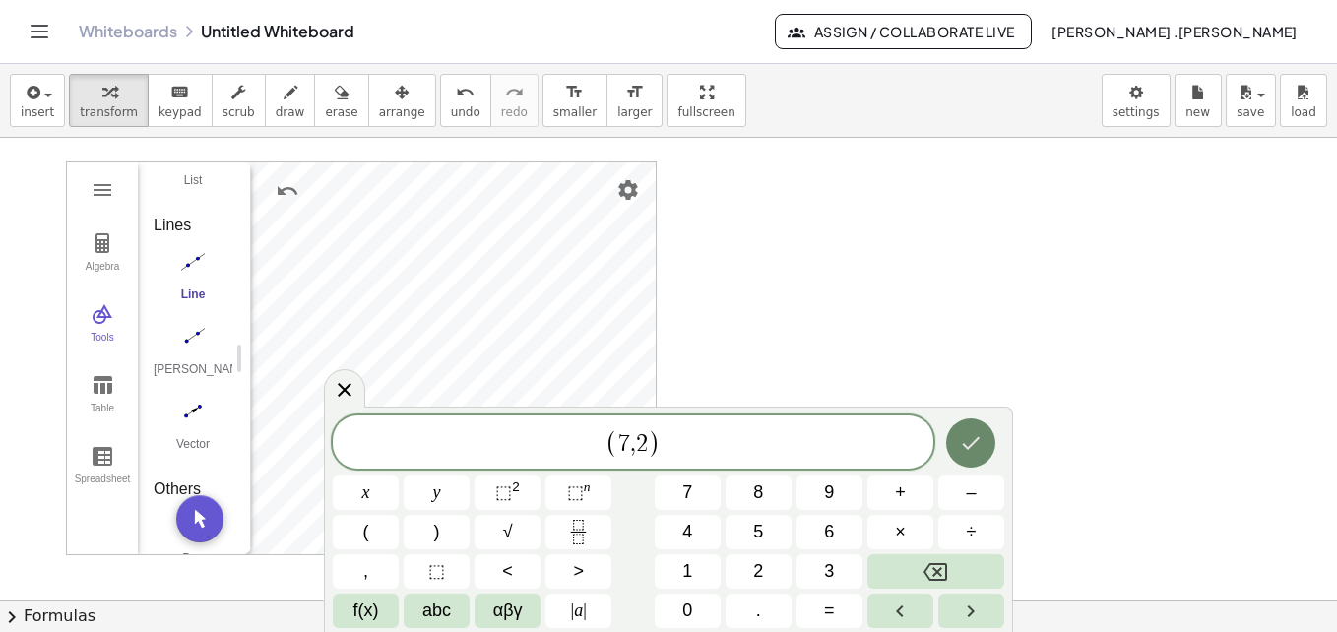
click at [963, 425] on button "Done" at bounding box center [970, 442] width 49 height 49
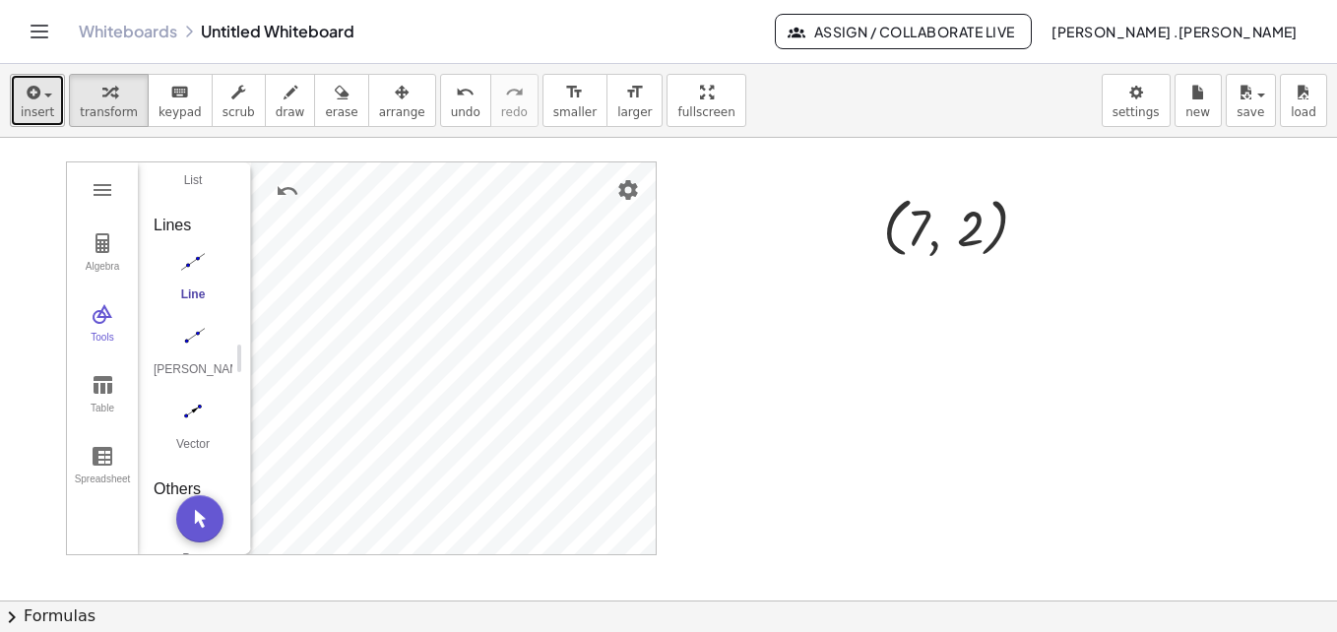
click at [35, 125] on button "insert" at bounding box center [37, 100] width 55 height 53
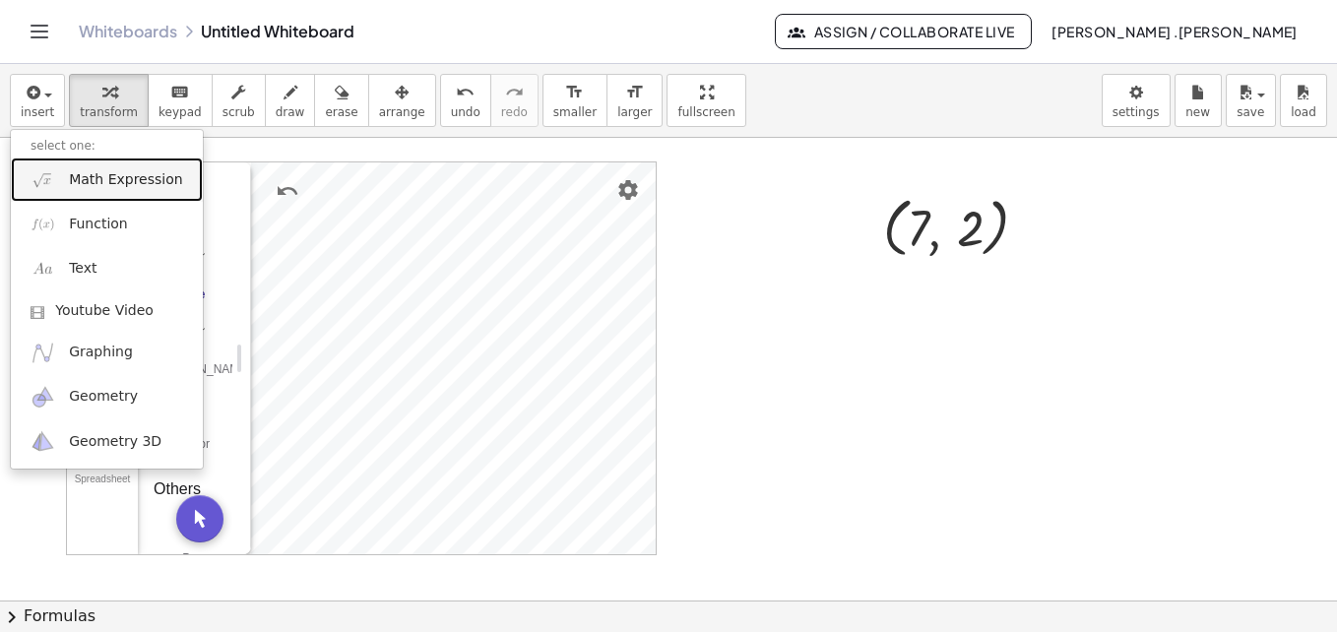
click at [90, 179] on span "Math Expression" at bounding box center [125, 180] width 113 height 20
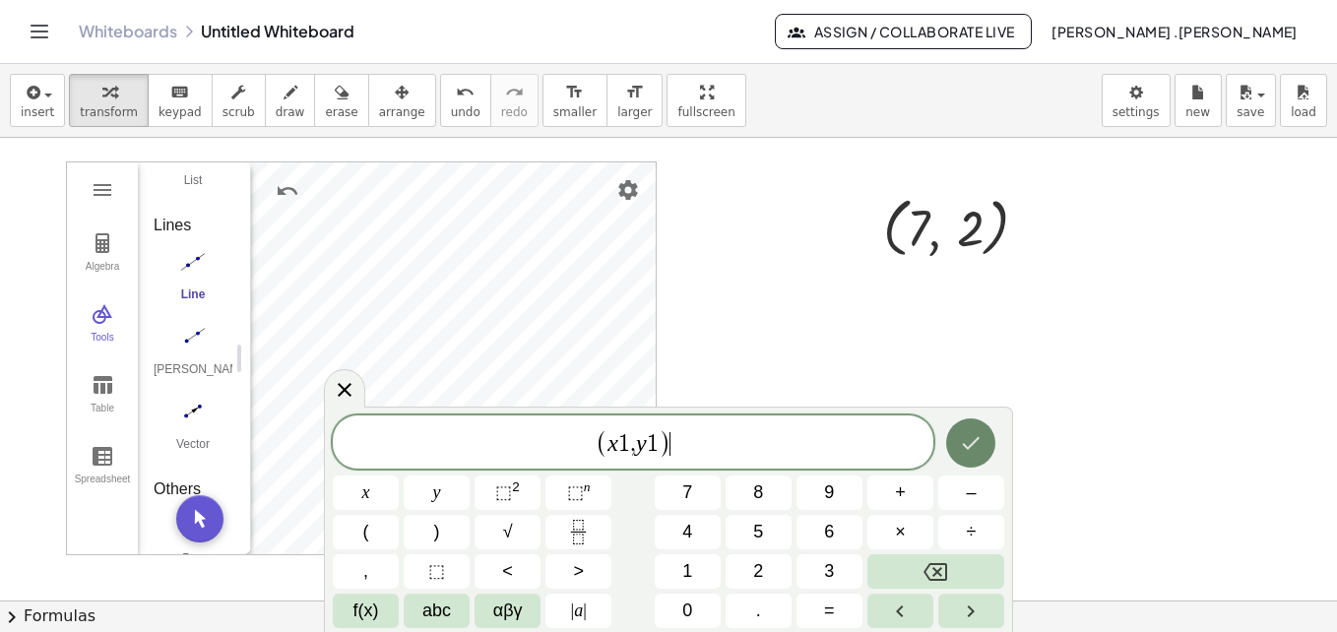
click at [967, 440] on icon "Done" at bounding box center [971, 443] width 24 height 24
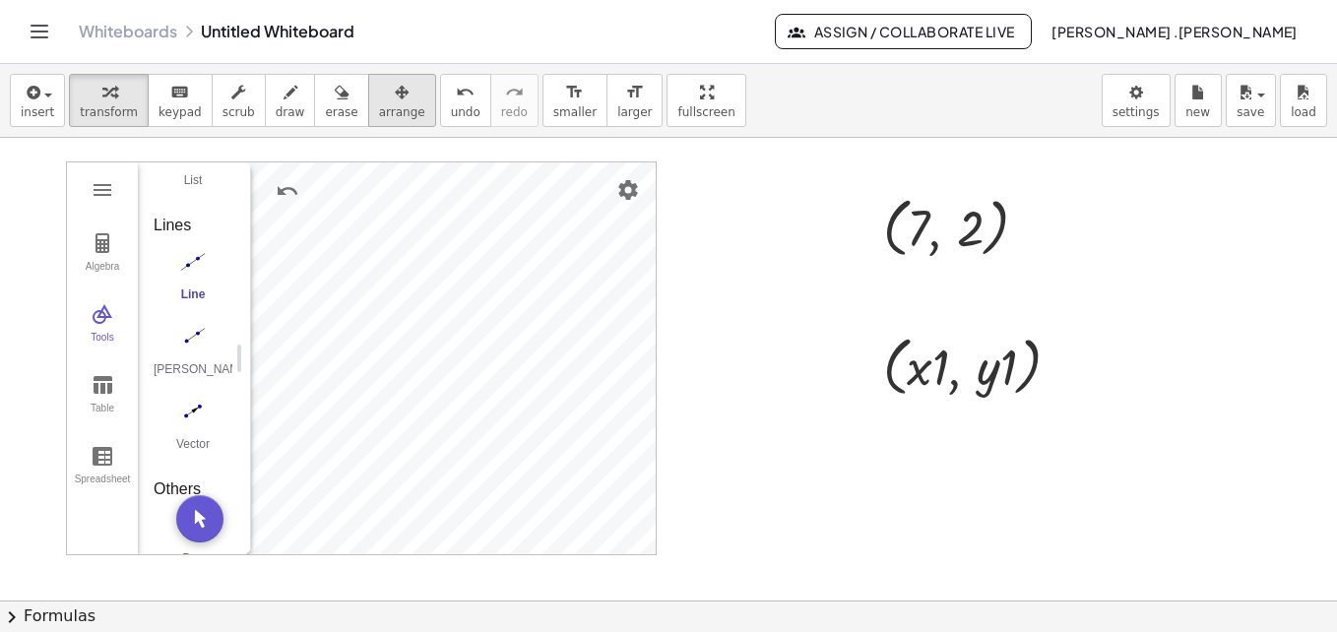
click at [379, 94] on div "button" at bounding box center [402, 92] width 46 height 24
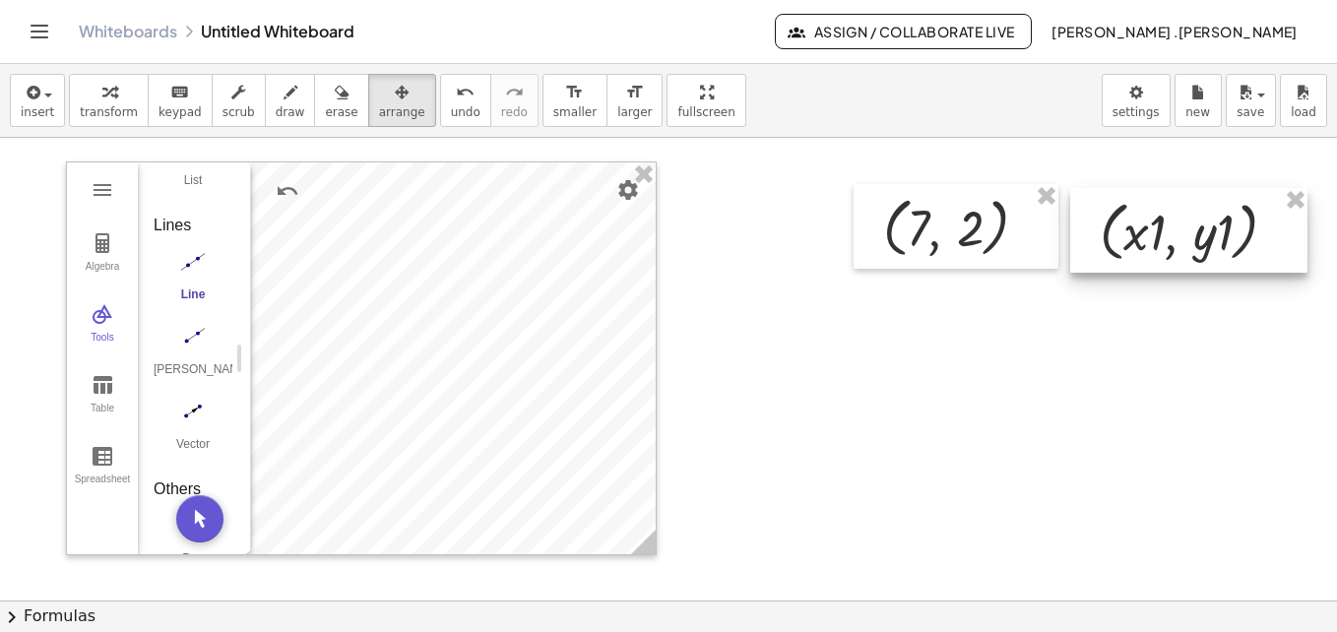
drag, startPoint x: 1017, startPoint y: 386, endPoint x: 1233, endPoint y: 251, distance: 255.1
click at [1233, 251] on div at bounding box center [1188, 230] width 237 height 85
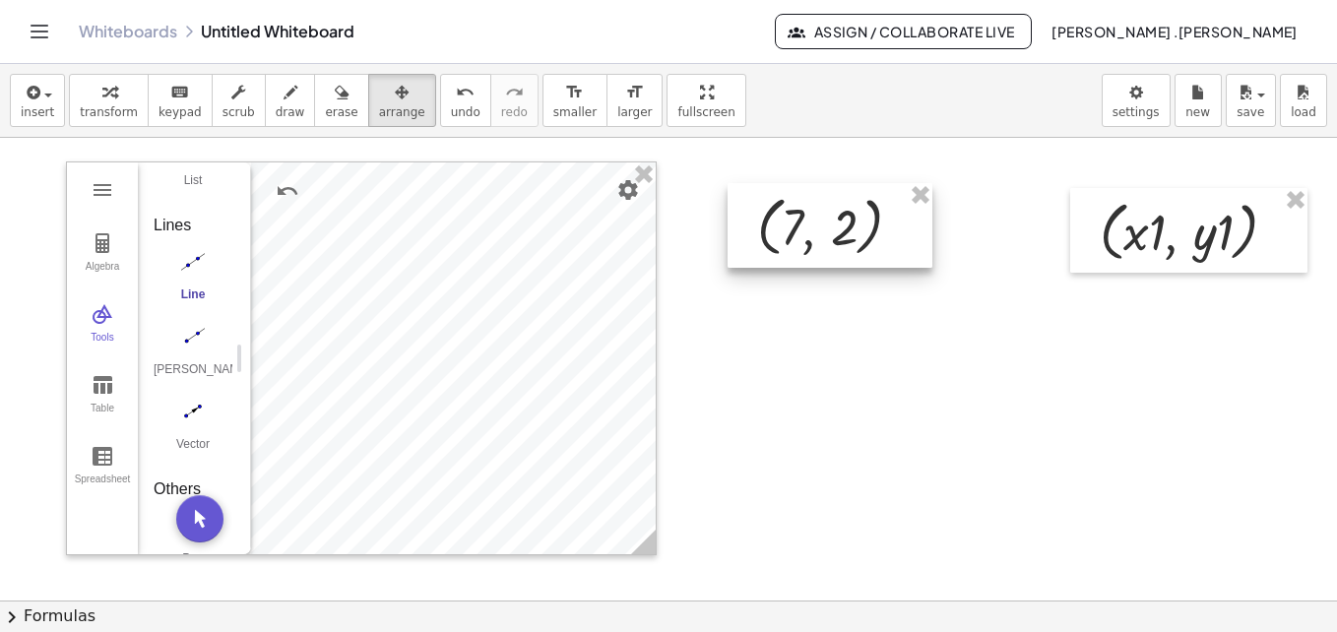
drag, startPoint x: 985, startPoint y: 223, endPoint x: 859, endPoint y: 222, distance: 126.0
click at [859, 222] on div at bounding box center [829, 225] width 205 height 85
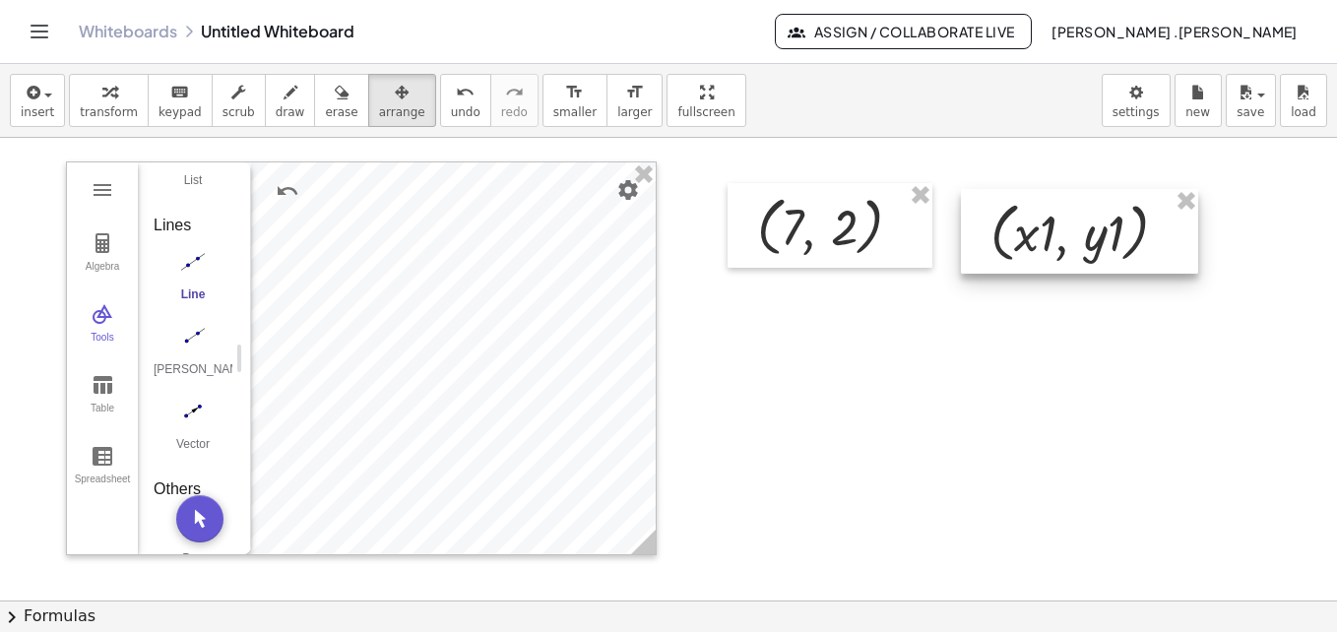
drag, startPoint x: 1088, startPoint y: 224, endPoint x: 1058, endPoint y: 223, distance: 29.5
click at [1058, 223] on div at bounding box center [1079, 231] width 237 height 85
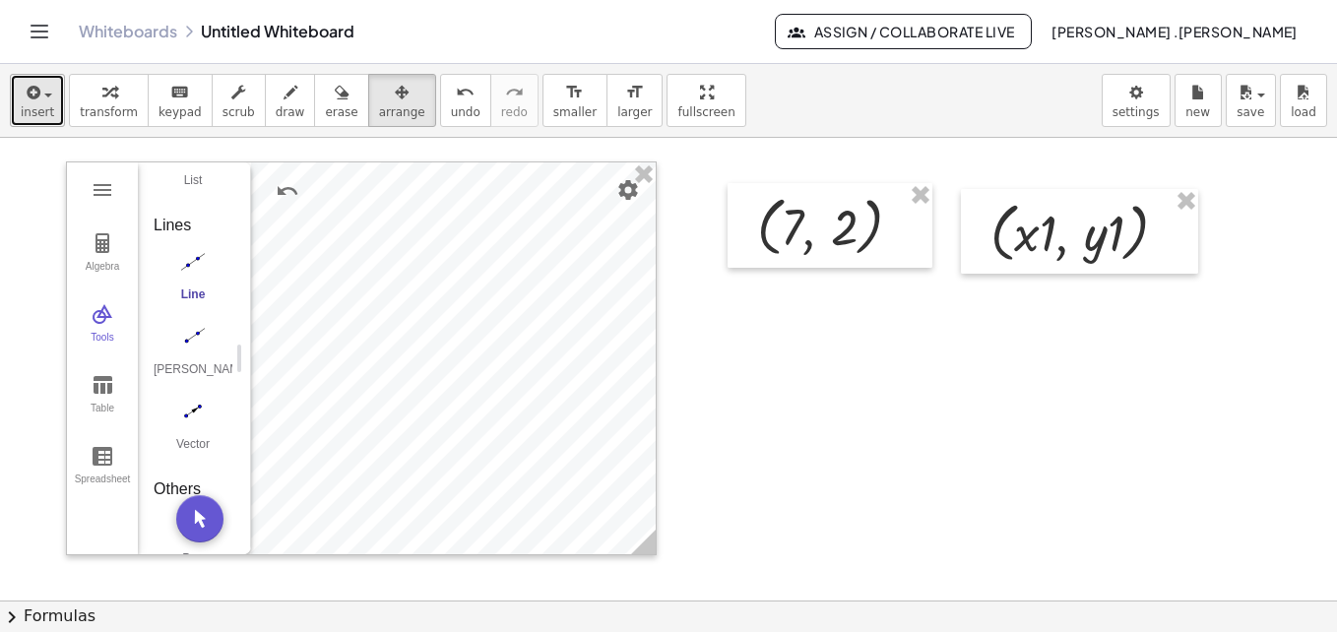
click at [48, 114] on span "insert" at bounding box center [37, 112] width 33 height 14
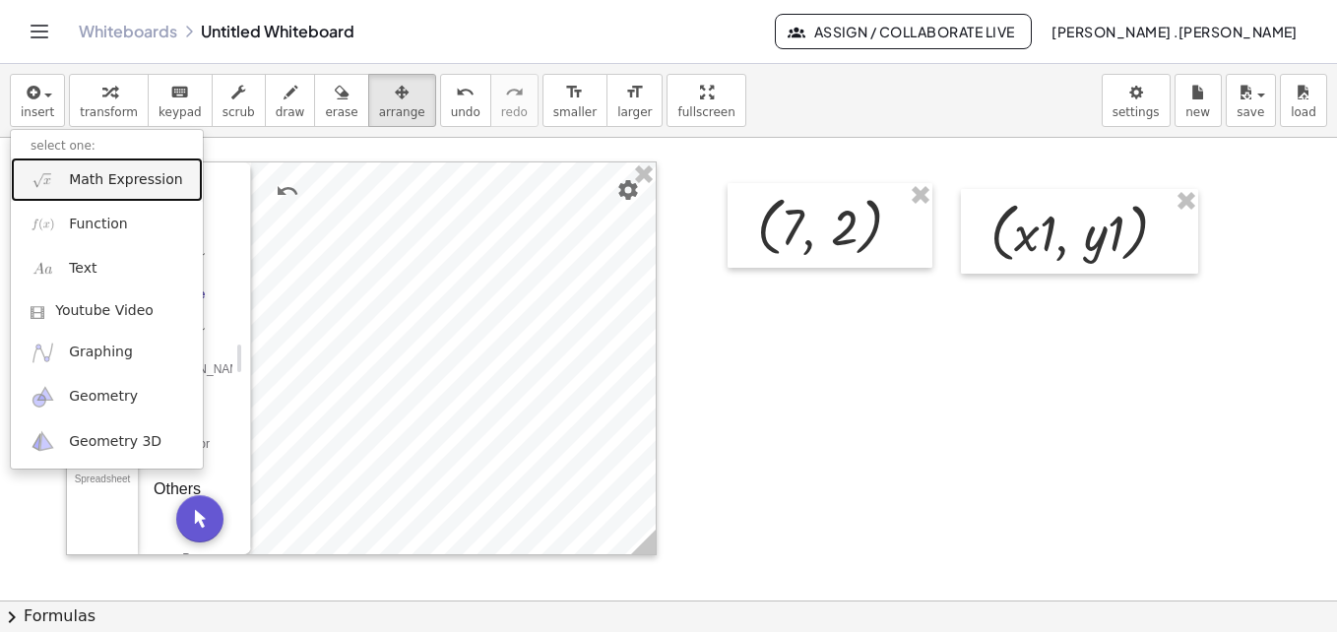
click at [98, 175] on span "Math Expression" at bounding box center [125, 180] width 113 height 20
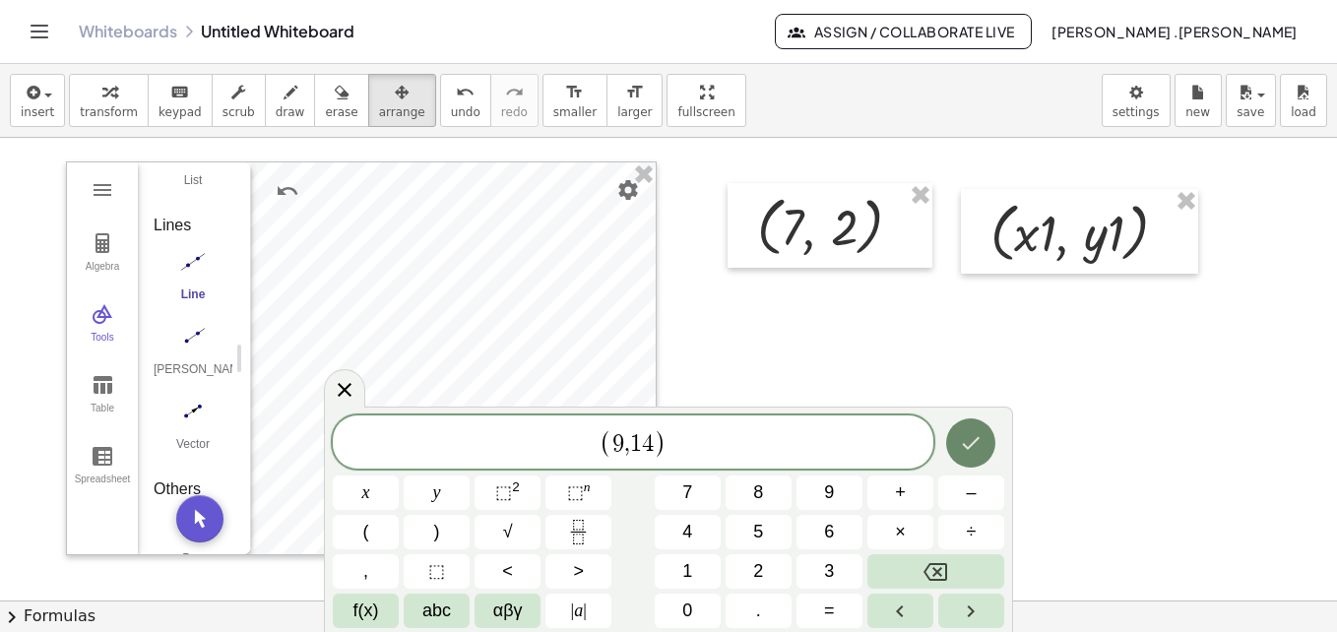
click at [963, 446] on icon "Done" at bounding box center [971, 443] width 24 height 24
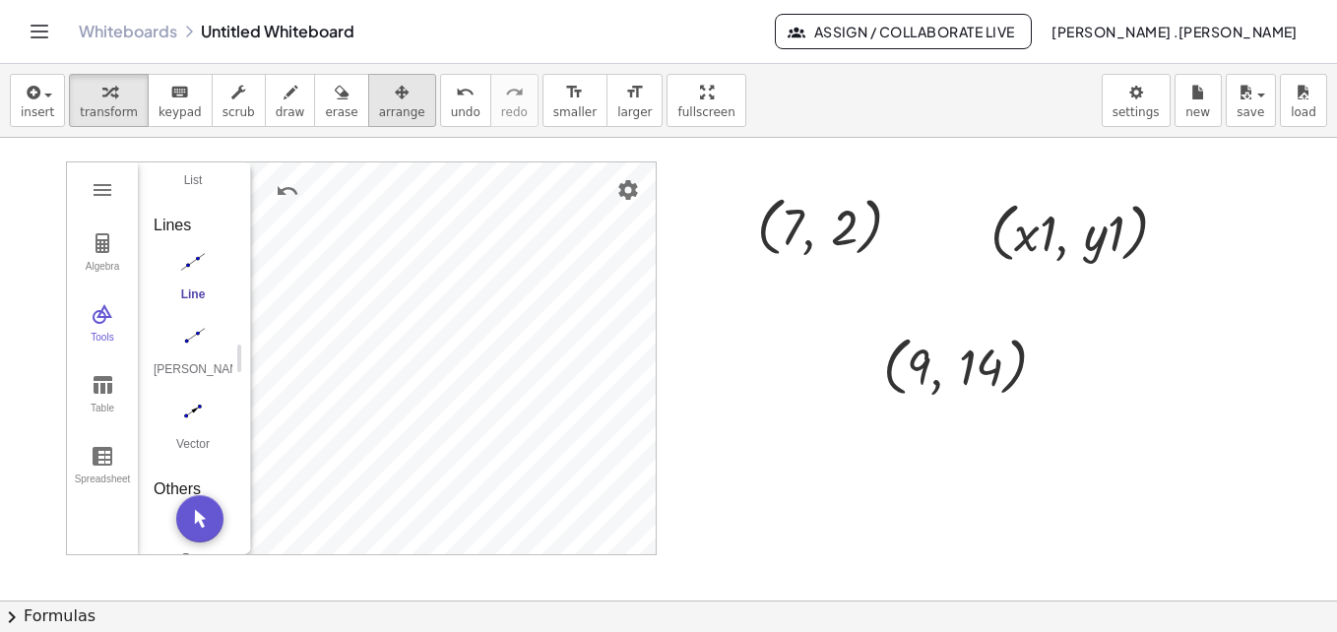
click at [379, 101] on div "button" at bounding box center [402, 92] width 46 height 24
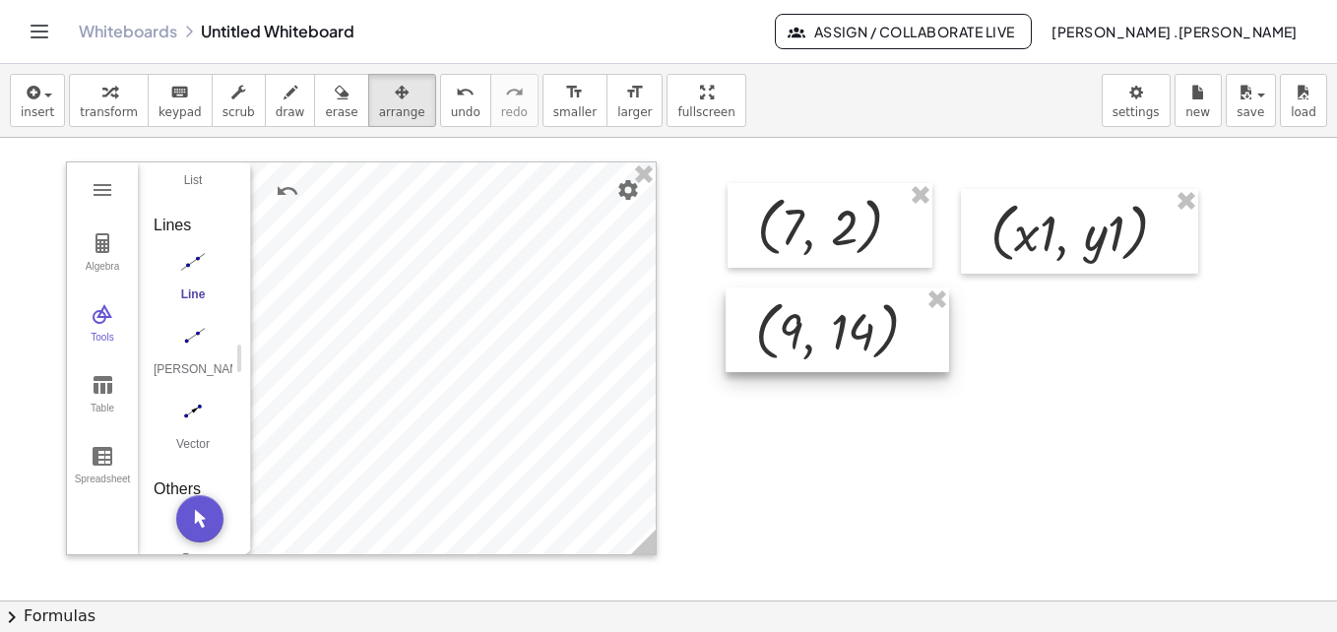
drag, startPoint x: 828, startPoint y: 360, endPoint x: 831, endPoint y: 339, distance: 21.9
click at [831, 339] on div at bounding box center [836, 329] width 223 height 85
click at [46, 112] on span "insert" at bounding box center [37, 112] width 33 height 14
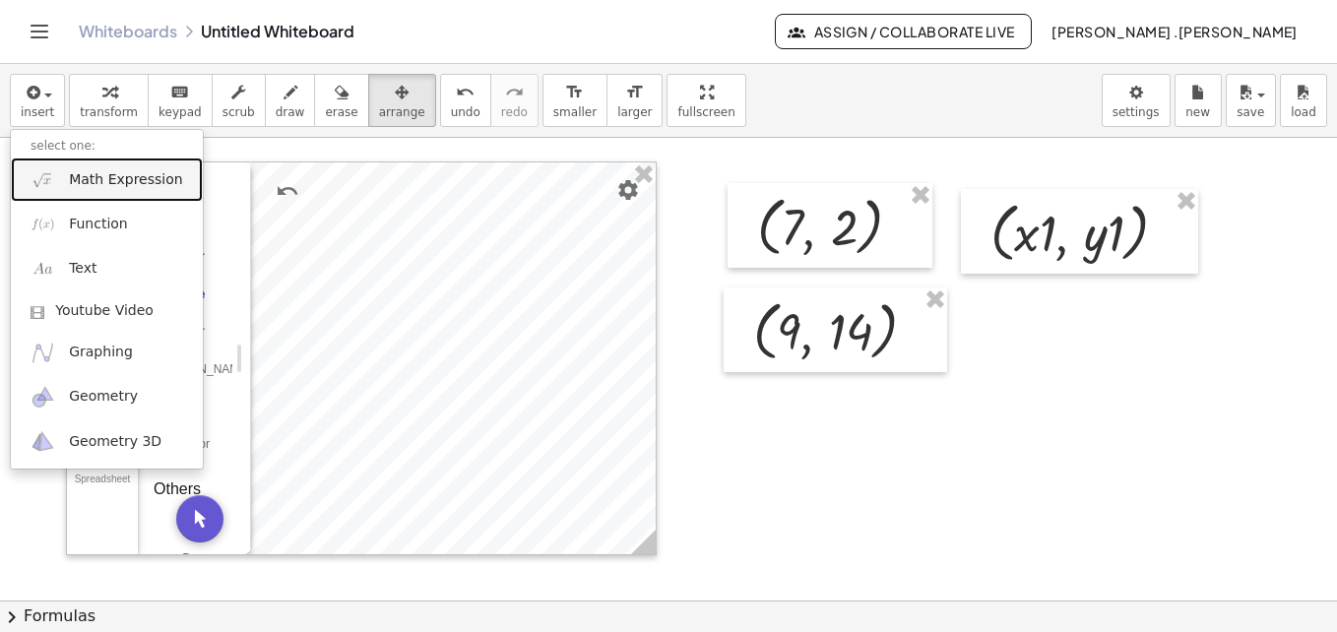
click at [108, 182] on span "Math Expression" at bounding box center [125, 180] width 113 height 20
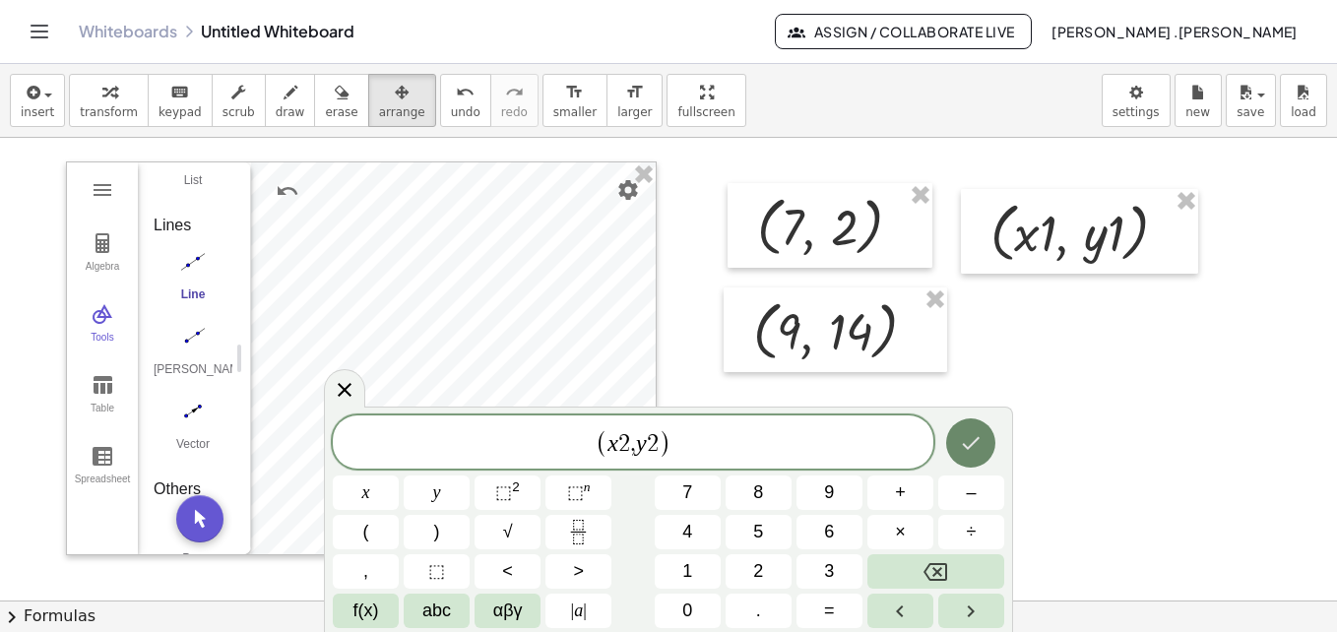
click at [961, 432] on icon "Done" at bounding box center [971, 443] width 24 height 24
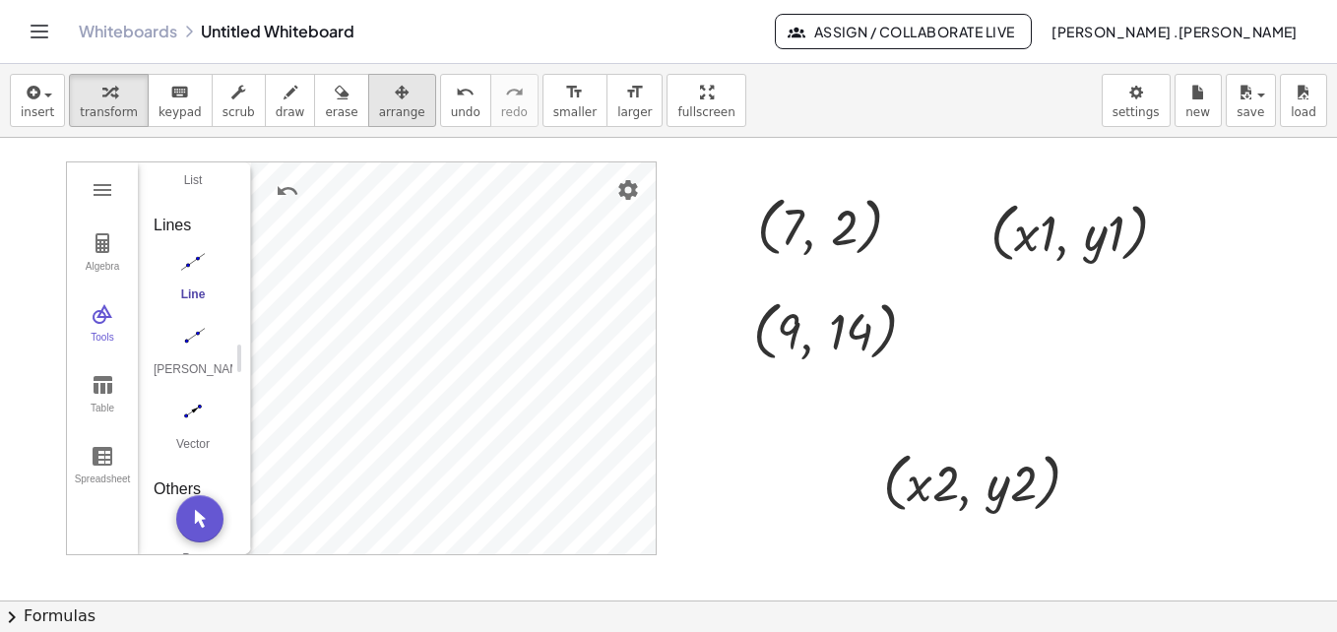
click at [379, 106] on span "arrange" at bounding box center [402, 112] width 46 height 14
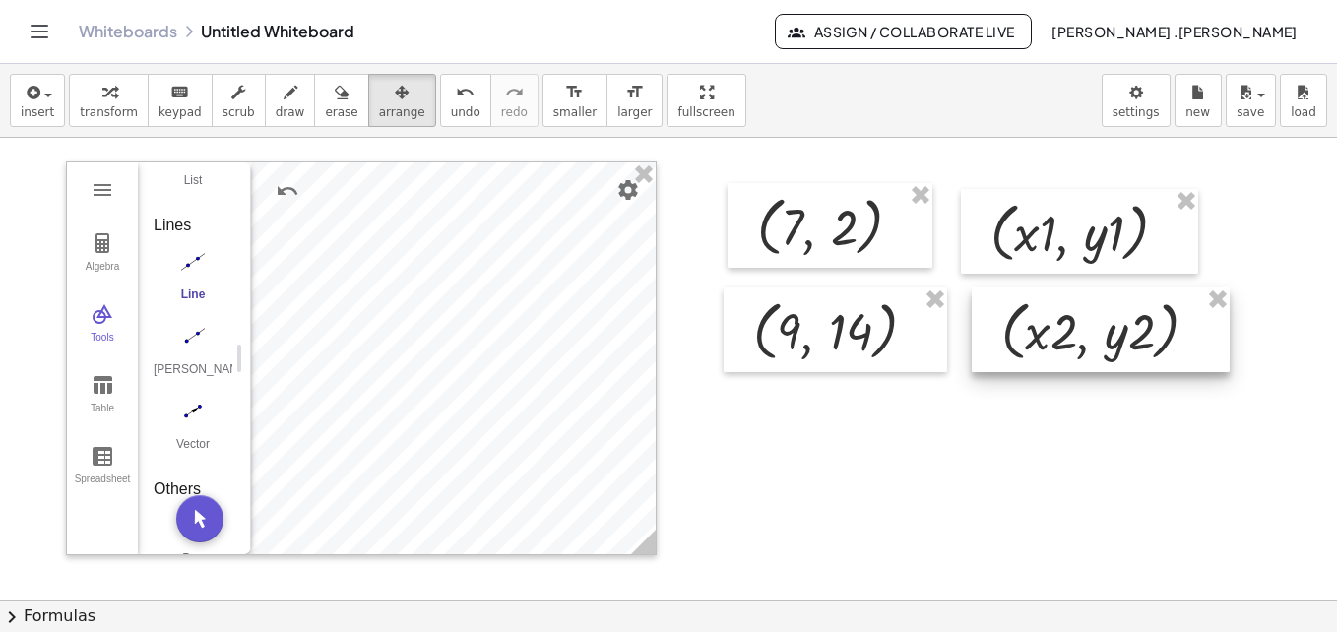
drag, startPoint x: 971, startPoint y: 487, endPoint x: 1089, endPoint y: 339, distance: 189.9
click at [1089, 339] on div at bounding box center [1101, 329] width 258 height 85
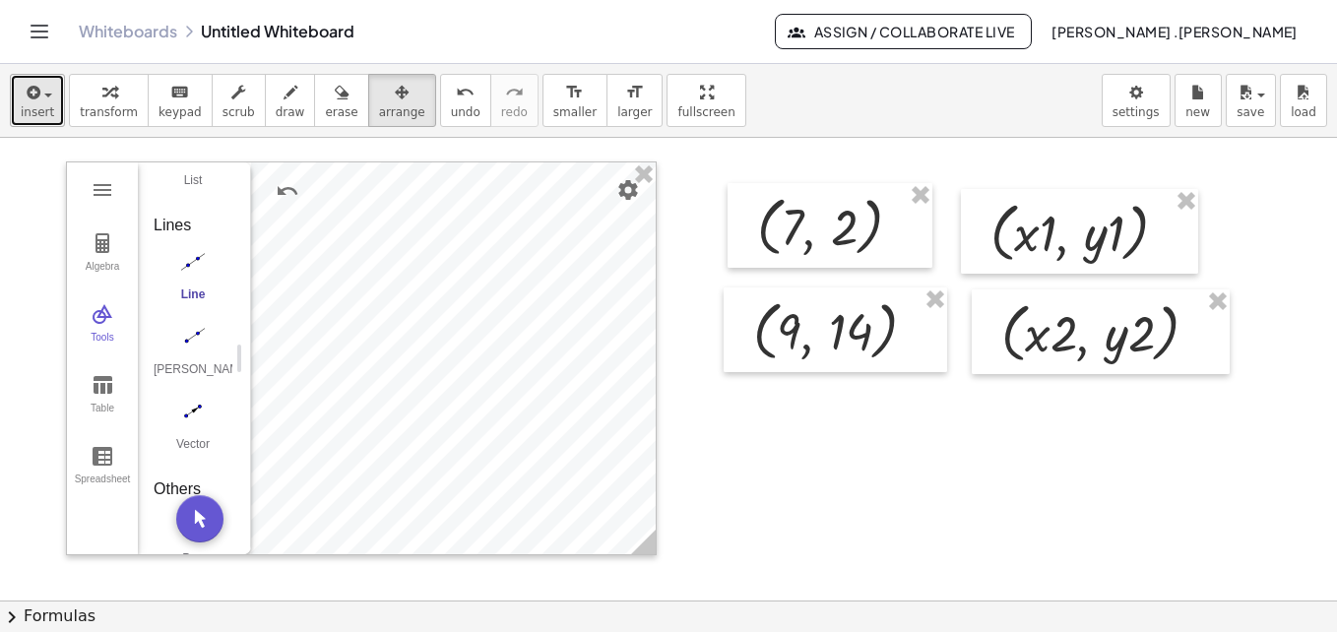
click at [44, 112] on span "insert" at bounding box center [37, 112] width 33 height 14
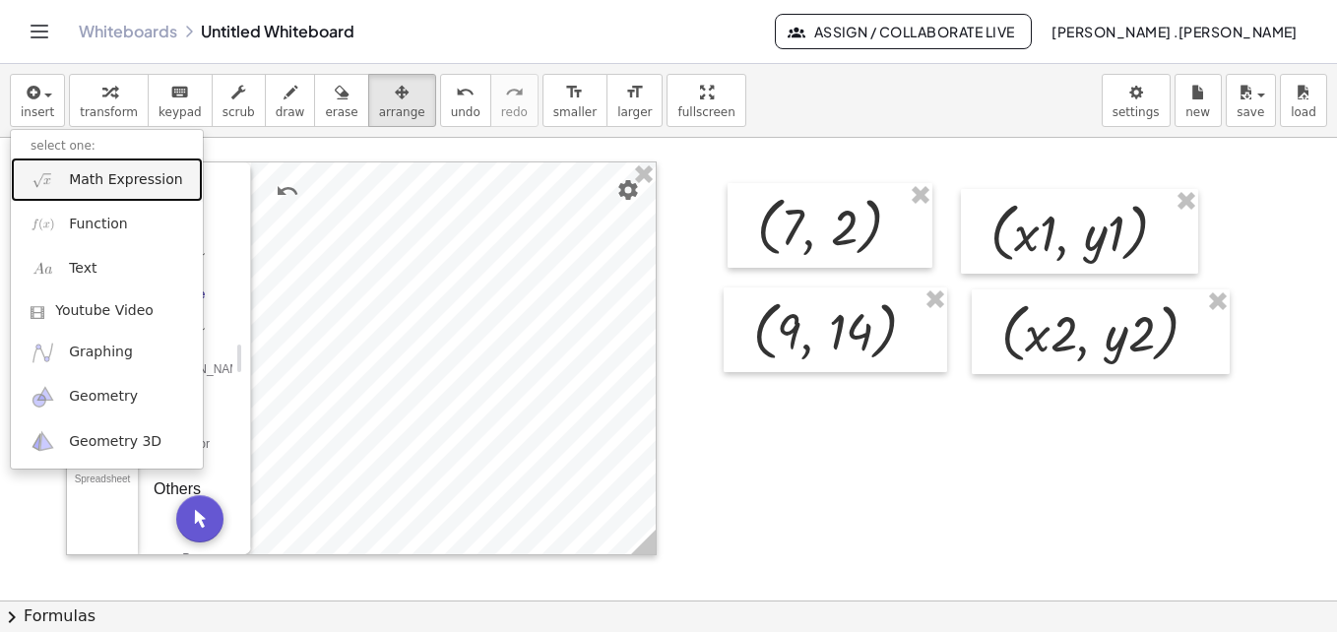
click at [91, 172] on span "Math Expression" at bounding box center [125, 180] width 113 height 20
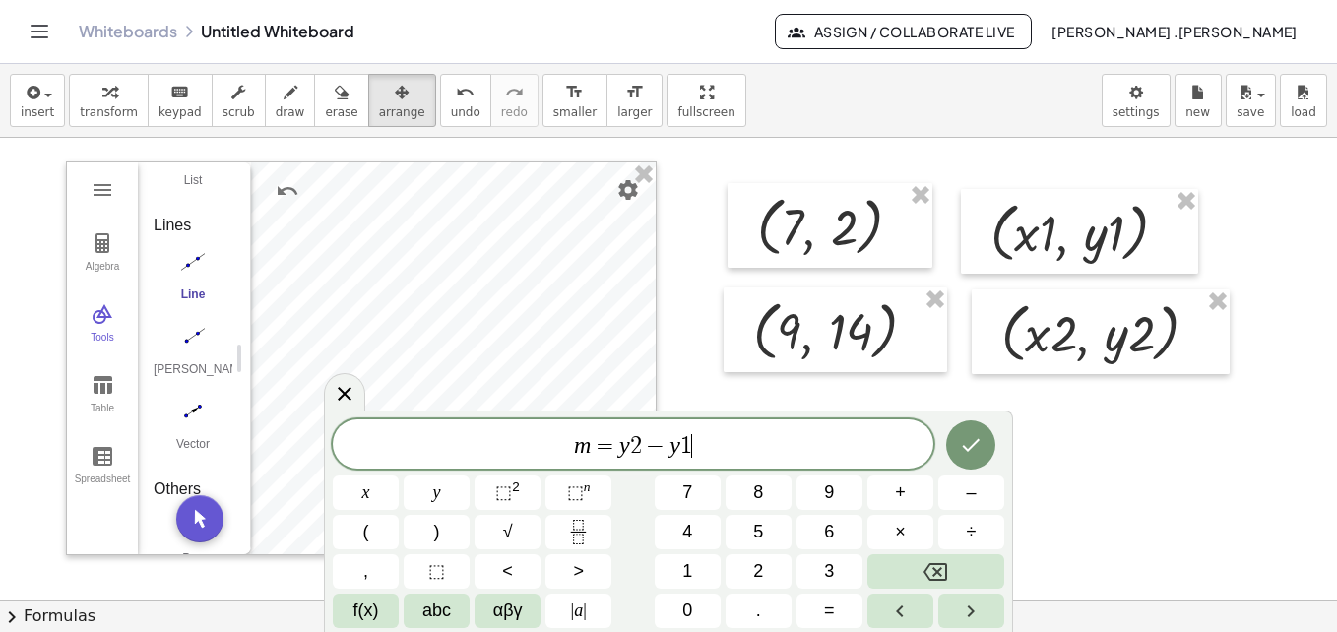
click at [619, 444] on var "y" at bounding box center [624, 445] width 11 height 26
click at [708, 443] on span "m = ( ​ y 2 − y 1 )" at bounding box center [633, 443] width 600 height 32
click at [698, 445] on span ")" at bounding box center [698, 443] width 13 height 29
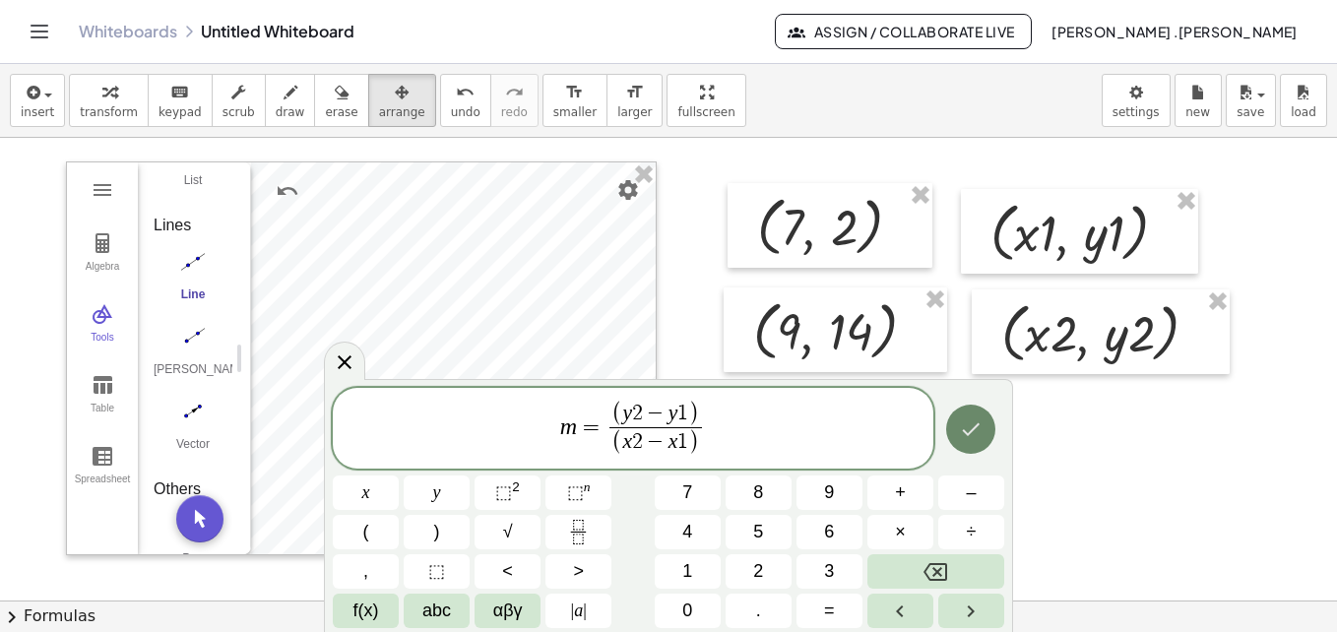
click at [974, 434] on icon "Done" at bounding box center [971, 429] width 24 height 24
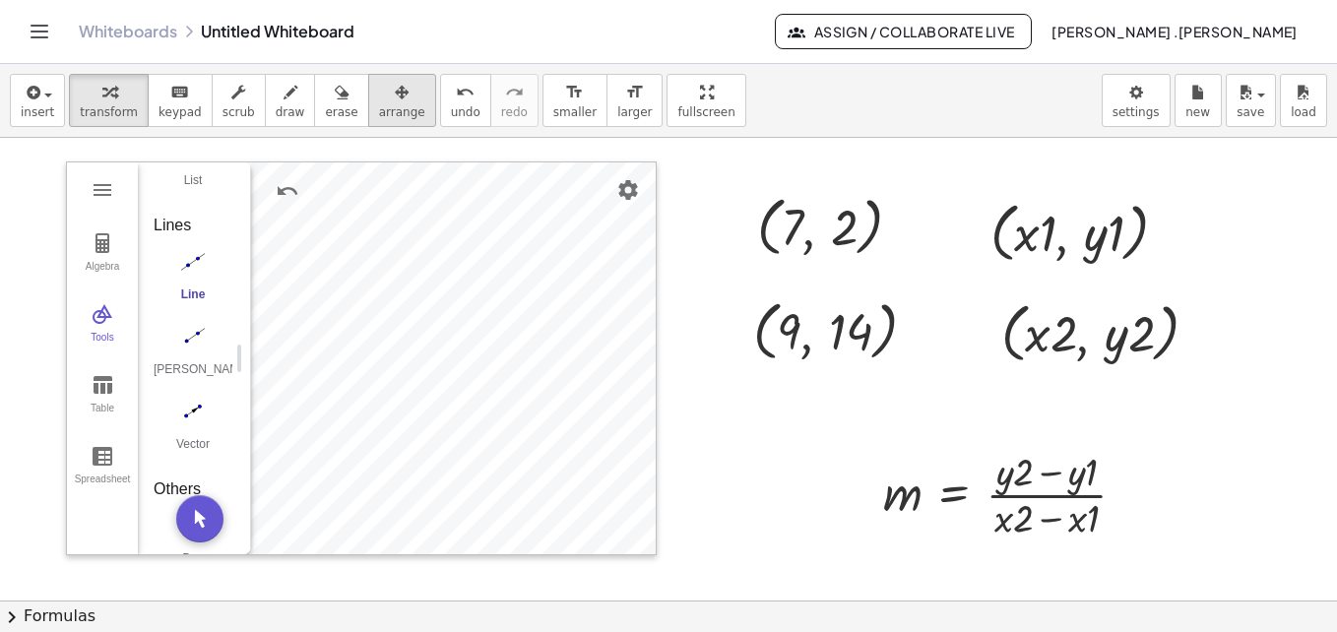
click at [388, 112] on span "arrange" at bounding box center [402, 112] width 46 height 14
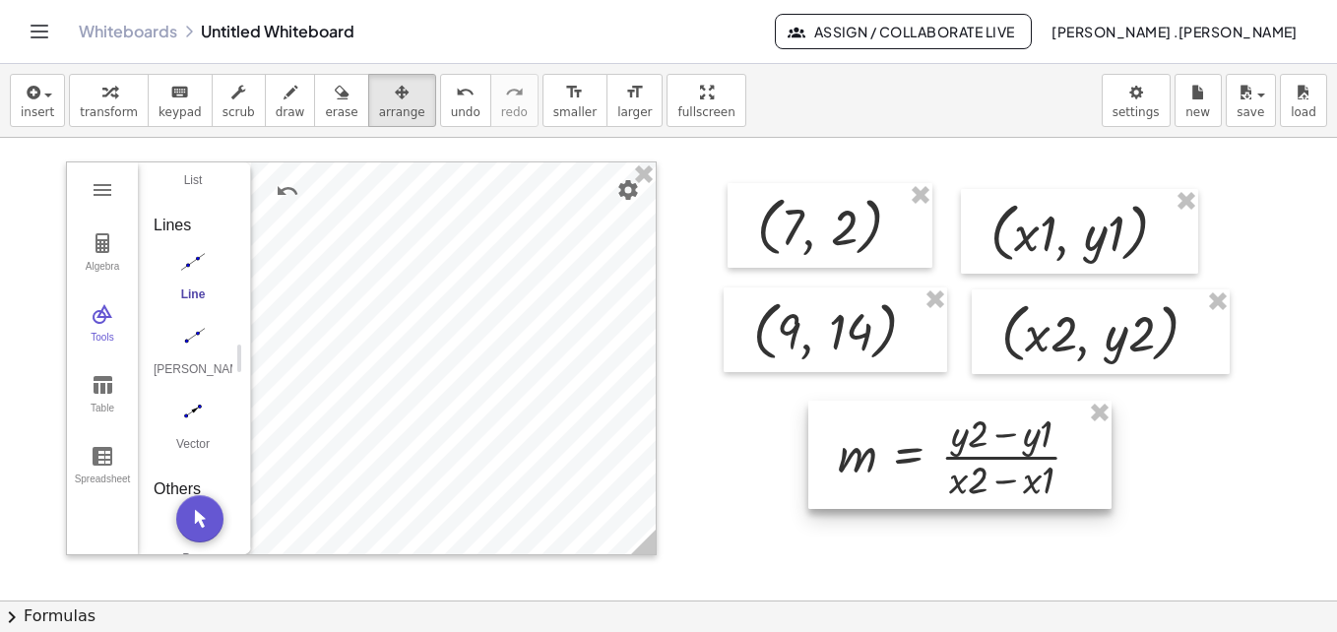
drag, startPoint x: 935, startPoint y: 501, endPoint x: 890, endPoint y: 463, distance: 59.4
click at [890, 463] on div at bounding box center [959, 455] width 303 height 108
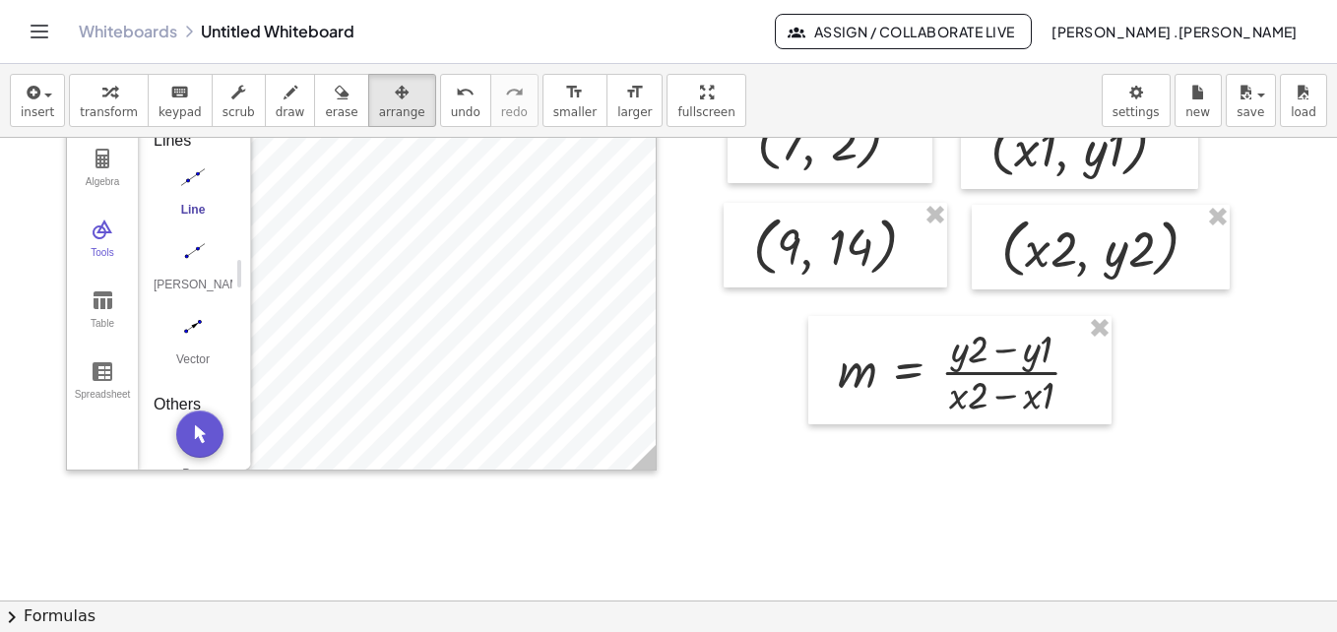
scroll to position [104, 0]
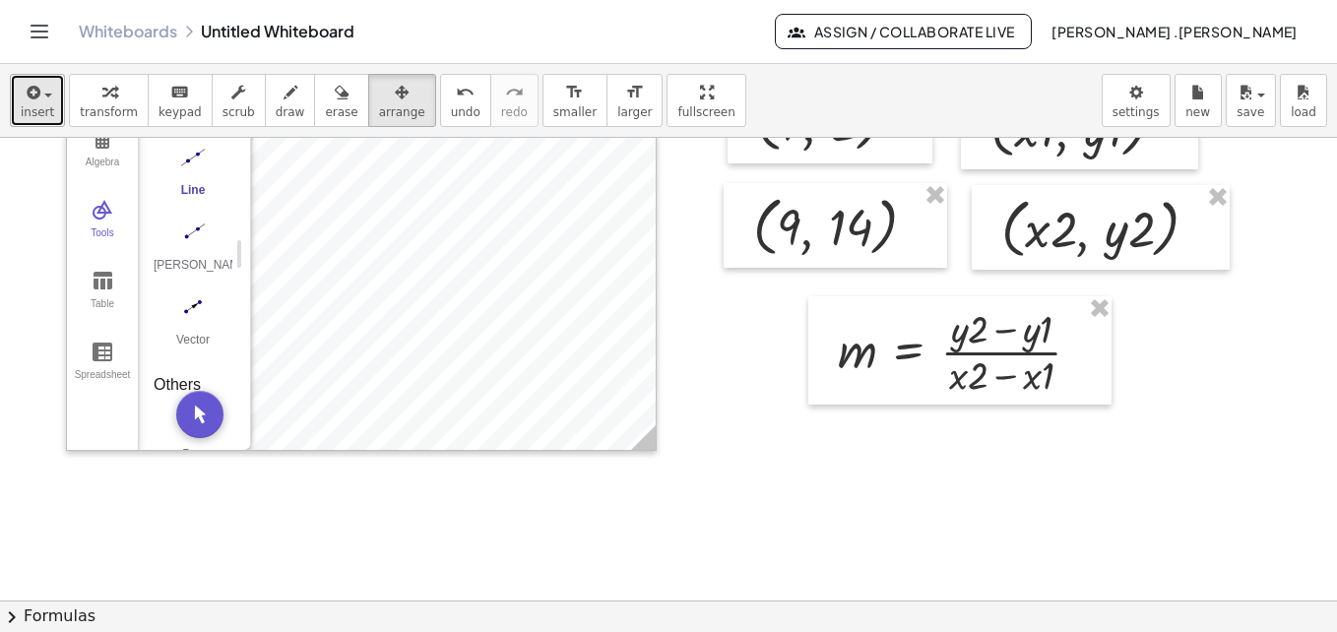
click at [35, 99] on icon "button" at bounding box center [32, 93] width 18 height 24
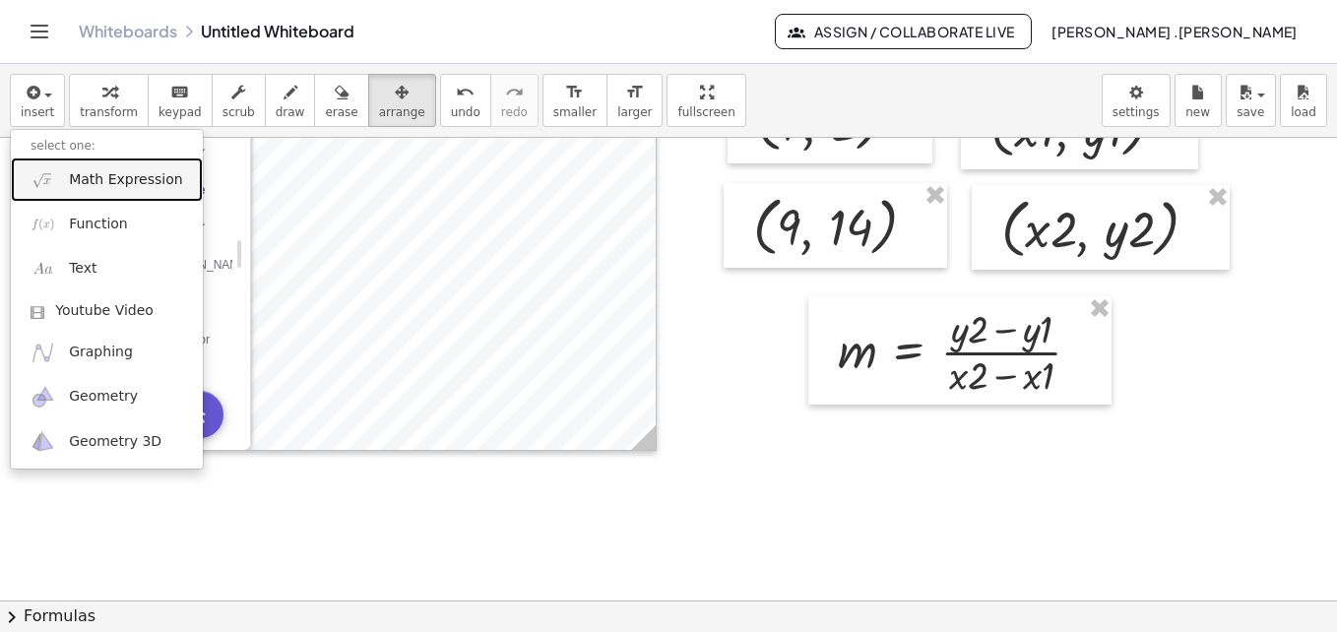
click at [98, 177] on span "Math Expression" at bounding box center [125, 180] width 113 height 20
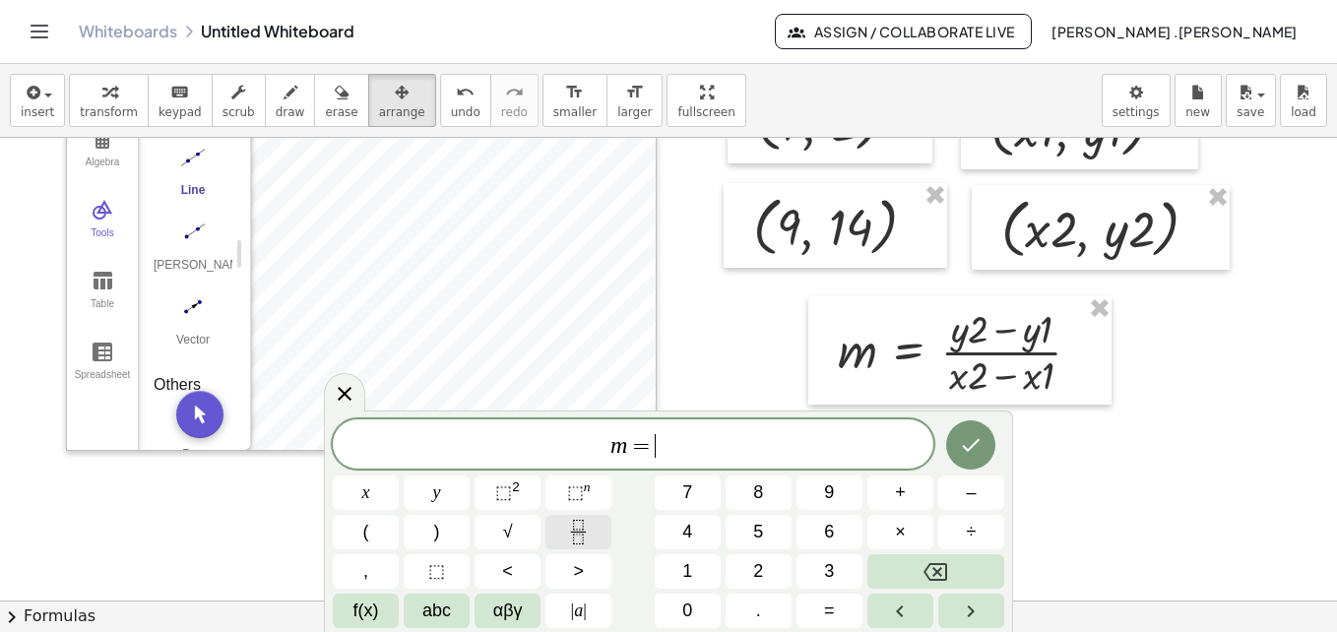
click at [583, 533] on icon "Fraction" at bounding box center [578, 532] width 25 height 25
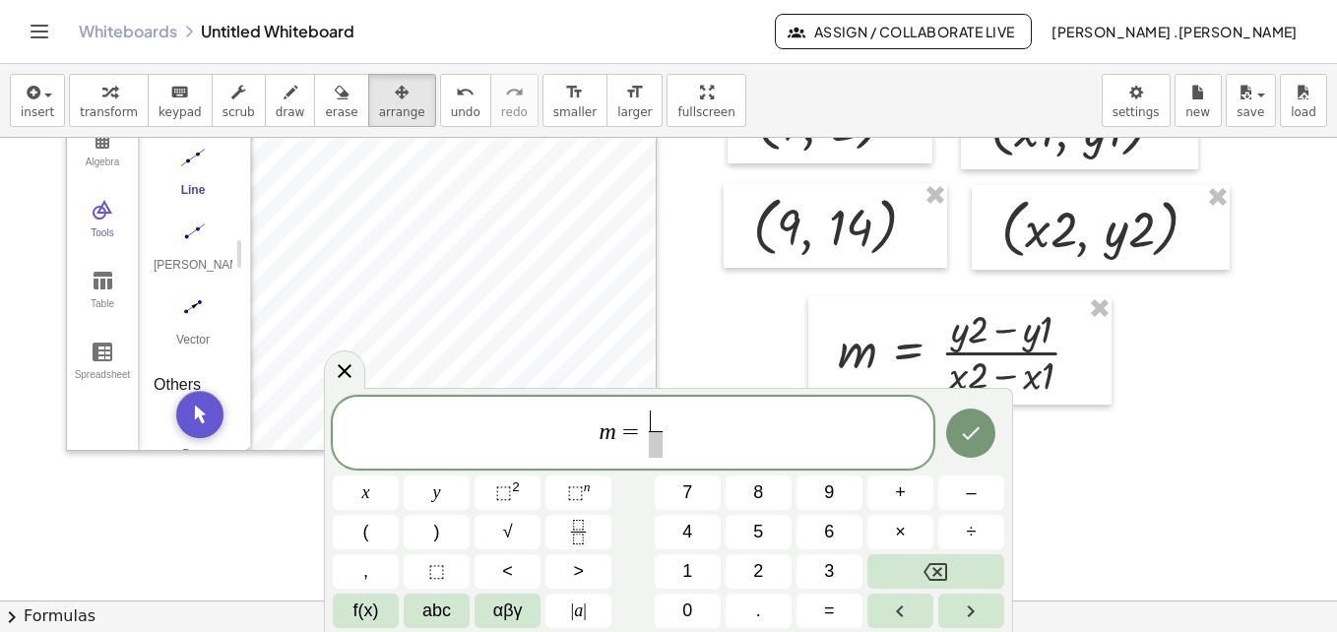
click at [661, 423] on span "​" at bounding box center [656, 421] width 14 height 22
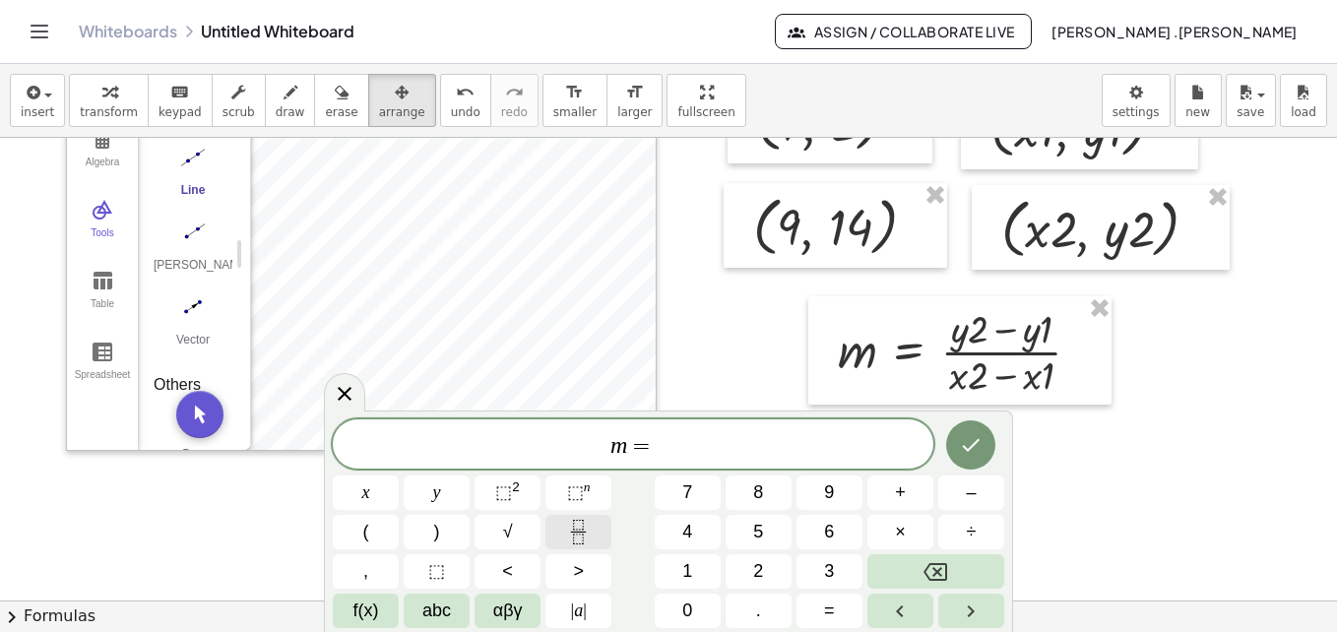
click at [579, 521] on icon "Fraction" at bounding box center [578, 532] width 25 height 25
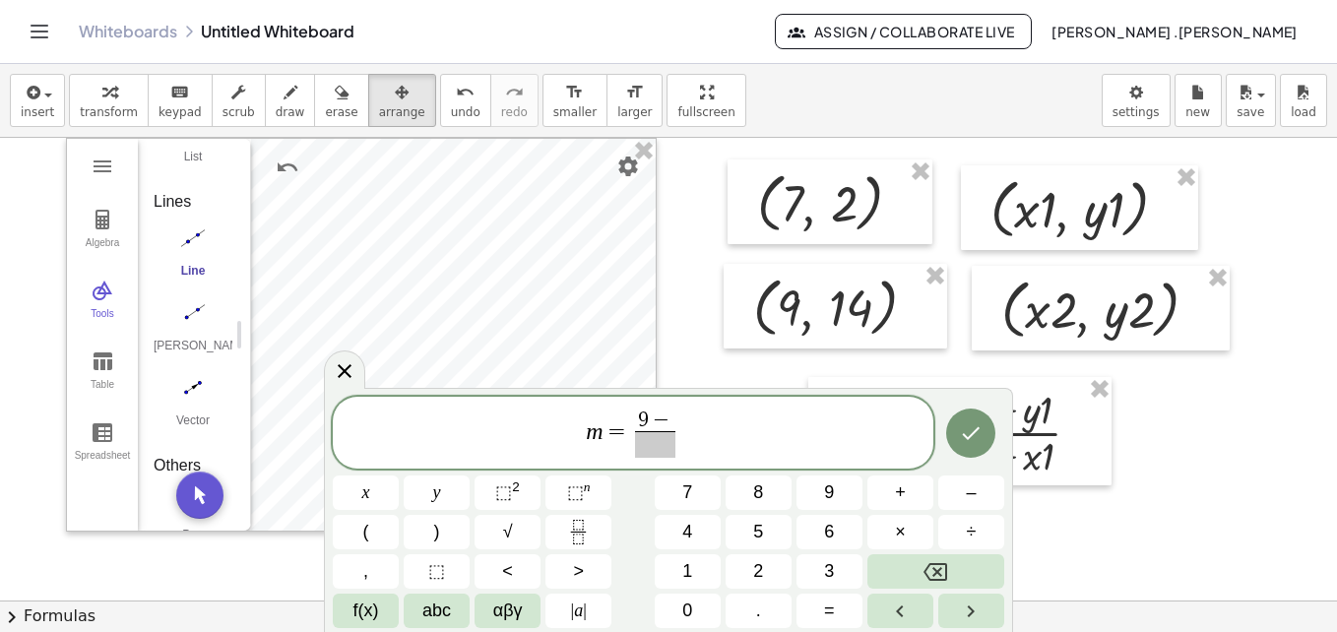
scroll to position [22, 0]
drag, startPoint x: 673, startPoint y: 416, endPoint x: 634, endPoint y: 420, distance: 39.6
click at [634, 420] on span "9 − ​" at bounding box center [655, 434] width 49 height 48
click at [668, 437] on span "​" at bounding box center [655, 444] width 62 height 27
drag, startPoint x: 711, startPoint y: 440, endPoint x: 570, endPoint y: 446, distance: 140.9
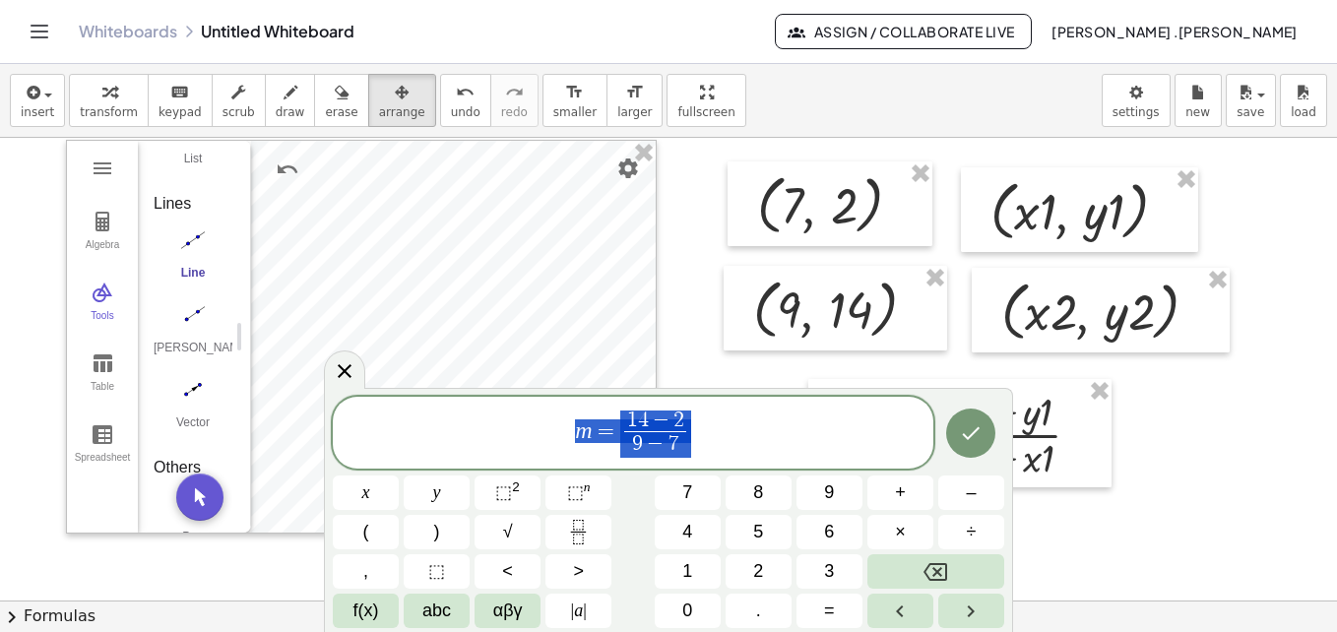
click at [570, 446] on span "m = 1 4 − 2 9 − 7 ​" at bounding box center [633, 435] width 600 height 52
click at [570, 446] on span "​ m = 1 4 − 2 9 − 7 ​" at bounding box center [633, 435] width 600 height 52
drag, startPoint x: 628, startPoint y: 418, endPoint x: 758, endPoint y: 462, distance: 137.0
click at [981, 433] on icon "Done" at bounding box center [971, 433] width 24 height 24
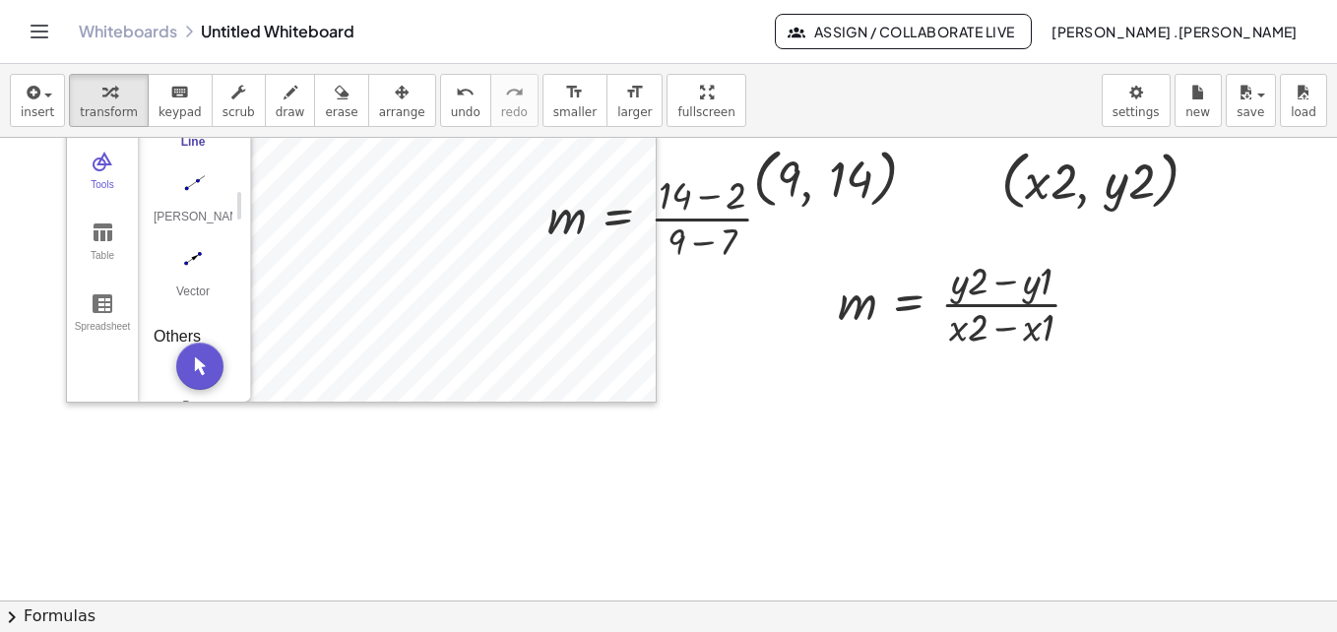
scroll to position [0, 0]
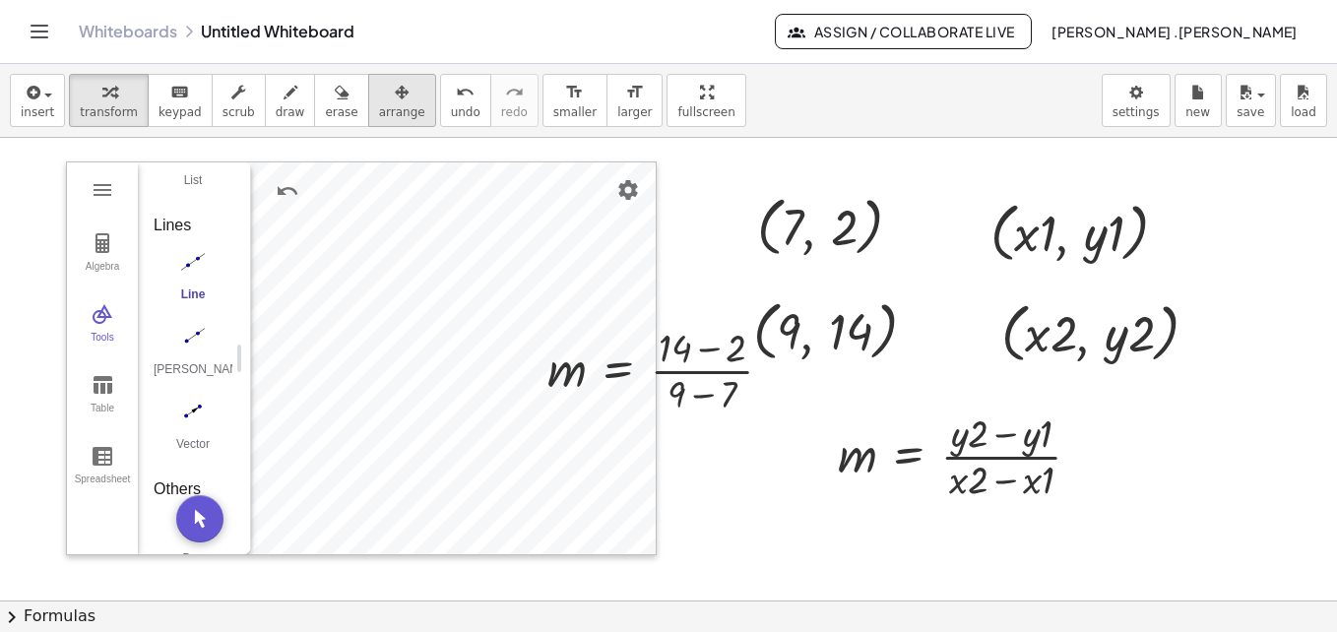
click at [395, 94] on icon "button" at bounding box center [402, 93] width 14 height 24
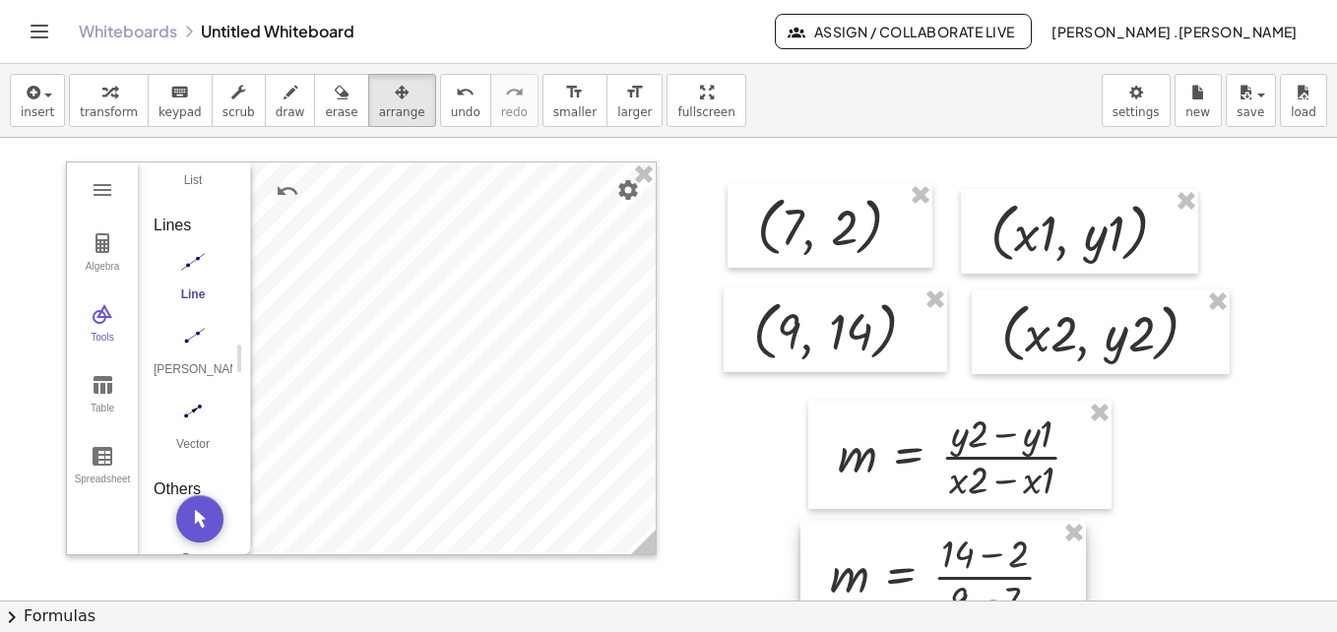
drag, startPoint x: 589, startPoint y: 379, endPoint x: 871, endPoint y: 585, distance: 349.5
click at [871, 585] on div at bounding box center [942, 575] width 285 height 108
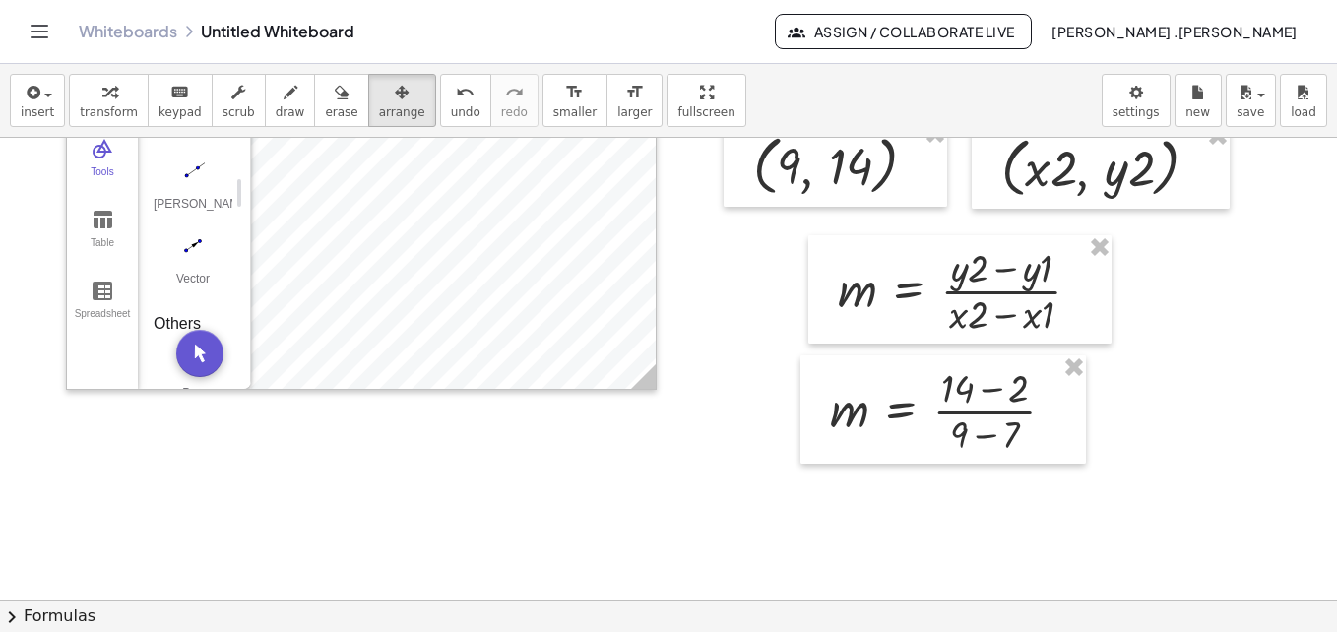
scroll to position [249, 0]
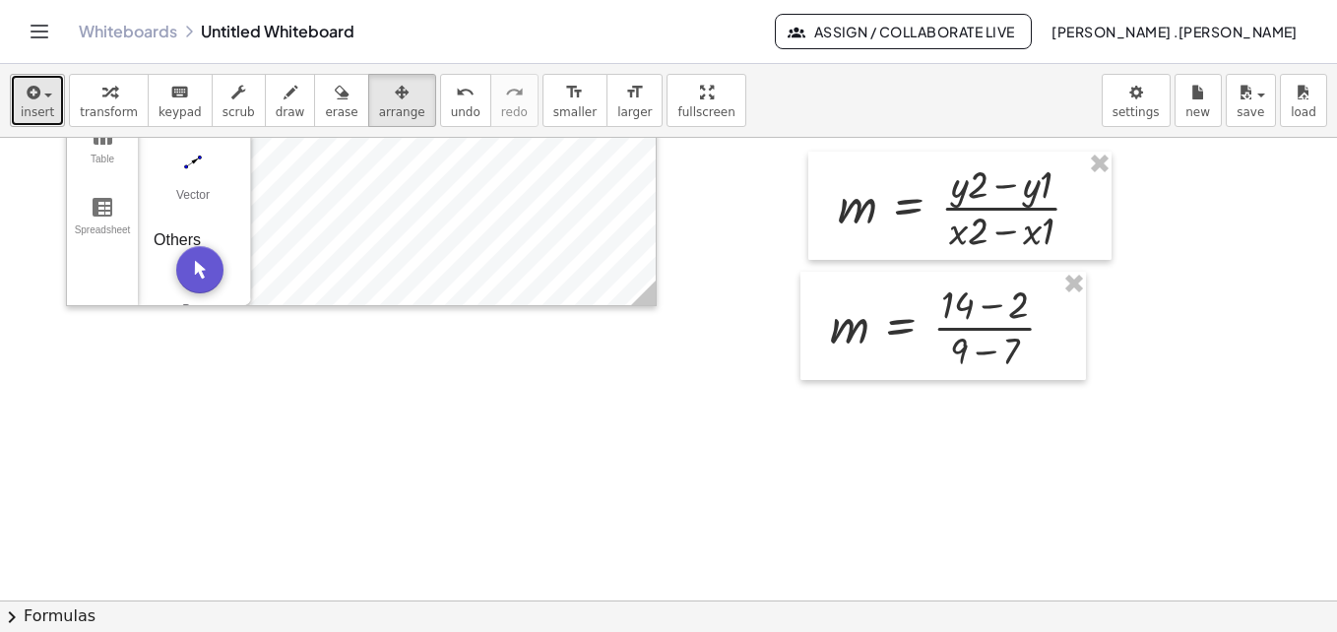
click at [26, 116] on span "insert" at bounding box center [37, 112] width 33 height 14
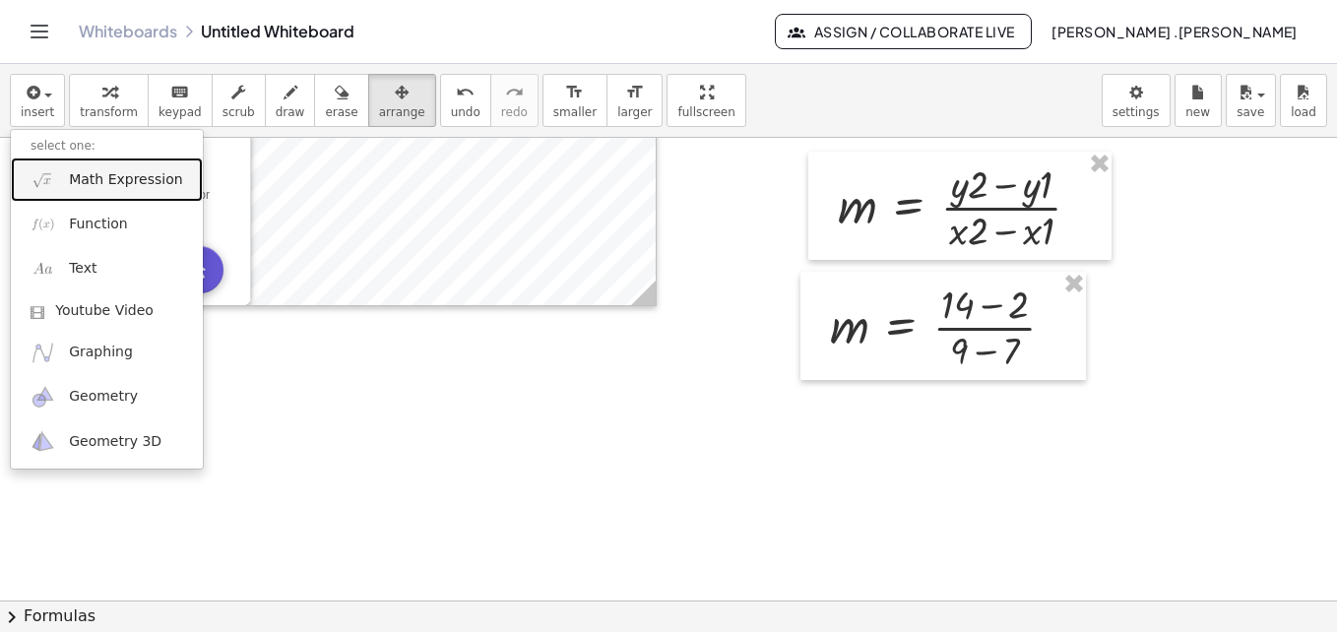
click at [94, 181] on span "Math Expression" at bounding box center [125, 180] width 113 height 20
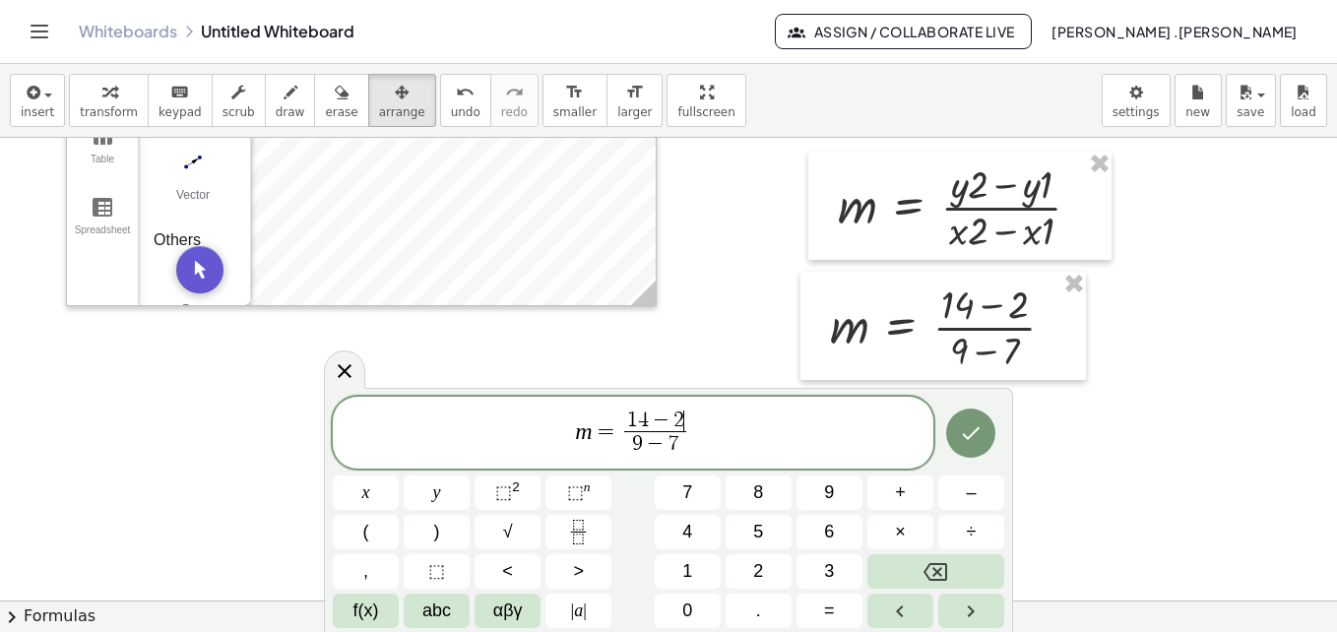
click at [681, 419] on span "2" at bounding box center [678, 420] width 11 height 22
click at [677, 442] on span "9 − 7 ​" at bounding box center [655, 444] width 51 height 27
click at [954, 437] on button "Done" at bounding box center [970, 433] width 49 height 49
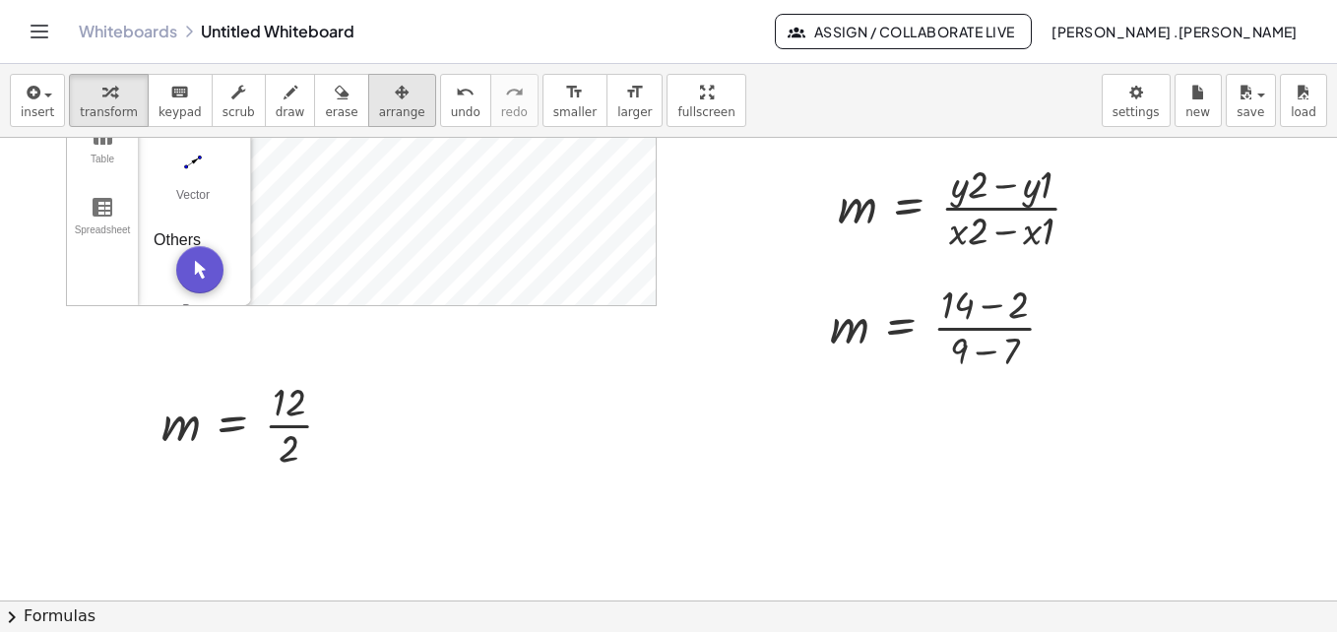
click at [395, 92] on icon "button" at bounding box center [402, 93] width 14 height 24
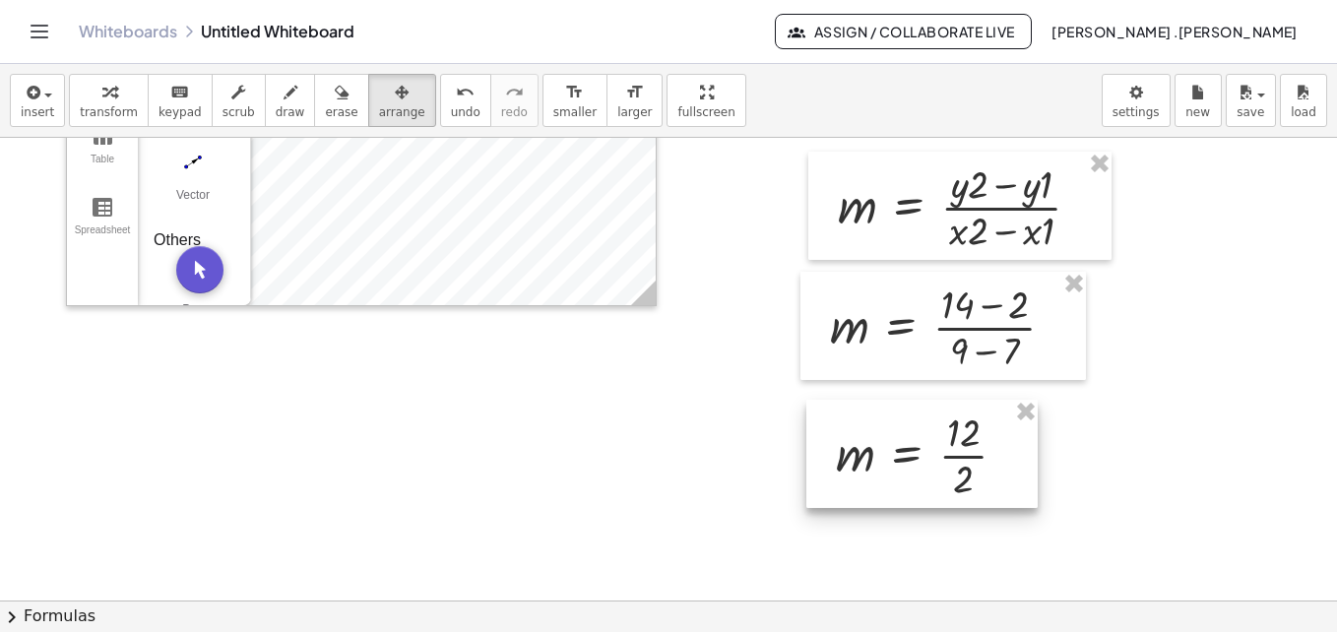
drag, startPoint x: 225, startPoint y: 421, endPoint x: 898, endPoint y: 452, distance: 673.0
click at [898, 452] on div at bounding box center [921, 454] width 231 height 108
click at [41, 111] on span "insert" at bounding box center [37, 112] width 33 height 14
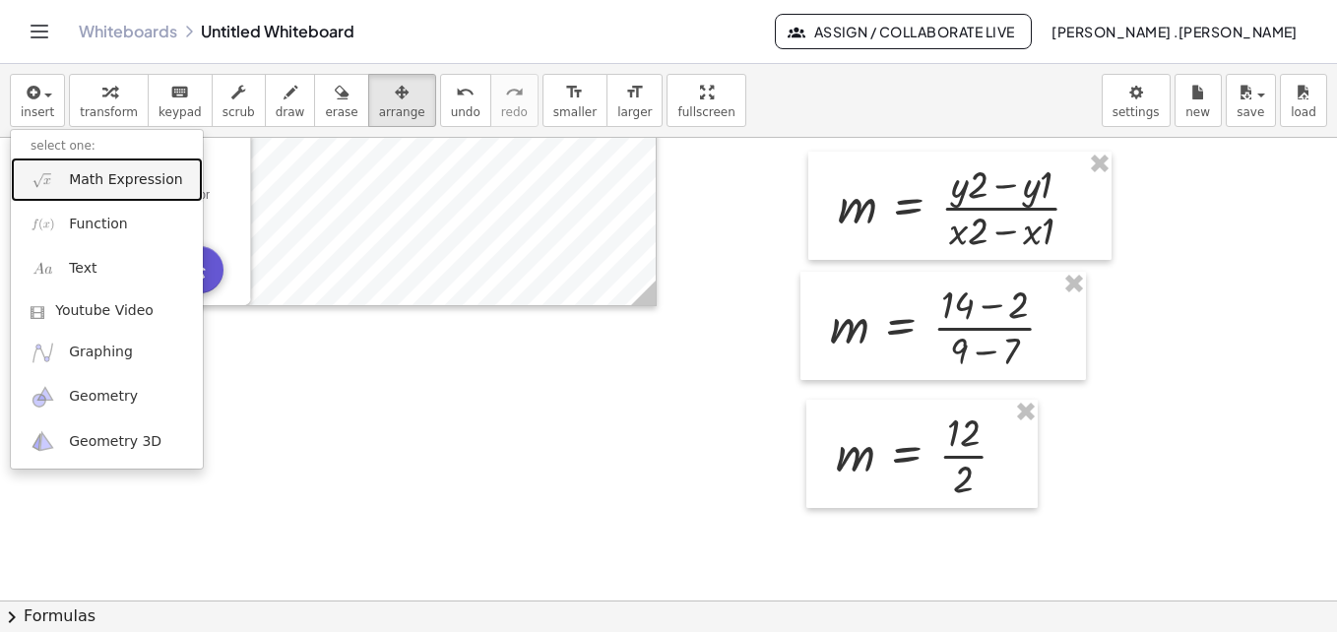
click at [94, 174] on span "Math Expression" at bounding box center [125, 180] width 113 height 20
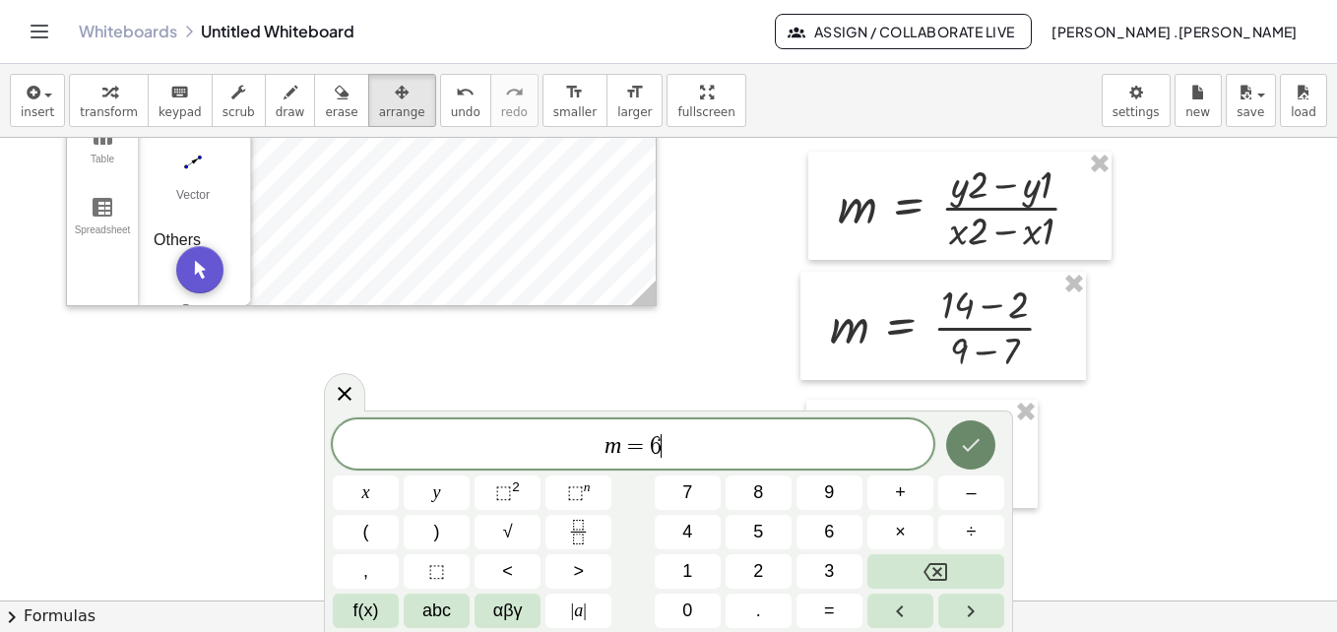
click at [974, 436] on icon "Done" at bounding box center [971, 445] width 24 height 24
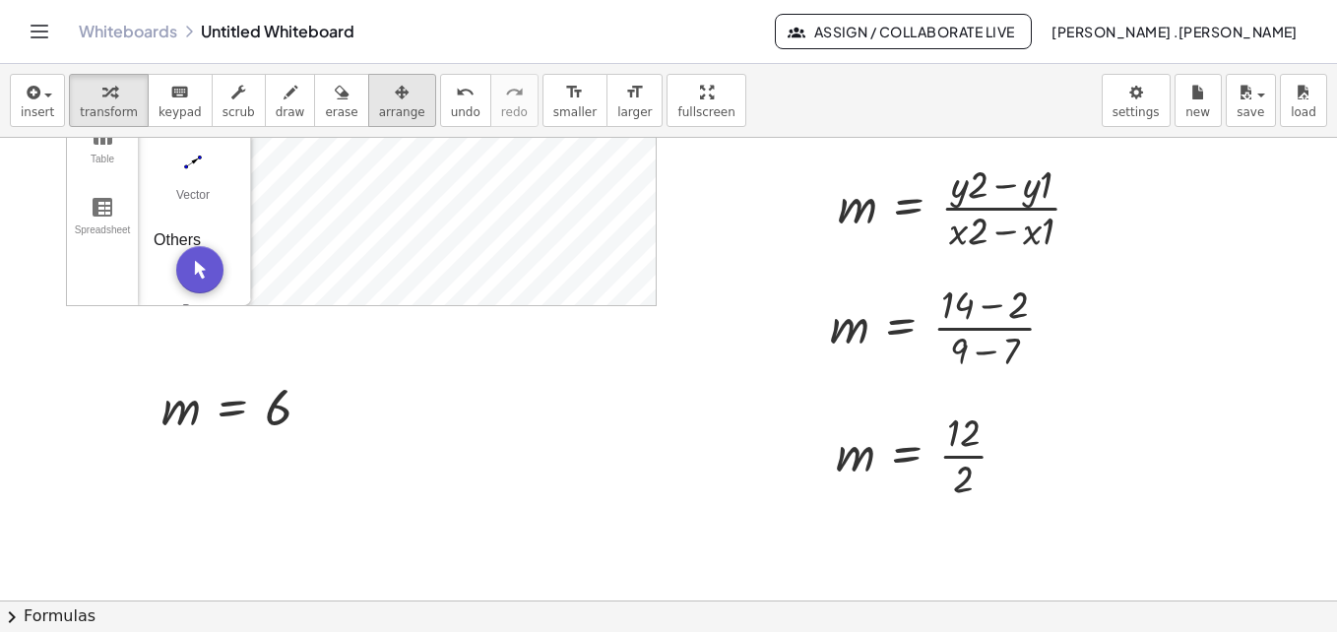
click at [395, 102] on icon "button" at bounding box center [402, 93] width 14 height 24
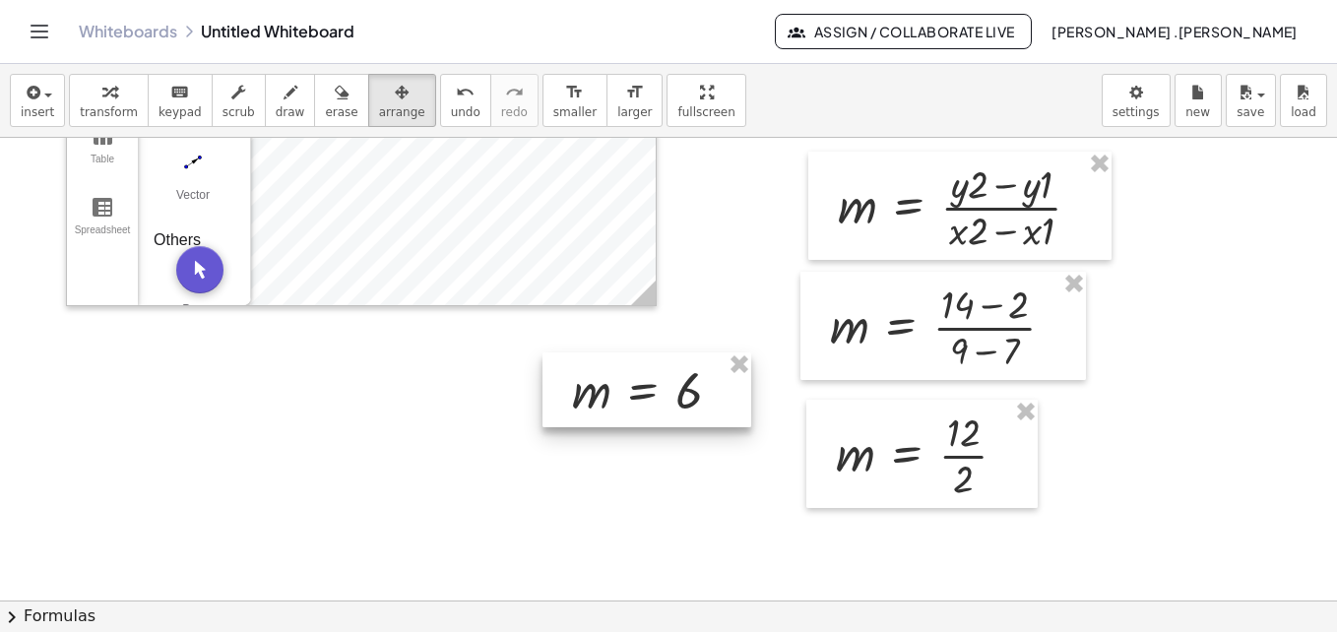
drag, startPoint x: 224, startPoint y: 415, endPoint x: 661, endPoint y: 370, distance: 439.4
click at [661, 370] on div at bounding box center [646, 389] width 209 height 75
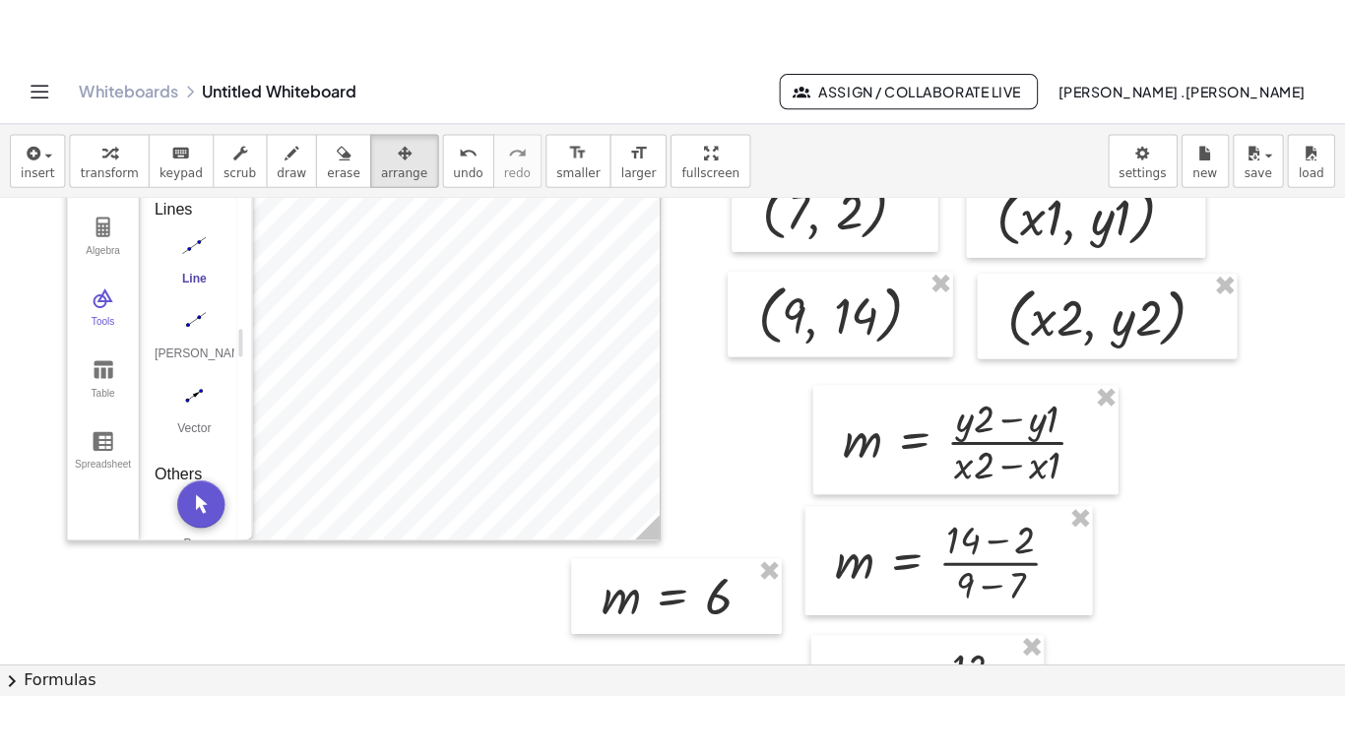
scroll to position [13, 0]
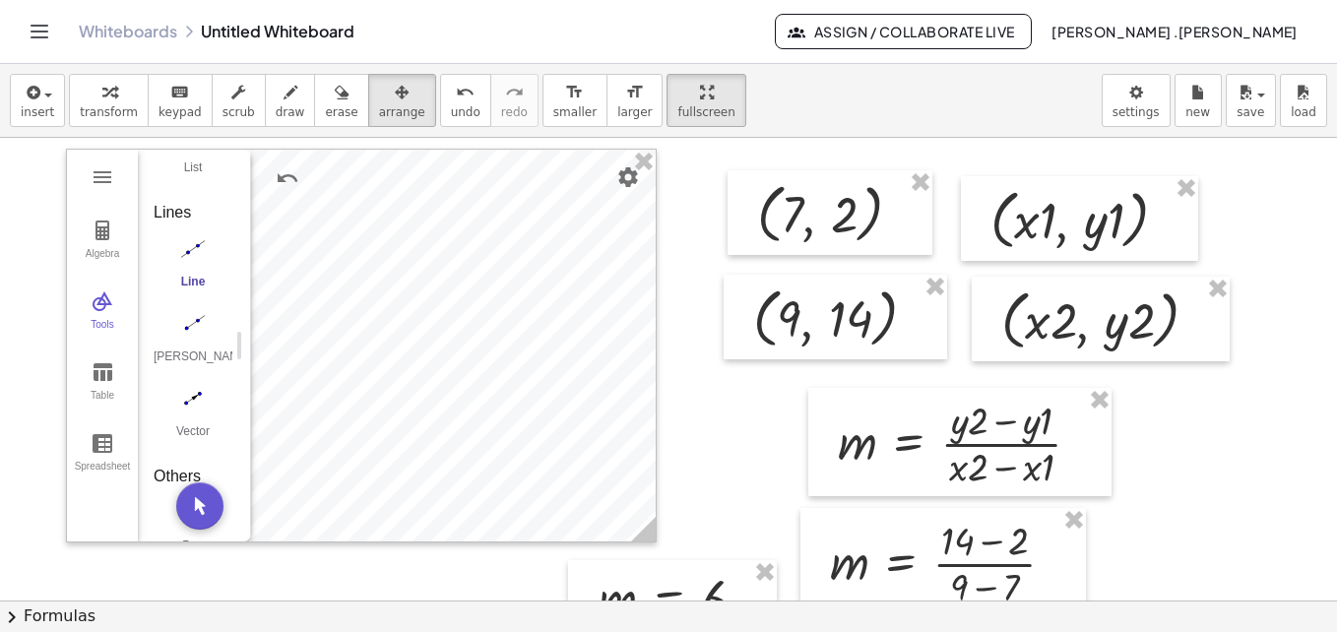
drag, startPoint x: 649, startPoint y: 112, endPoint x: 653, endPoint y: 185, distance: 72.9
click at [653, 185] on div "insert select one: Math Expression Function Text Youtube Video Graphing Geometr…" at bounding box center [668, 348] width 1337 height 568
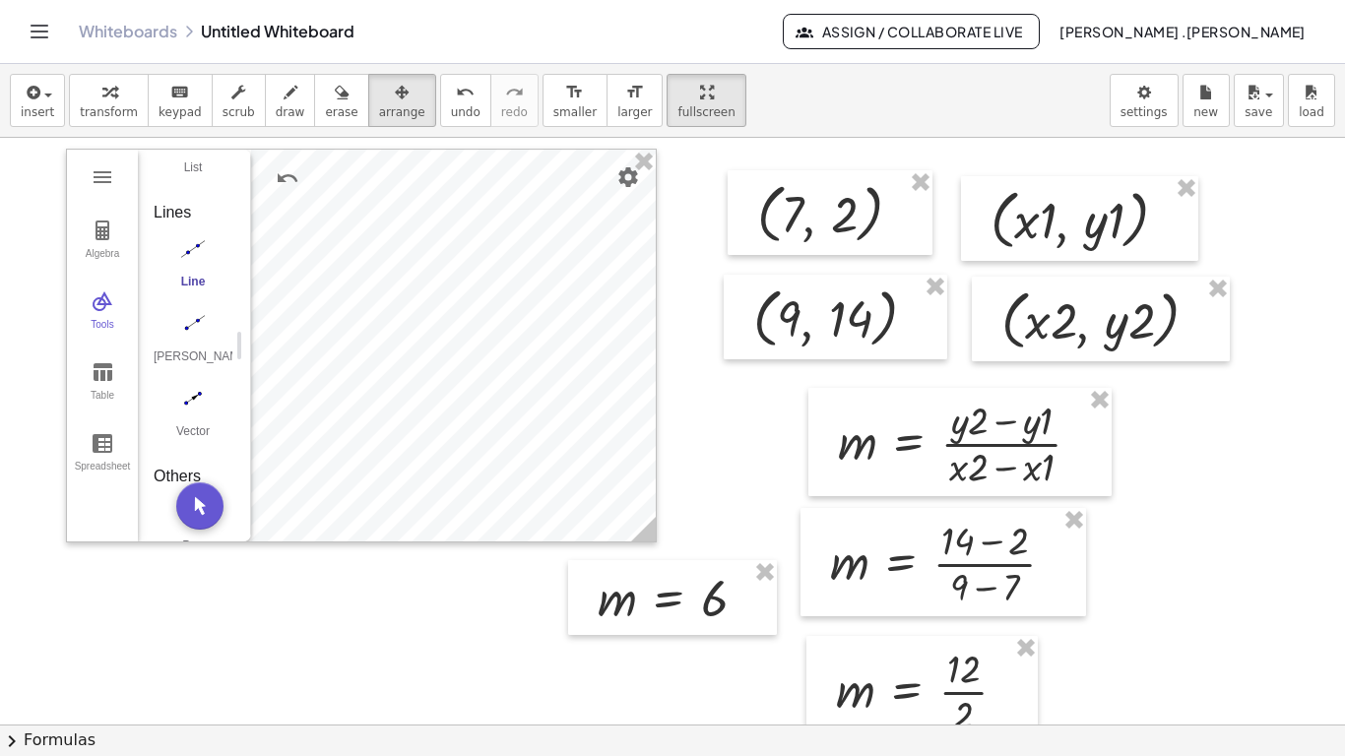
scroll to position [0, 0]
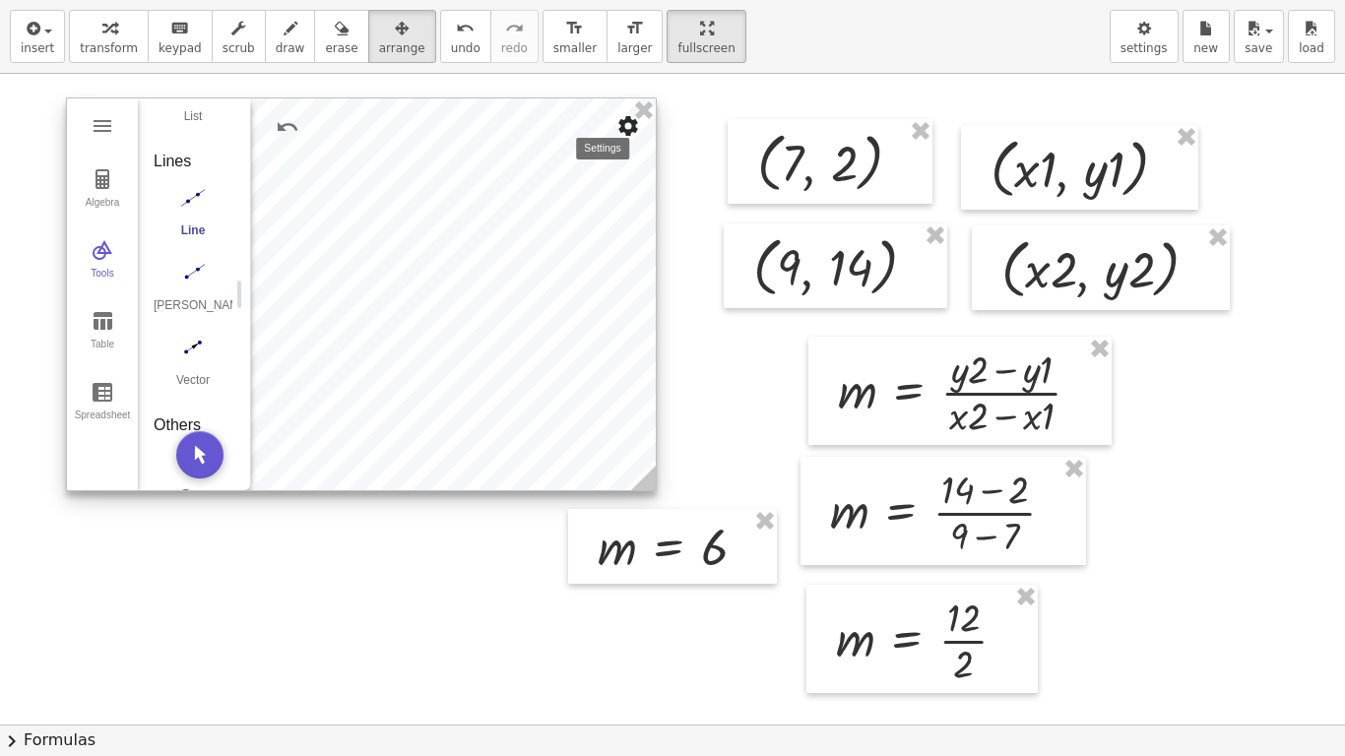
click at [625, 125] on img "Settings" at bounding box center [628, 126] width 24 height 24
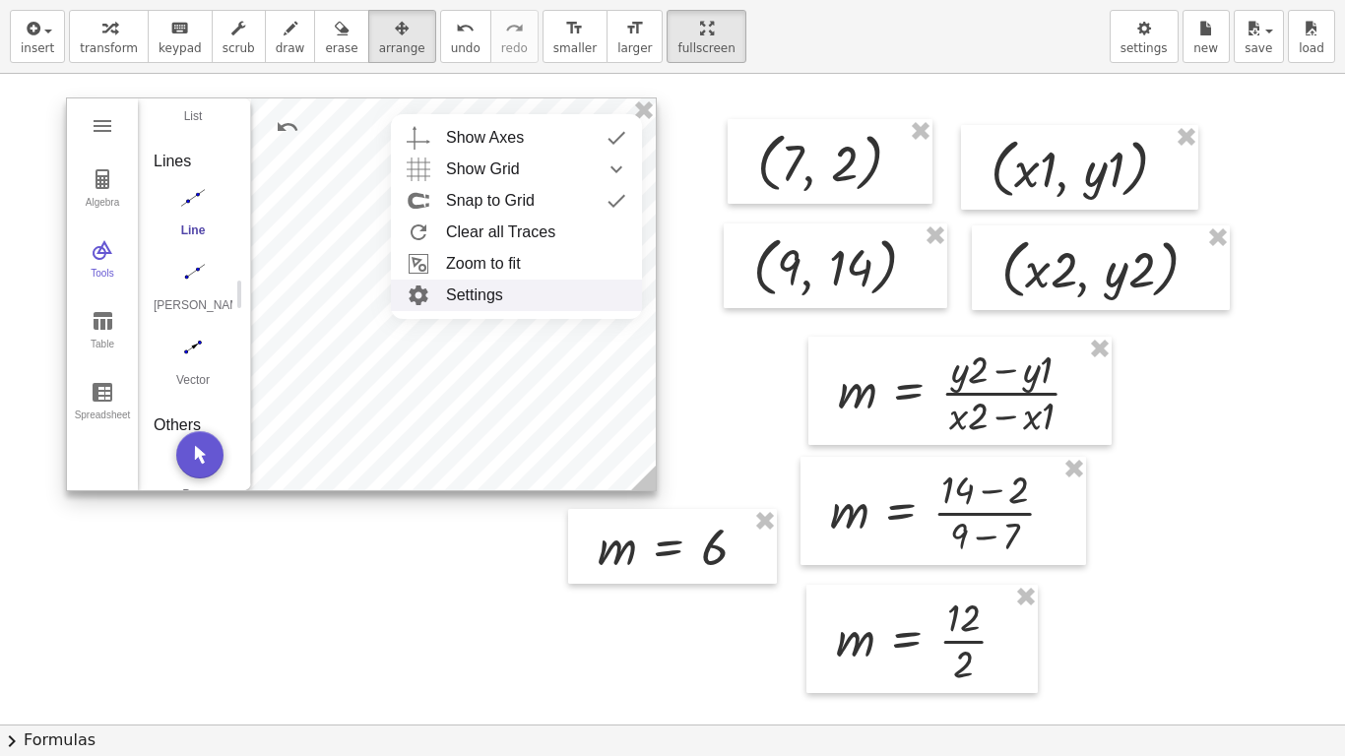
click at [485, 289] on li "Settings" at bounding box center [516, 295] width 251 height 31
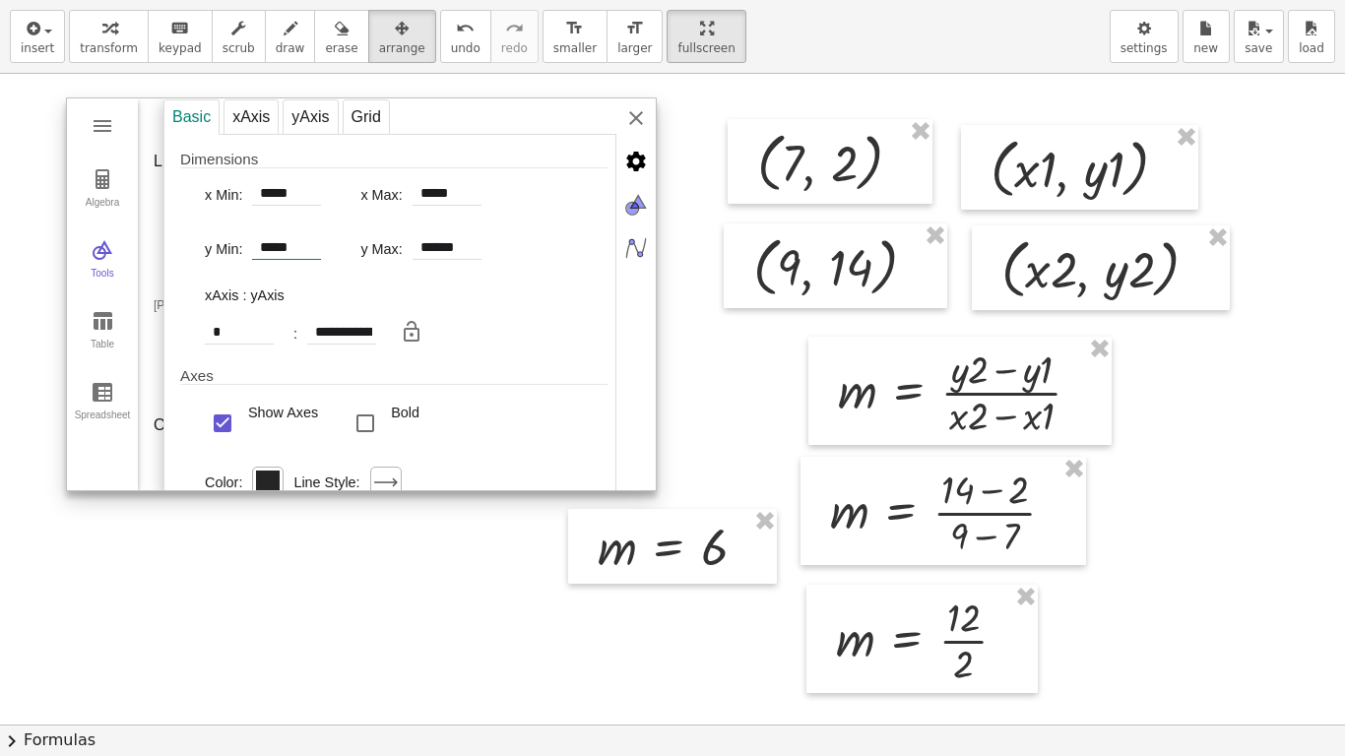
drag, startPoint x: 303, startPoint y: 247, endPoint x: 177, endPoint y: 263, distance: 127.0
click at [177, 263] on div "**********" at bounding box center [389, 603] width 453 height 939
type input "**"
click at [430, 245] on input "******" at bounding box center [446, 248] width 69 height 24
type input "**********"
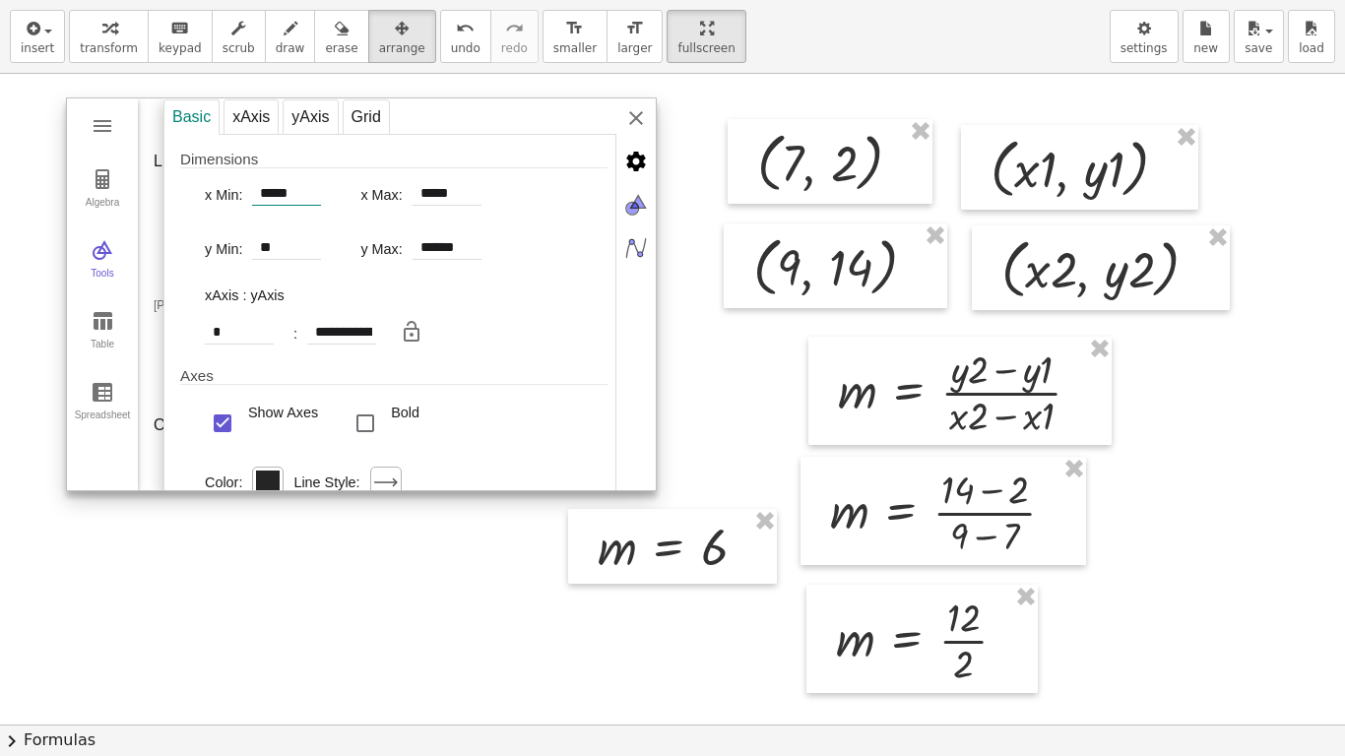
drag, startPoint x: 316, startPoint y: 191, endPoint x: 197, endPoint y: 194, distance: 119.1
click at [197, 194] on div "**********" at bounding box center [393, 263] width 427 height 175
type input "*"
click at [629, 124] on div "**********" at bounding box center [409, 295] width 492 height 394
type input "**********"
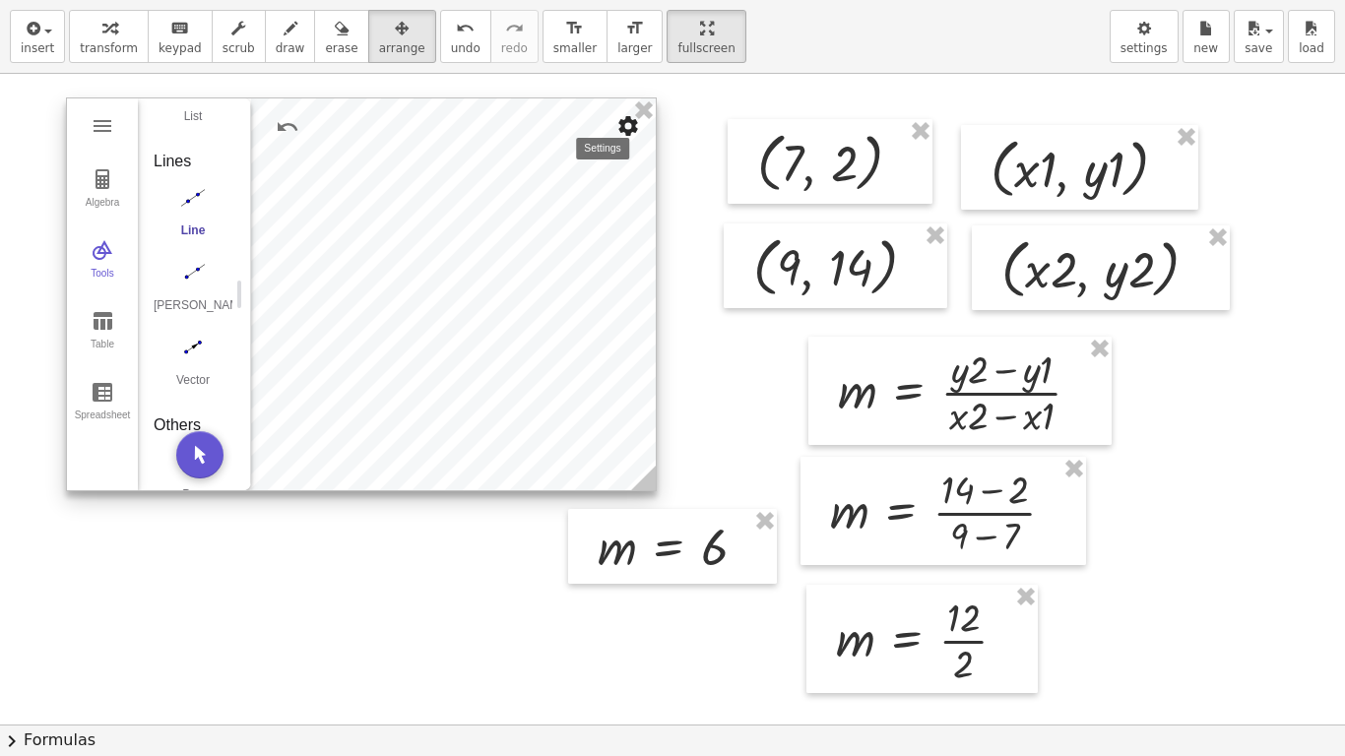
click at [636, 128] on img "Settings" at bounding box center [628, 126] width 24 height 24
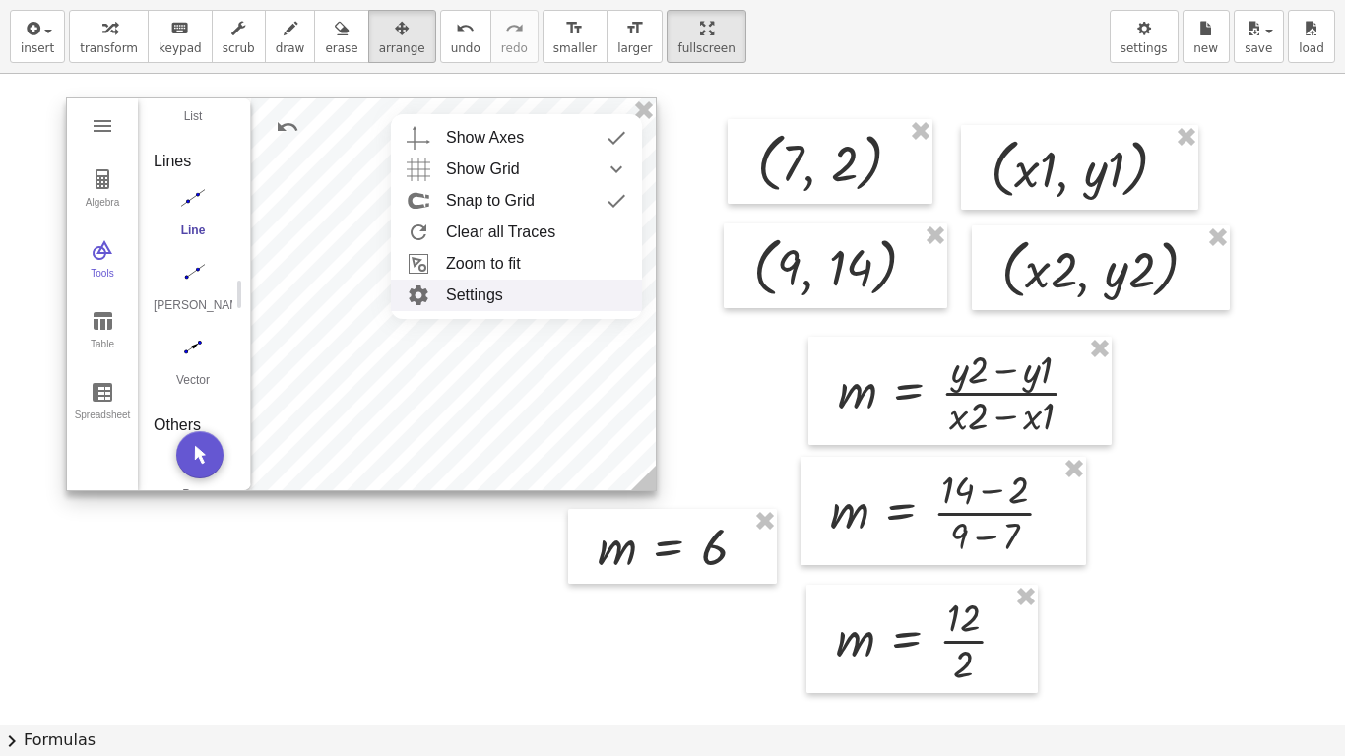
click at [492, 289] on li "Settings" at bounding box center [516, 295] width 251 height 31
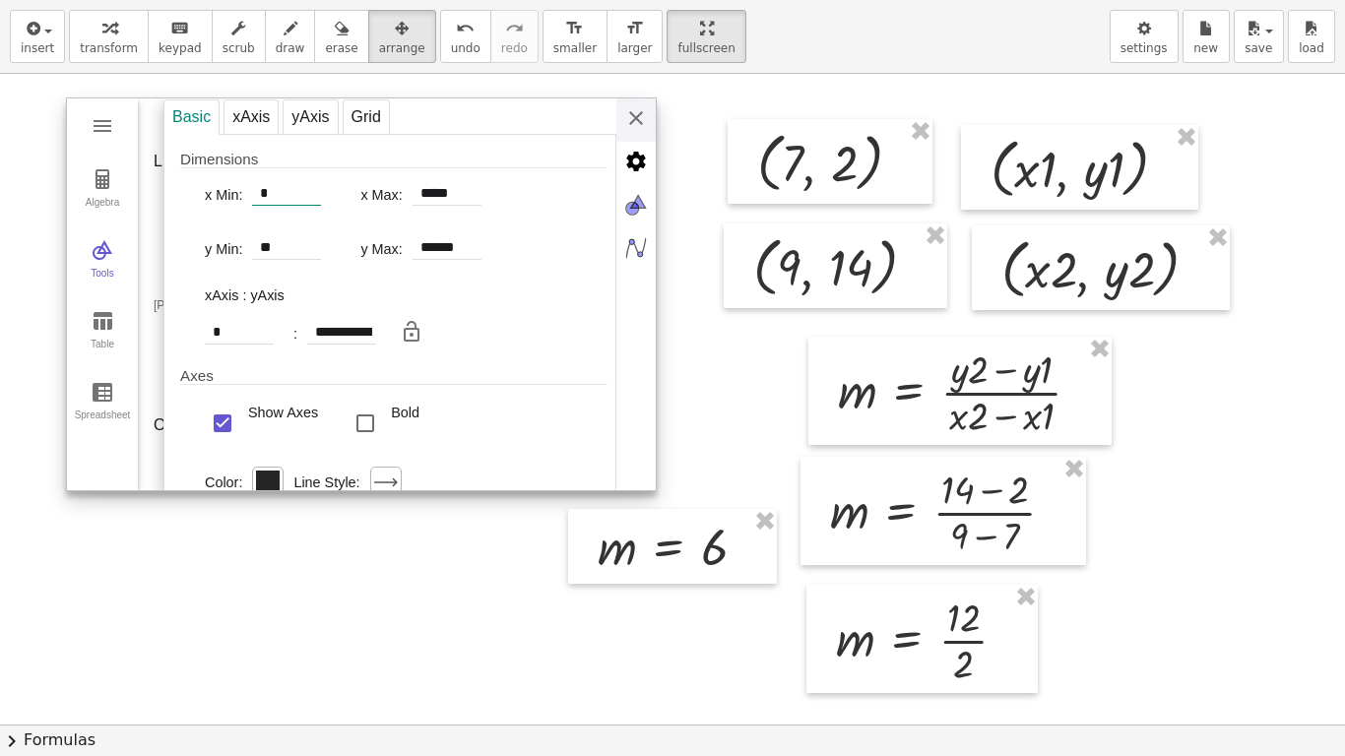
drag, startPoint x: 298, startPoint y: 189, endPoint x: 166, endPoint y: 190, distance: 131.9
click at [166, 190] on div "**********" at bounding box center [389, 603] width 453 height 939
type input "**"
type input "**********"
click at [628, 132] on div "**********" at bounding box center [409, 295] width 492 height 394
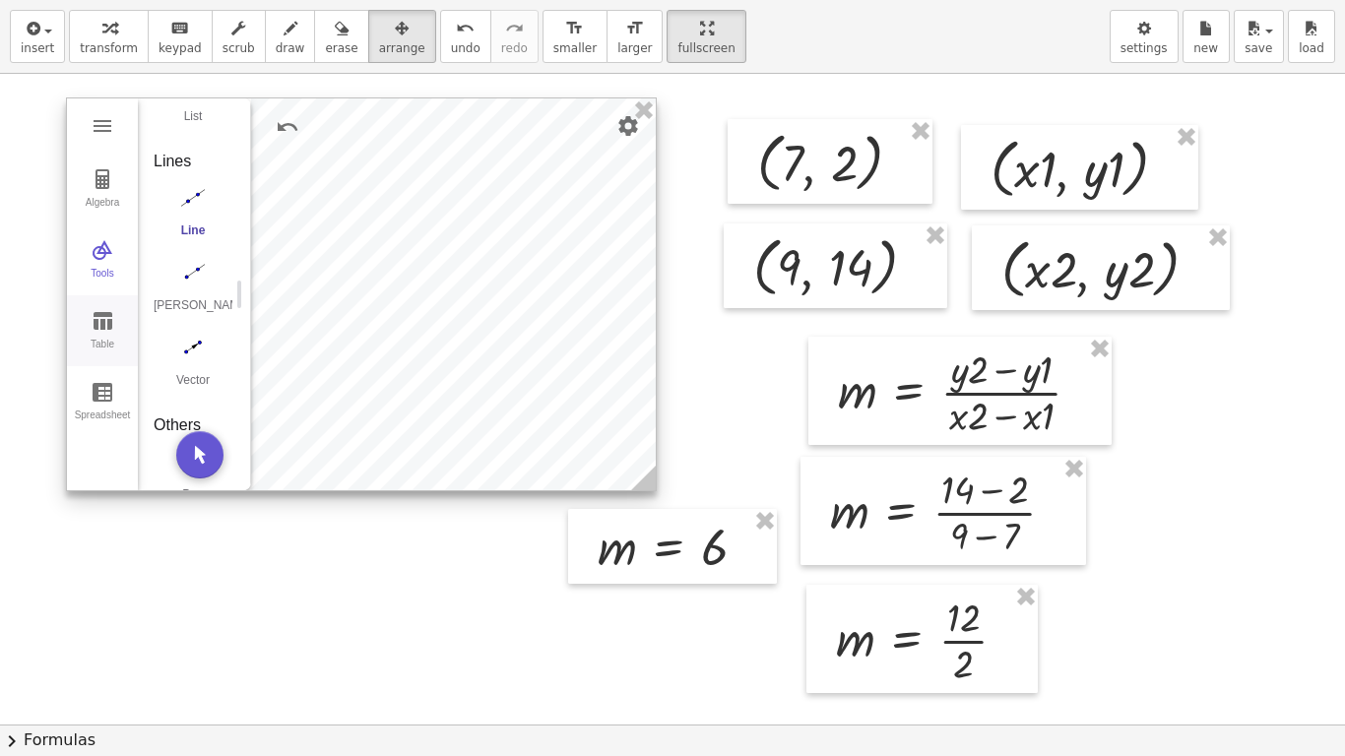
click at [102, 318] on img "Graphing Calculator" at bounding box center [103, 321] width 24 height 24
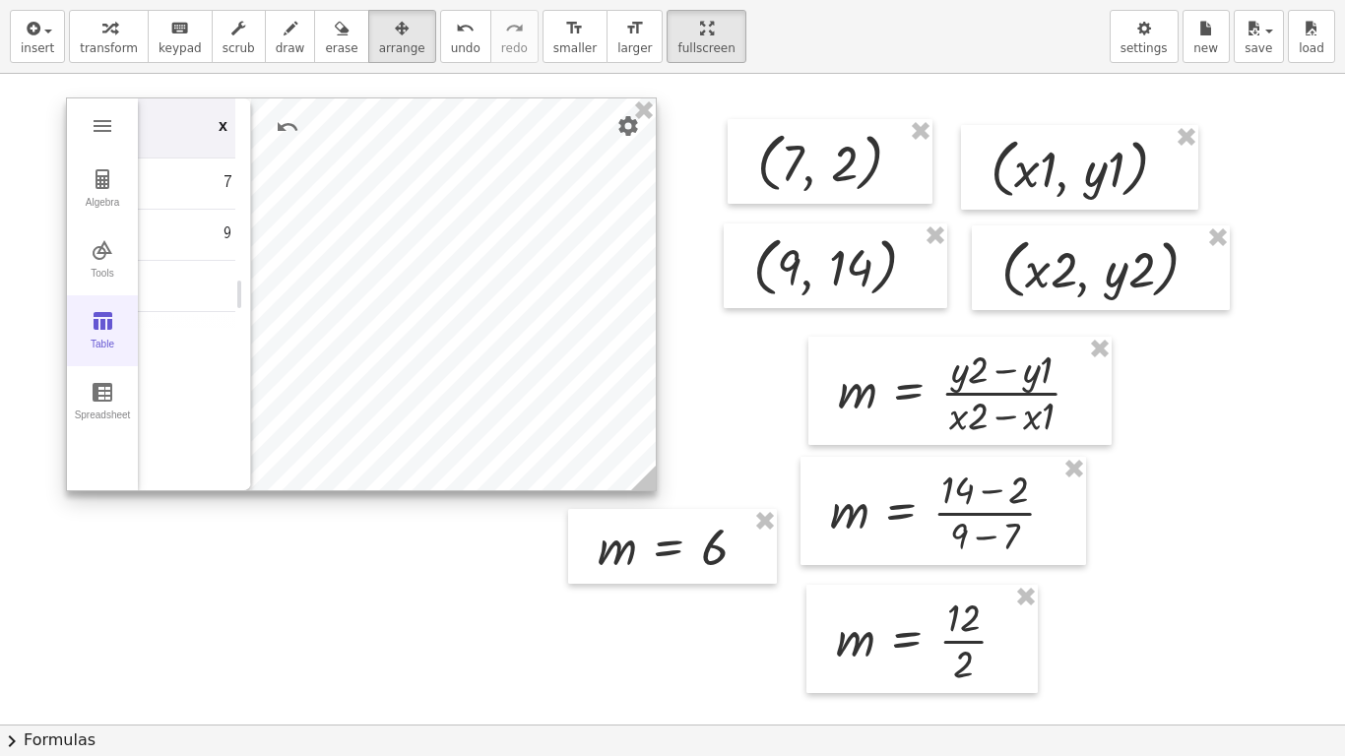
click at [102, 318] on img "Graphing Calculator" at bounding box center [103, 321] width 24 height 24
click at [619, 139] on button "Settings" at bounding box center [627, 125] width 35 height 35
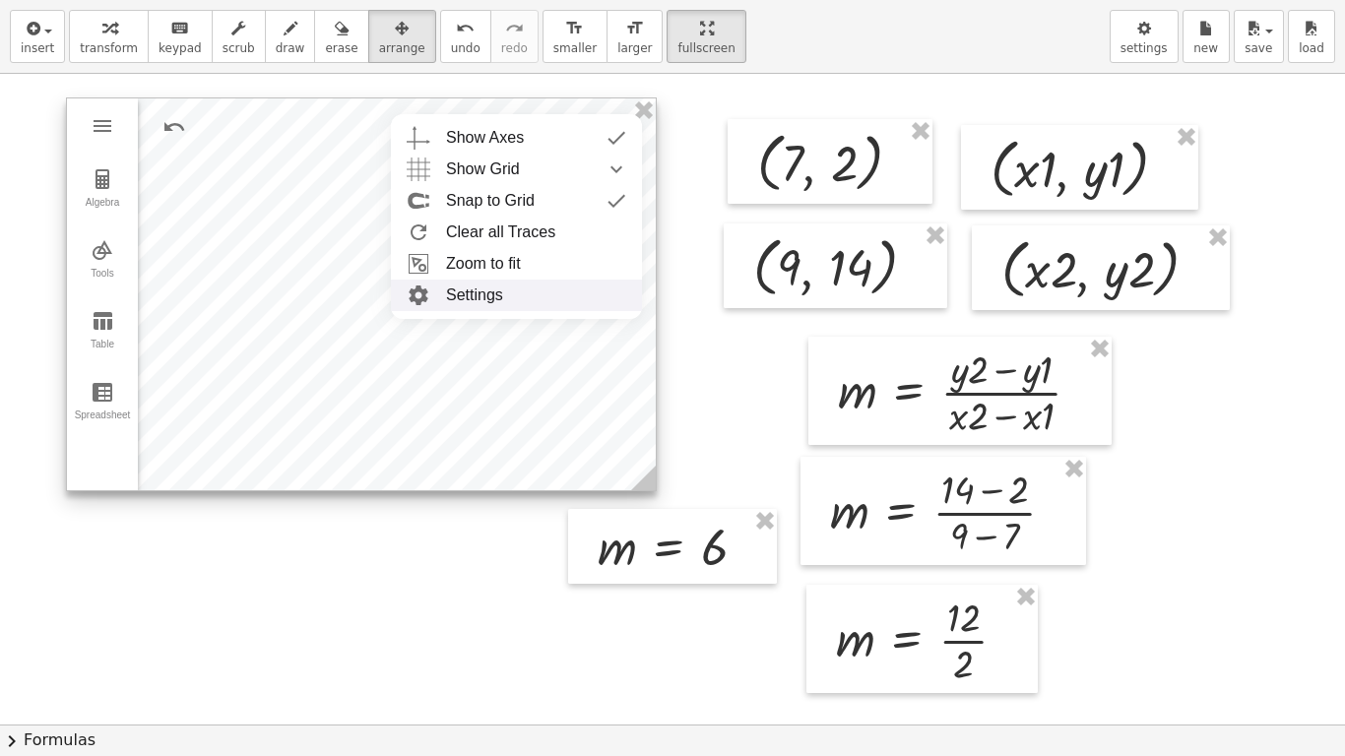
click at [467, 292] on li "Settings" at bounding box center [516, 295] width 251 height 31
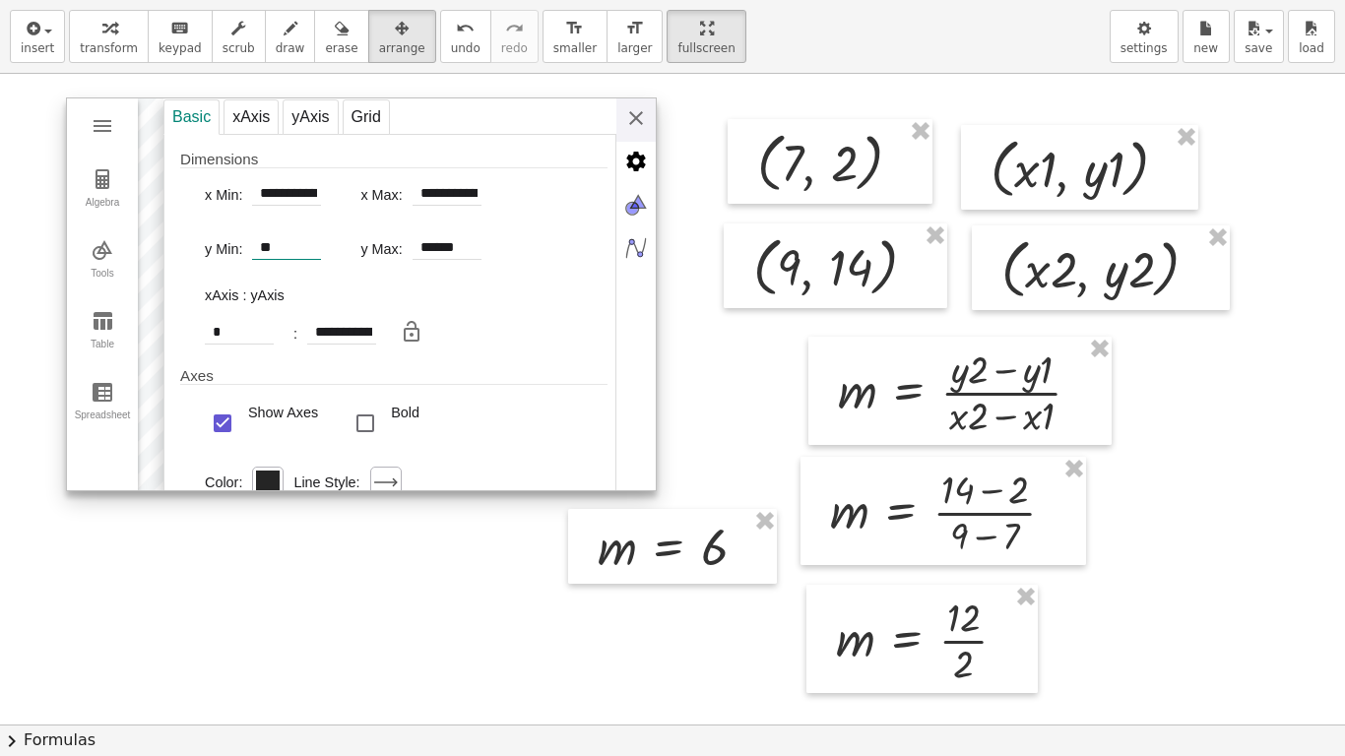
click at [298, 242] on input "**" at bounding box center [286, 248] width 69 height 24
click at [322, 196] on div "**********" at bounding box center [273, 194] width 136 height 31
drag, startPoint x: 312, startPoint y: 188, endPoint x: 268, endPoint y: 191, distance: 44.4
click at [268, 191] on input "**********" at bounding box center [286, 194] width 69 height 25
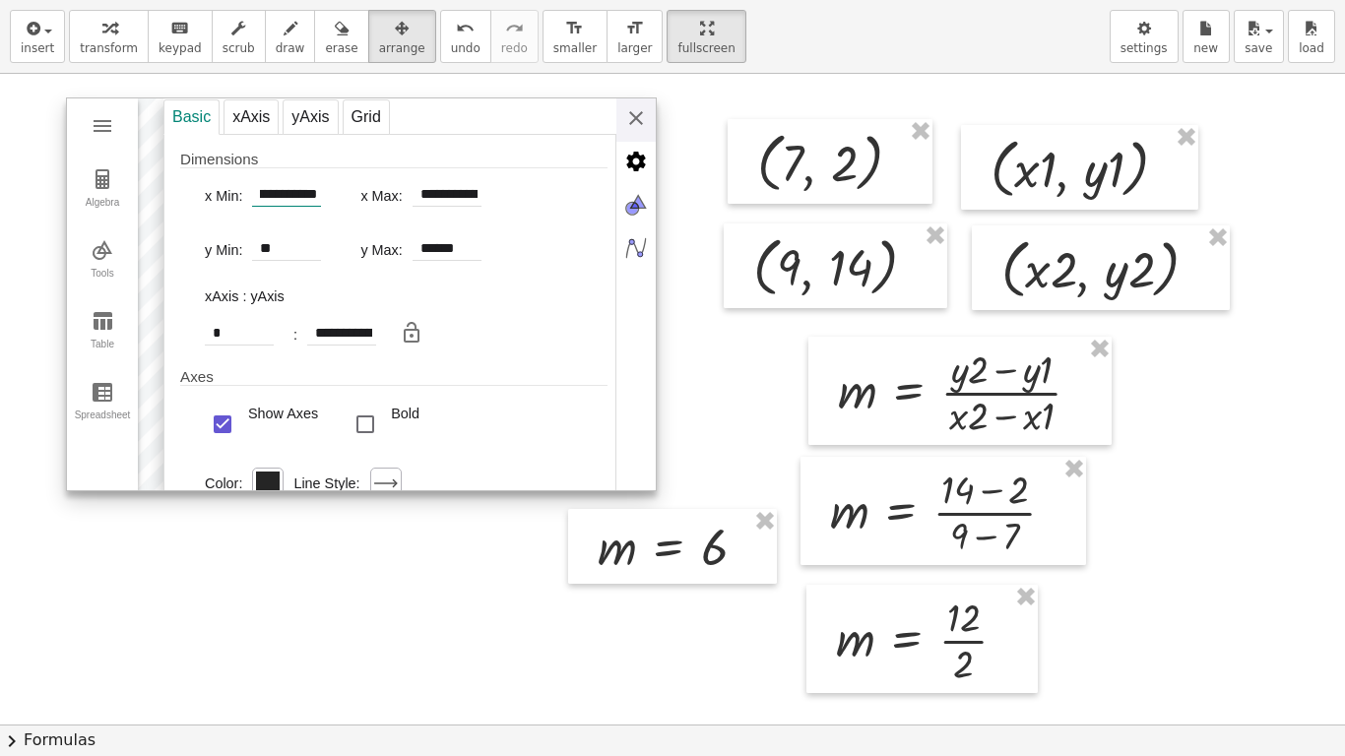
drag, startPoint x: 289, startPoint y: 193, endPoint x: 354, endPoint y: 181, distance: 66.0
click at [354, 181] on div "**********" at bounding box center [406, 198] width 403 height 45
type input "**********"
click at [637, 124] on div "**********" at bounding box center [409, 295] width 492 height 394
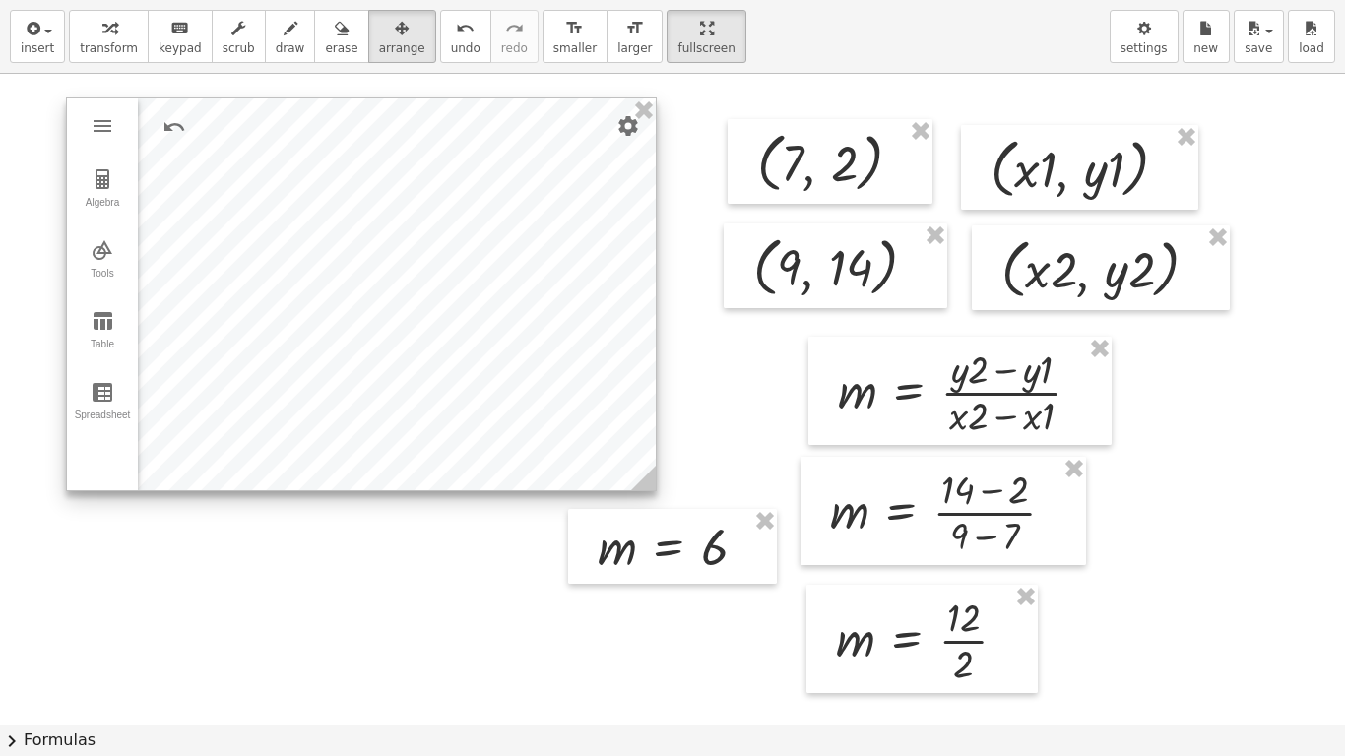
click at [472, 359] on div at bounding box center [361, 294] width 589 height 392
click at [390, 462] on div at bounding box center [361, 294] width 589 height 392
click at [626, 127] on img "Settings" at bounding box center [628, 126] width 24 height 24
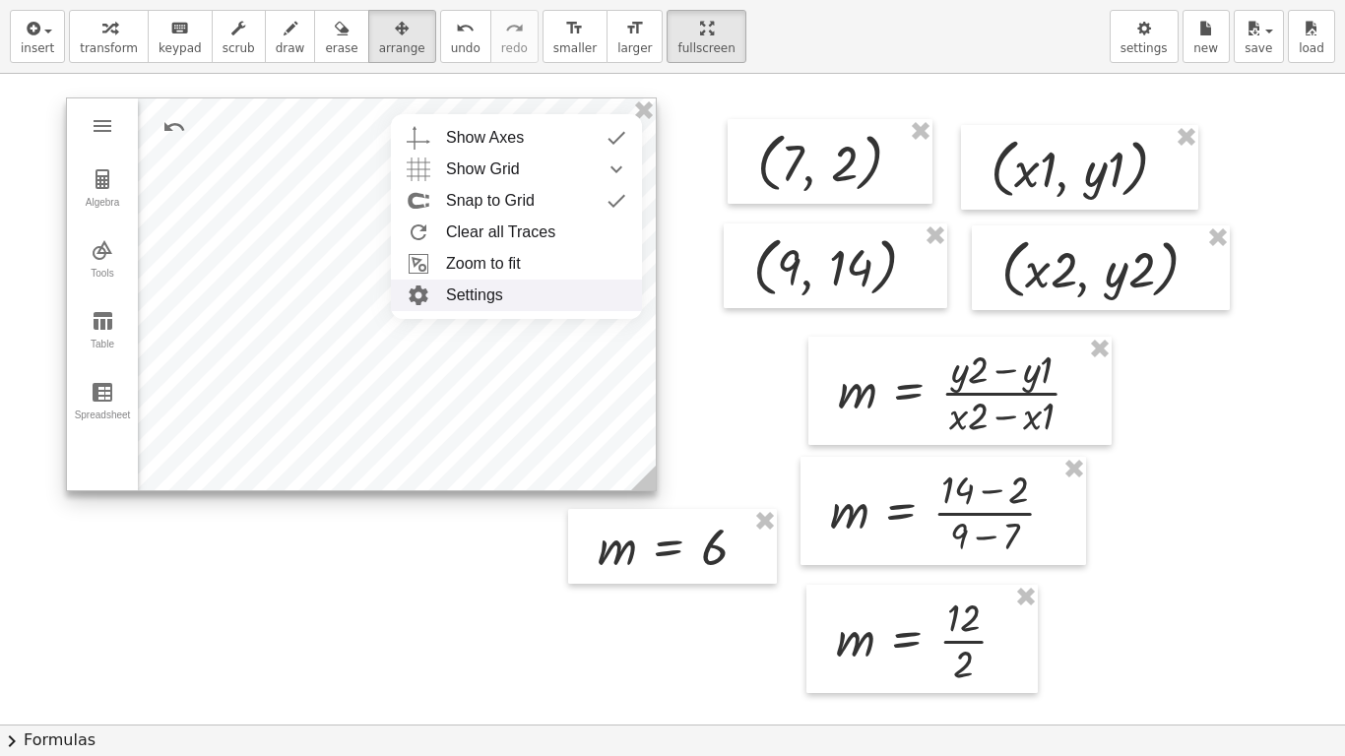
click at [468, 288] on li "Settings" at bounding box center [516, 295] width 251 height 31
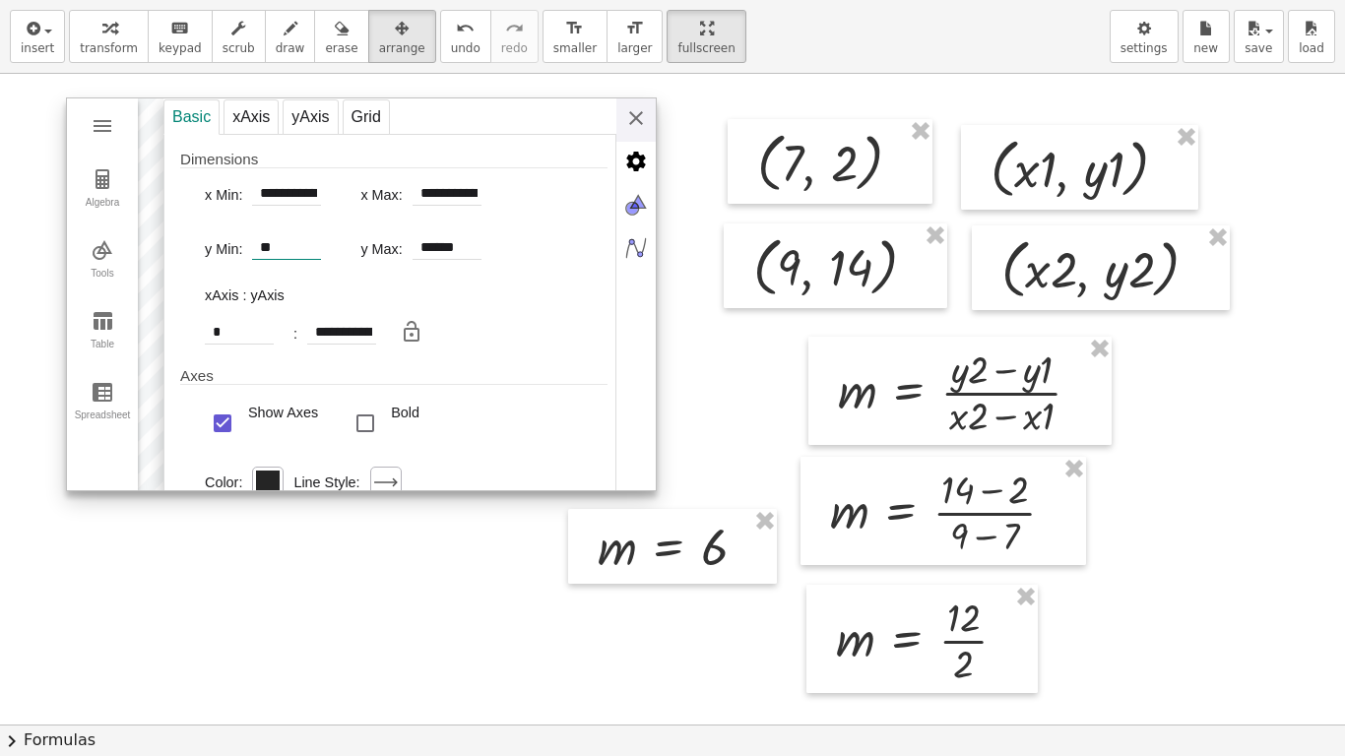
click at [307, 246] on input "**" at bounding box center [286, 248] width 69 height 24
type input "***"
type input "**********"
click at [640, 127] on img "Graphing Calculator" at bounding box center [635, 117] width 39 height 39
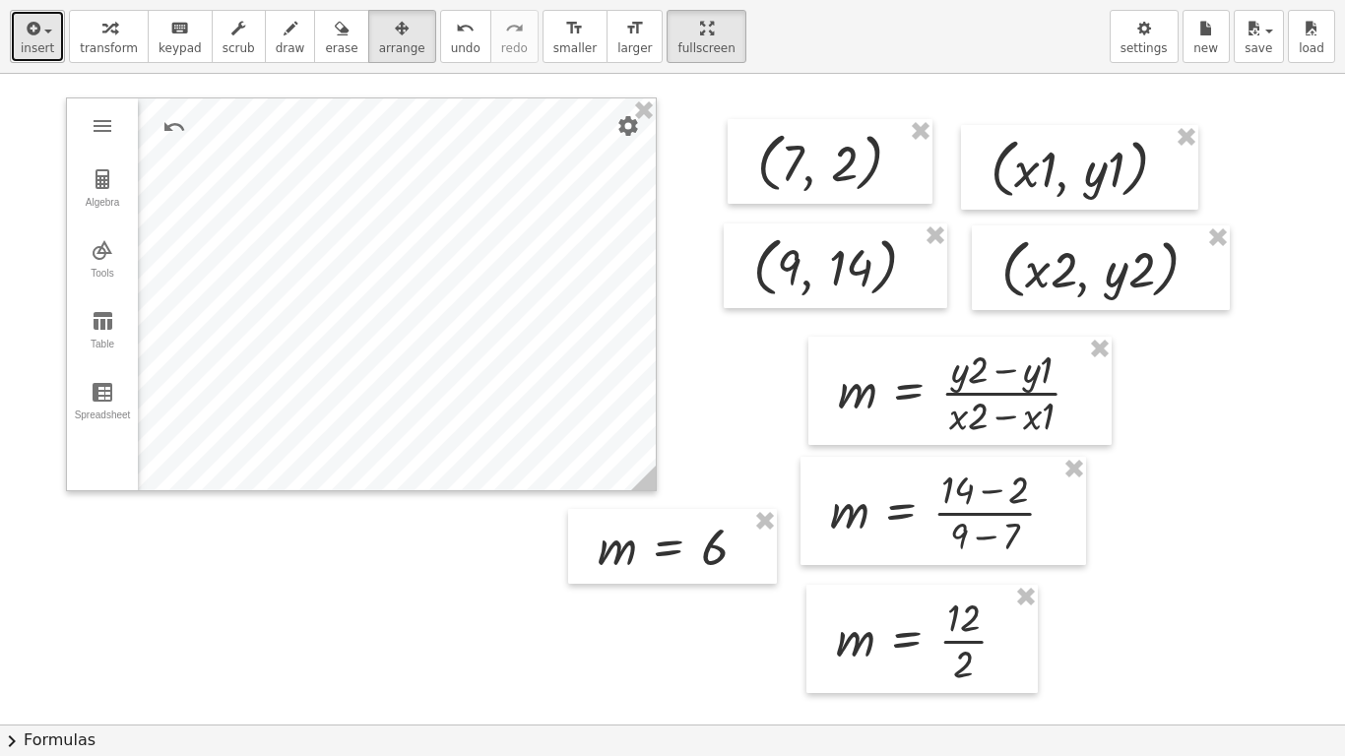
click at [40, 51] on span "insert" at bounding box center [37, 48] width 33 height 14
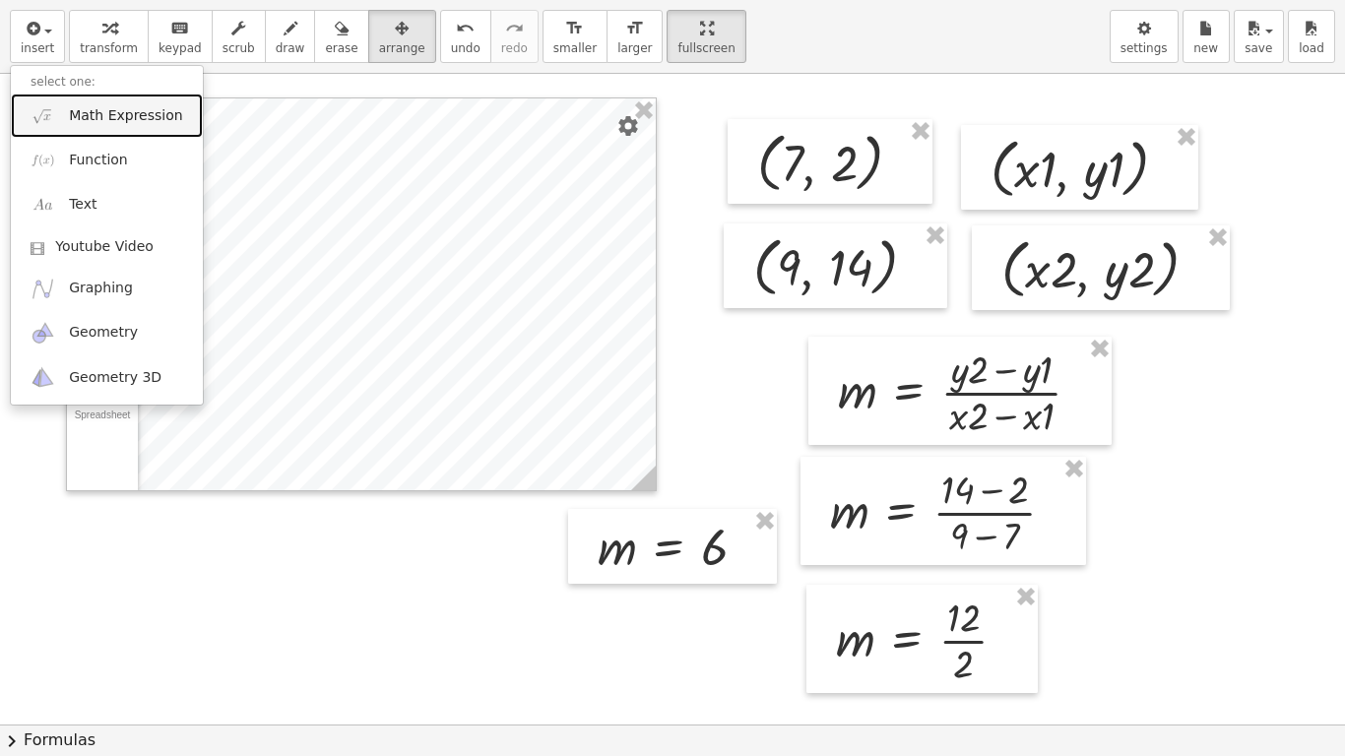
click at [77, 117] on span "Math Expression" at bounding box center [125, 116] width 113 height 20
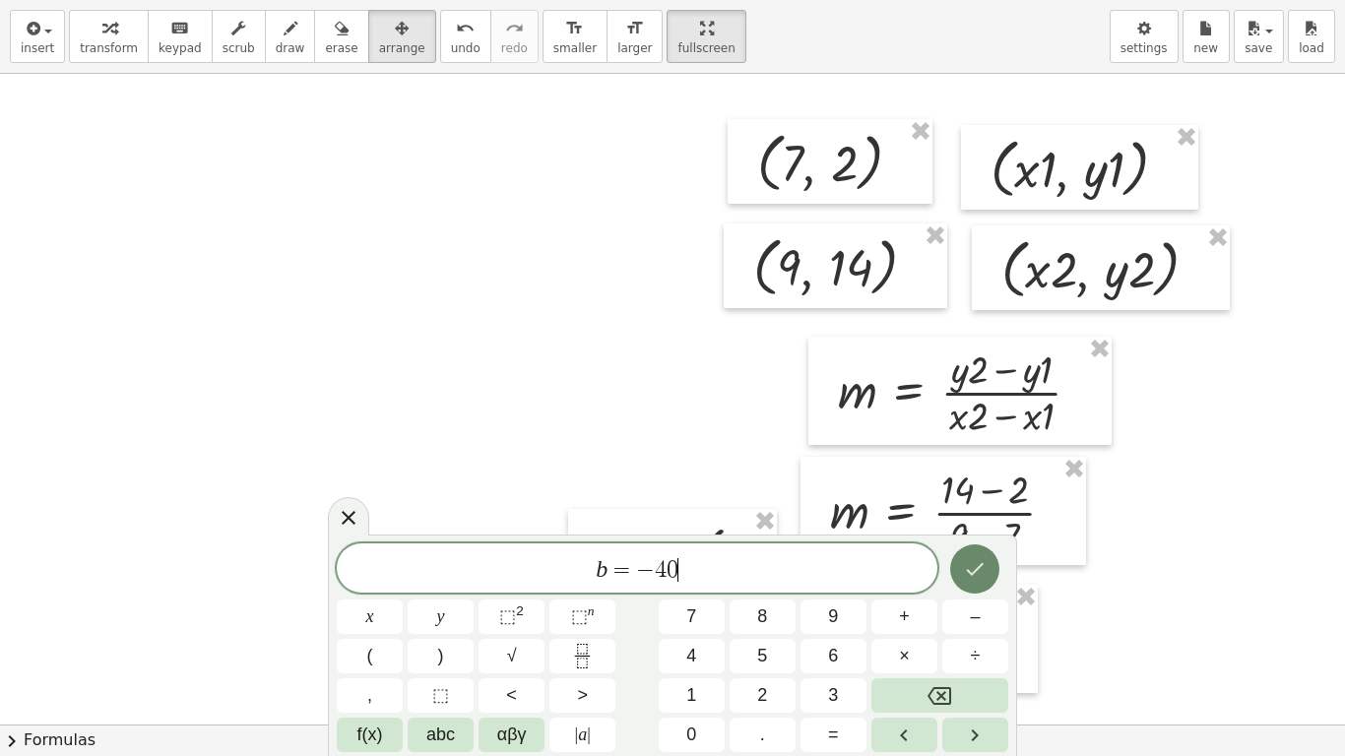
click at [962, 573] on button "Done" at bounding box center [974, 568] width 49 height 49
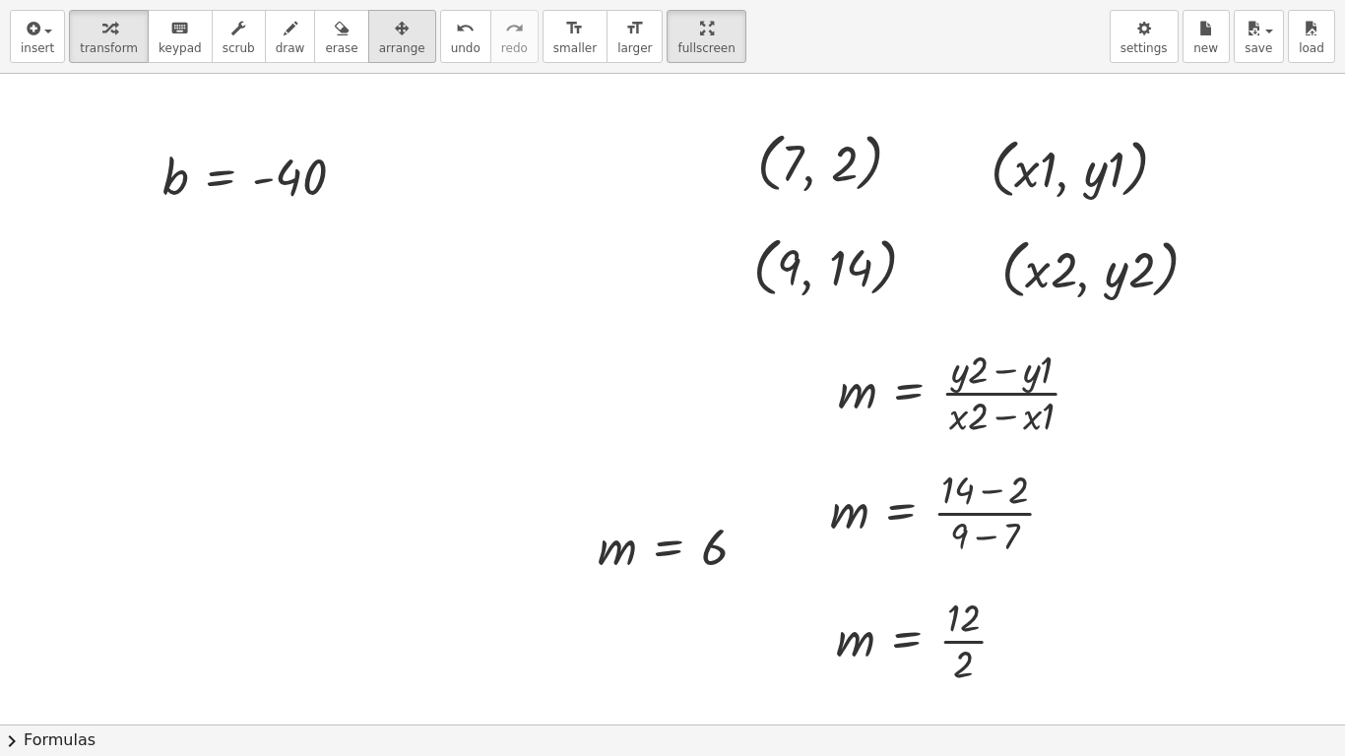
click at [379, 47] on span "arrange" at bounding box center [402, 48] width 46 height 14
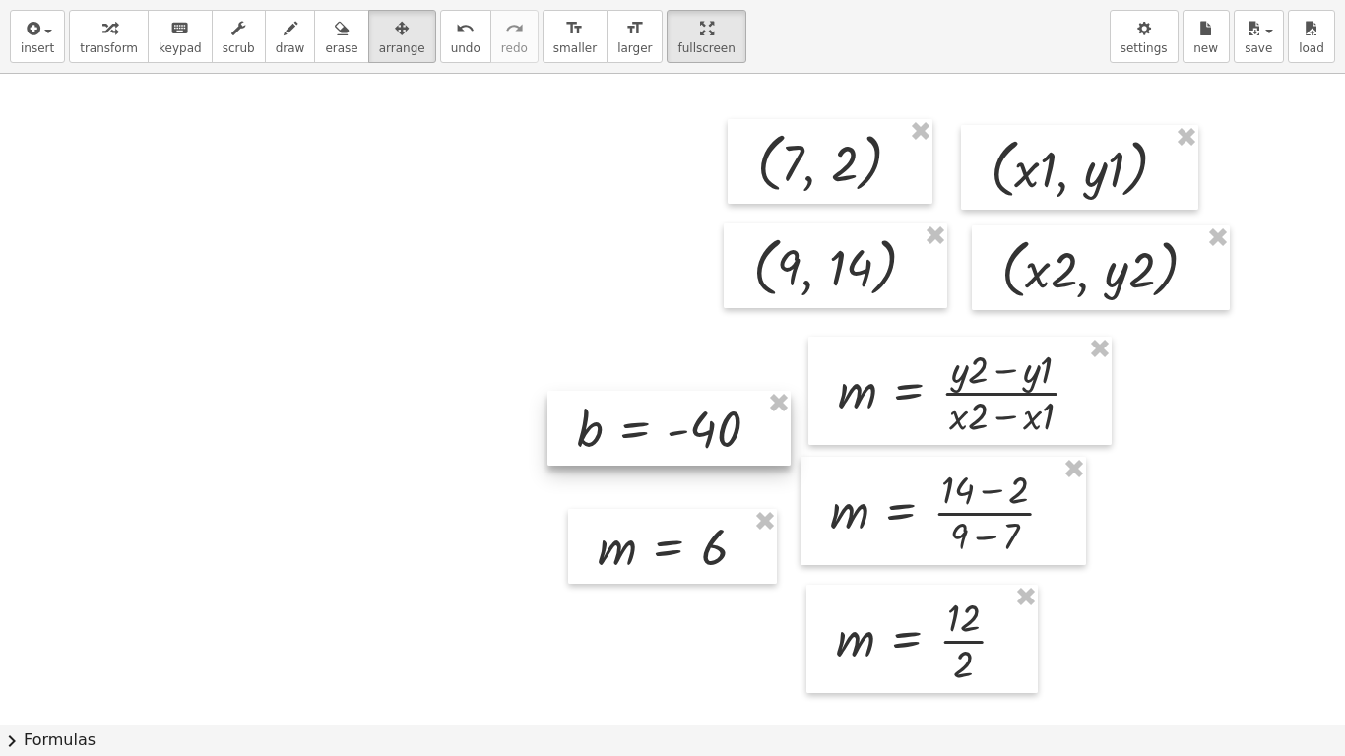
drag, startPoint x: 211, startPoint y: 168, endPoint x: 624, endPoint y: 420, distance: 484.2
click at [624, 420] on div at bounding box center [668, 428] width 243 height 75
click at [47, 50] on span "insert" at bounding box center [37, 48] width 33 height 14
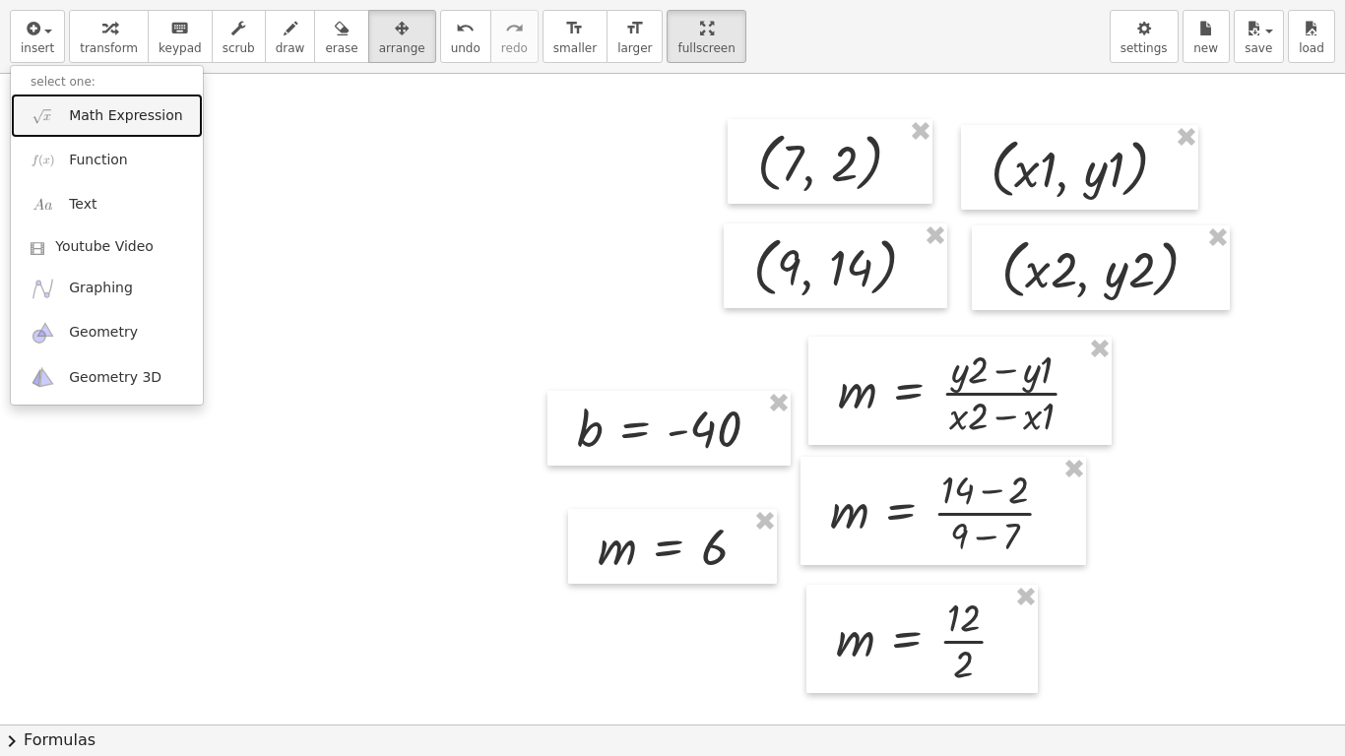
click at [76, 119] on span "Math Expression" at bounding box center [125, 116] width 113 height 20
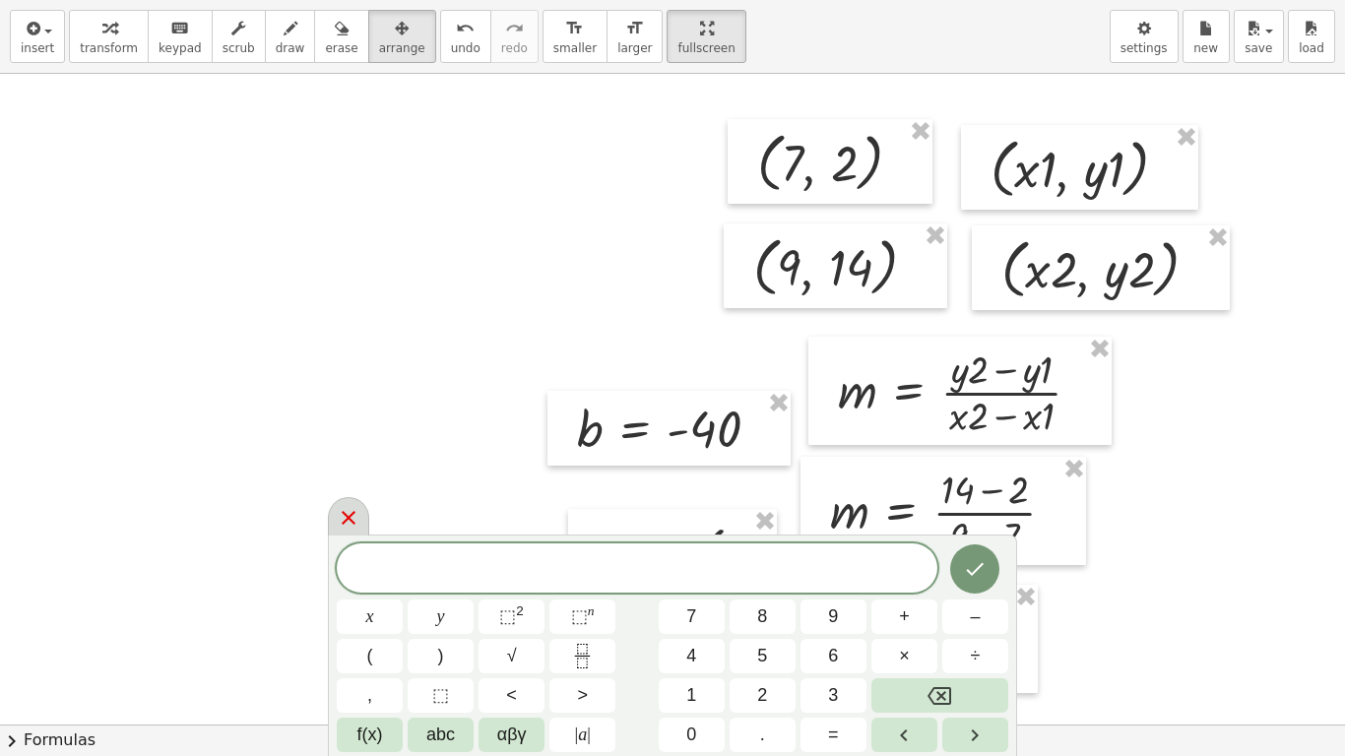
click at [345, 508] on icon at bounding box center [349, 518] width 24 height 24
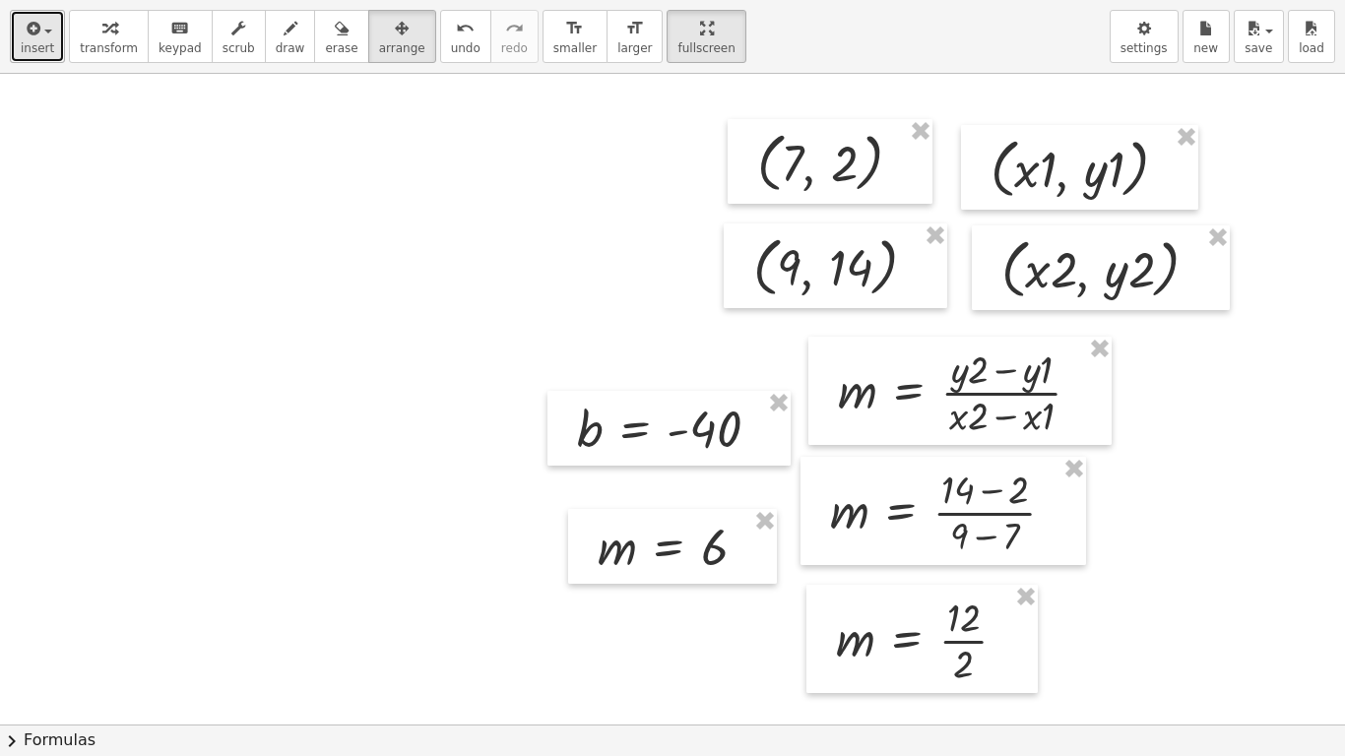
click at [44, 37] on div "button" at bounding box center [37, 28] width 33 height 24
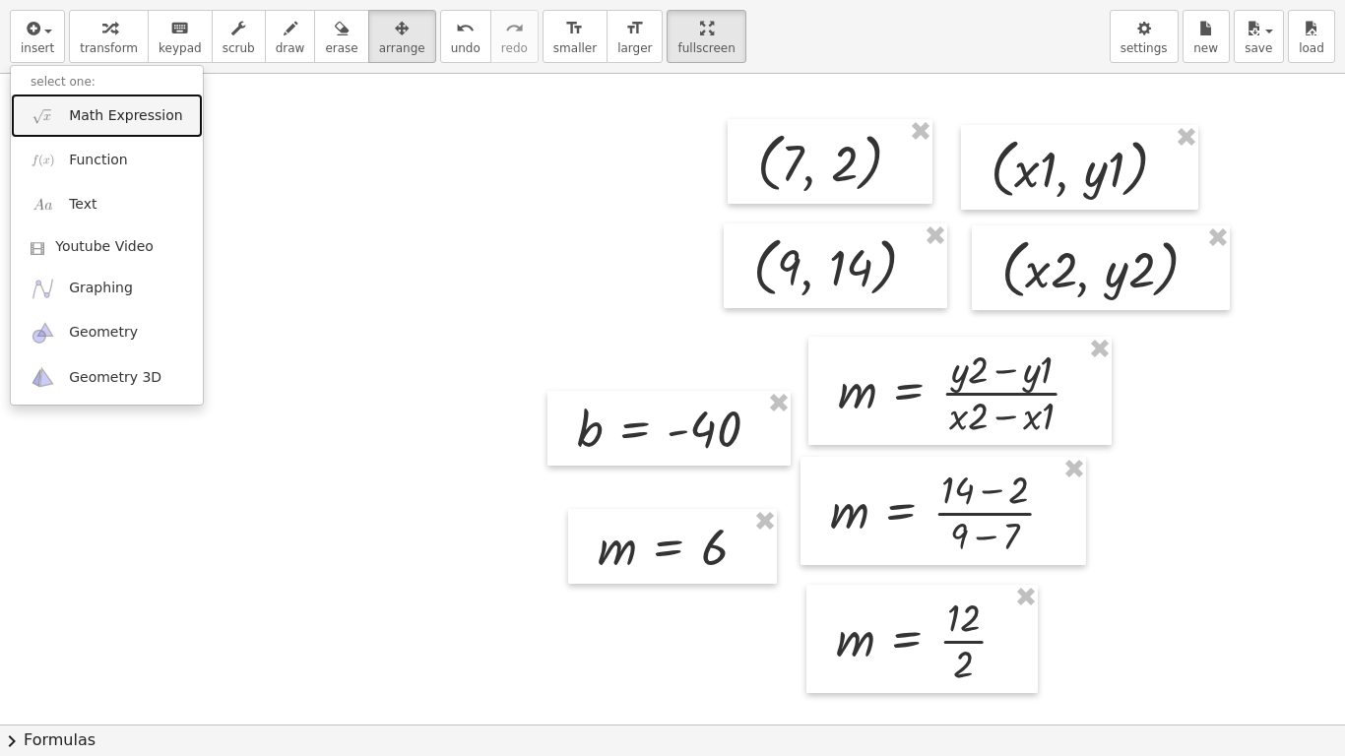
click at [82, 121] on span "Math Expression" at bounding box center [125, 116] width 113 height 20
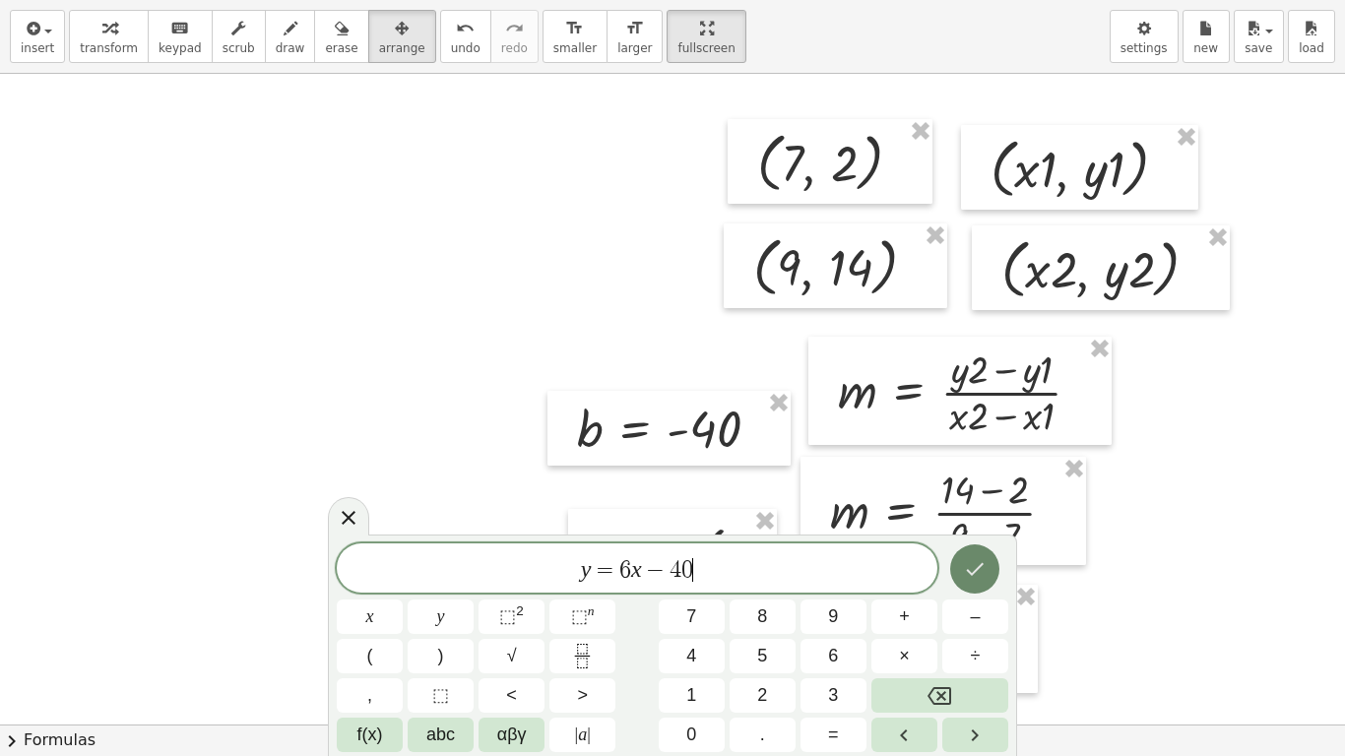
click at [978, 574] on icon "Done" at bounding box center [975, 569] width 24 height 24
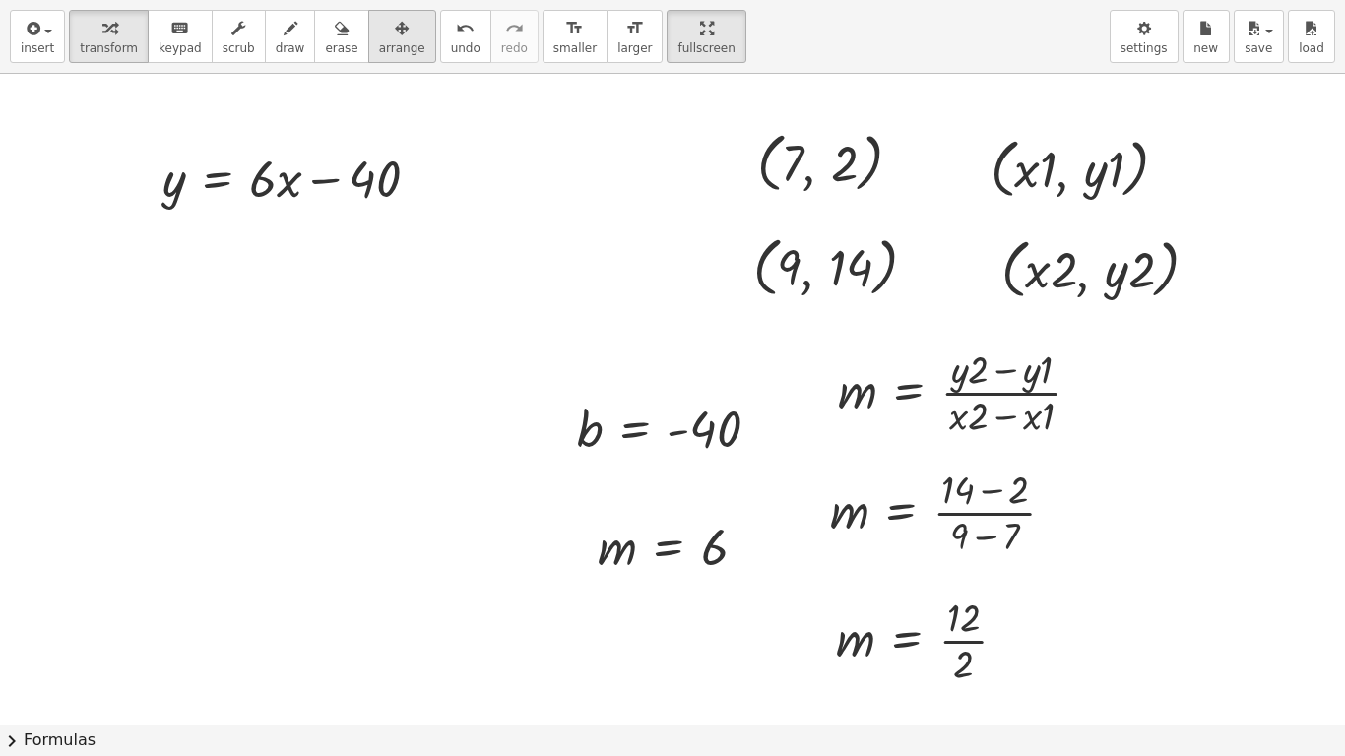
click at [381, 33] on div "button" at bounding box center [402, 28] width 46 height 24
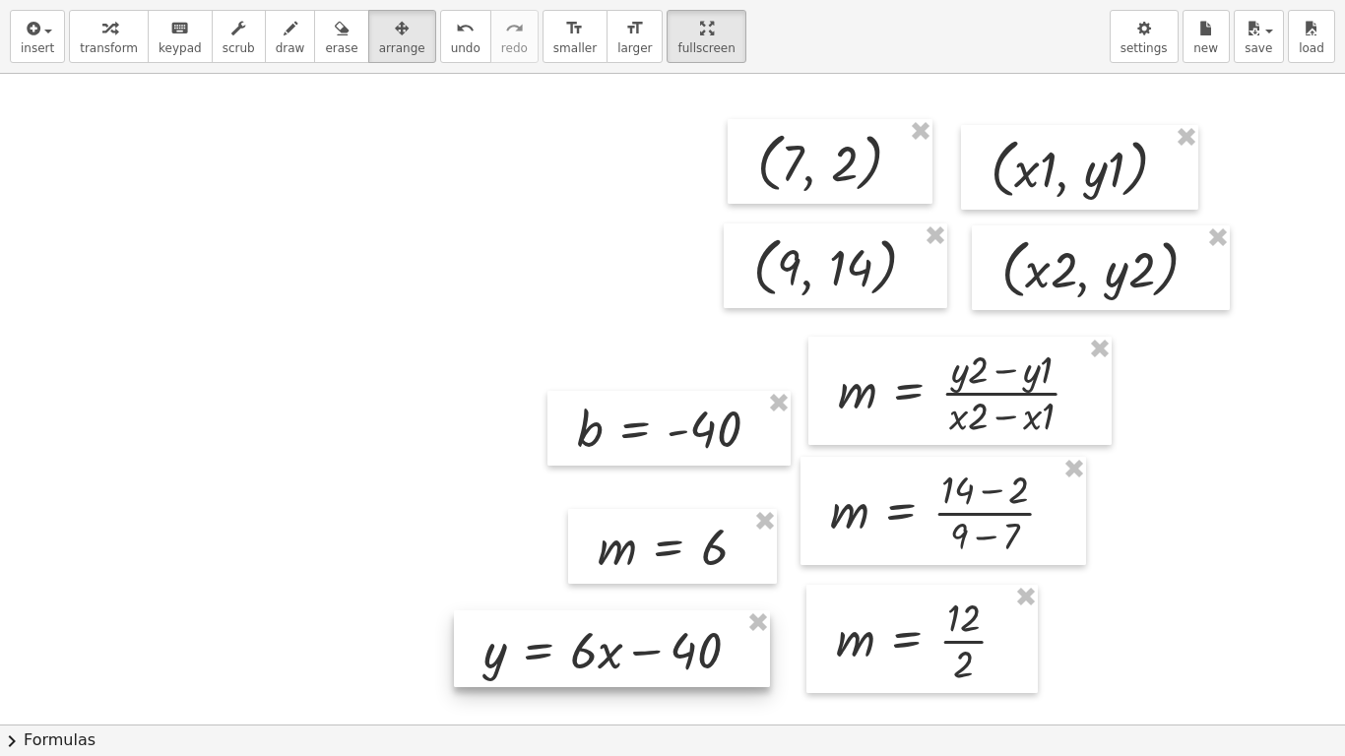
drag, startPoint x: 283, startPoint y: 174, endPoint x: 603, endPoint y: 646, distance: 570.3
click at [603, 631] on div at bounding box center [612, 648] width 316 height 77
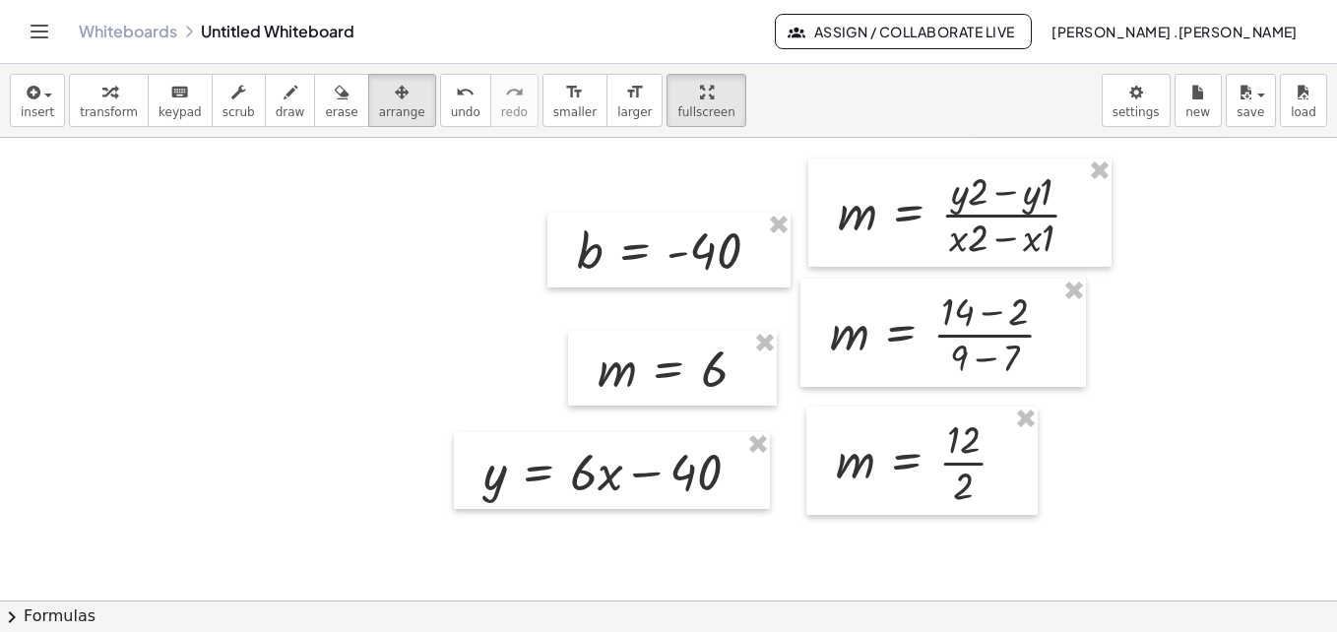
scroll to position [185, 0]
